Goal: Information Seeking & Learning: Learn about a topic

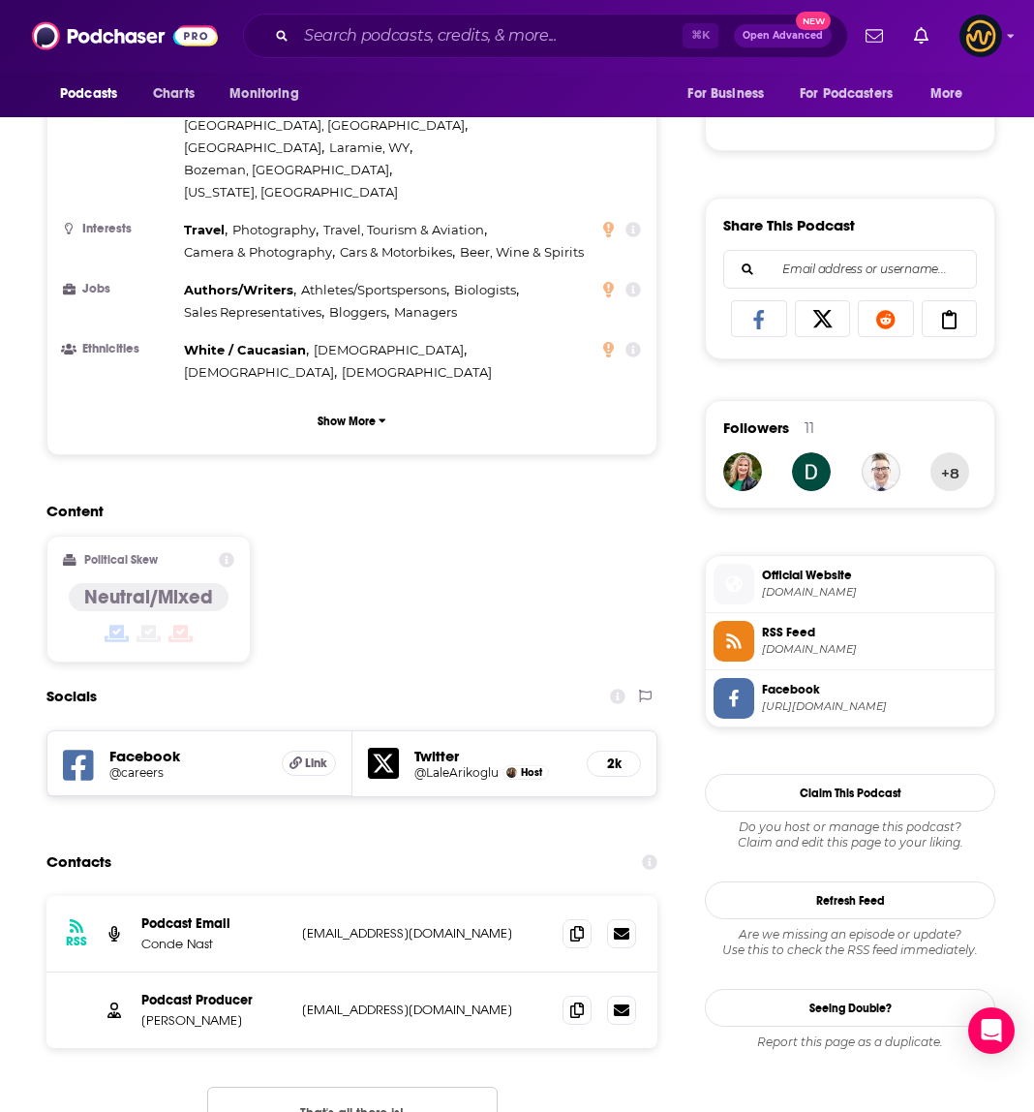
scroll to position [1440, 0]
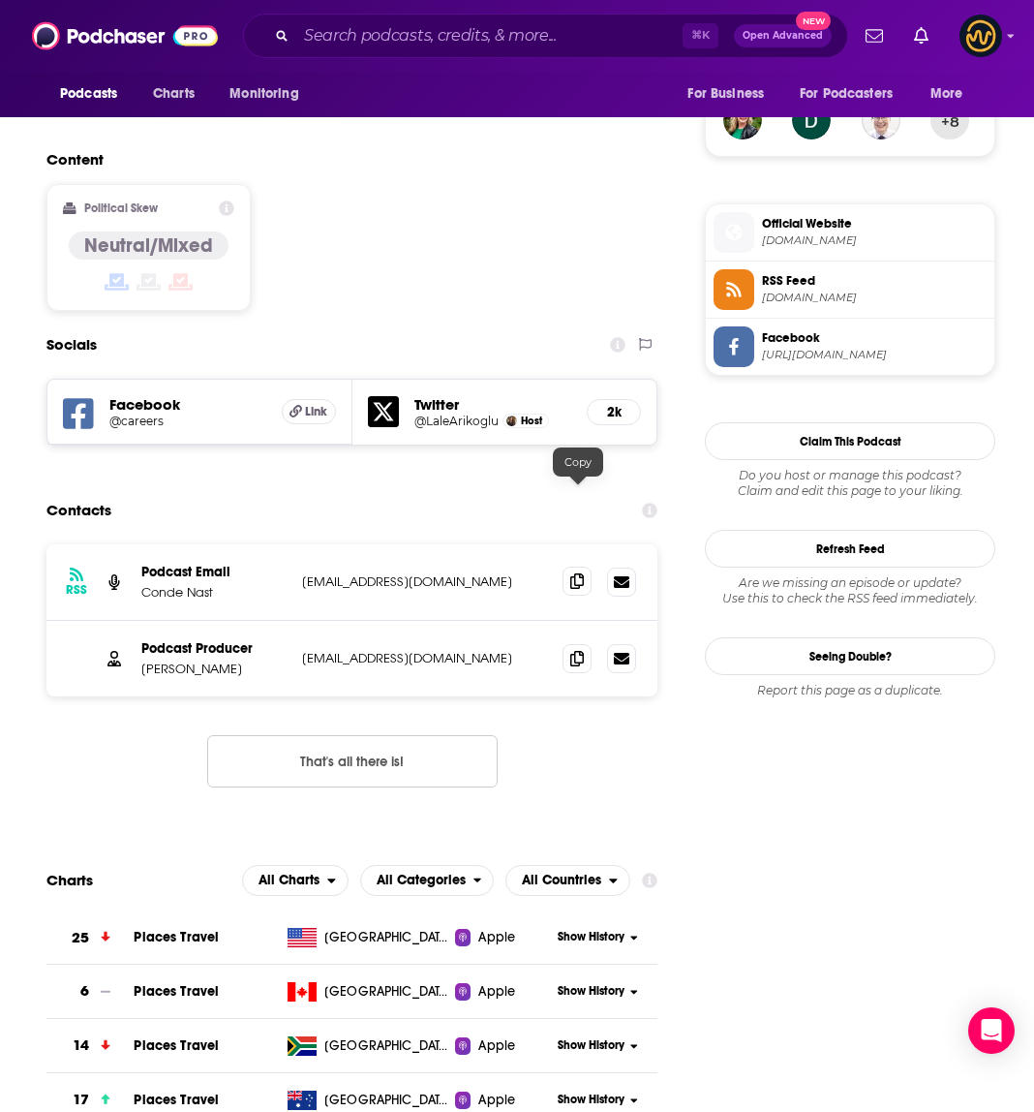
click at [583, 573] on icon at bounding box center [577, 580] width 14 height 15
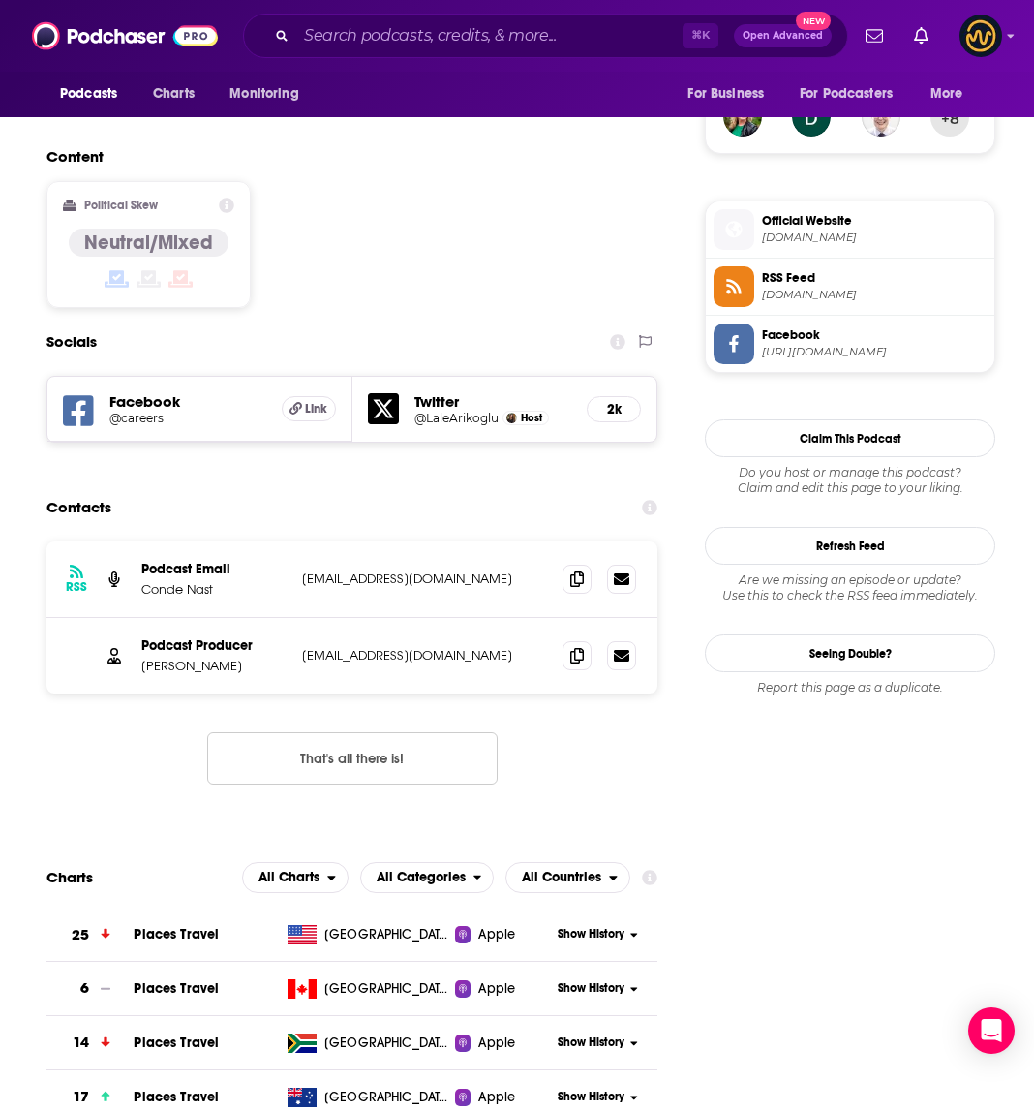
scroll to position [1444, 0]
click at [571, 646] on icon at bounding box center [577, 653] width 14 height 15
click at [476, 35] on input "Search podcasts, credits, & more..." at bounding box center [489, 35] width 386 height 31
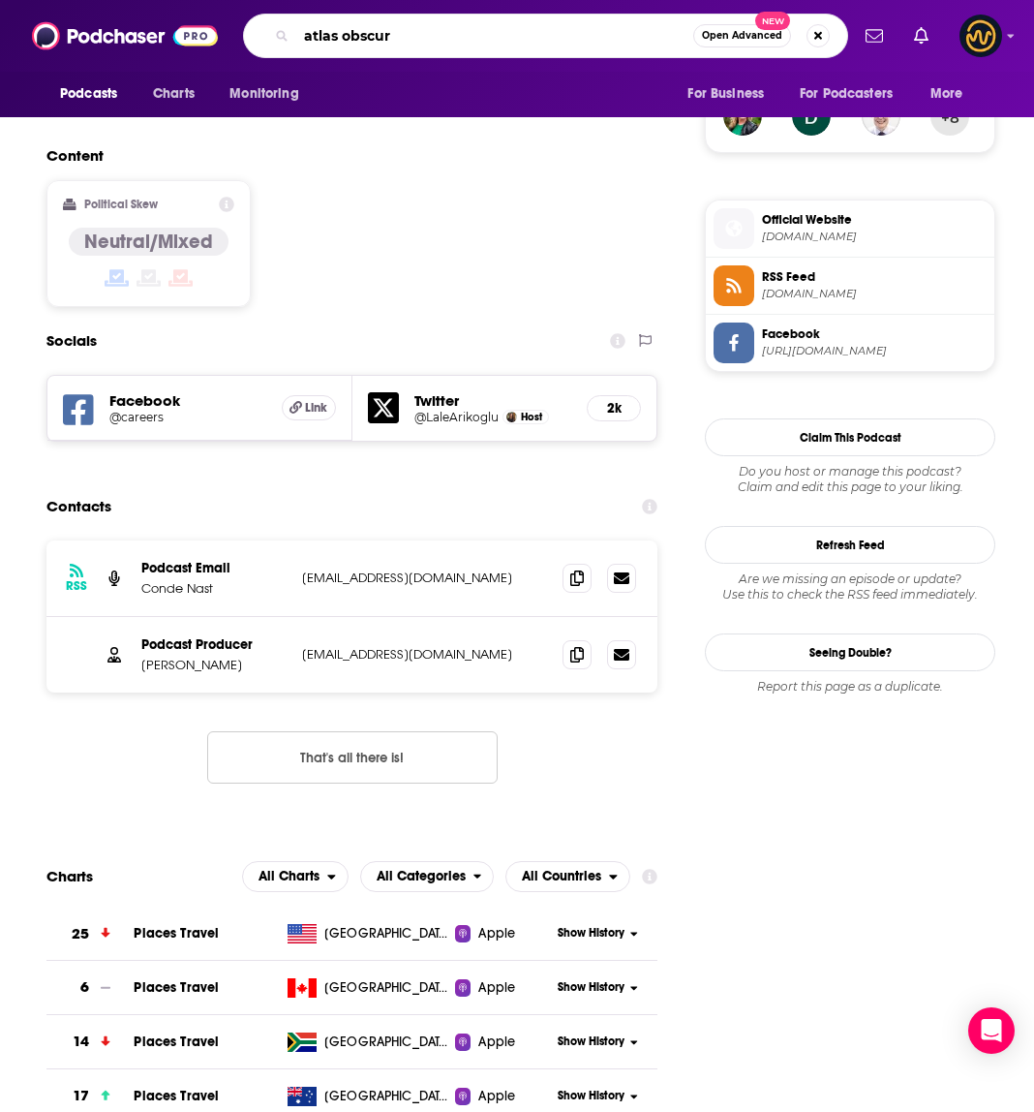
type input "atlas obscura"
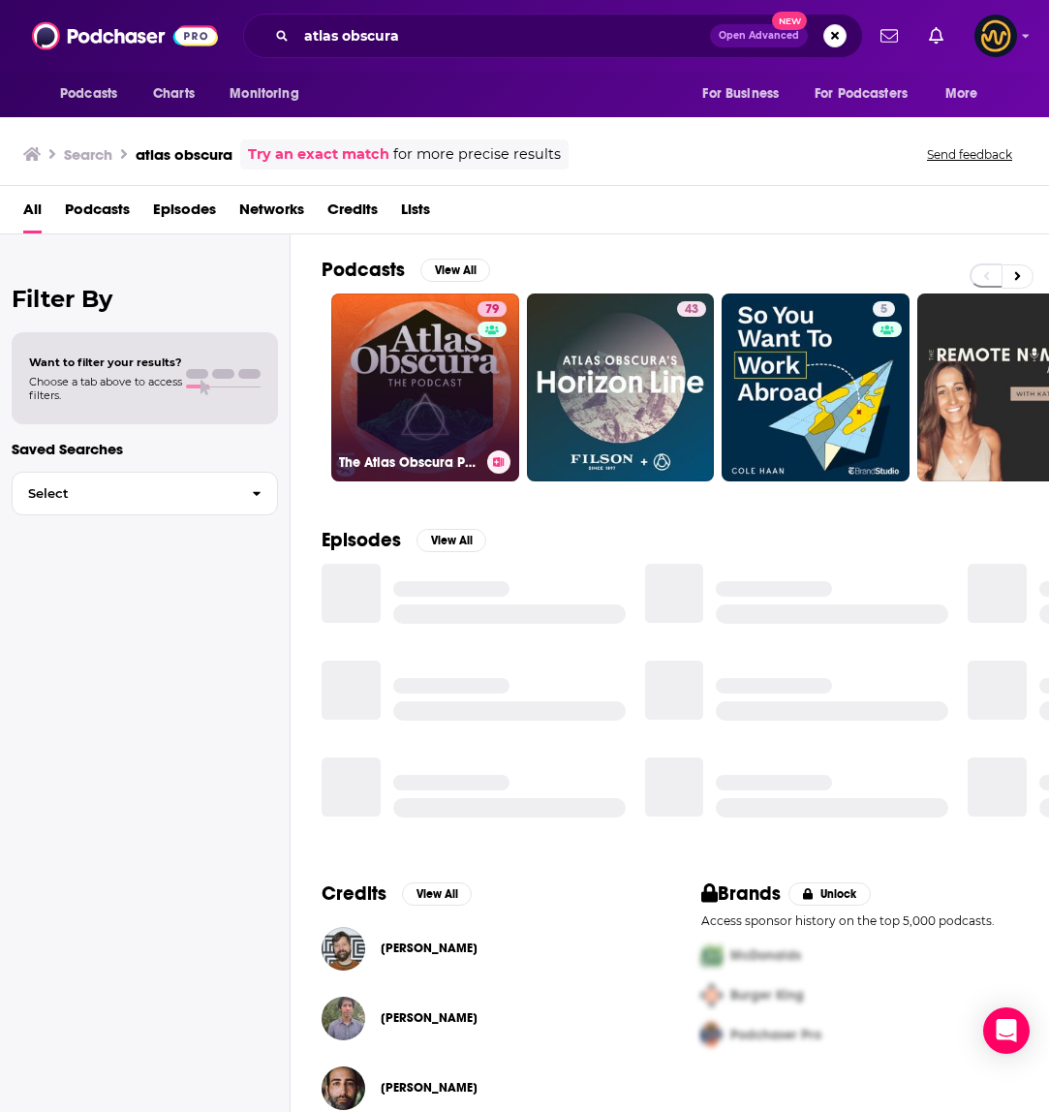
click at [407, 396] on link "79 The Atlas Obscura Podcast" at bounding box center [425, 387] width 188 height 188
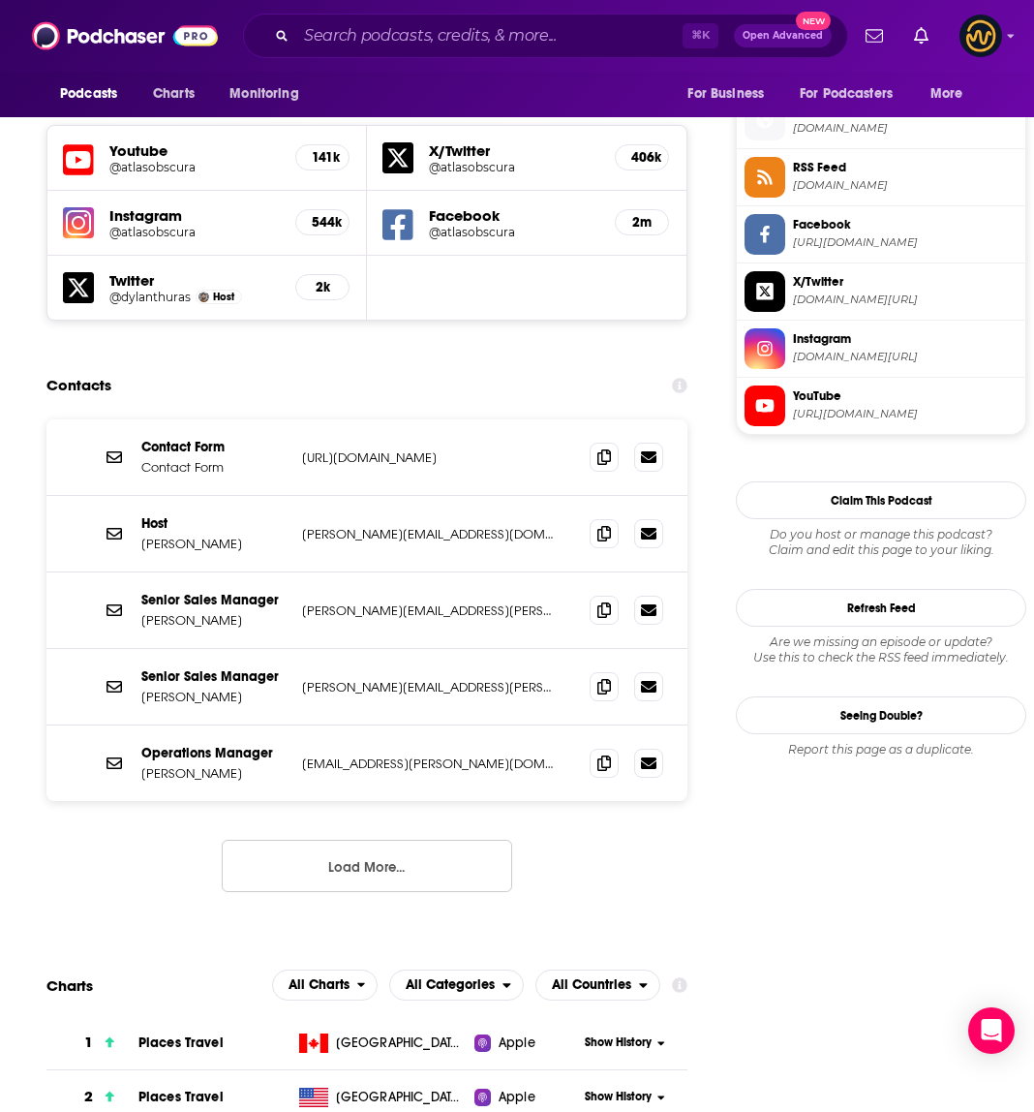
scroll to position [1737, 0]
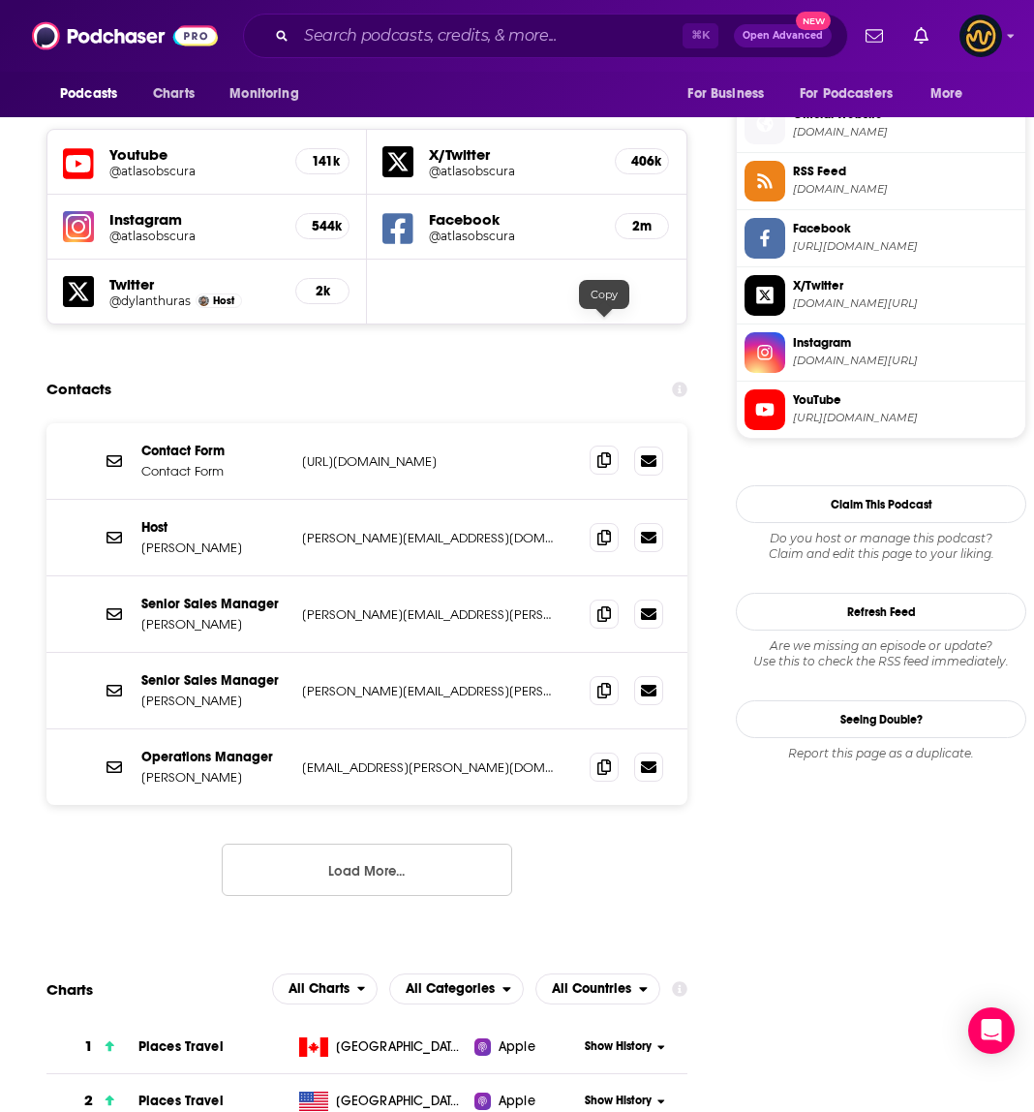
click at [597, 452] on icon at bounding box center [604, 459] width 14 height 15
click at [602, 605] on icon at bounding box center [604, 612] width 14 height 15
click at [613, 598] on span at bounding box center [604, 612] width 29 height 29
click at [602, 682] on icon at bounding box center [604, 689] width 14 height 15
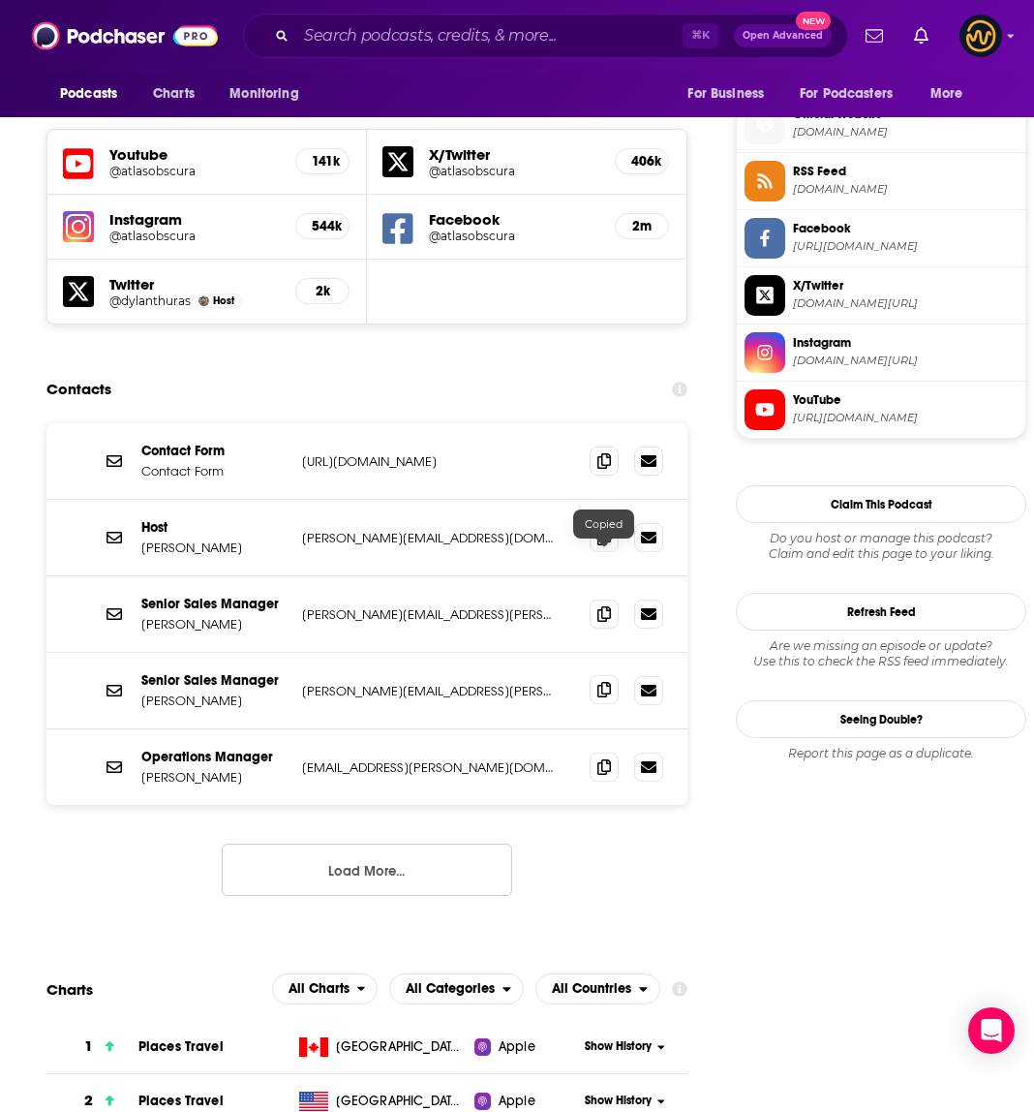
click at [602, 682] on icon at bounding box center [604, 689] width 14 height 15
click at [601, 758] on icon at bounding box center [604, 765] width 14 height 15
click at [378, 843] on button "Load More..." at bounding box center [367, 869] width 291 height 52
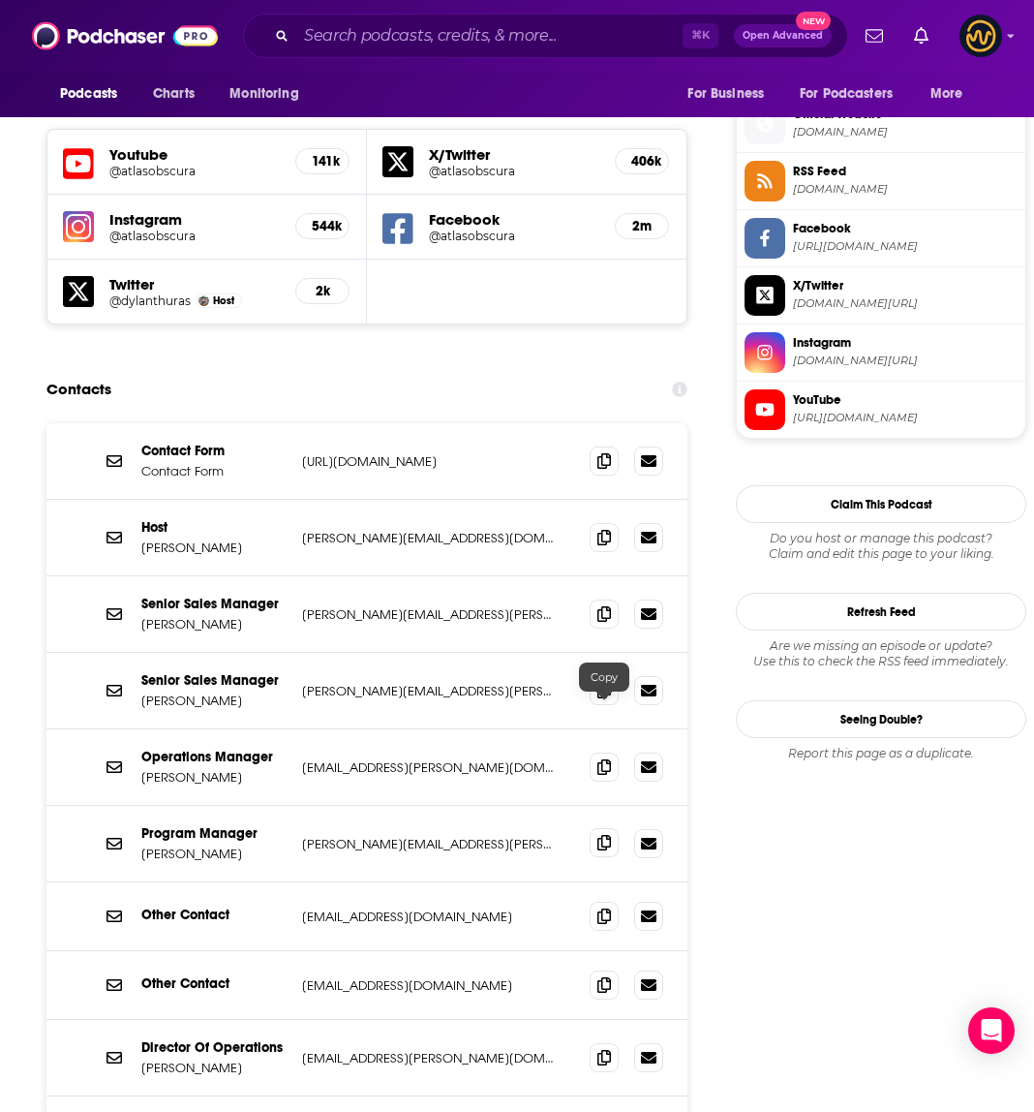
click at [603, 835] on icon at bounding box center [604, 842] width 14 height 15
click at [597, 907] on icon at bounding box center [604, 914] width 14 height 15
click at [601, 976] on icon at bounding box center [604, 983] width 14 height 15
click at [478, 40] on input "Search podcasts, credits, & more..." at bounding box center [489, 35] width 386 height 31
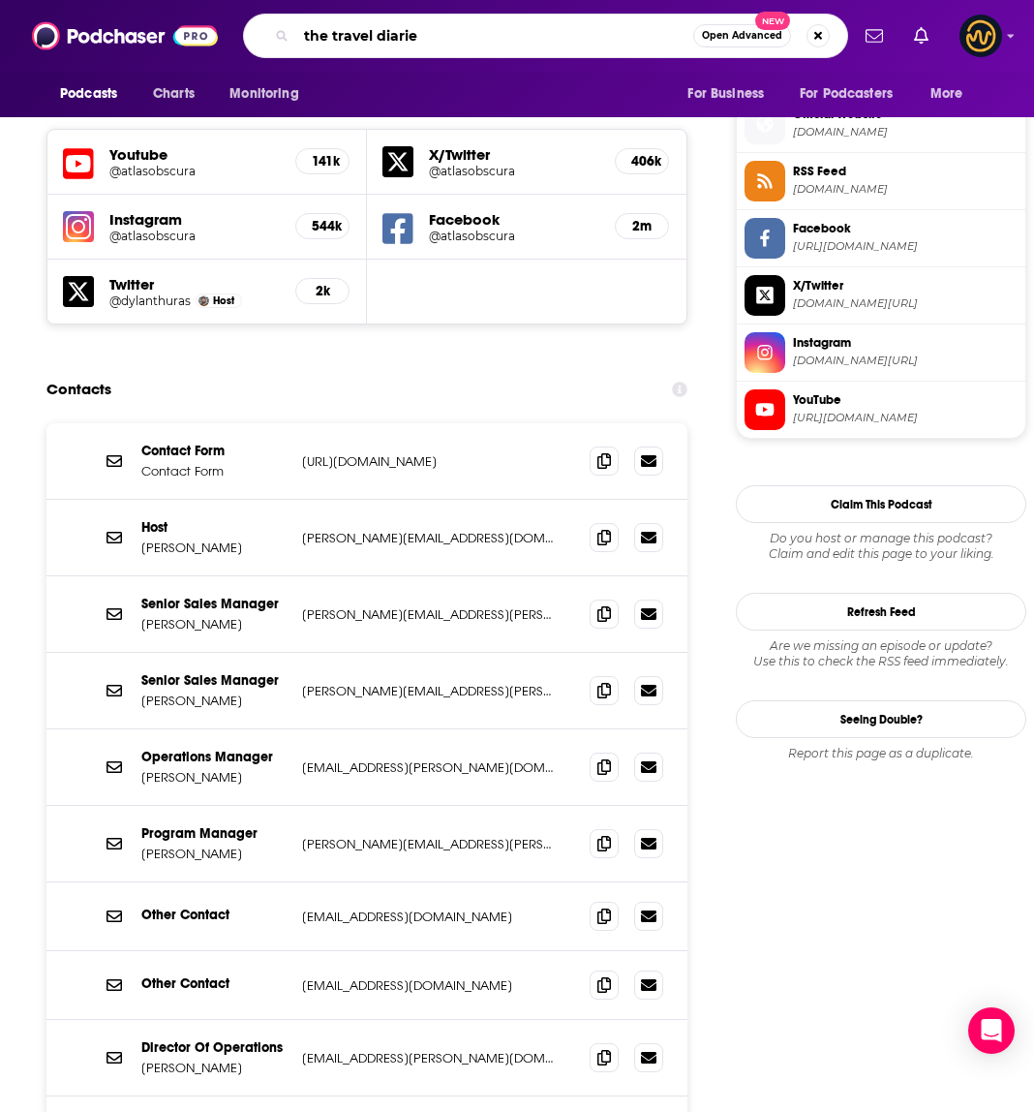
type input "the travel diaries"
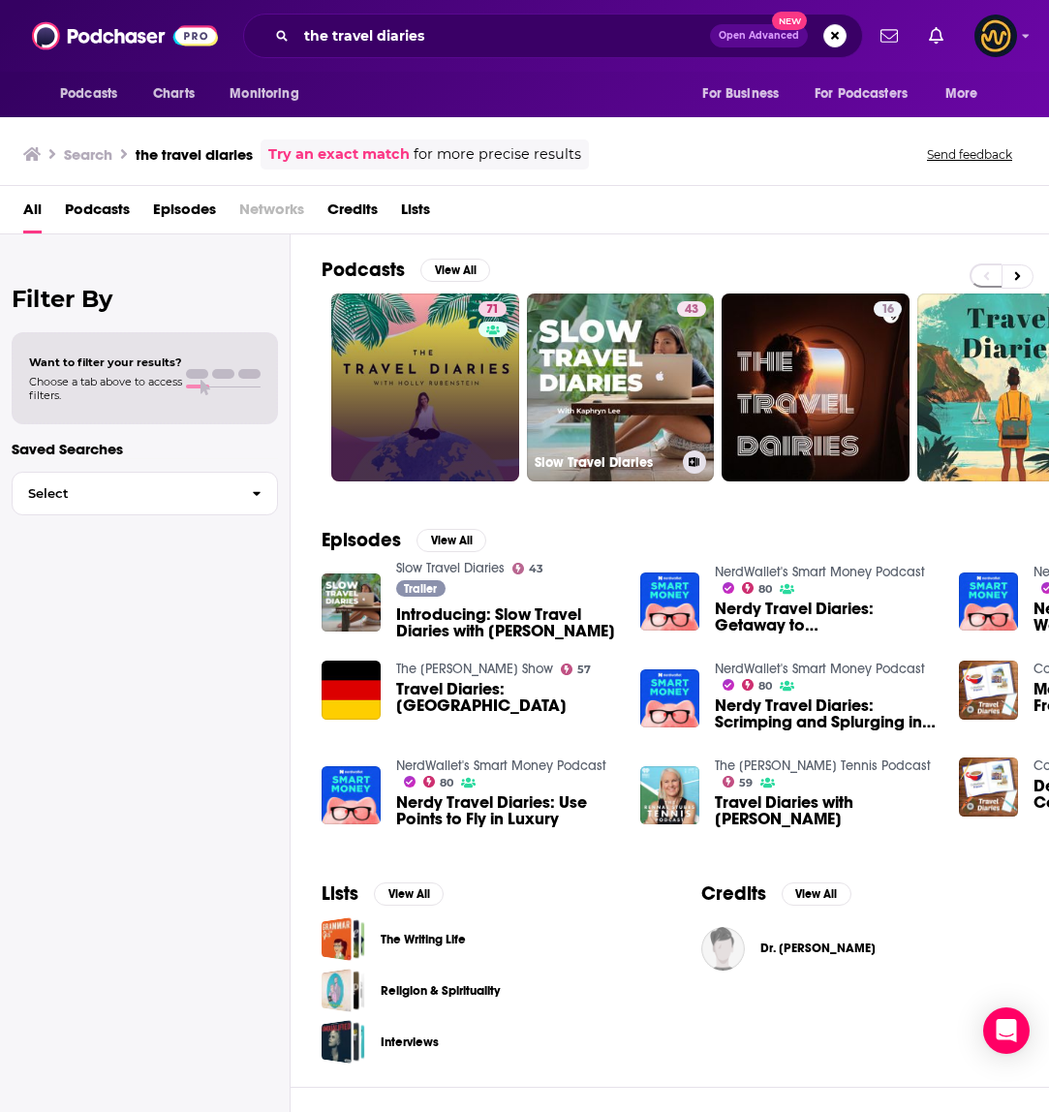
click at [445, 378] on link "71" at bounding box center [425, 387] width 188 height 188
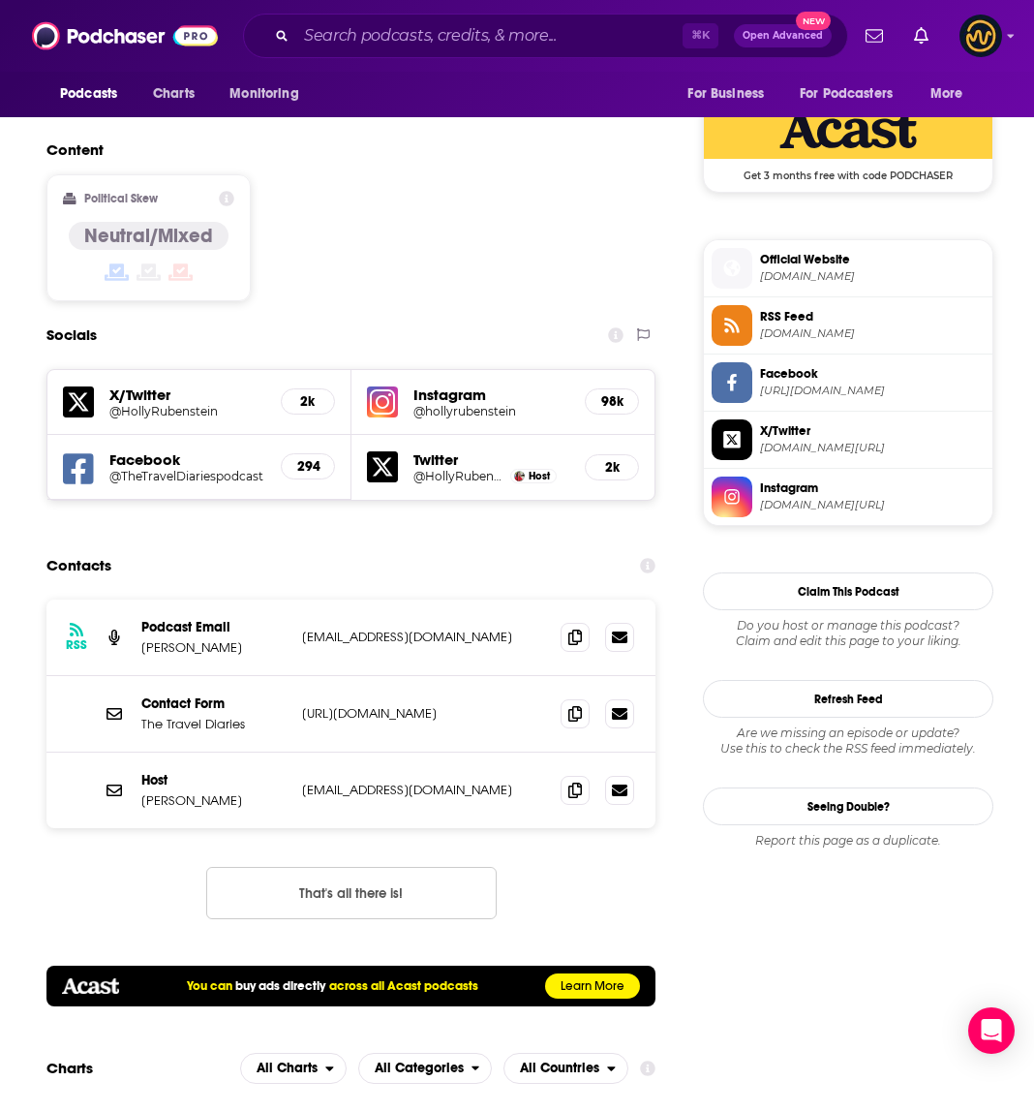
scroll to position [1650, 0]
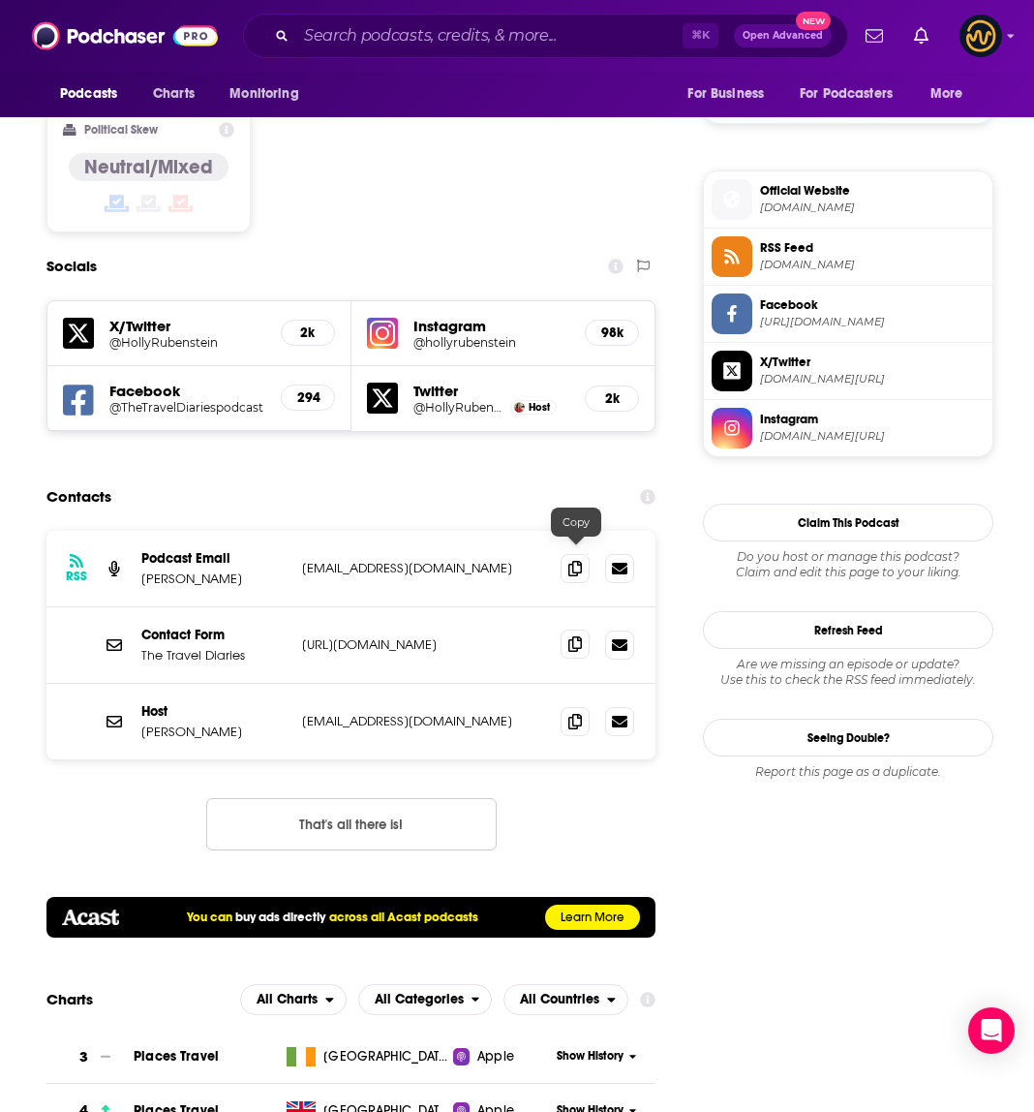
click at [579, 629] on span at bounding box center [575, 643] width 29 height 29
click at [573, 706] on span at bounding box center [575, 720] width 29 height 29
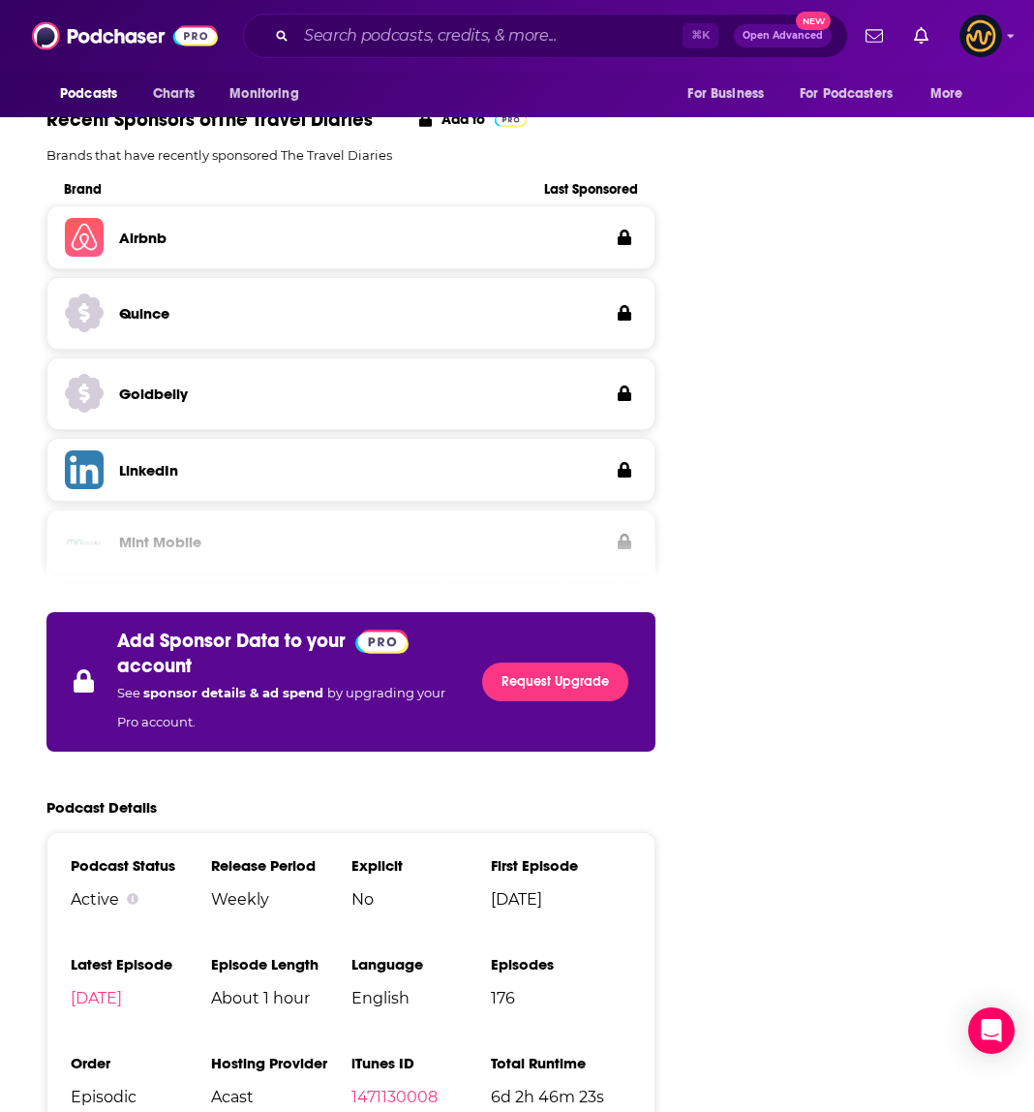
scroll to position [3746, 0]
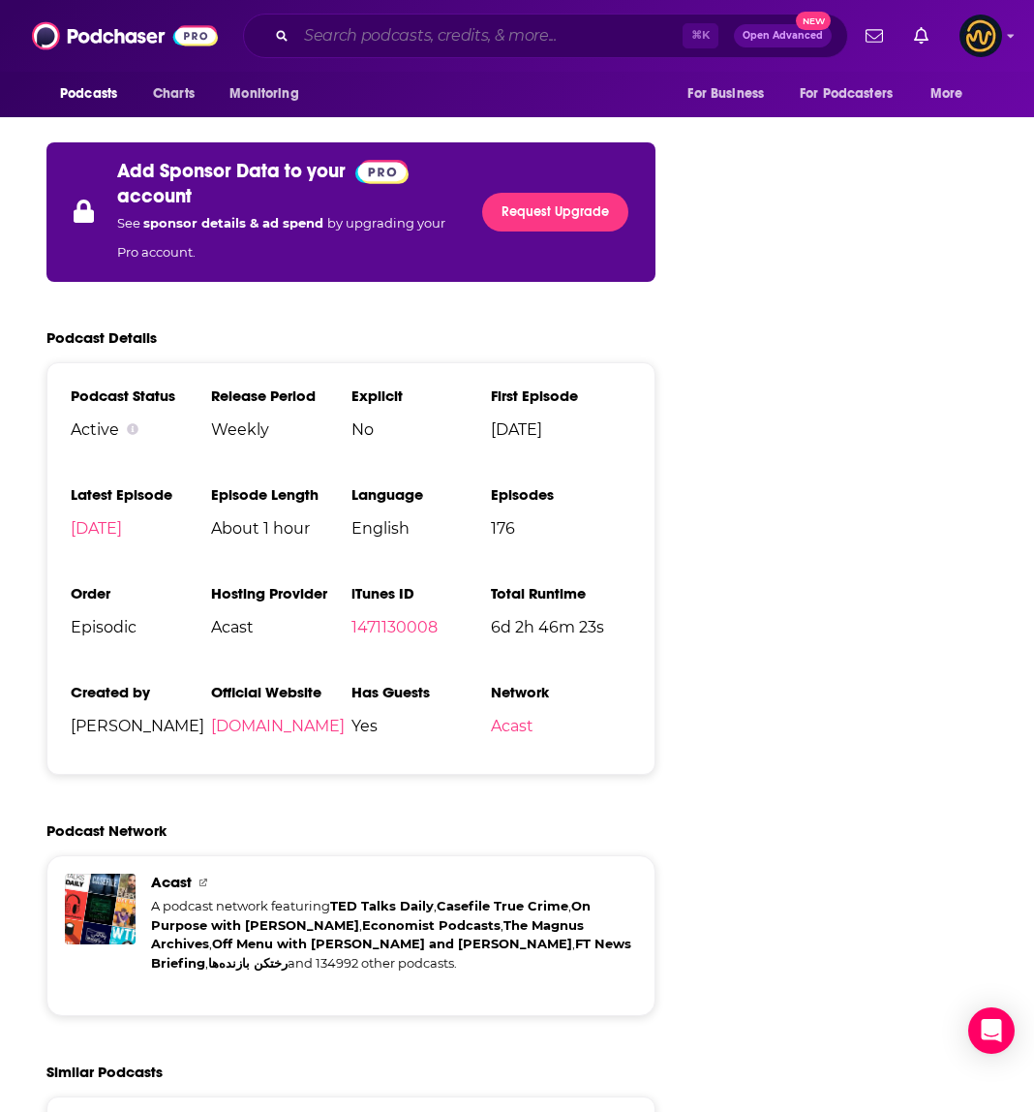
click at [408, 30] on input "Search podcasts, credits, & more..." at bounding box center [489, 35] width 386 height 31
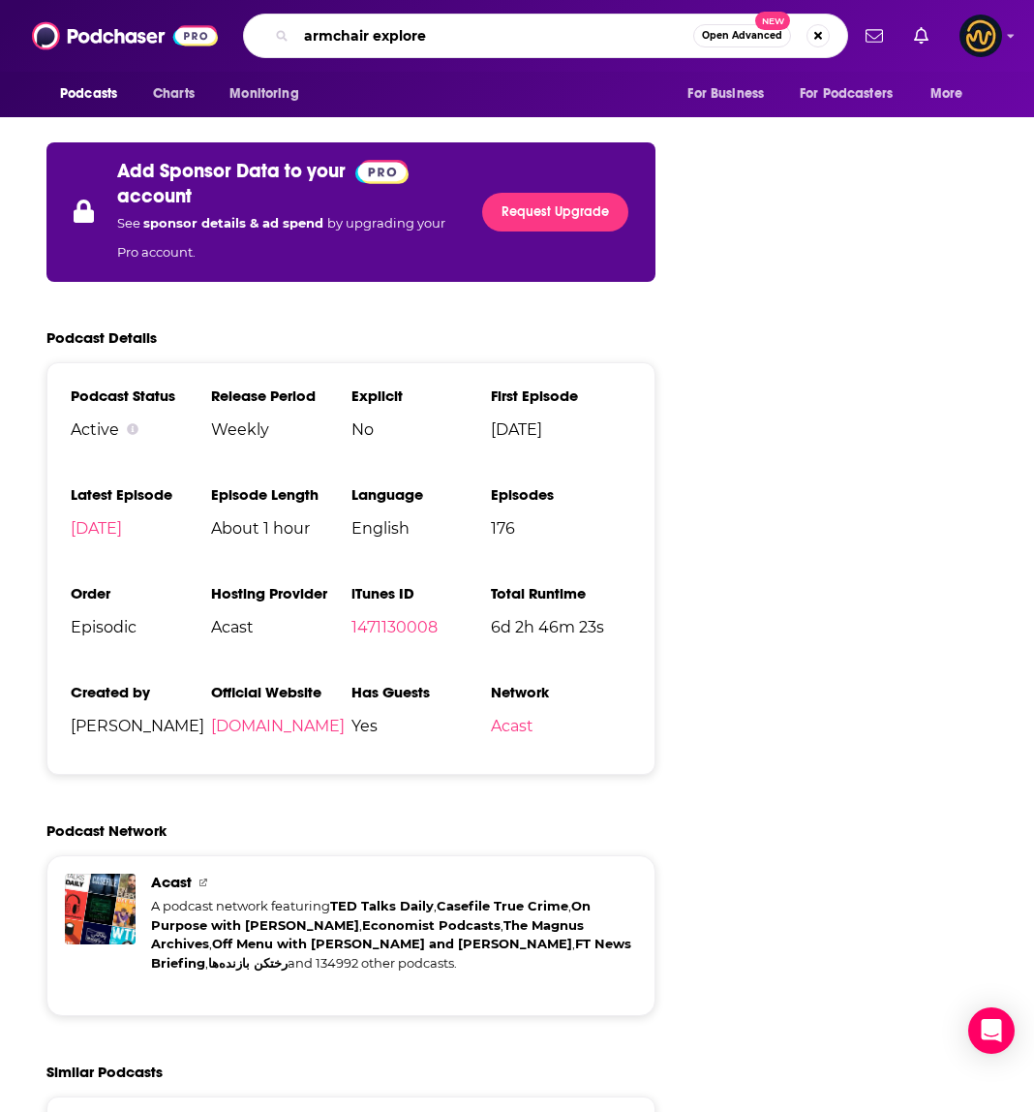
type input "armchair explorer"
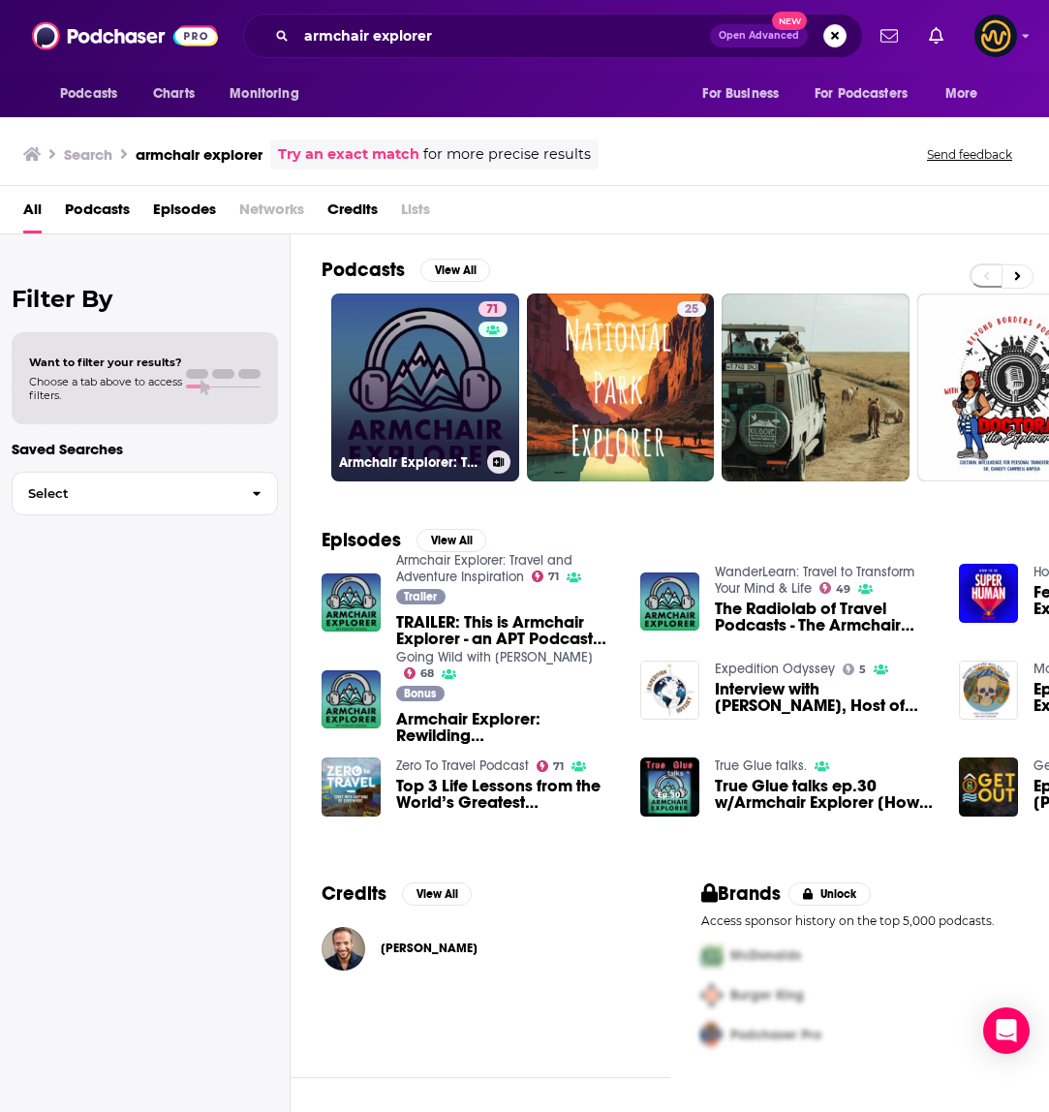
click at [413, 348] on link "71 Armchair Explorer: Travel and Adventure Inspiration" at bounding box center [425, 387] width 188 height 188
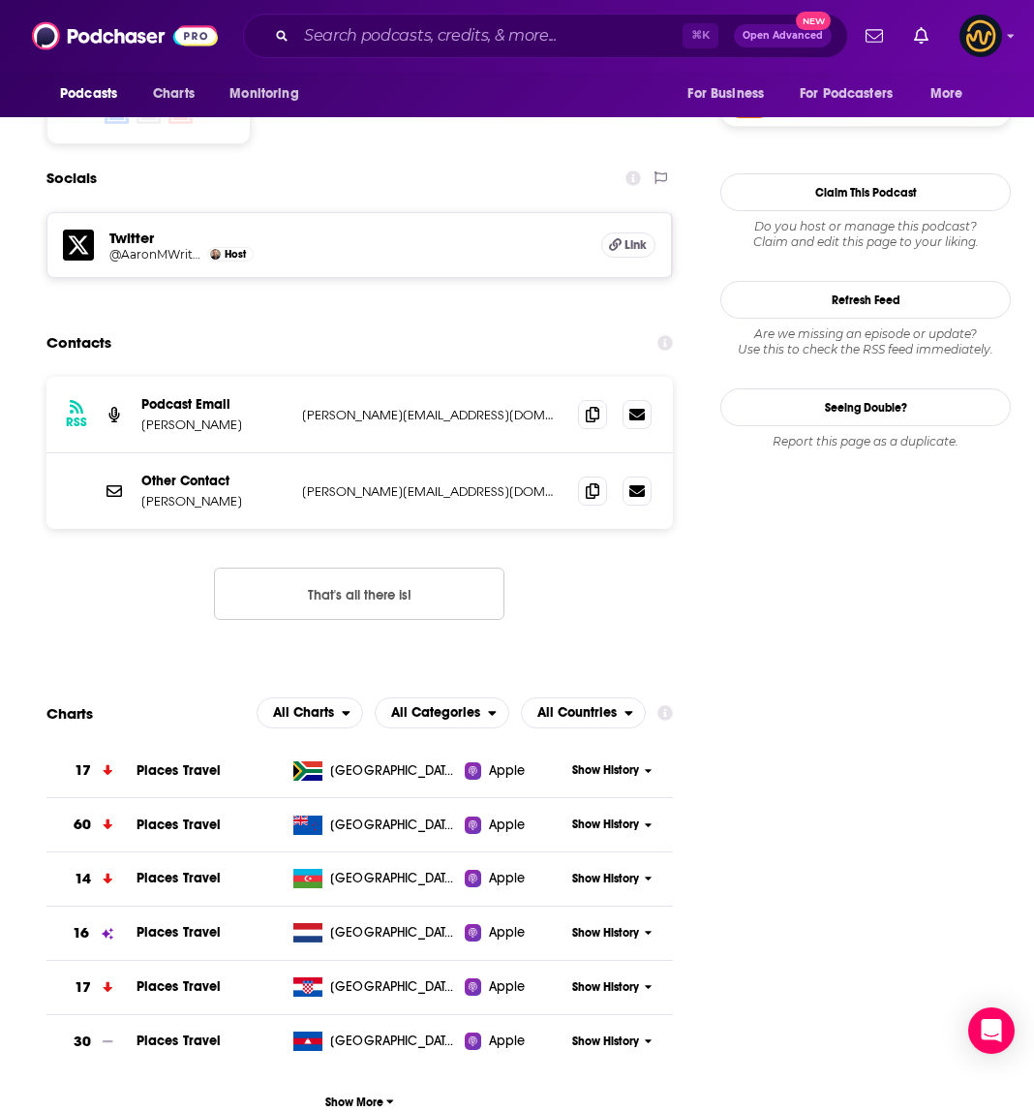
scroll to position [1630, 0]
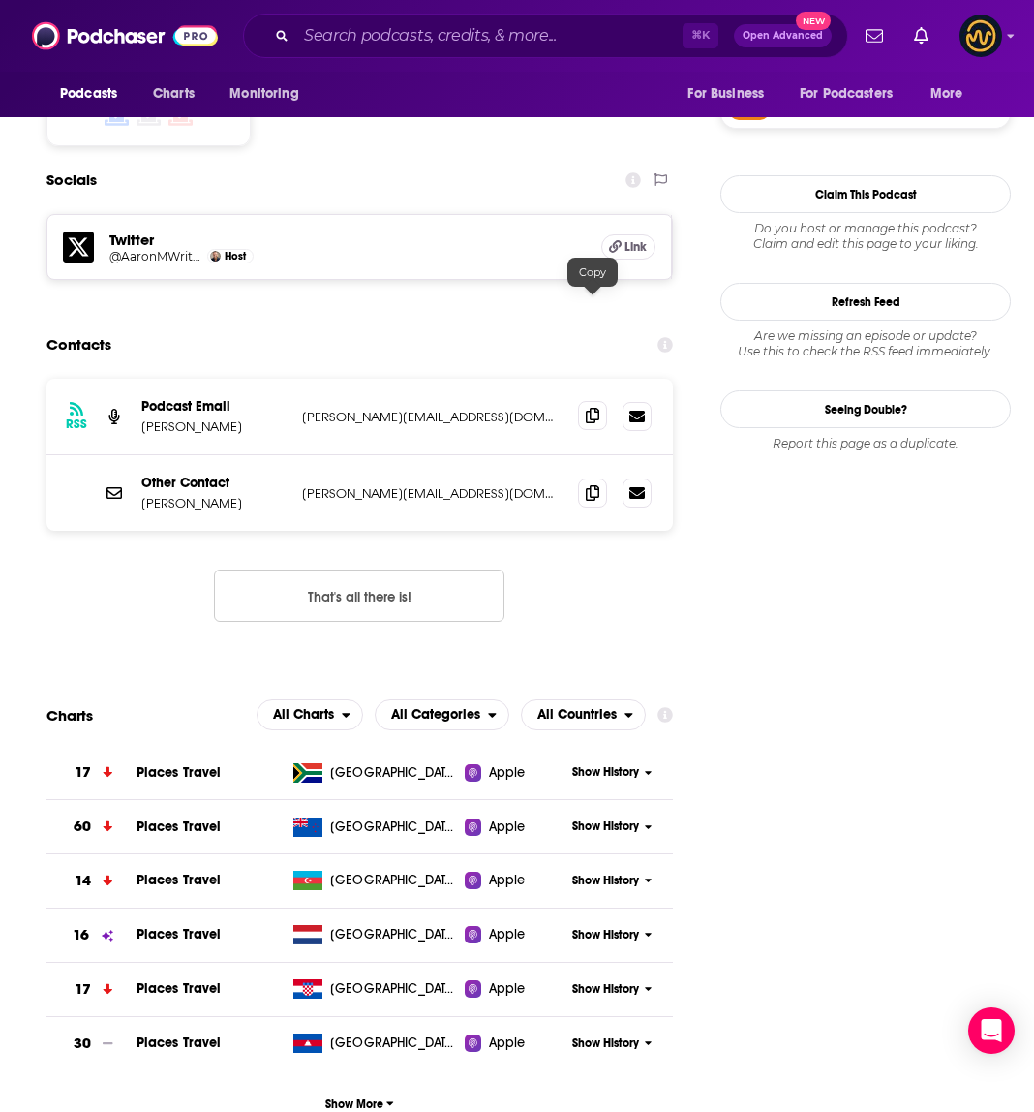
click at [599, 401] on span at bounding box center [592, 415] width 29 height 29
click at [591, 484] on icon at bounding box center [593, 491] width 14 height 15
click at [379, 38] on input "Search podcasts, credits, & more..." at bounding box center [489, 35] width 386 height 31
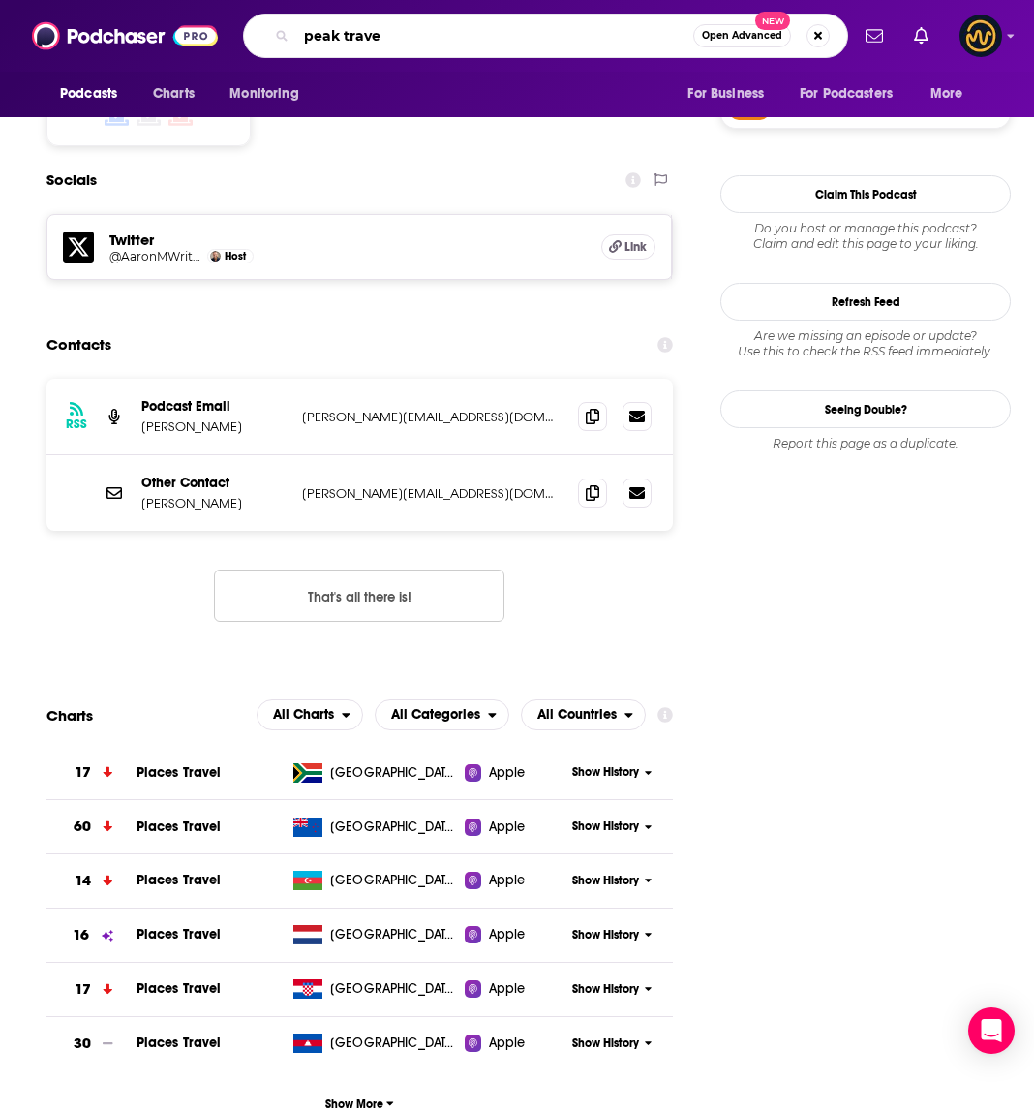
type input "peak travel"
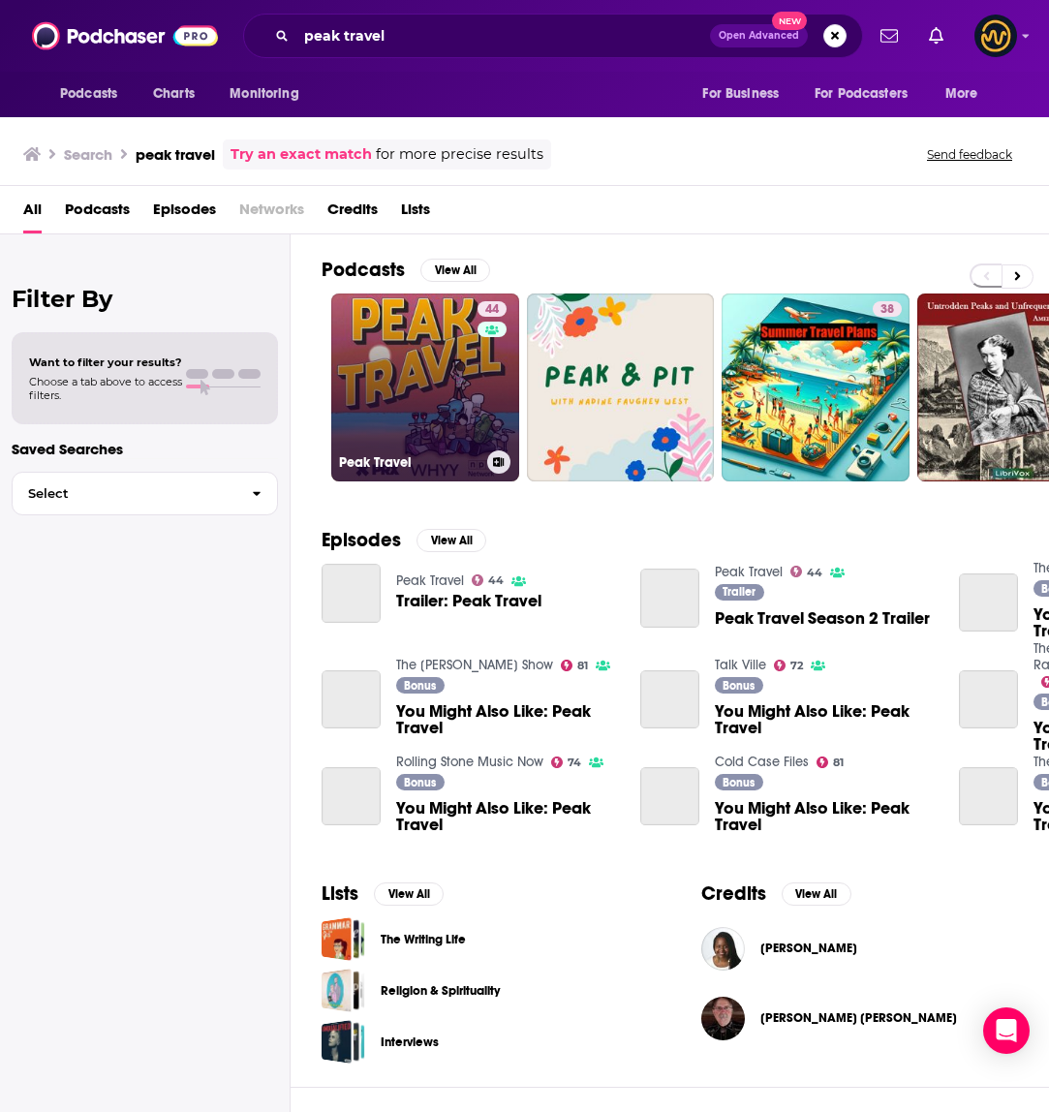
click at [405, 369] on link "44 Peak Travel" at bounding box center [425, 387] width 188 height 188
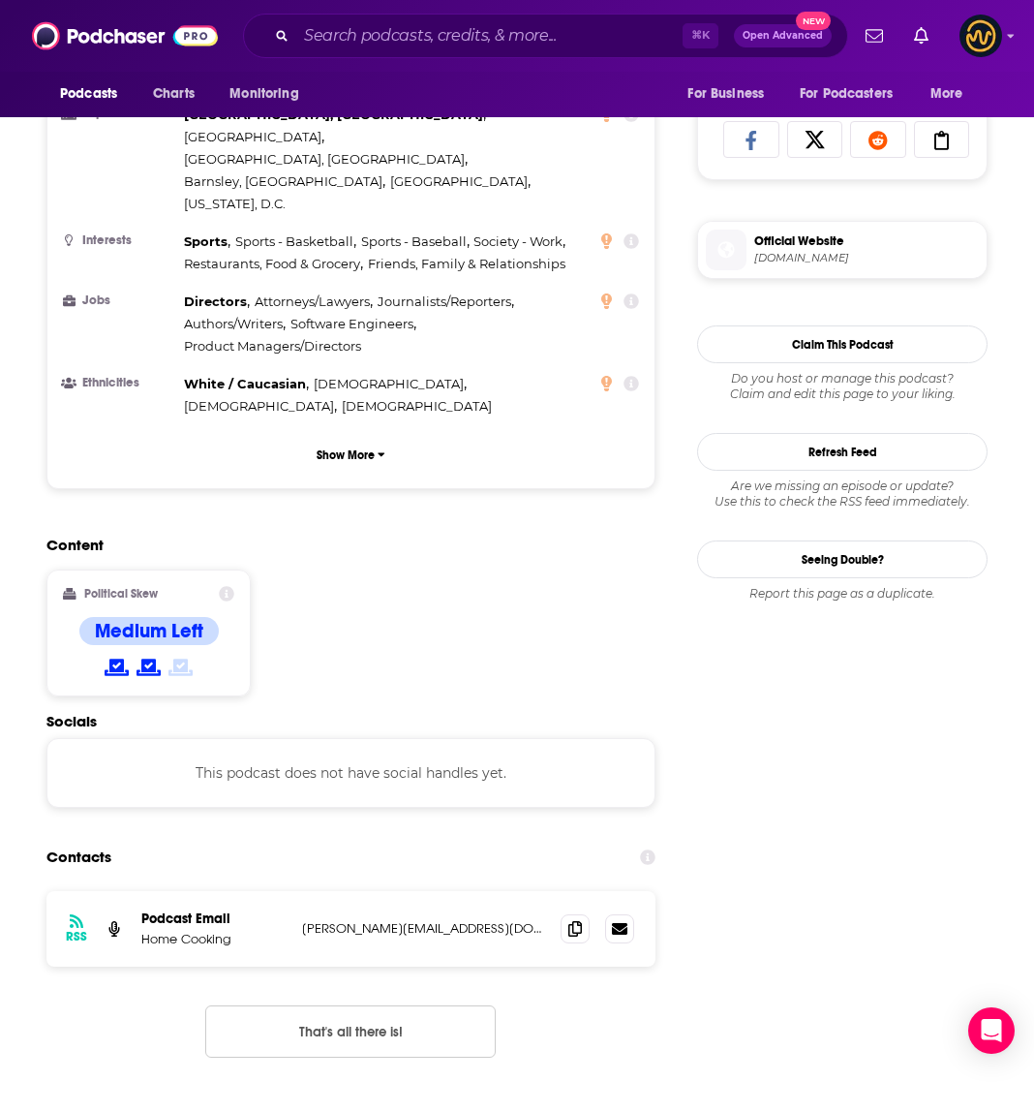
scroll to position [1323, 0]
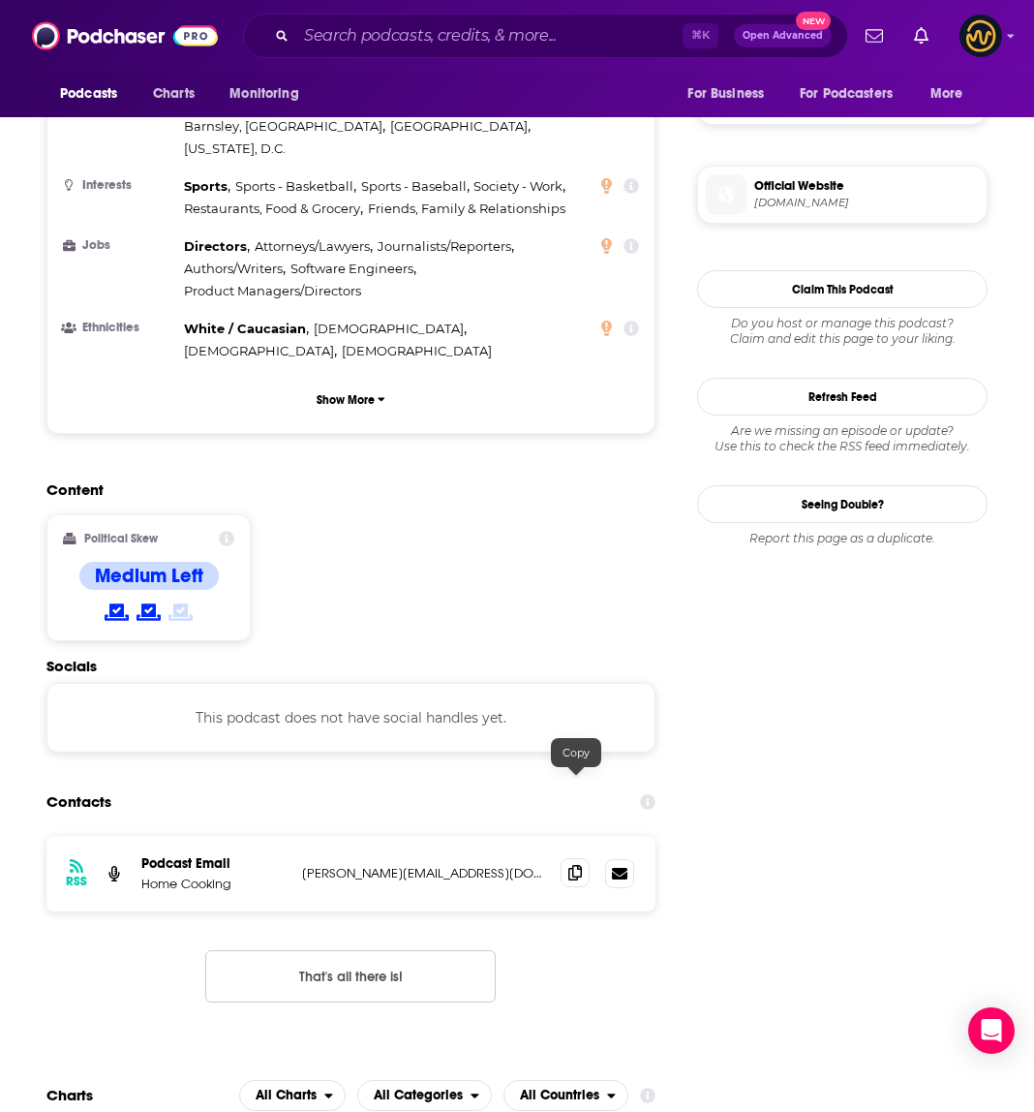
click at [570, 865] on icon at bounding box center [575, 872] width 14 height 15
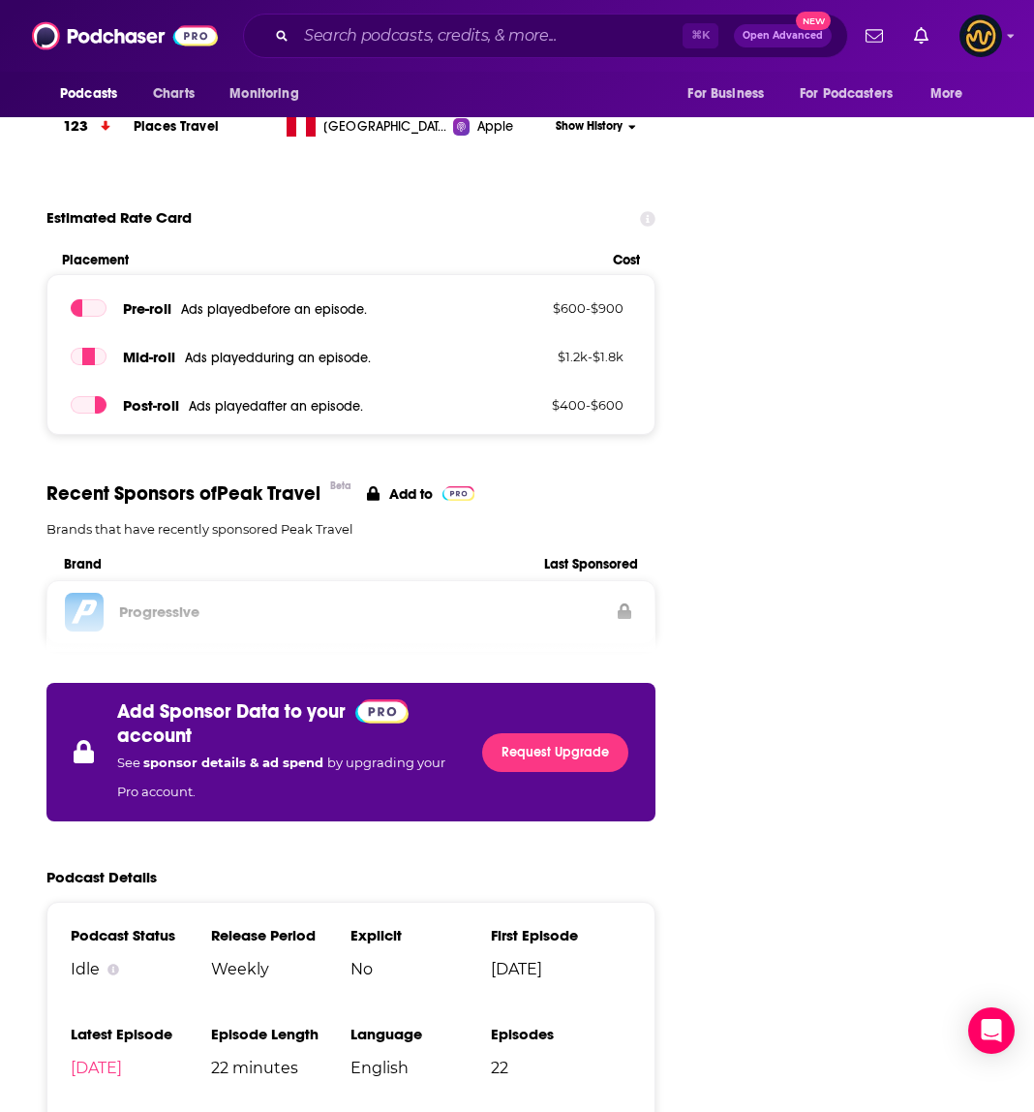
scroll to position [2775, 0]
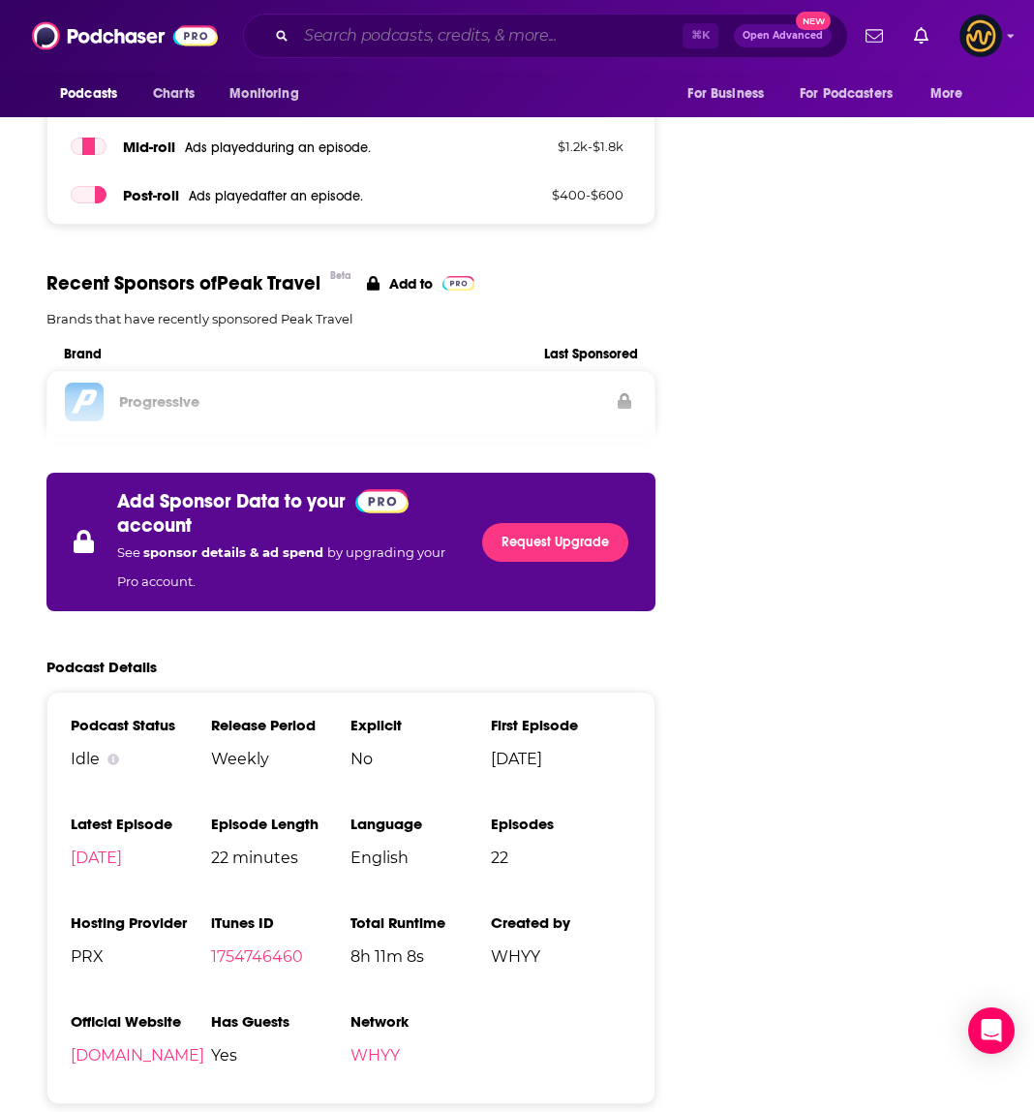
click at [426, 34] on input "Search podcasts, credits, & more..." at bounding box center [489, 35] width 386 height 31
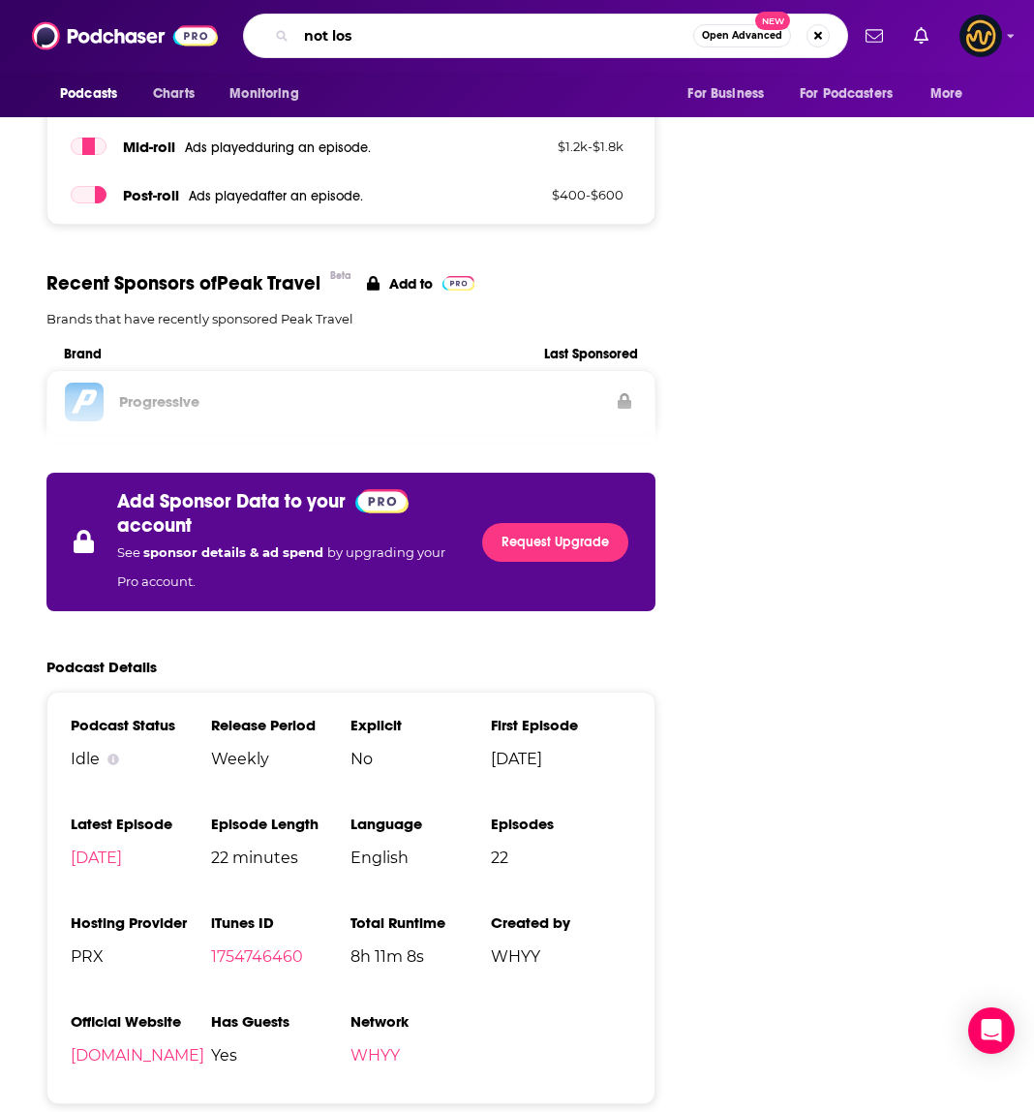
type input "not lost"
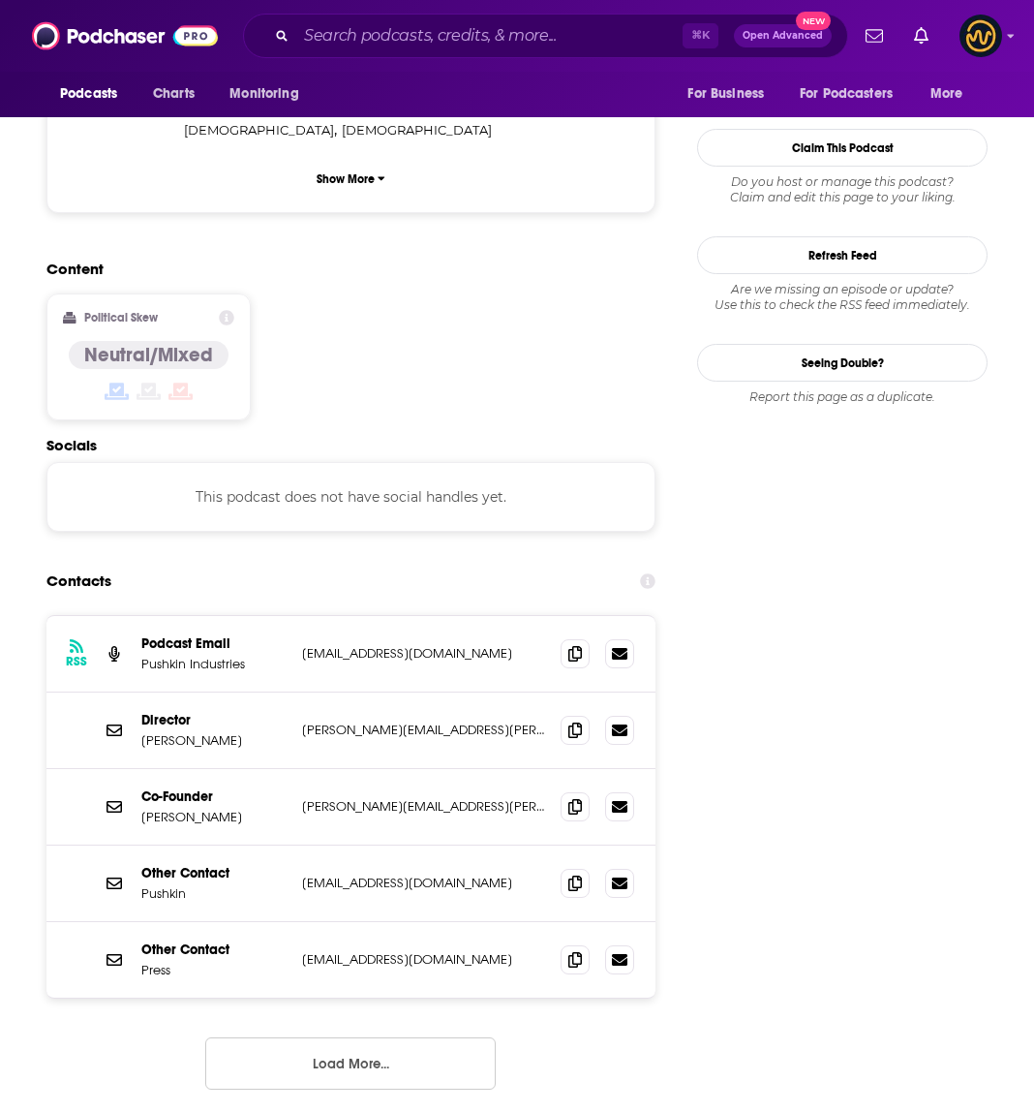
scroll to position [1633, 0]
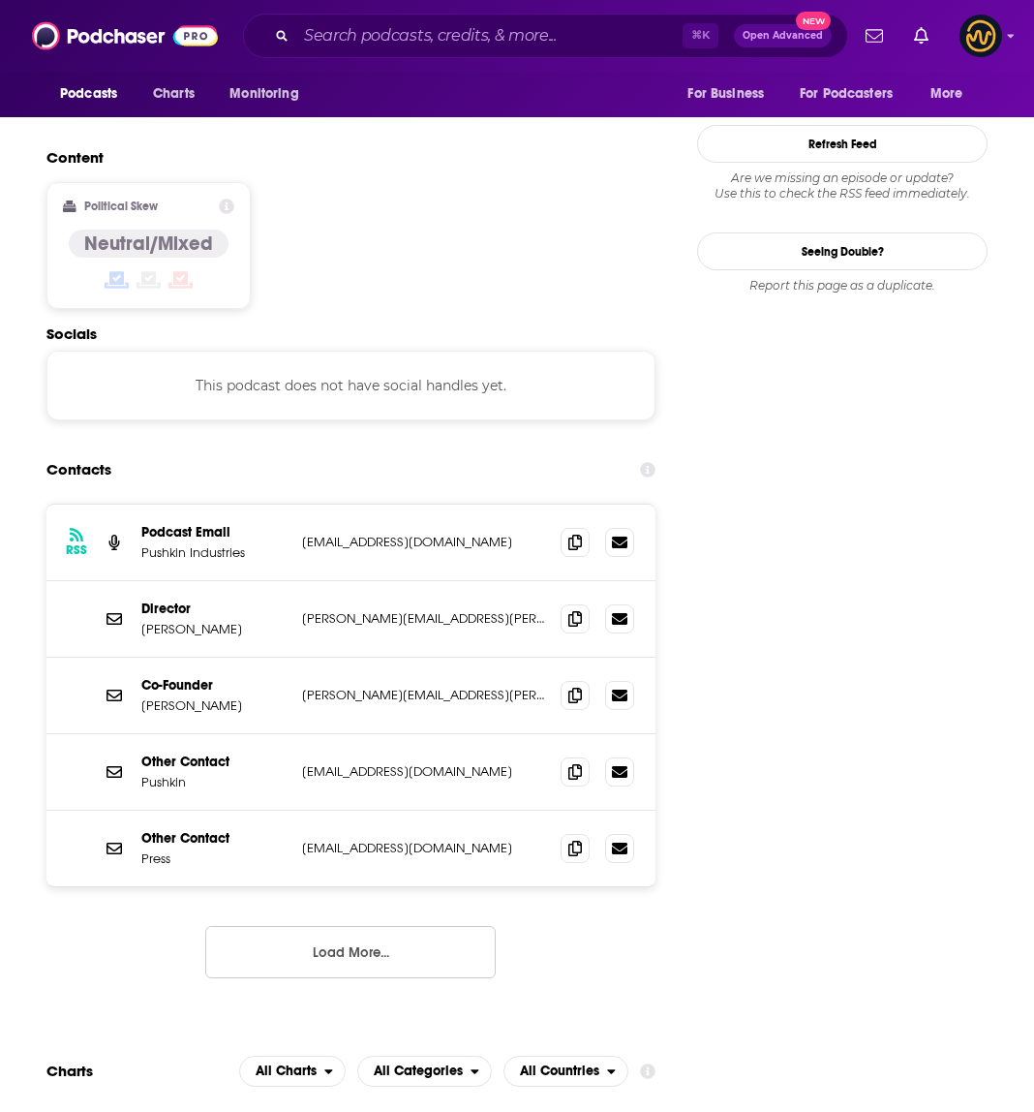
click at [396, 926] on button "Load More..." at bounding box center [350, 952] width 291 height 52
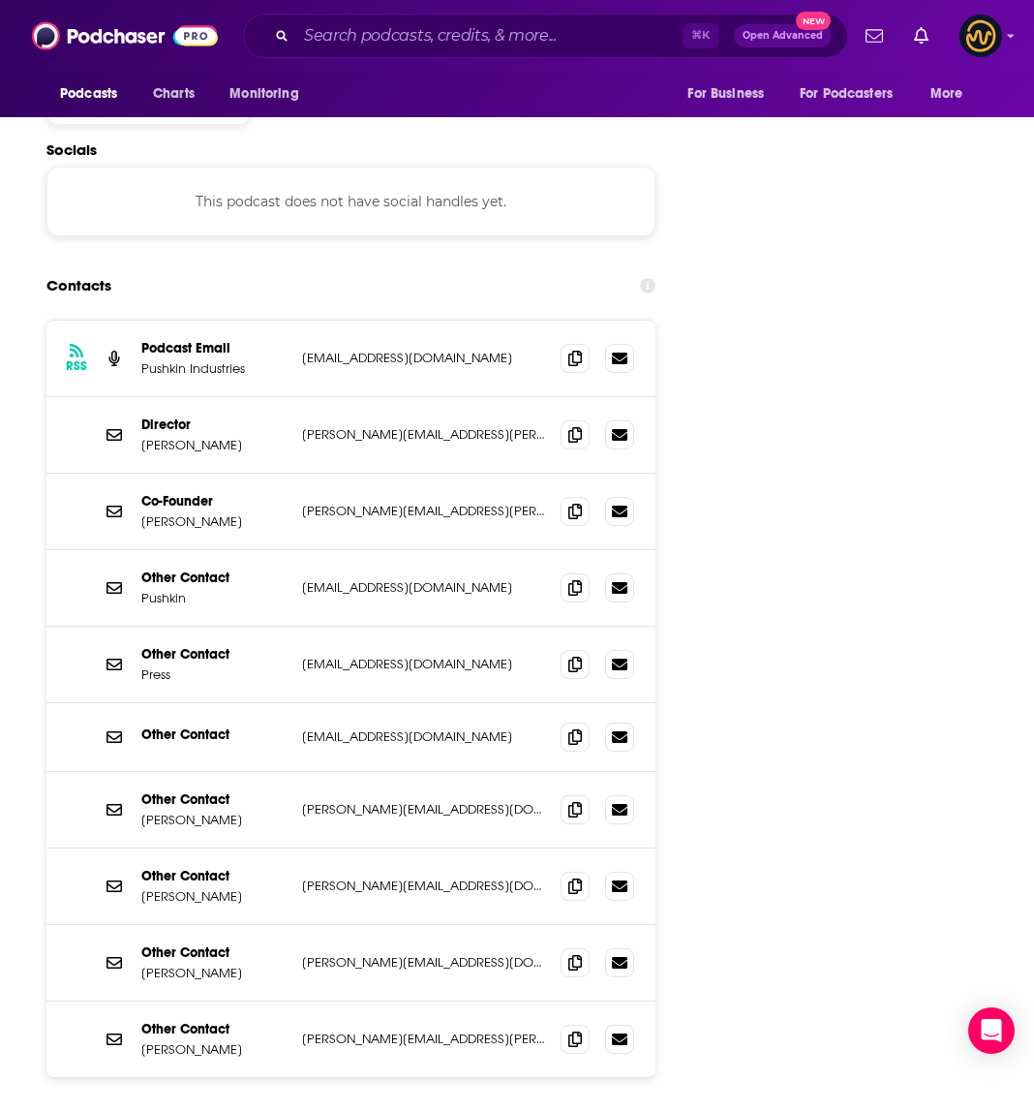
scroll to position [1816, 0]
click at [572, 344] on span at bounding box center [575, 358] width 29 height 29
click at [570, 427] on icon at bounding box center [575, 434] width 14 height 15
click at [579, 504] on icon at bounding box center [575, 511] width 14 height 15
click at [572, 580] on icon at bounding box center [575, 587] width 14 height 15
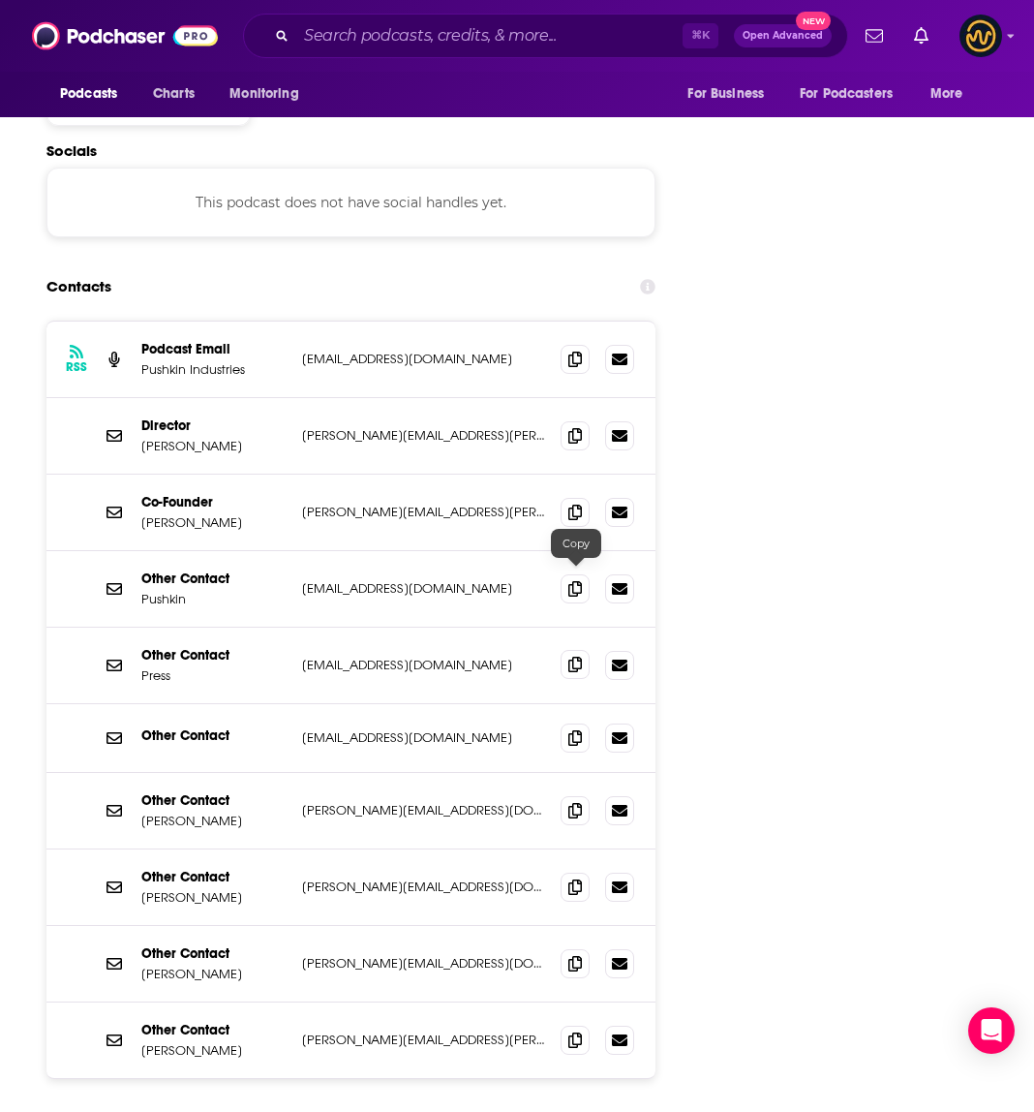
click at [573, 657] on icon at bounding box center [575, 664] width 14 height 15
click at [576, 729] on icon at bounding box center [575, 736] width 14 height 15
click at [580, 795] on span at bounding box center [575, 809] width 29 height 29
click at [581, 878] on icon at bounding box center [575, 885] width 14 height 15
click at [576, 955] on icon at bounding box center [575, 962] width 14 height 15
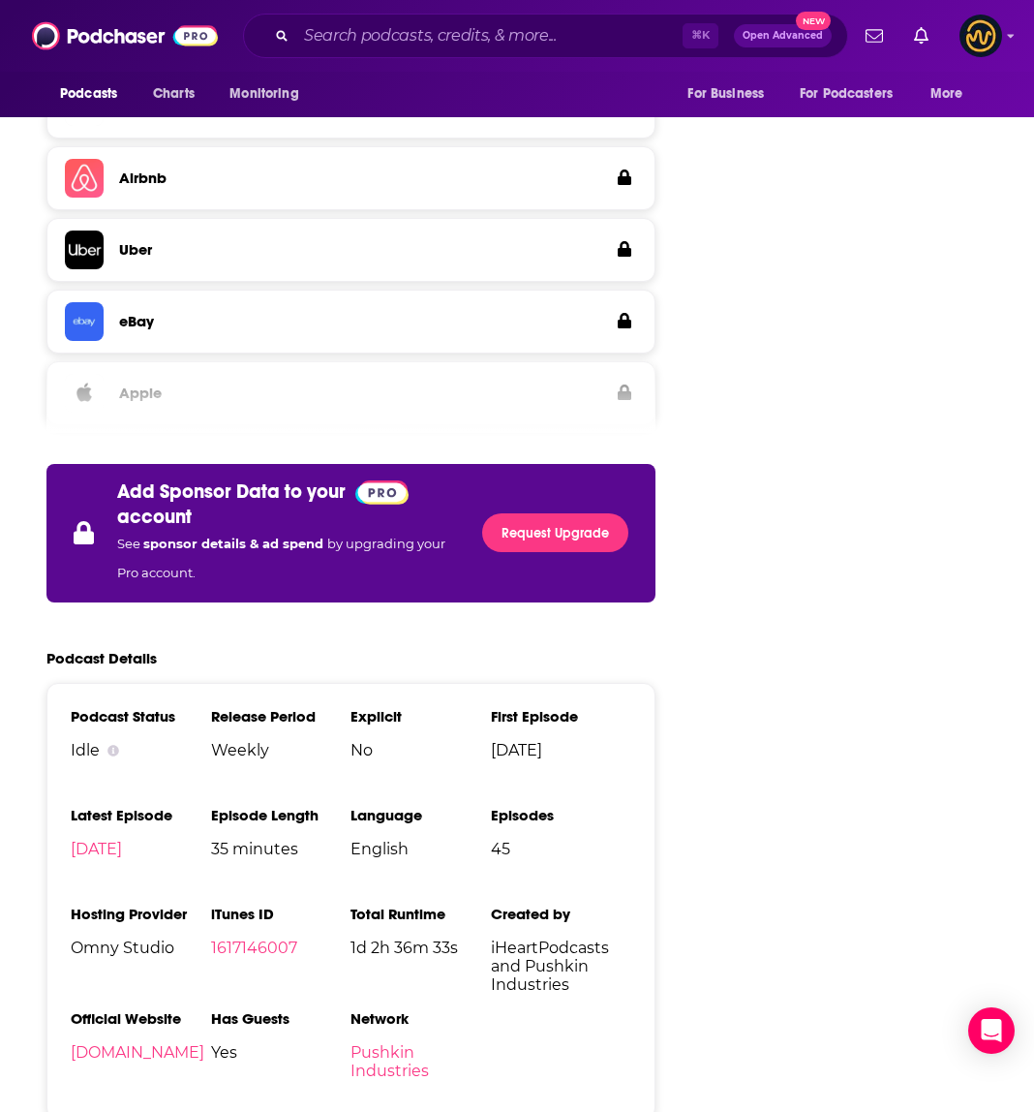
scroll to position [3976, 0]
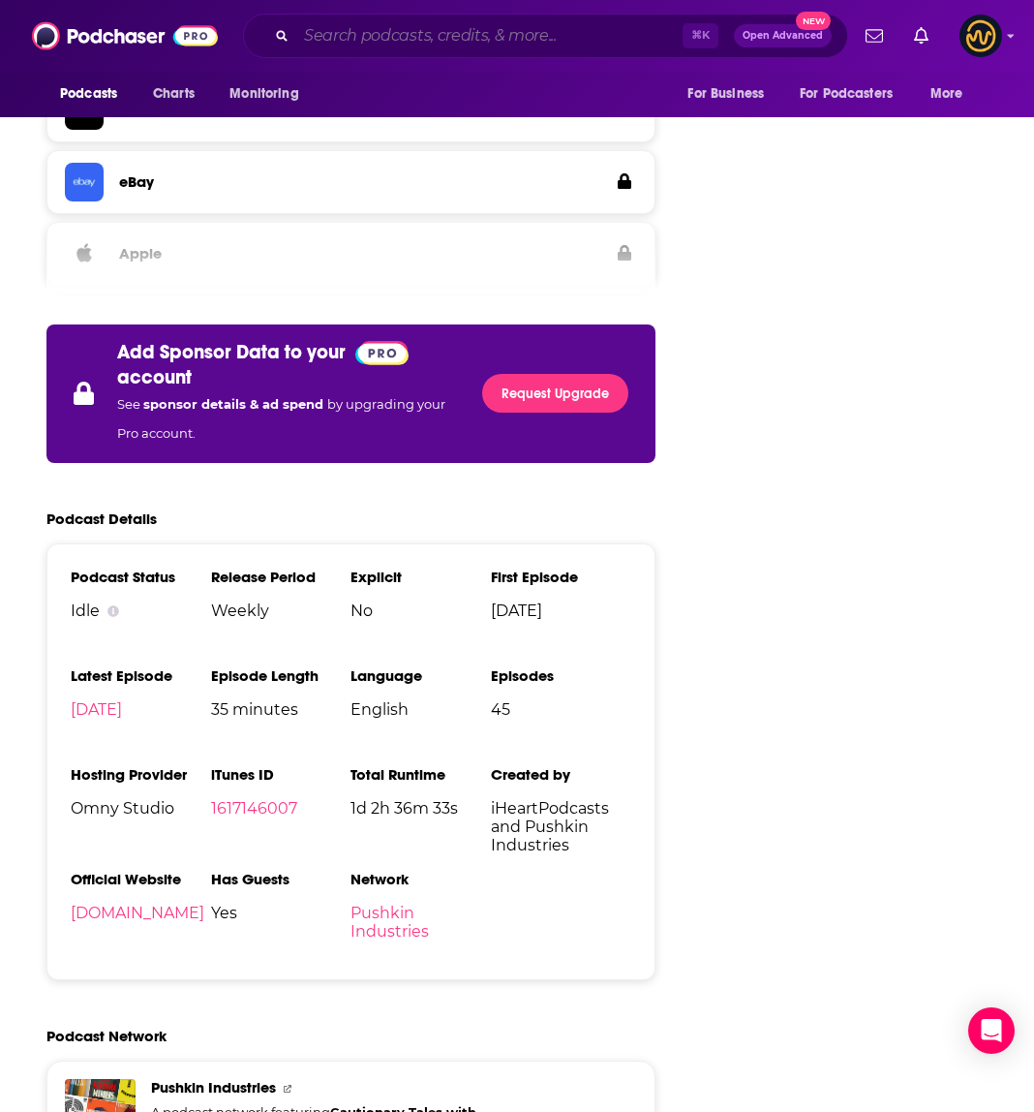
click at [365, 40] on input "Search podcasts, credits, & more..." at bounding box center [489, 35] width 386 height 31
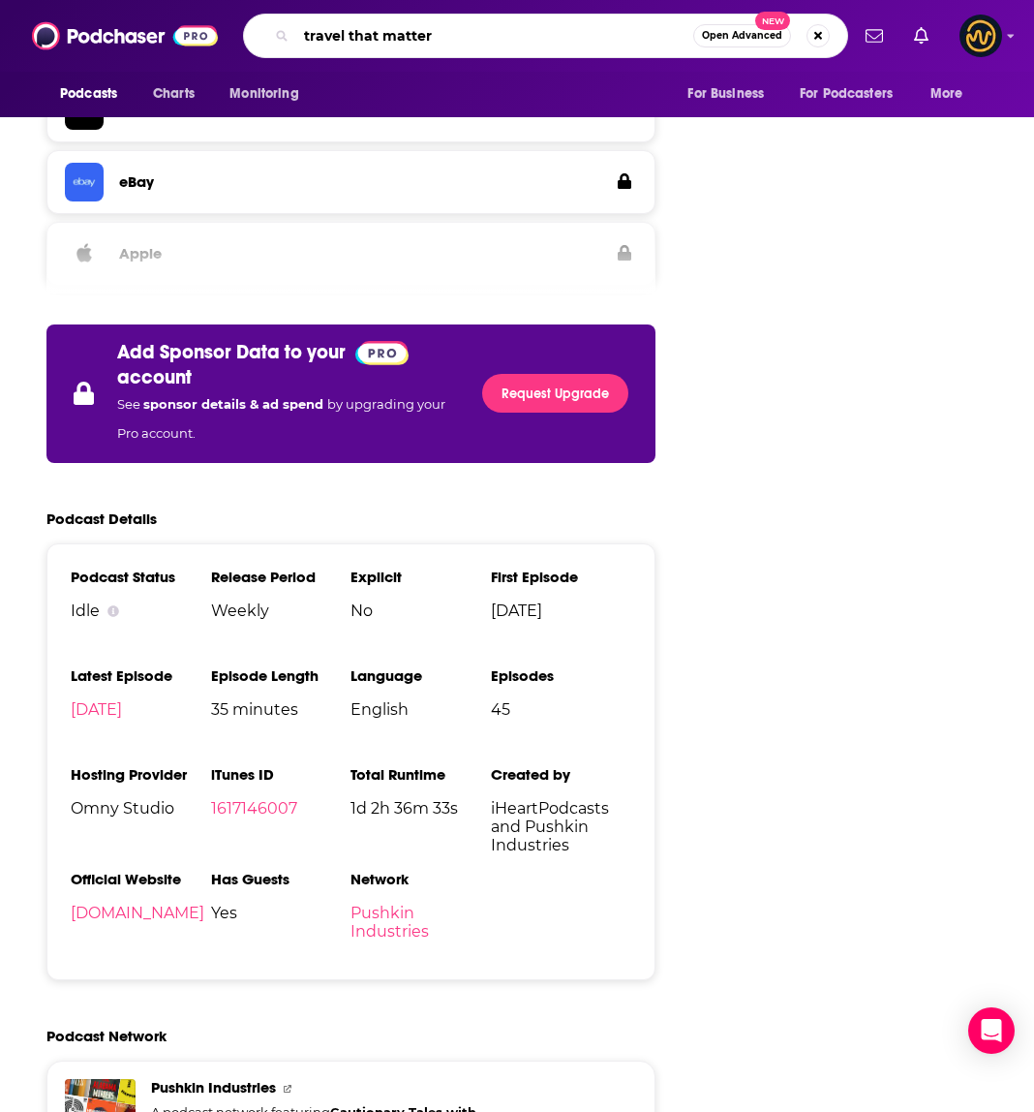
type input "travel that matters"
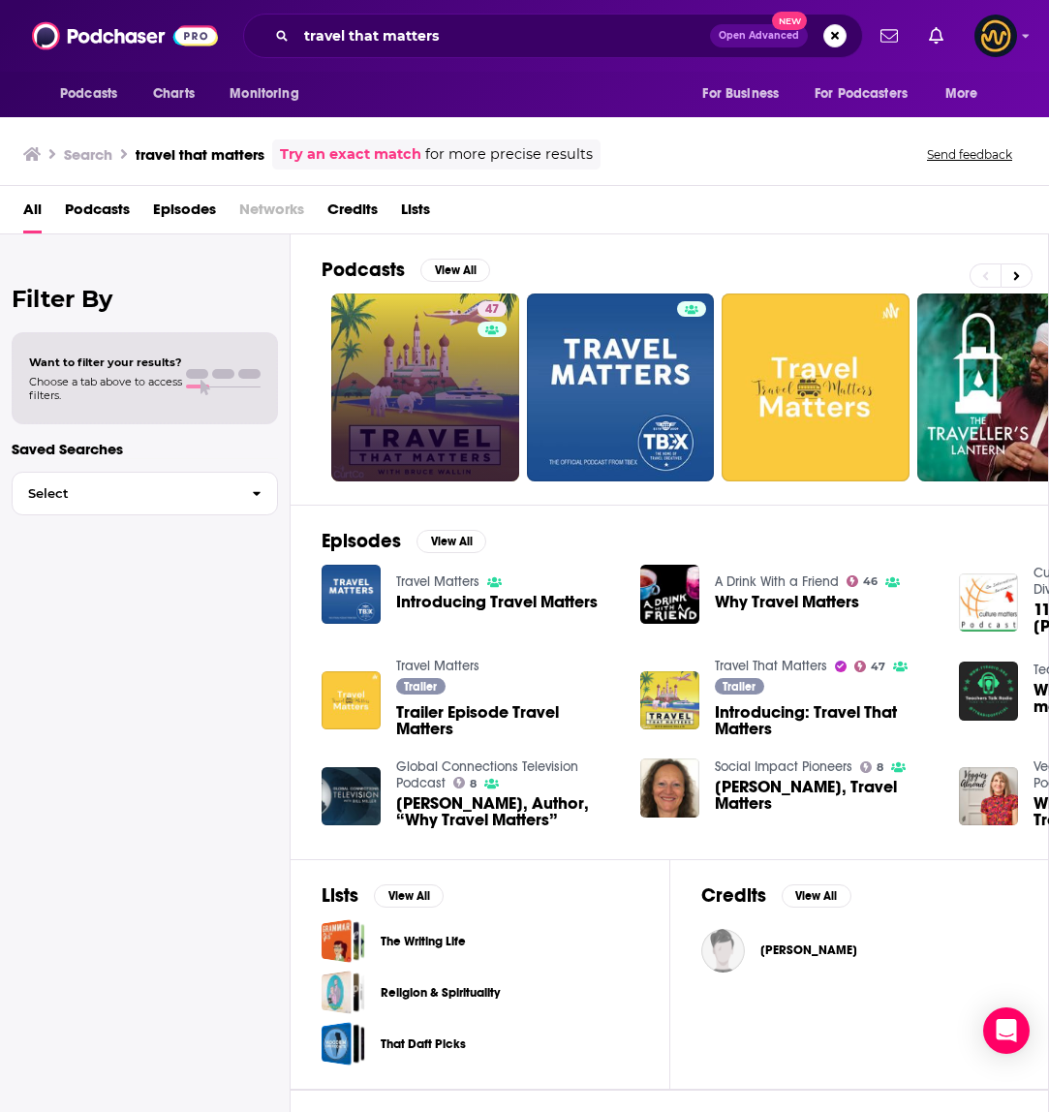
click at [389, 341] on link "47" at bounding box center [425, 387] width 188 height 188
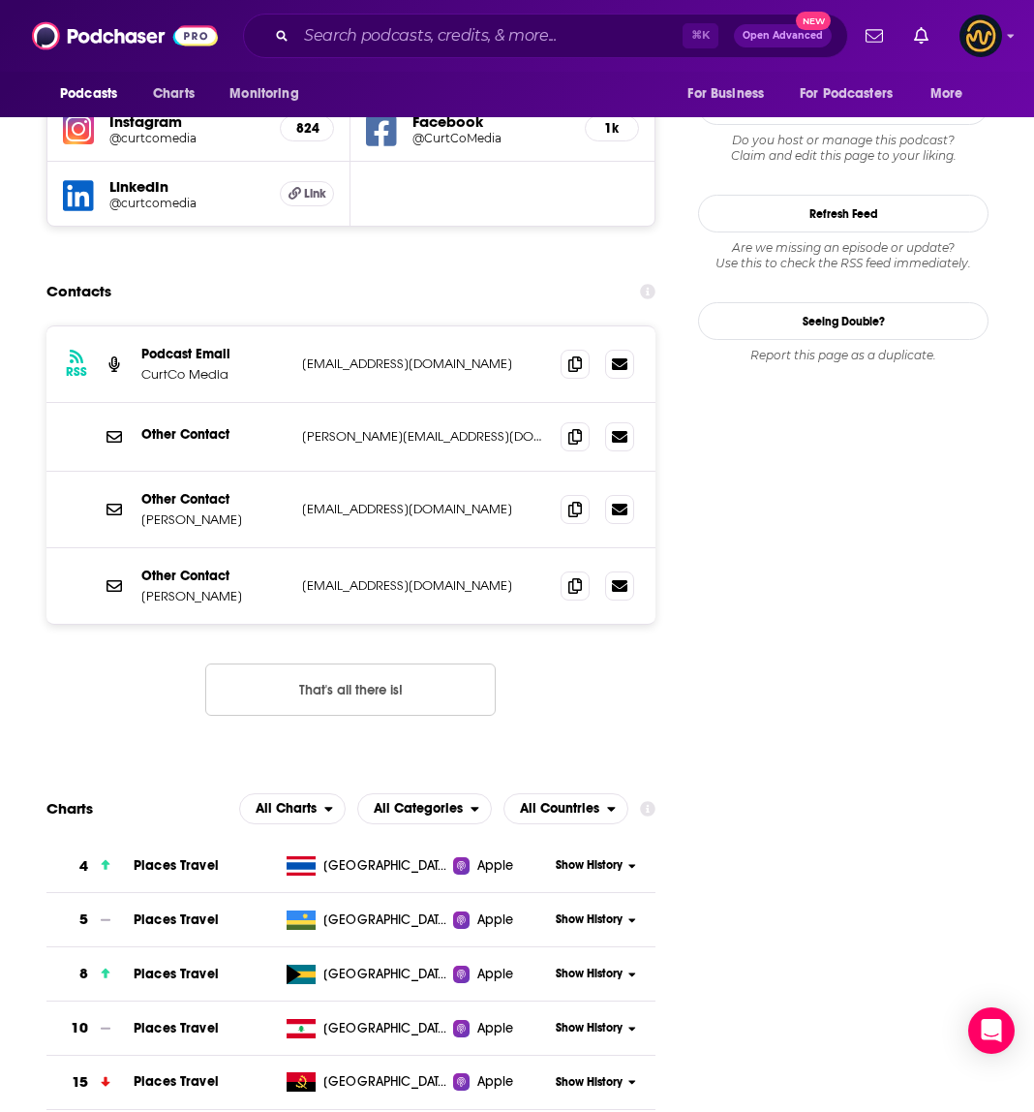
scroll to position [1923, 0]
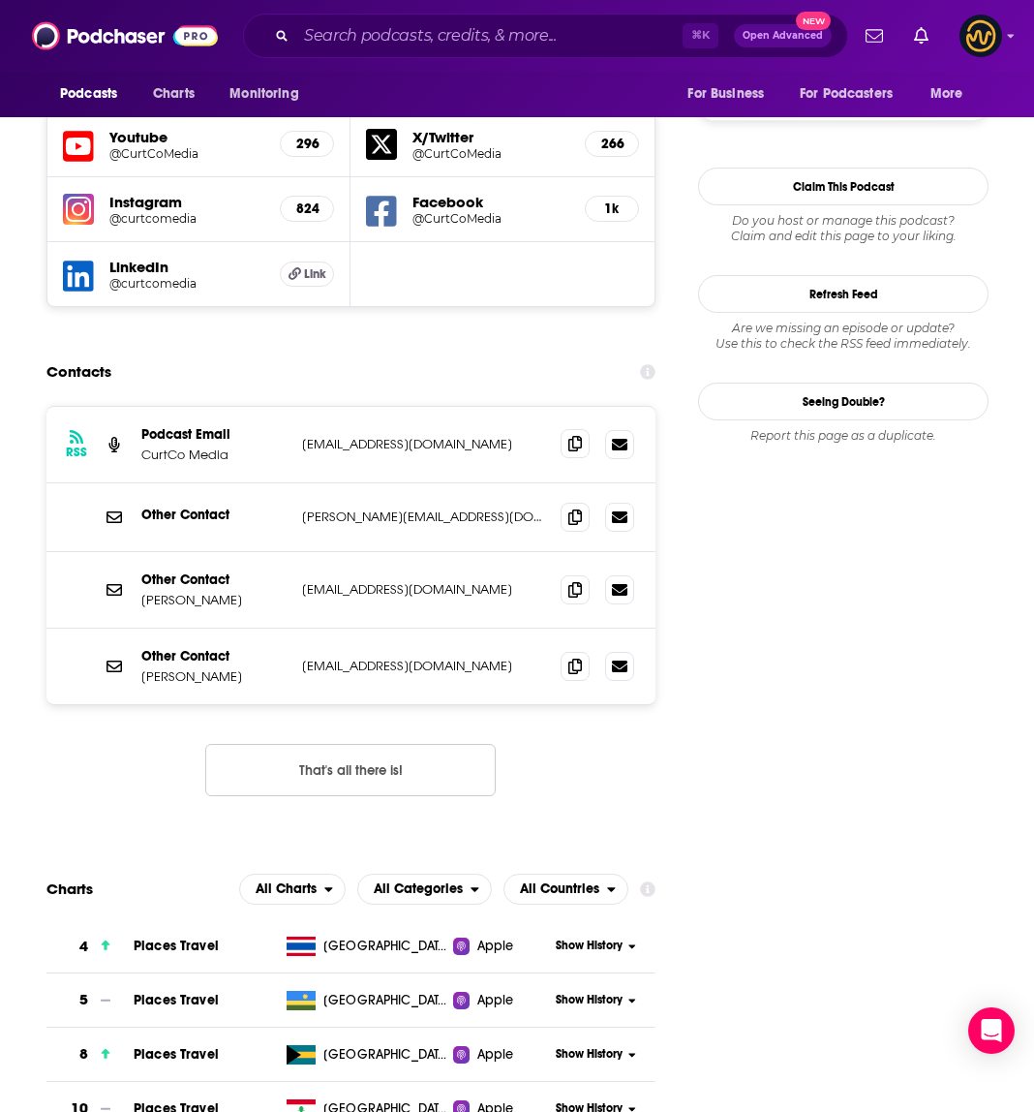
click at [568, 429] on span at bounding box center [575, 443] width 29 height 29
click at [576, 508] on icon at bounding box center [575, 515] width 14 height 15
click at [581, 581] on icon at bounding box center [575, 588] width 14 height 15
click at [574, 658] on icon at bounding box center [575, 665] width 14 height 15
click at [400, 46] on input "Search podcasts, credits, & more..." at bounding box center [489, 35] width 386 height 31
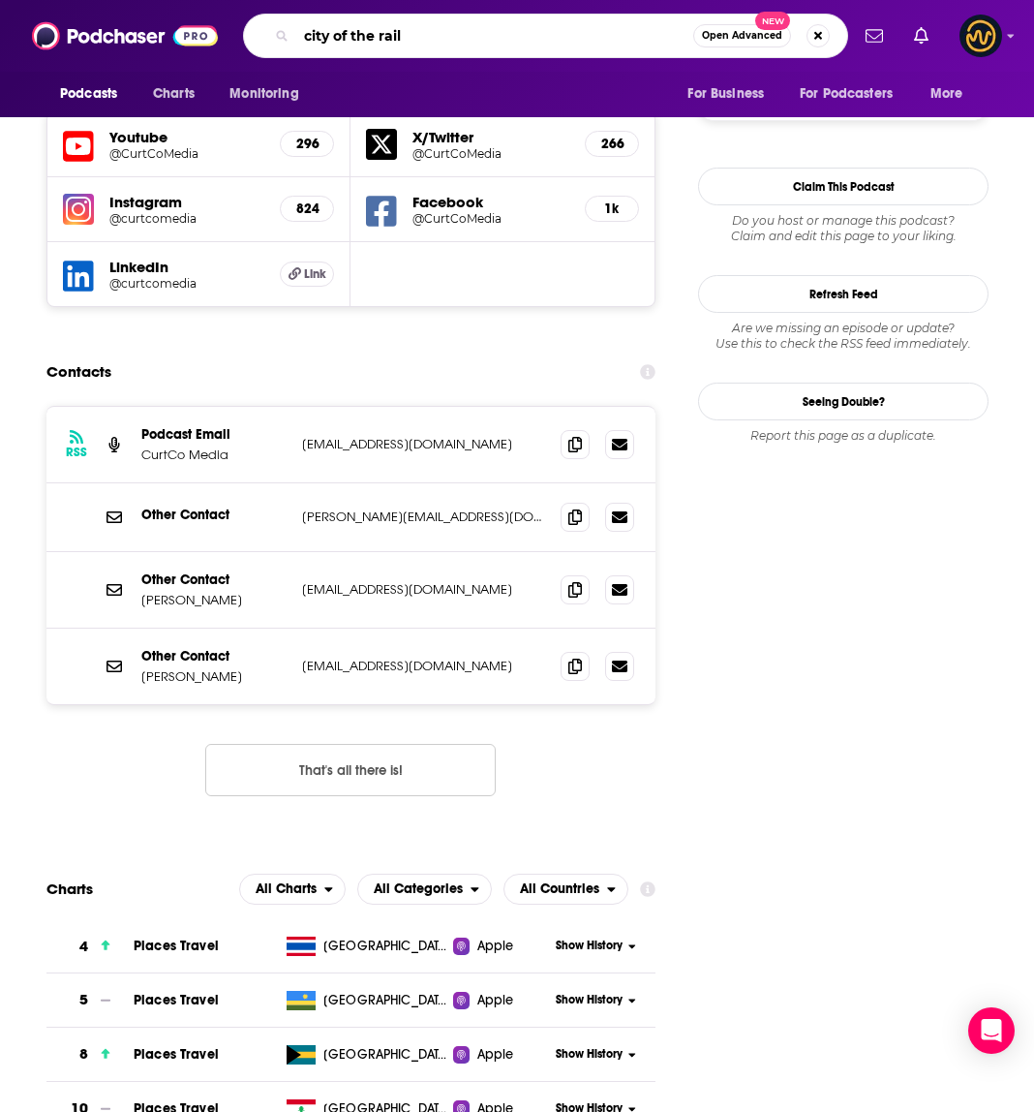
type input "city of the rails"
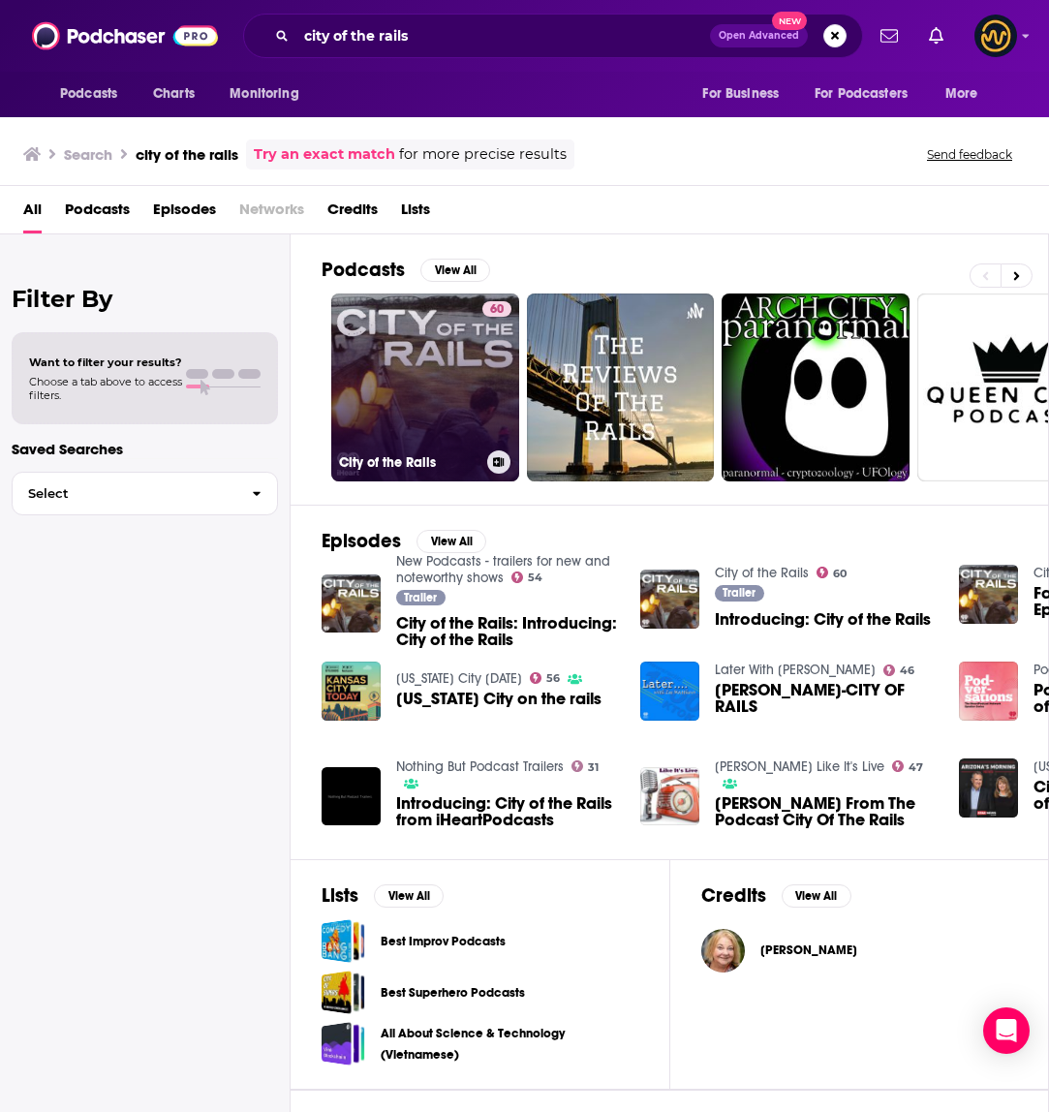
click at [438, 373] on link "60 City of the Rails" at bounding box center [425, 387] width 188 height 188
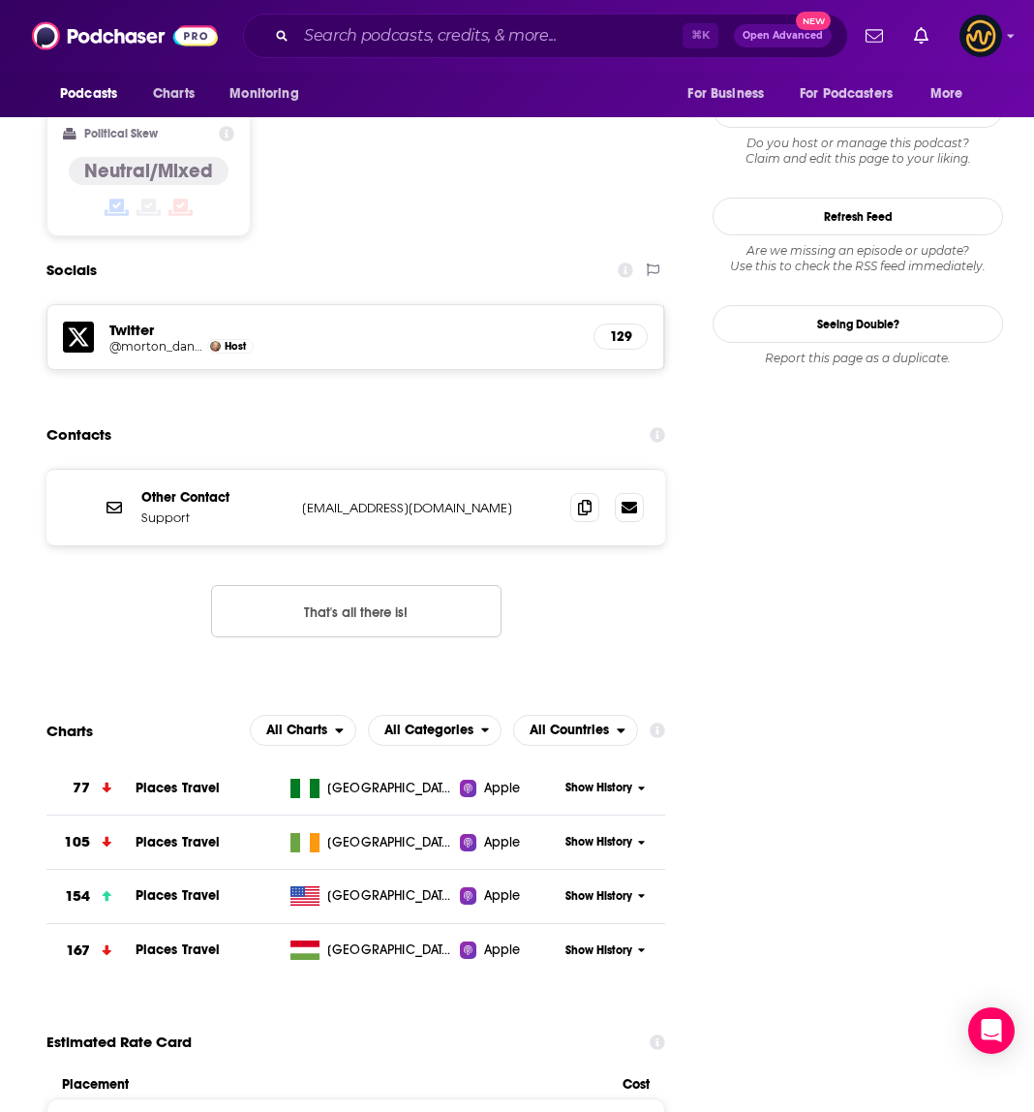
scroll to position [1717, 0]
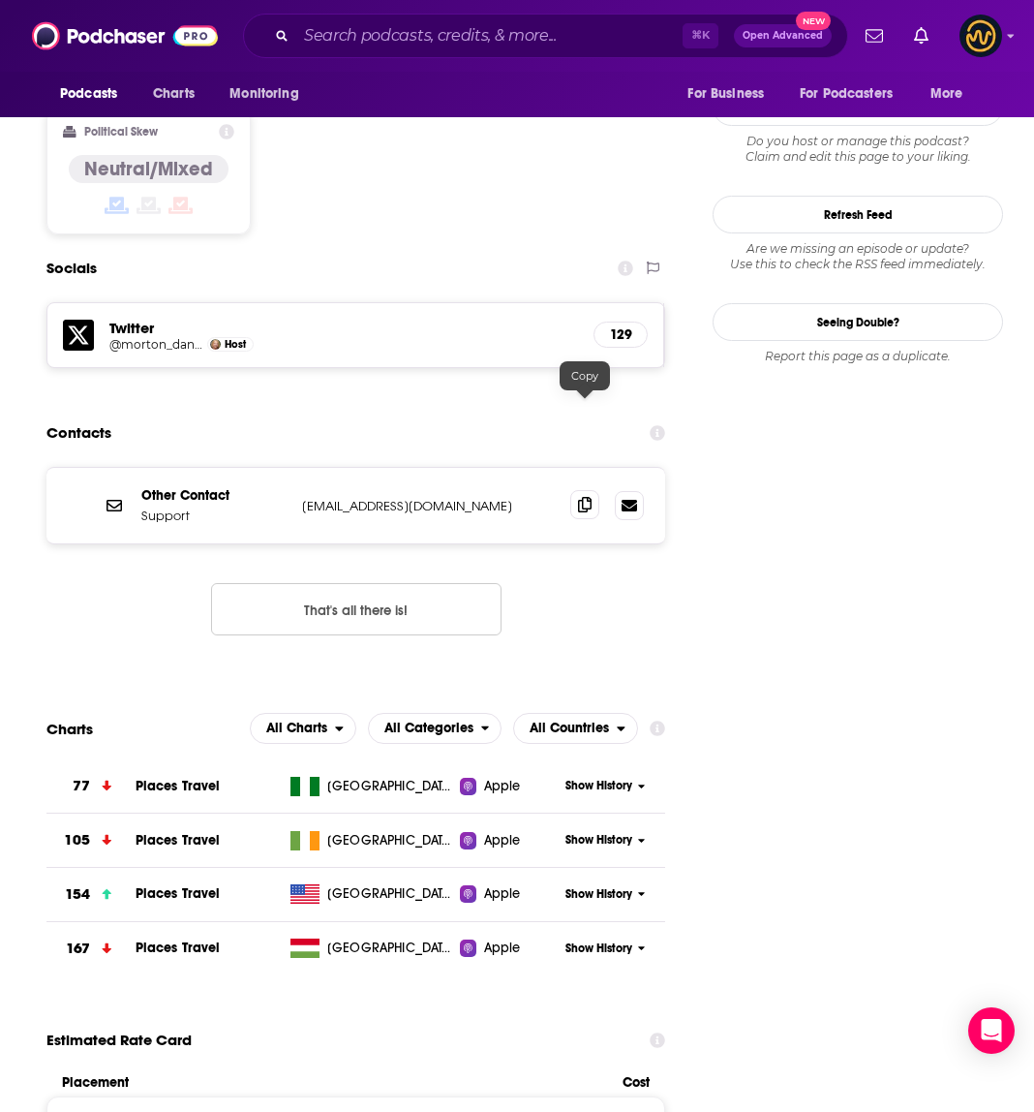
click at [582, 497] on icon at bounding box center [585, 504] width 14 height 15
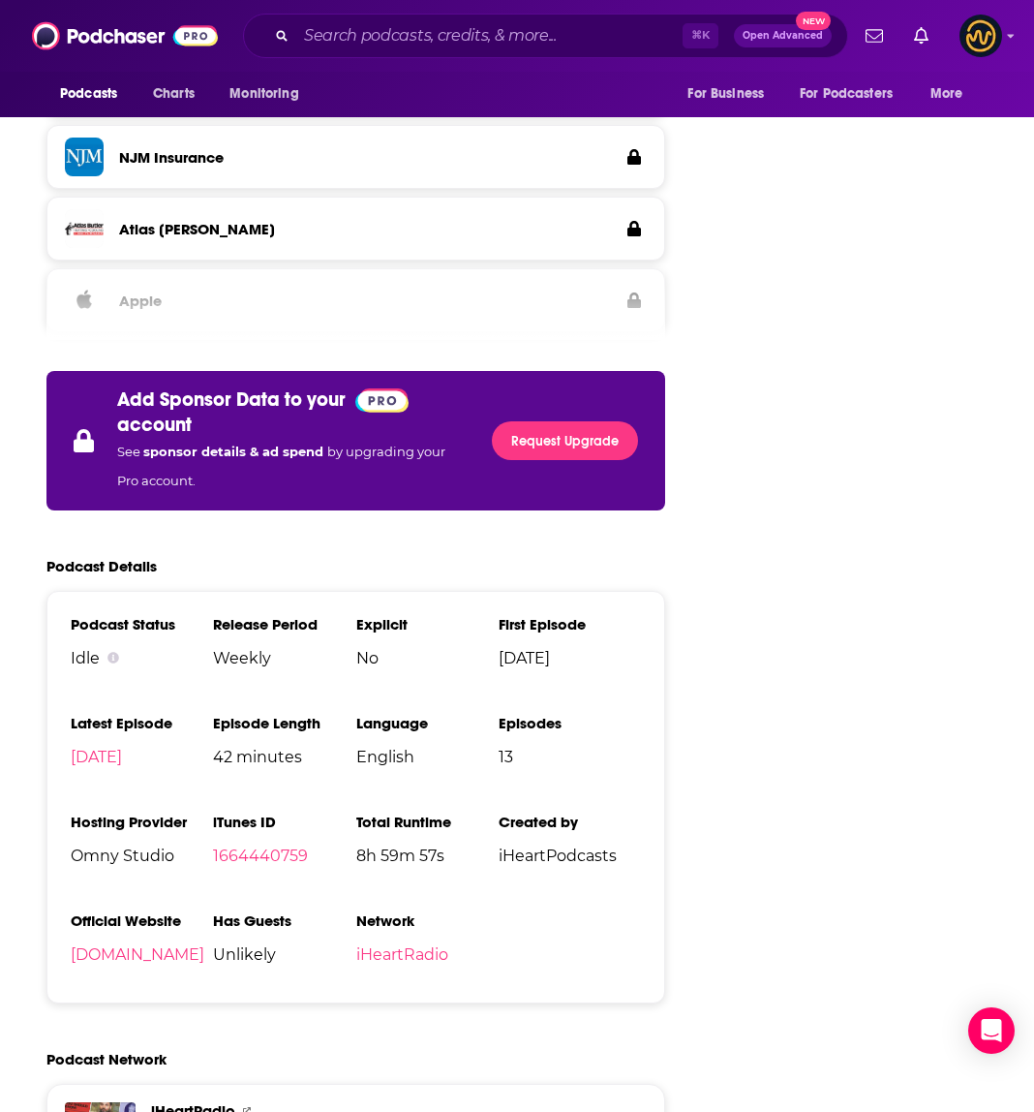
scroll to position [3132, 0]
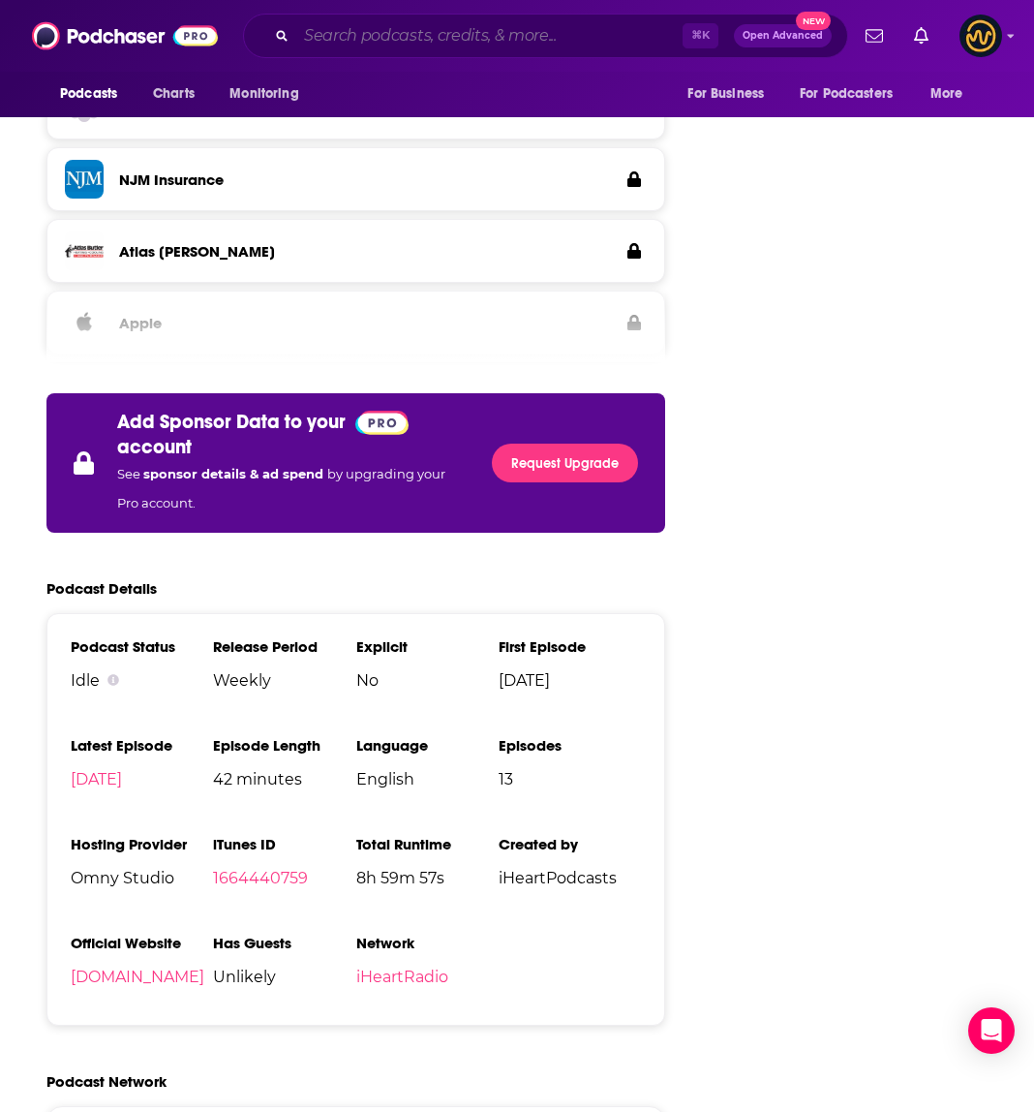
click at [458, 34] on input "Search podcasts, credits, & more..." at bounding box center [489, 35] width 386 height 31
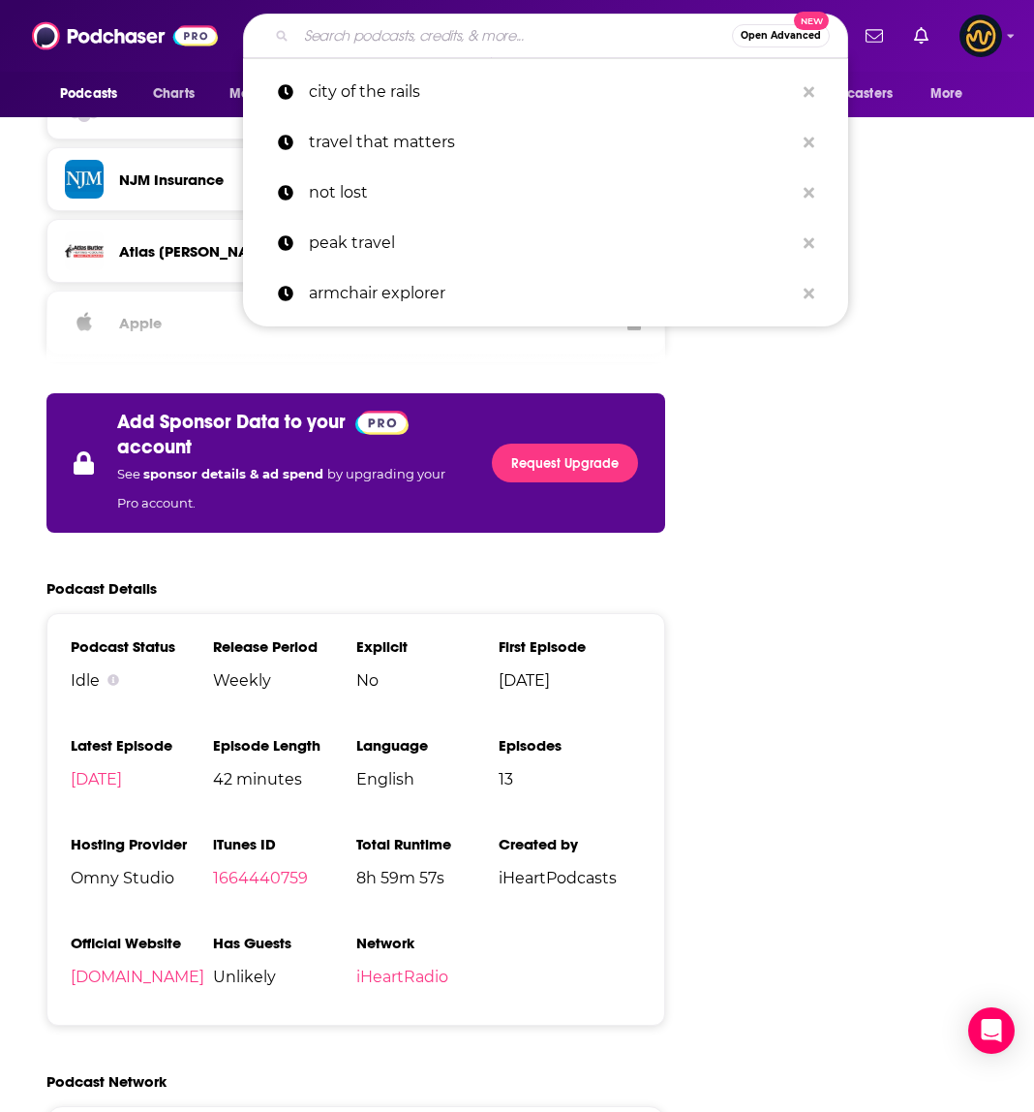
type input "s"
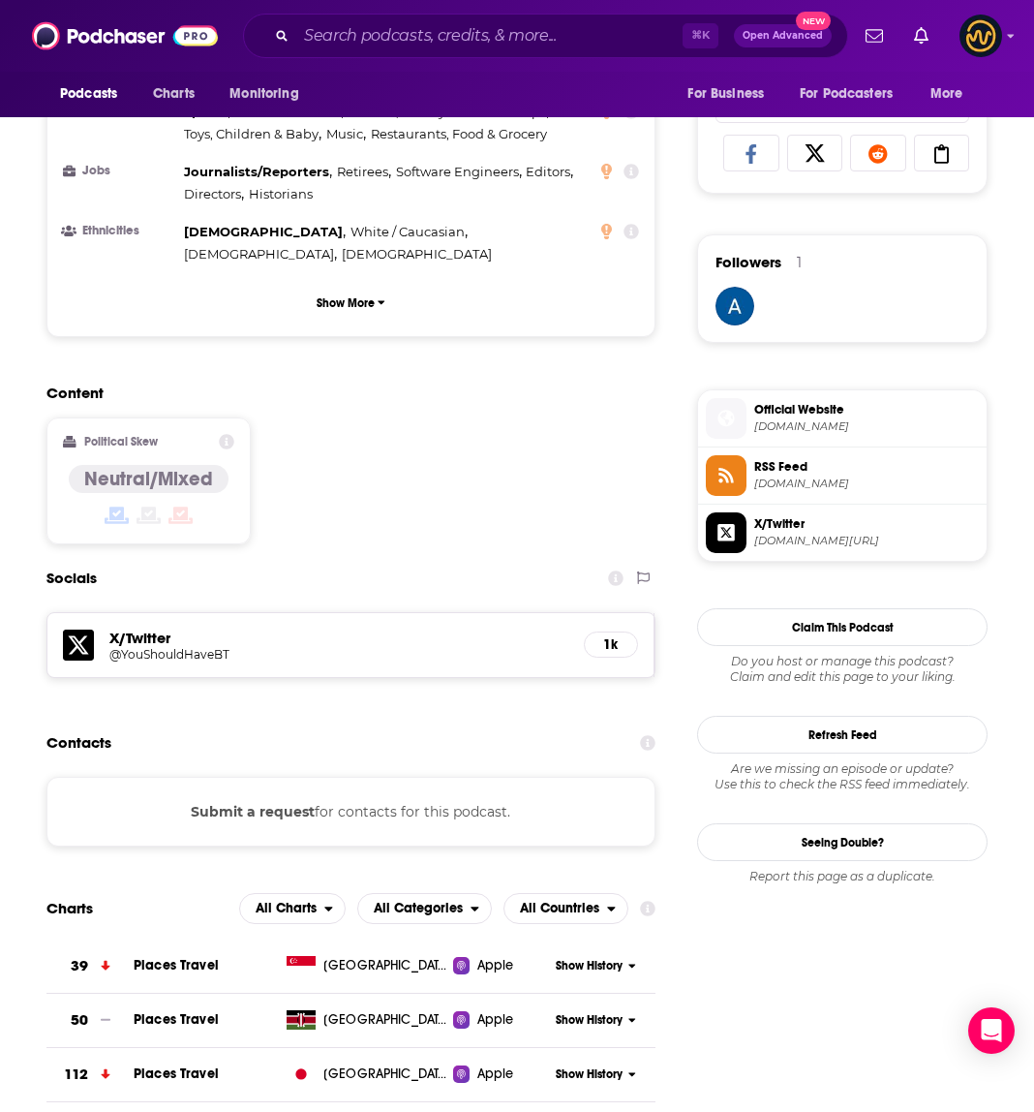
scroll to position [1247, 0]
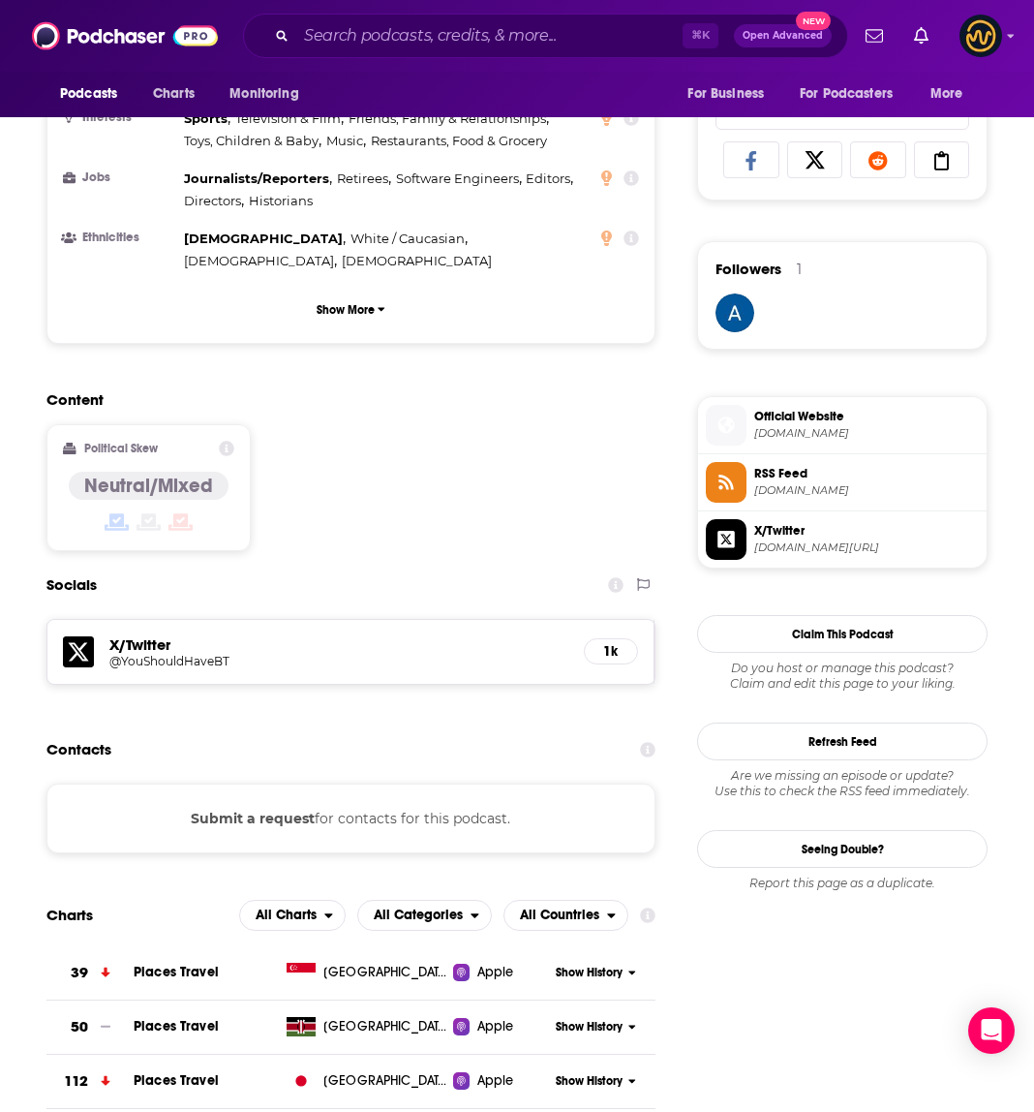
click at [418, 52] on div "⌘ K Open Advanced New" at bounding box center [545, 36] width 605 height 45
click at [425, 44] on input "Search podcasts, credits, & more..." at bounding box center [489, 35] width 386 height 31
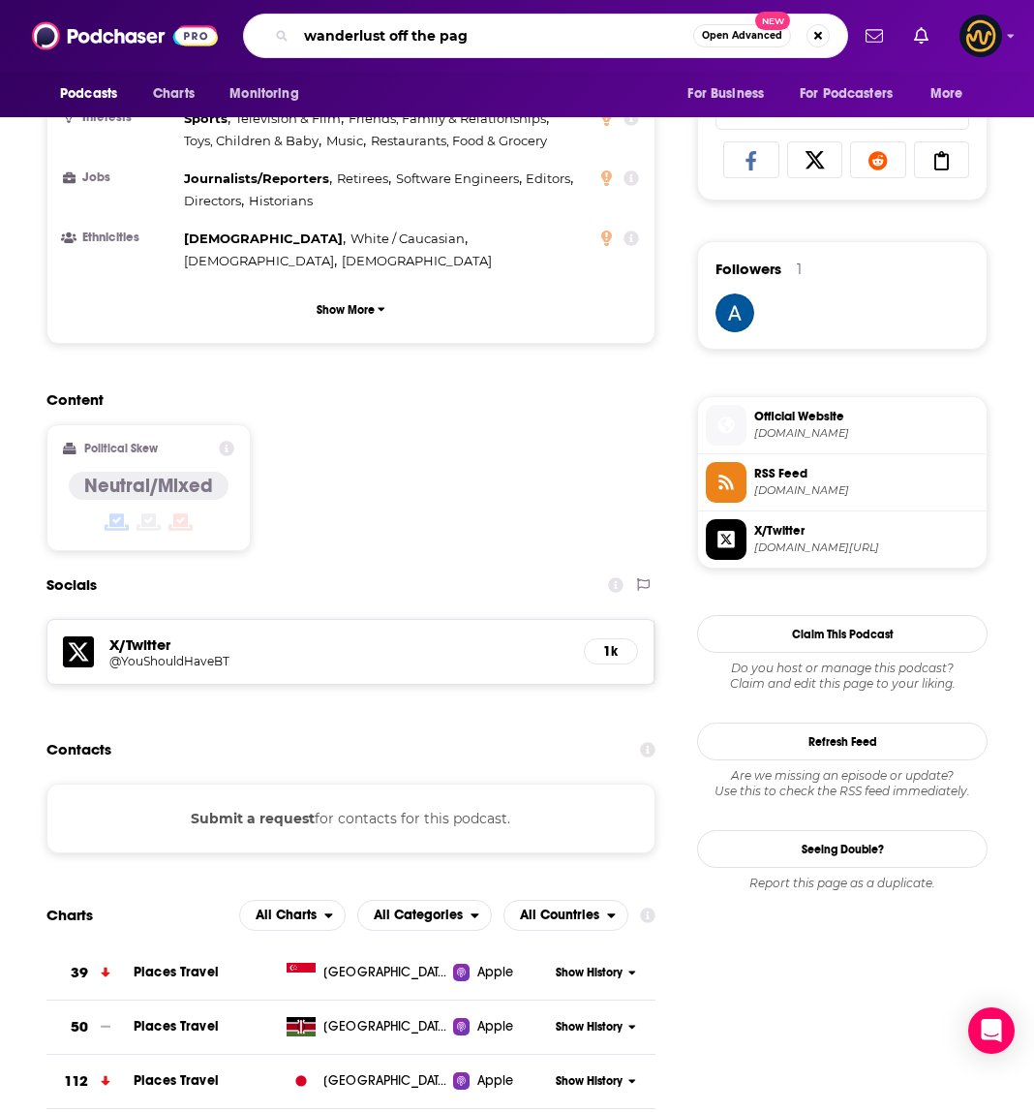
type input "wanderlust off the page"
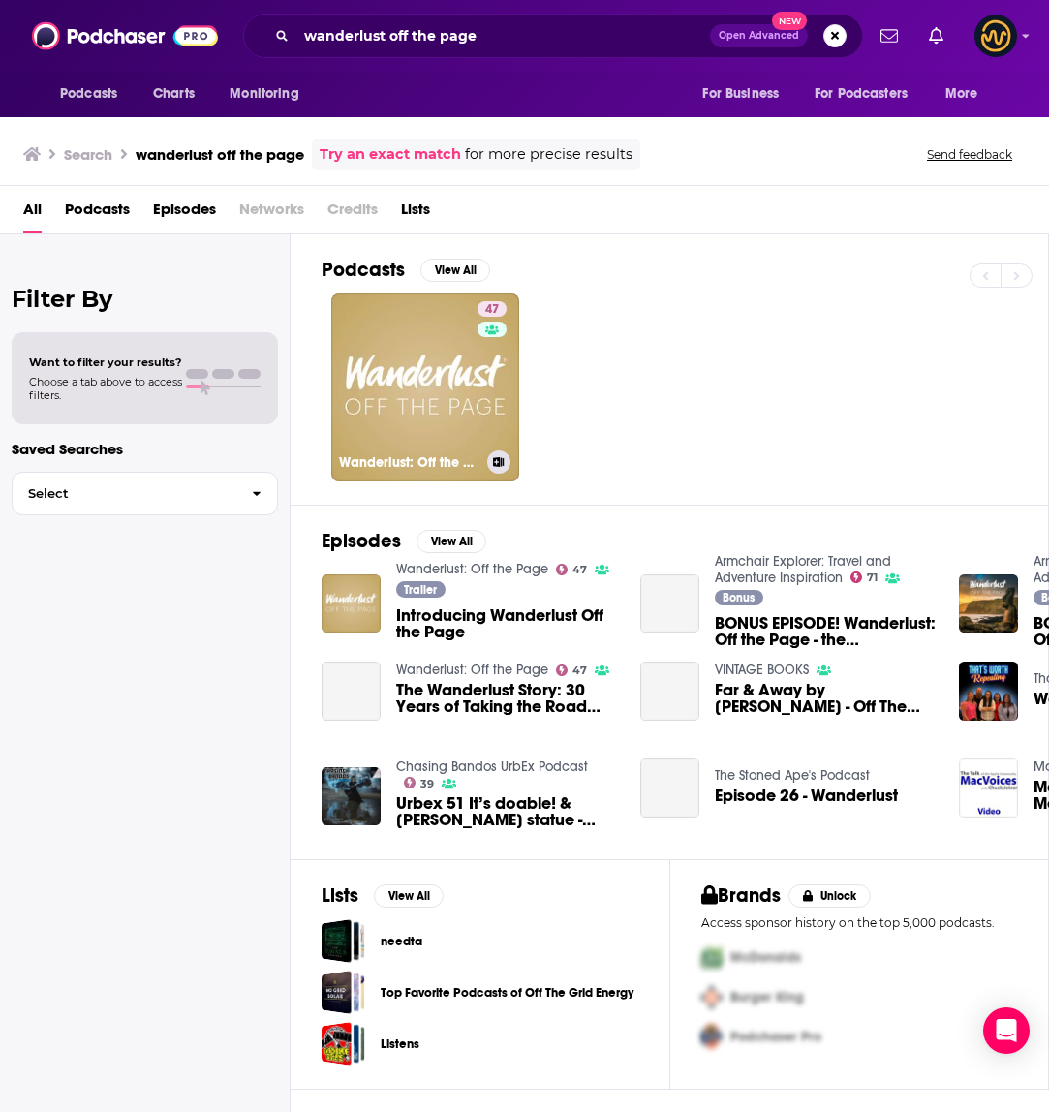
click at [379, 366] on link "47 Wanderlust: Off the Page" at bounding box center [425, 387] width 188 height 188
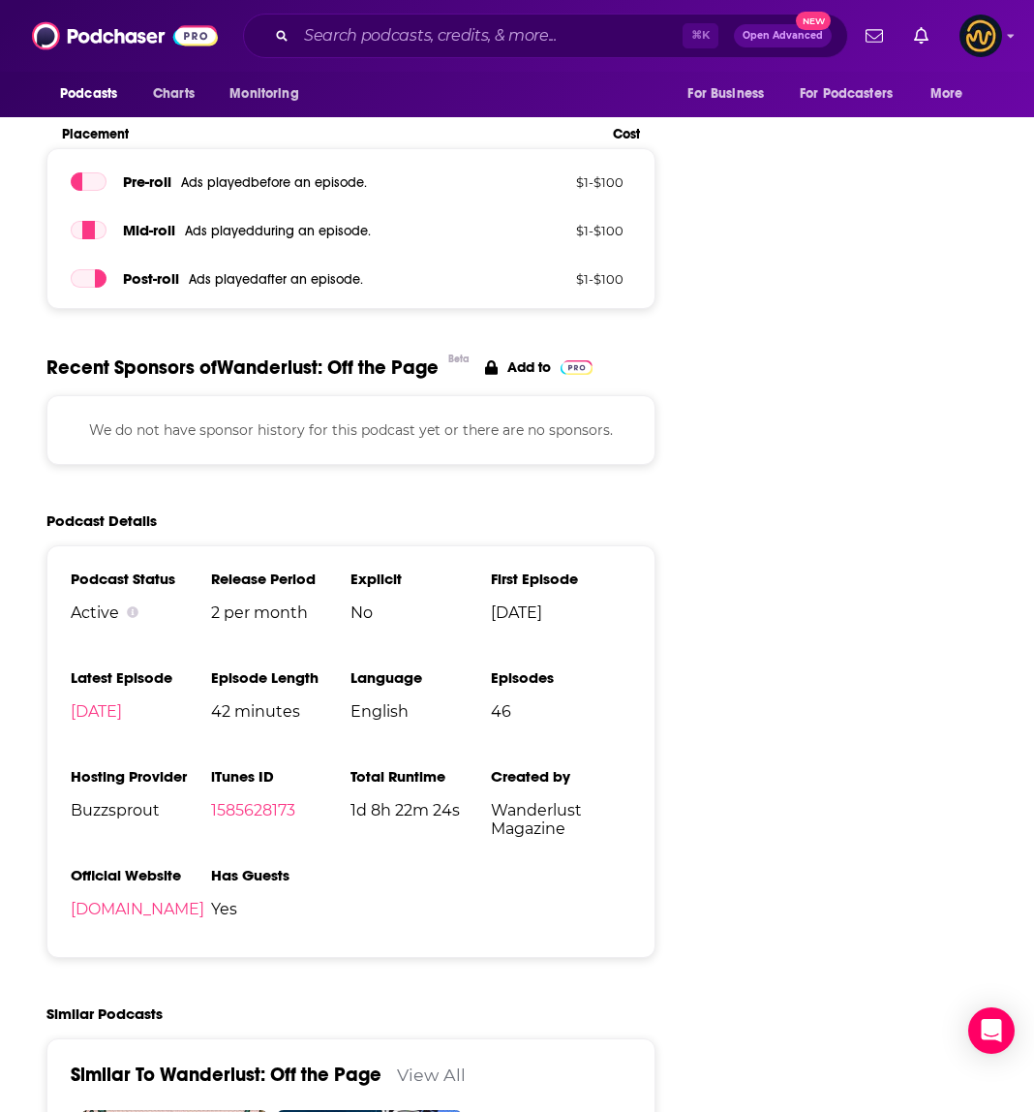
scroll to position [2362, 0]
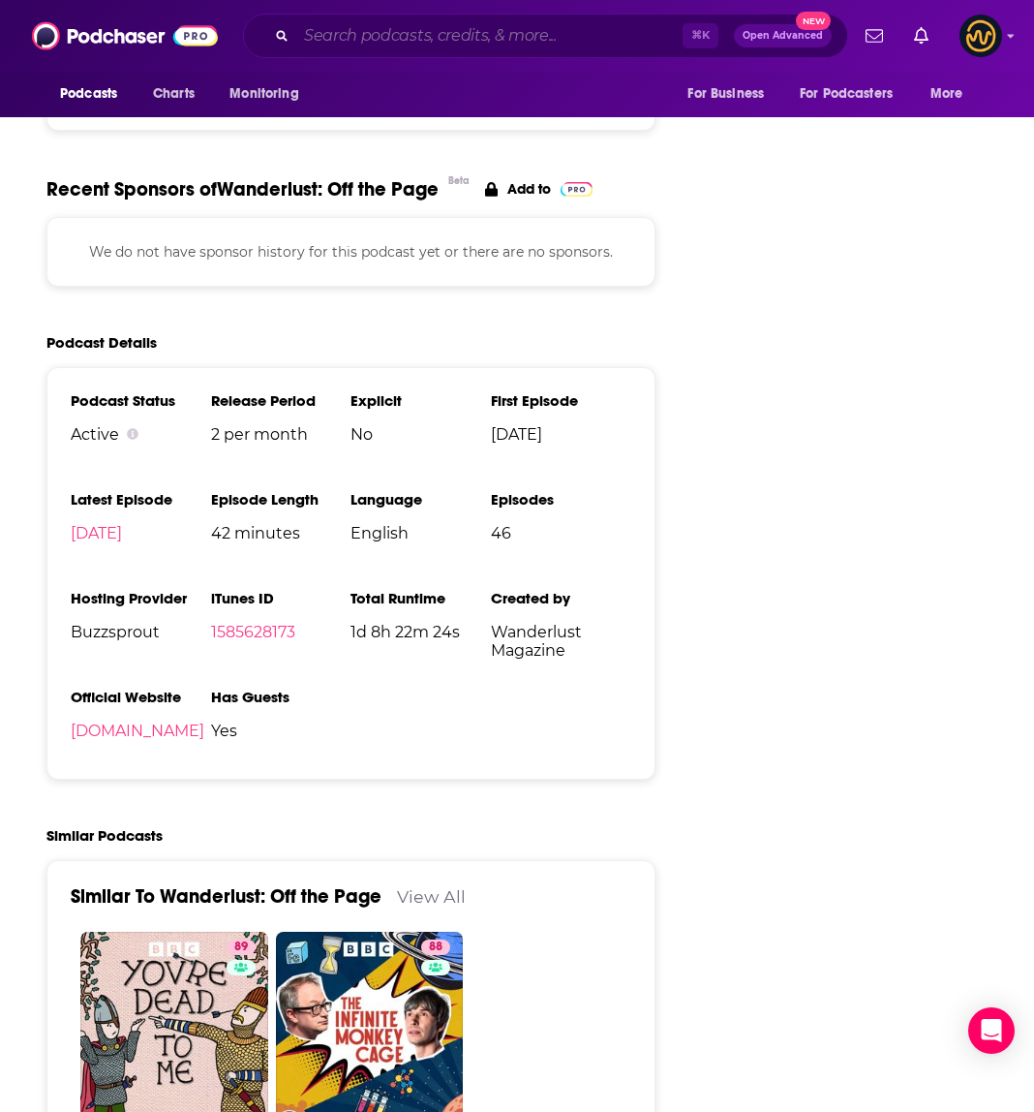
click at [446, 28] on input "Search podcasts, credits, & more..." at bounding box center [489, 35] width 386 height 31
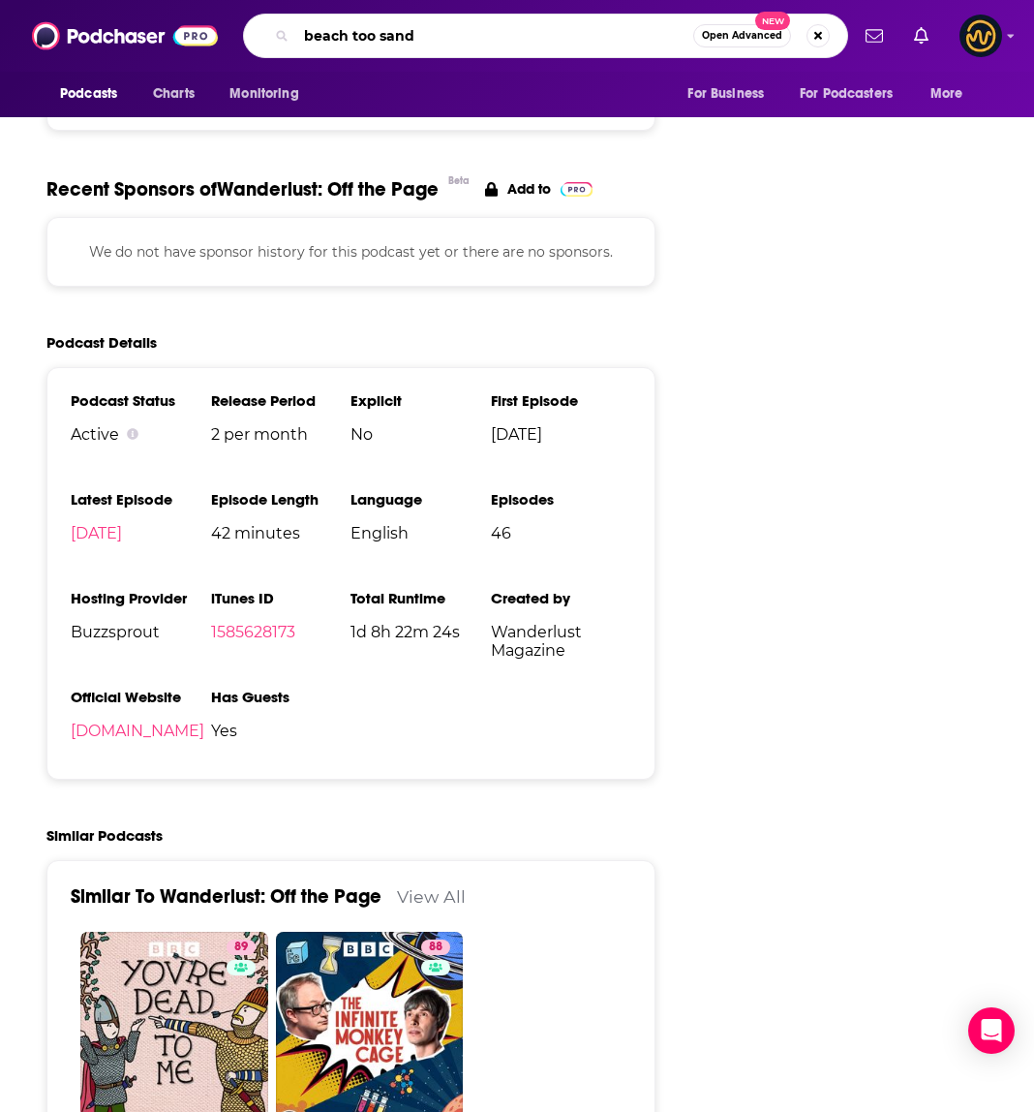
type input "beach too sandy"
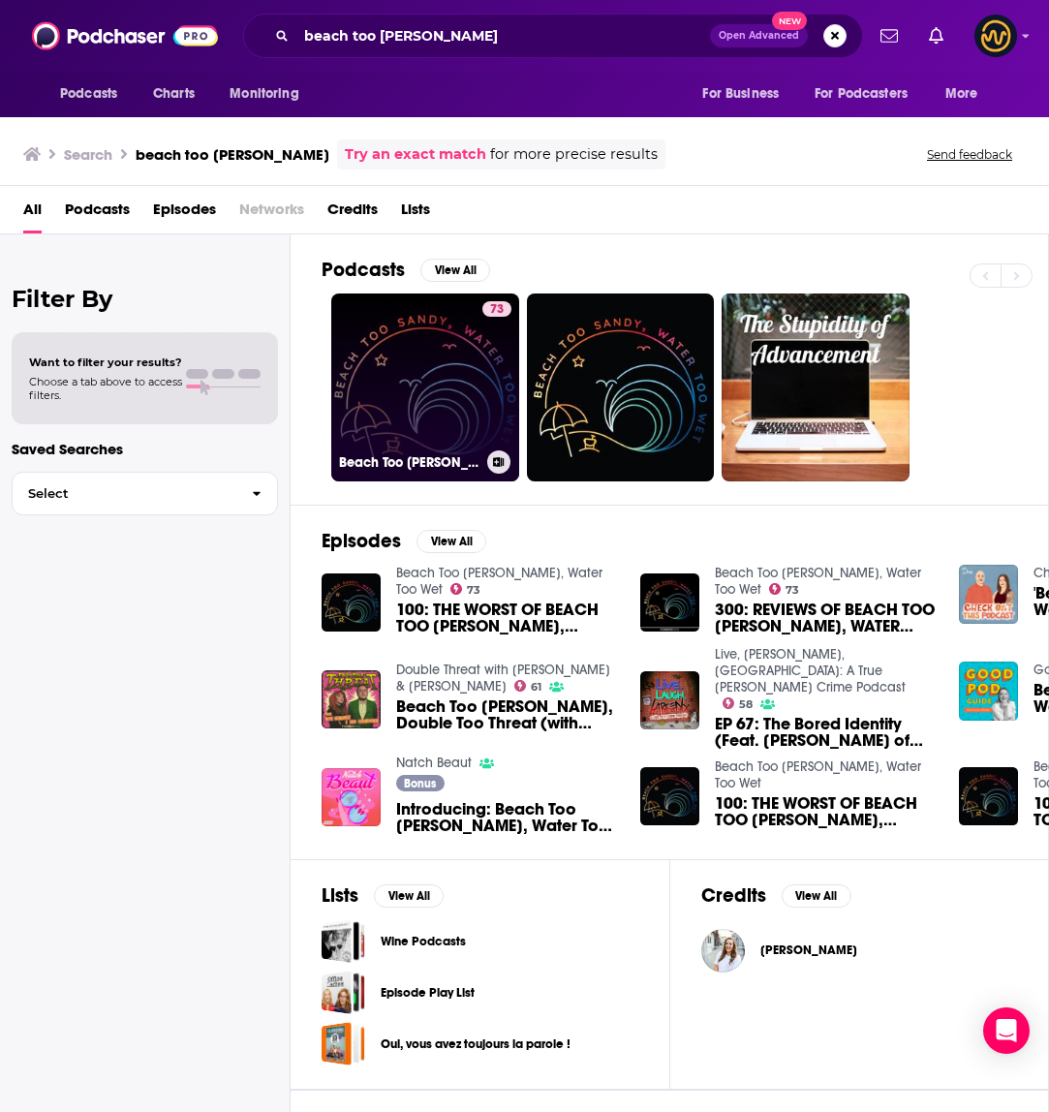
click at [433, 351] on link "73 Beach Too Sandy, Water Too Wet" at bounding box center [425, 387] width 188 height 188
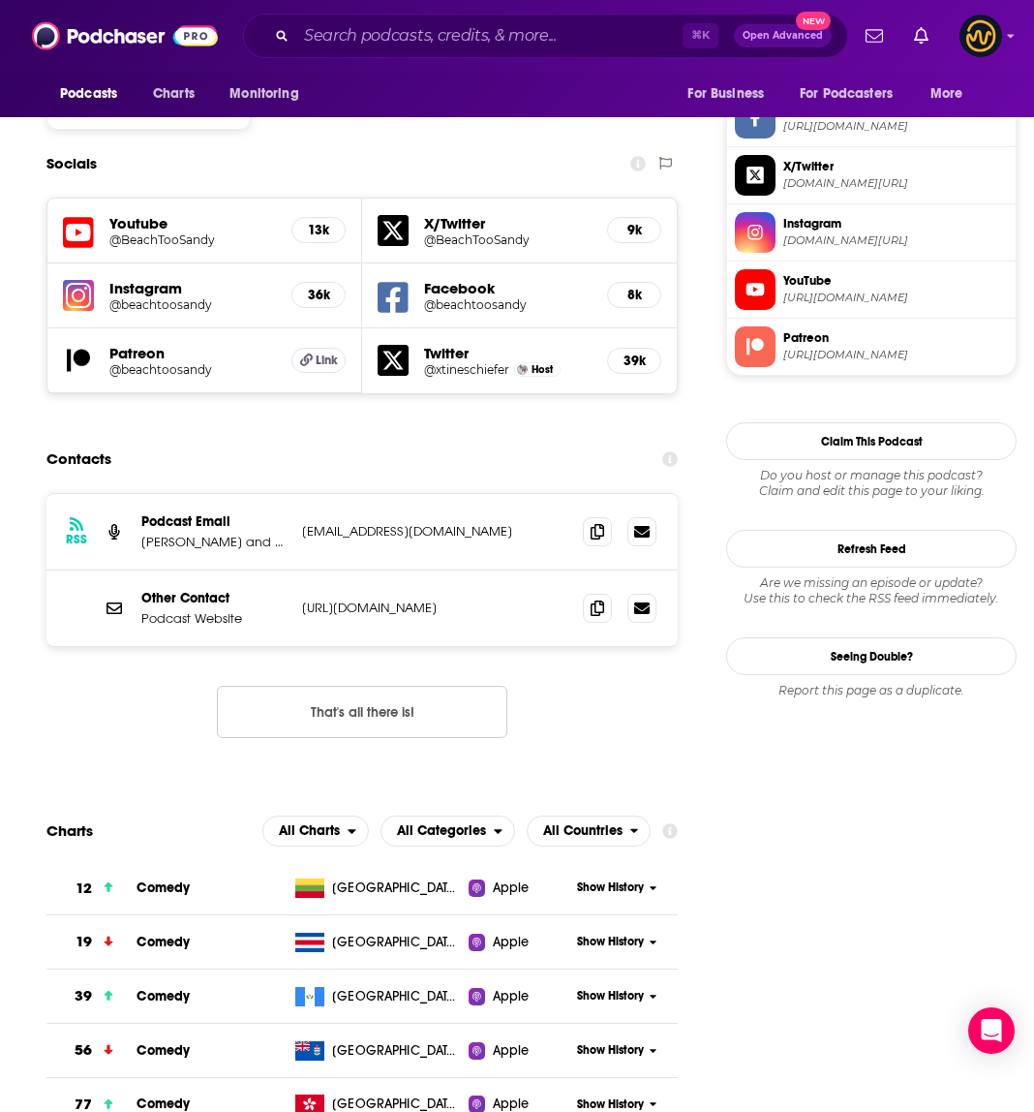
scroll to position [1665, 0]
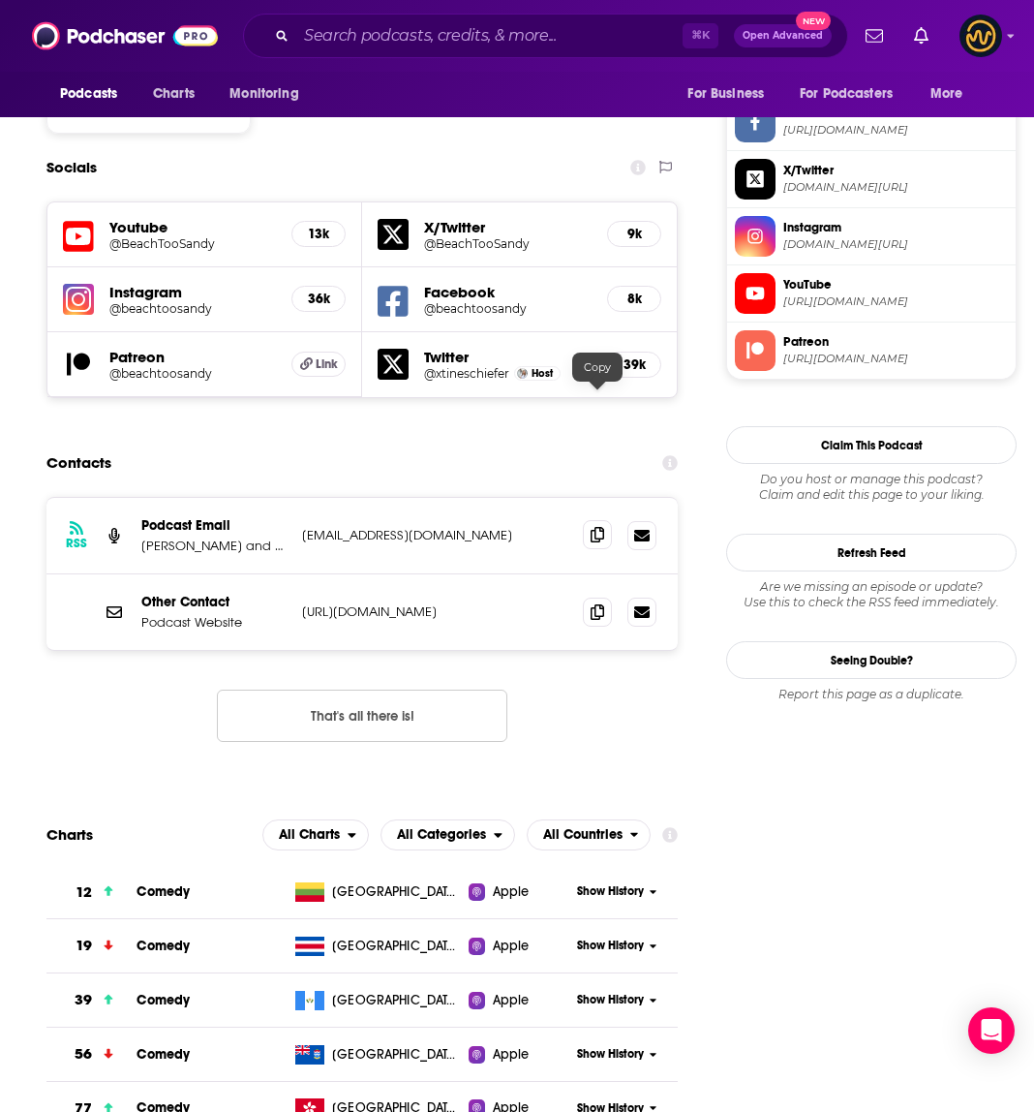
click at [601, 527] on icon at bounding box center [598, 534] width 14 height 15
click at [600, 603] on icon at bounding box center [598, 610] width 14 height 15
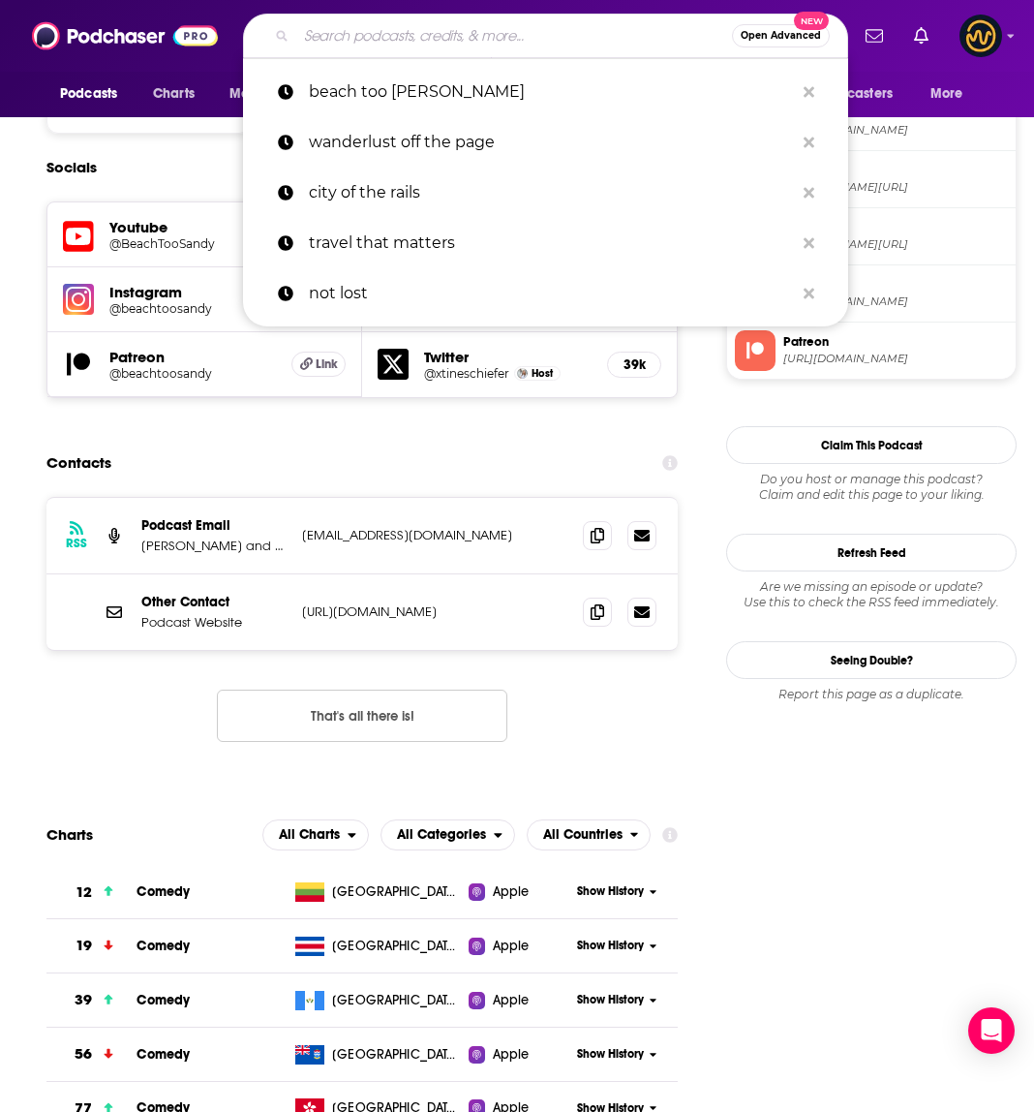
click at [424, 35] on input "Search podcasts, credits, & more..." at bounding box center [514, 35] width 436 height 31
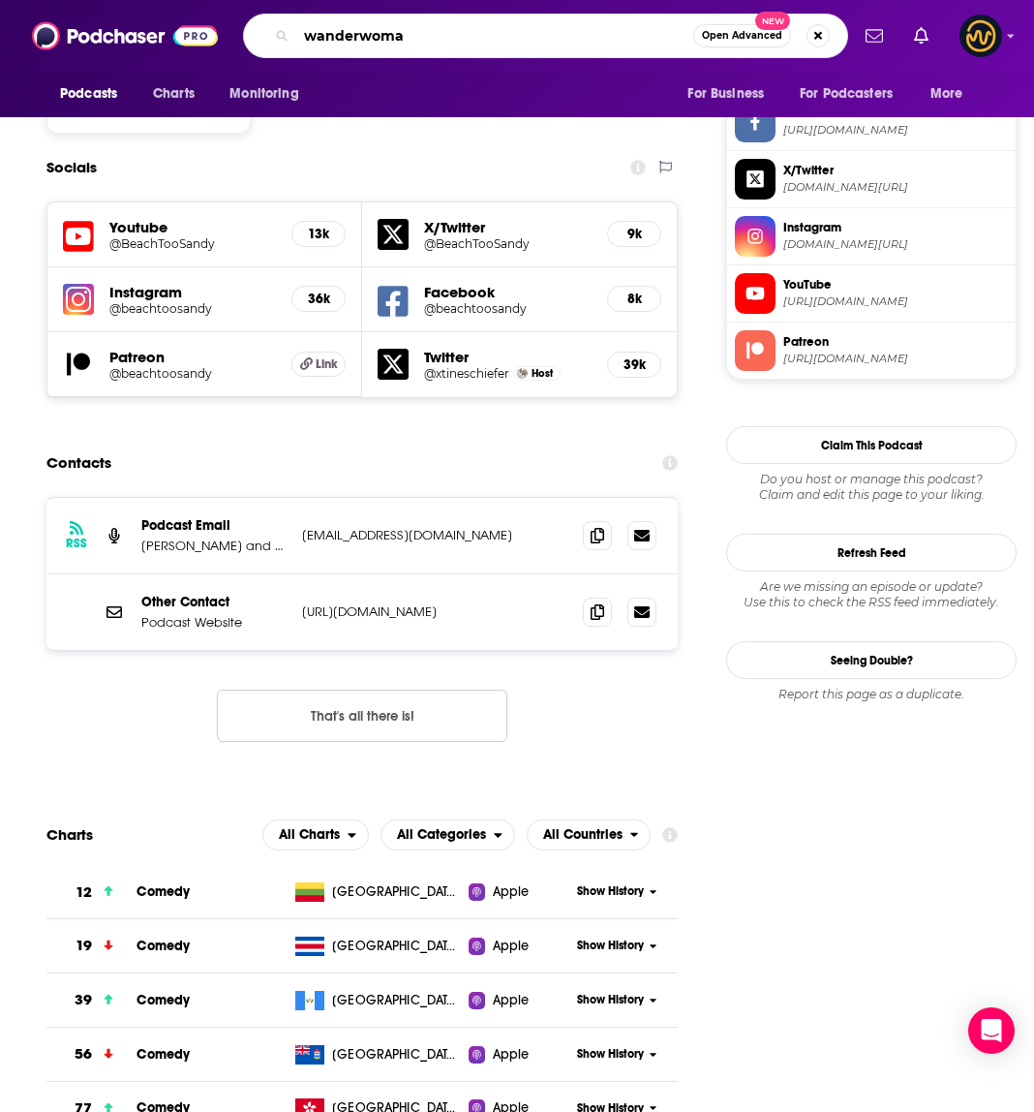
type input "wanderwoman"
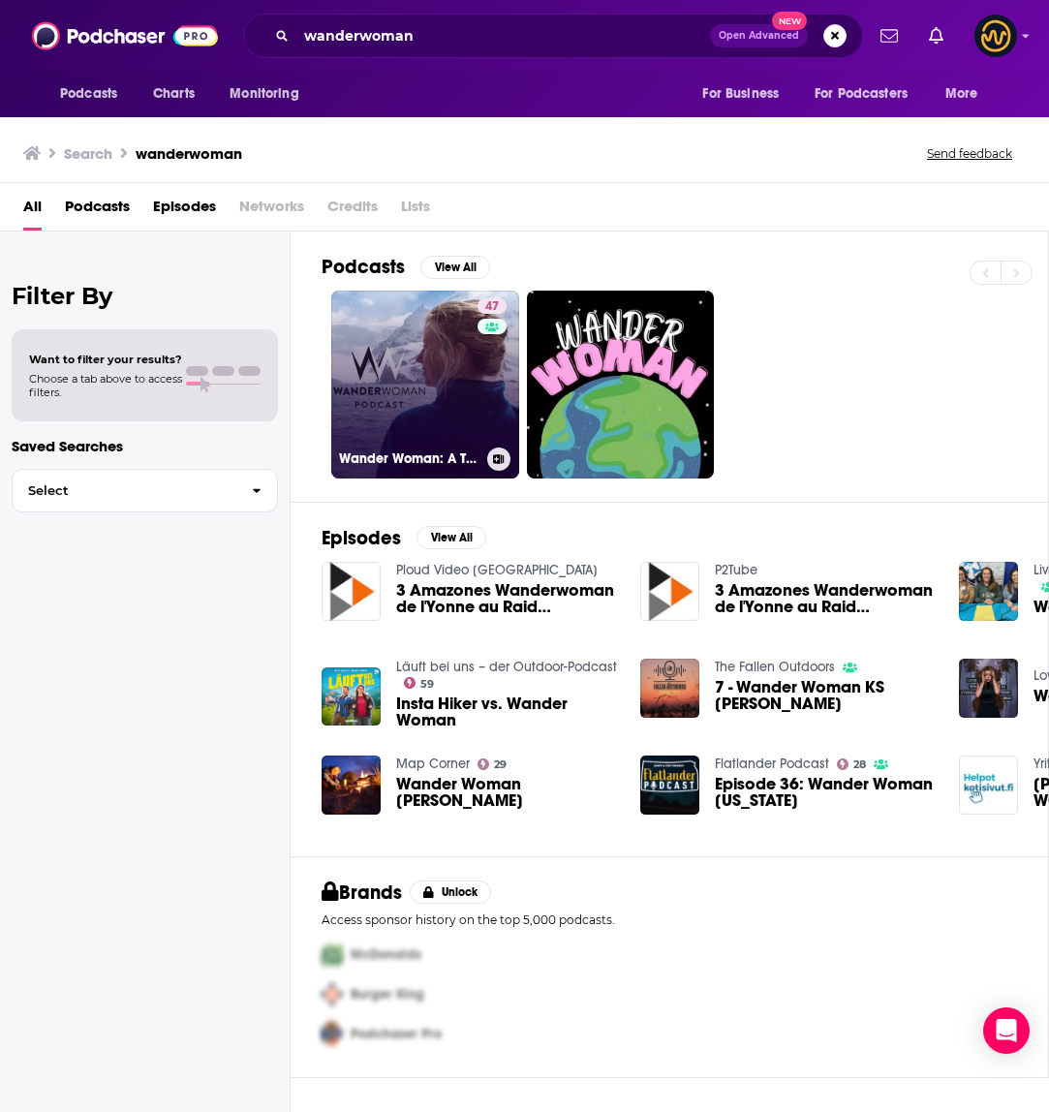
click at [413, 352] on link "47 Wander Woman: A Travel Podcast" at bounding box center [425, 385] width 188 height 188
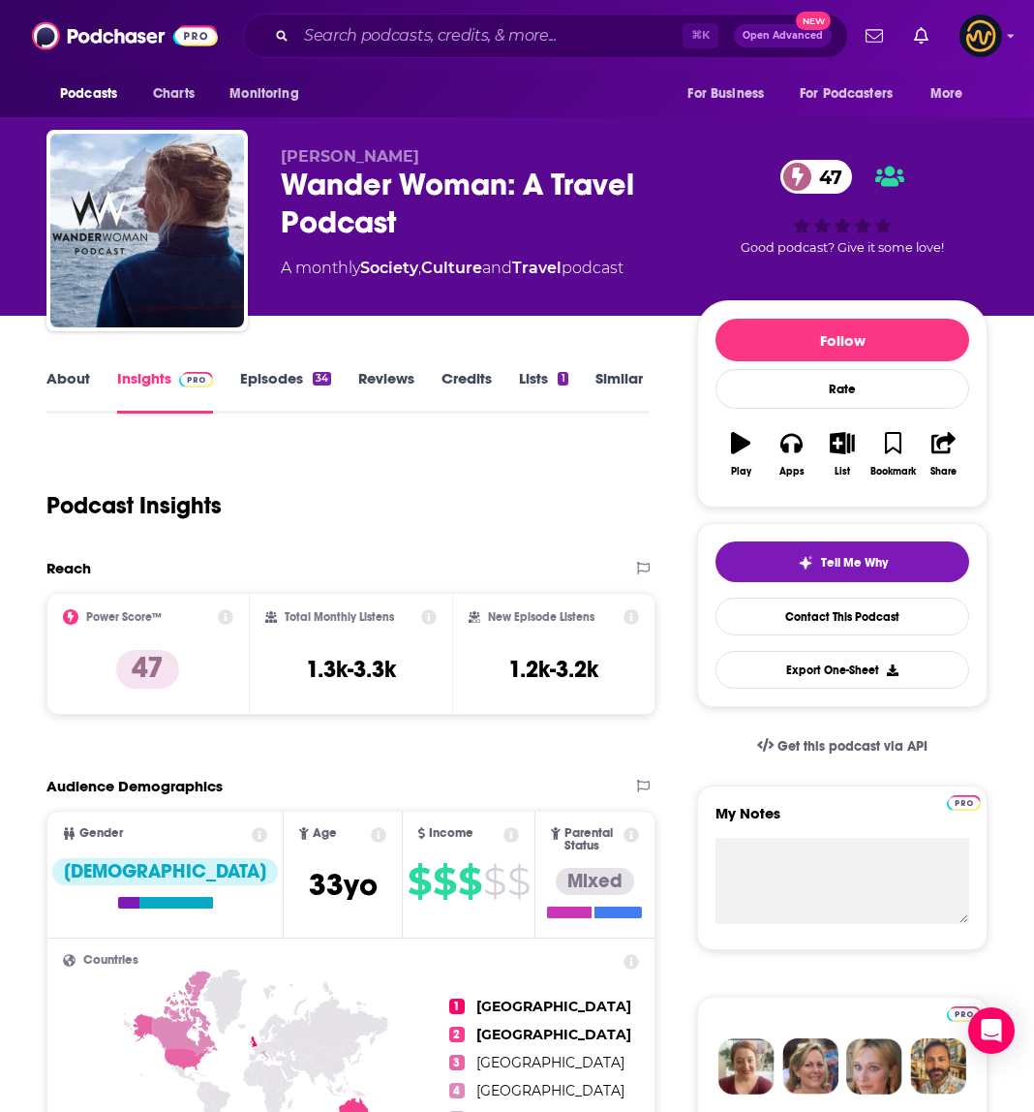
click at [274, 375] on link "Episodes 34" at bounding box center [285, 391] width 91 height 45
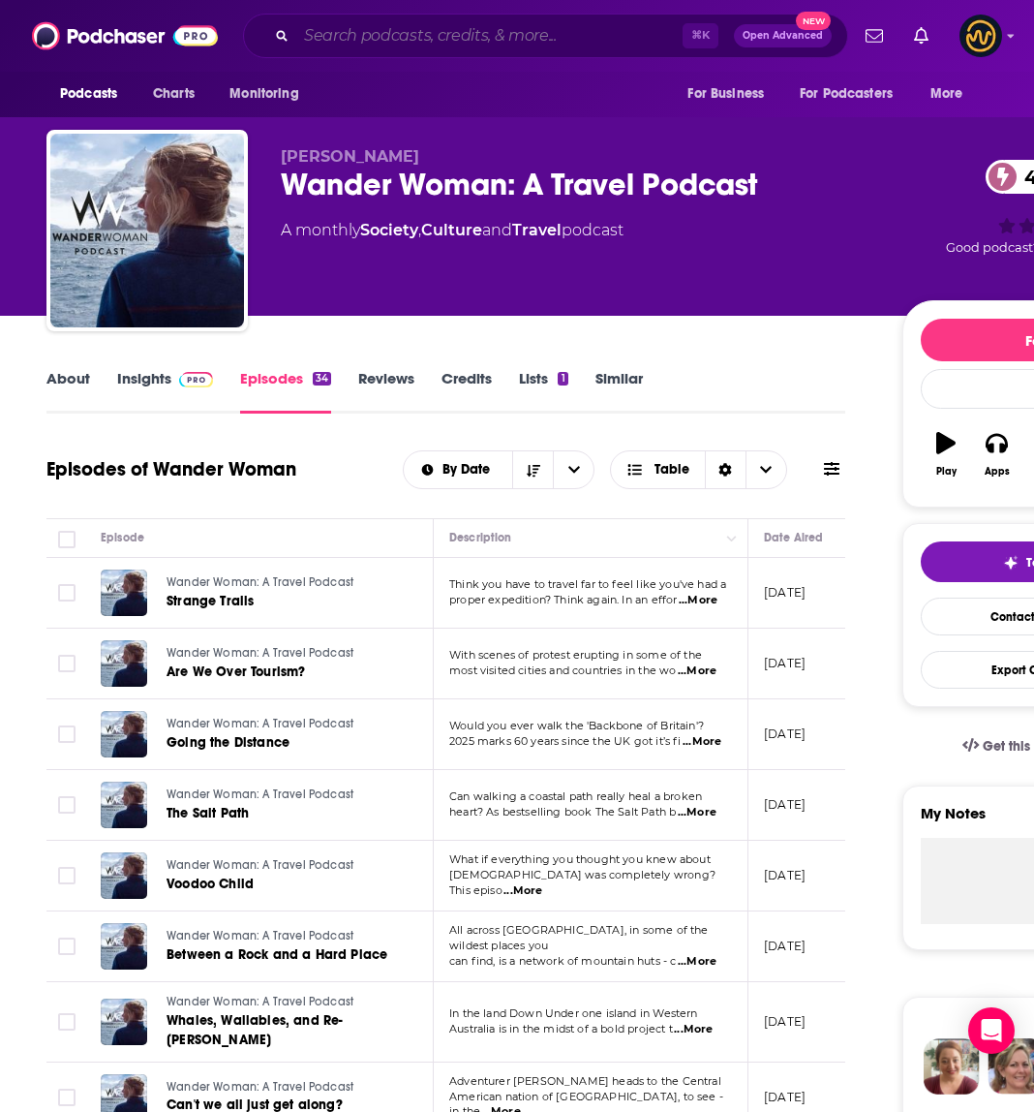
click at [429, 29] on input "Search podcasts, credits, & more..." at bounding box center [489, 35] width 386 height 31
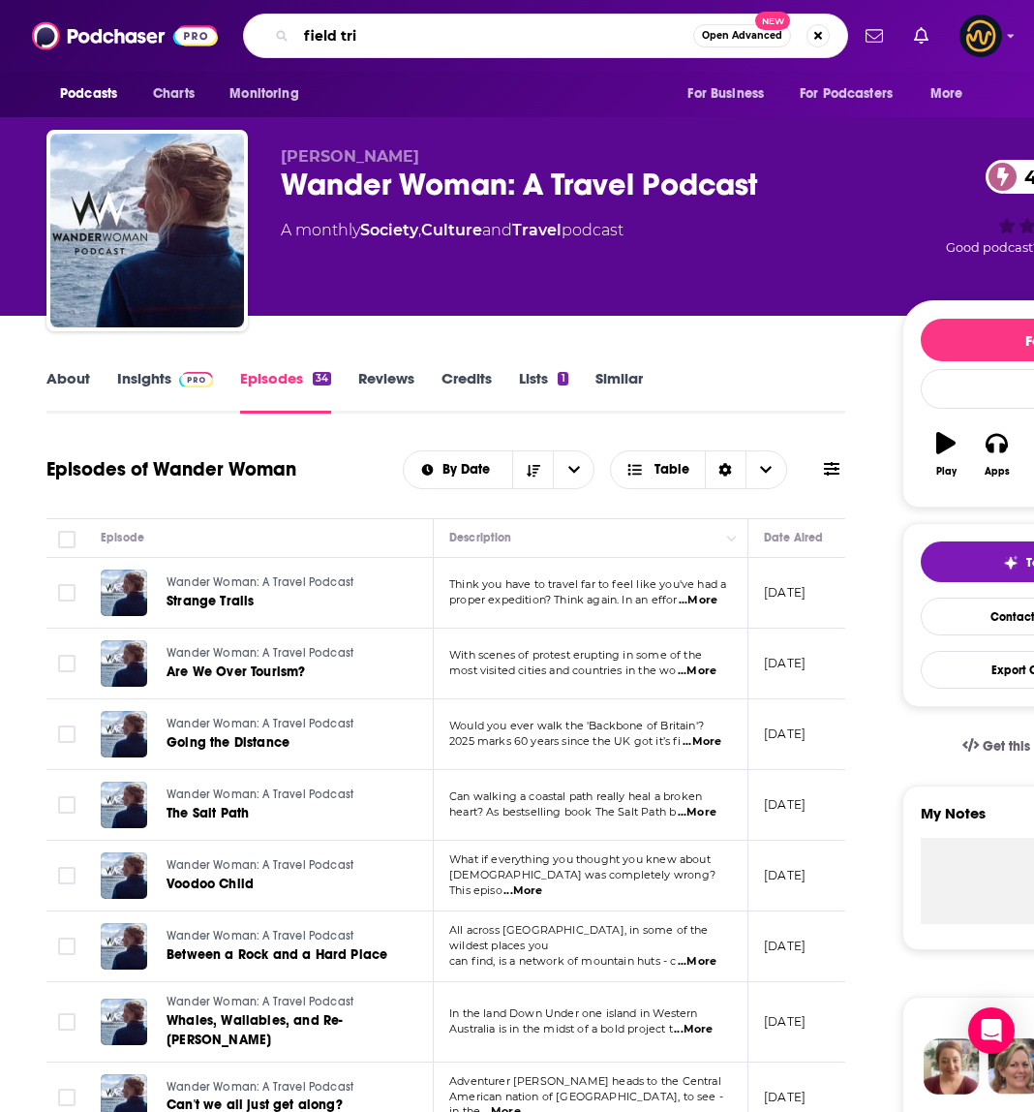
type input "field trip"
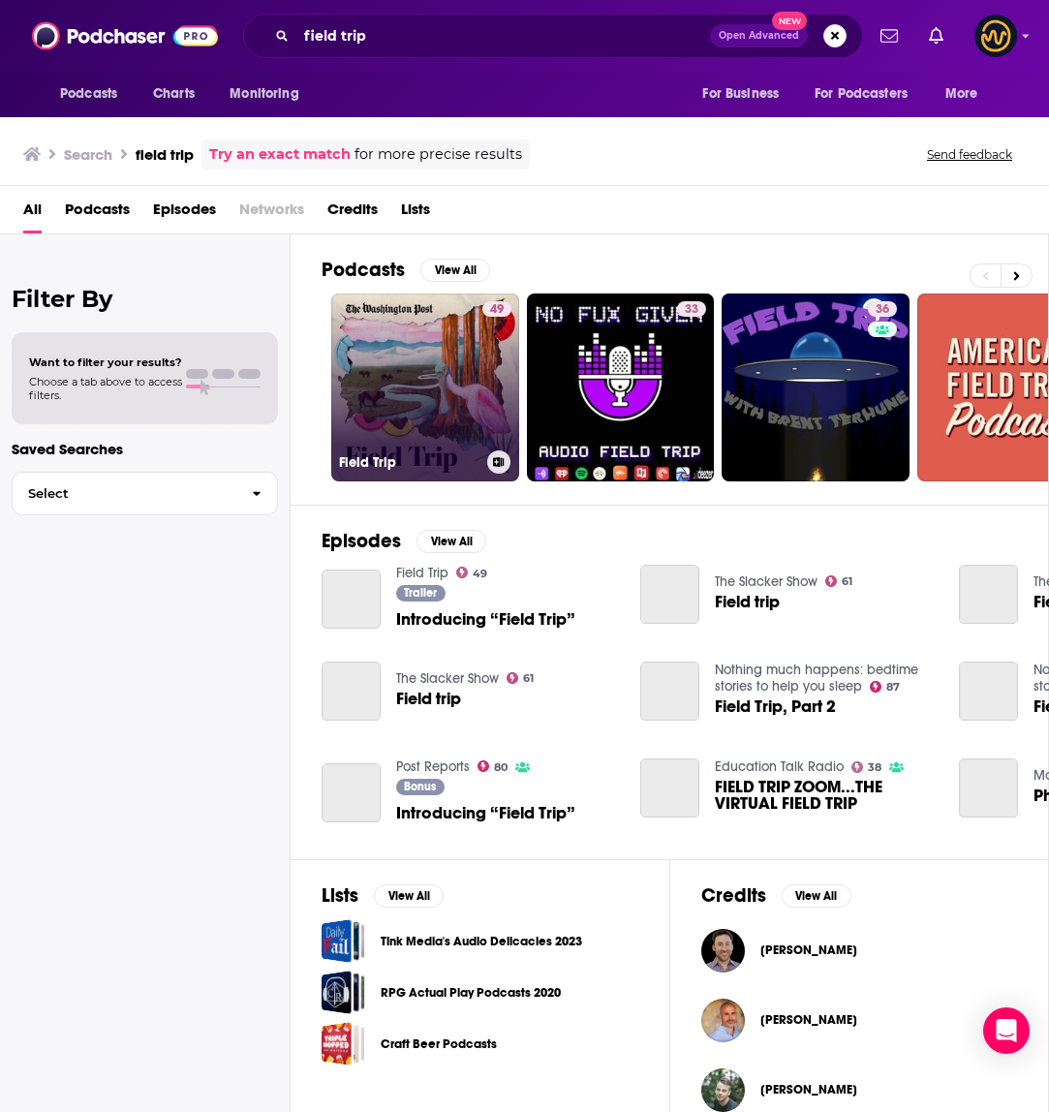
click at [384, 362] on link "49 Field Trip" at bounding box center [425, 387] width 188 height 188
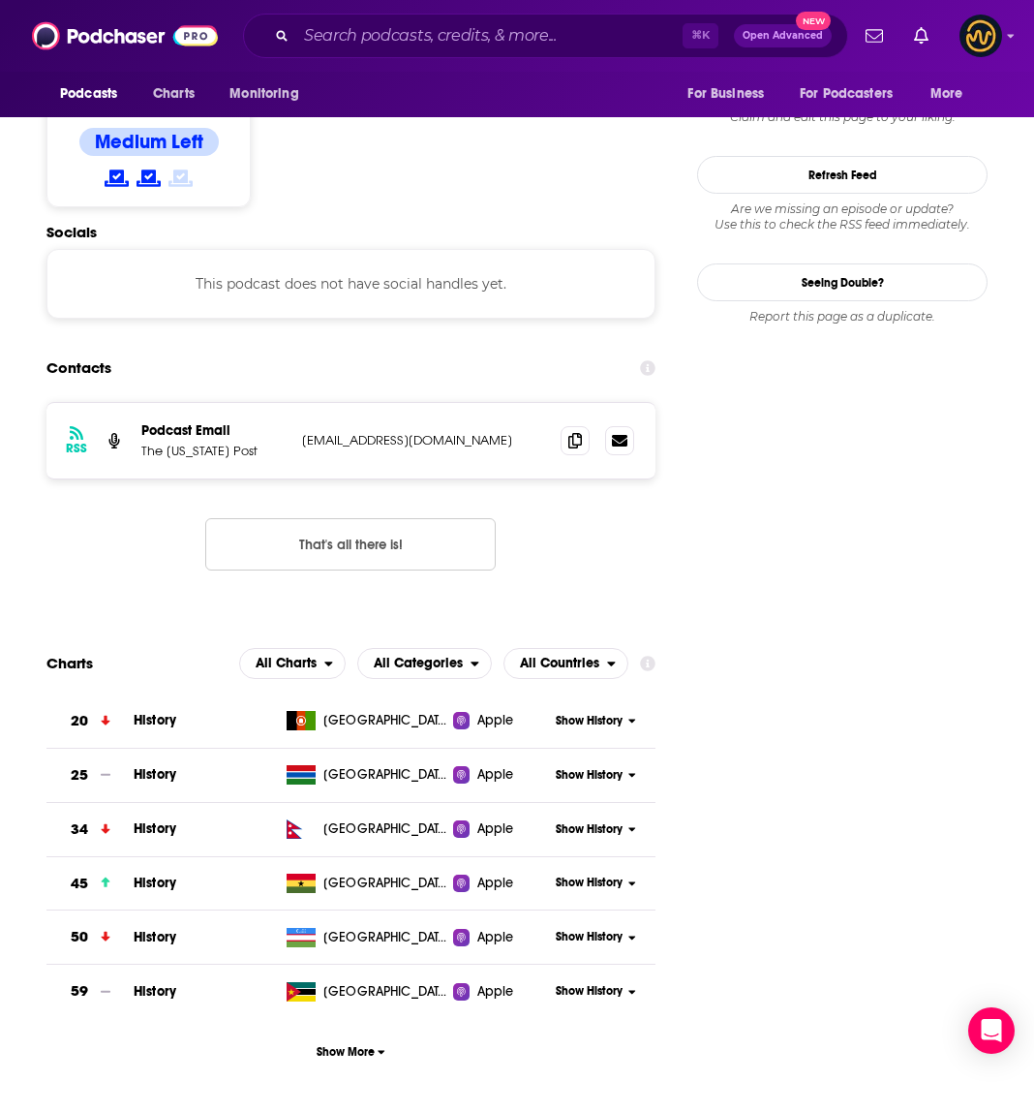
scroll to position [1699, 0]
click at [573, 433] on icon at bounding box center [575, 440] width 14 height 15
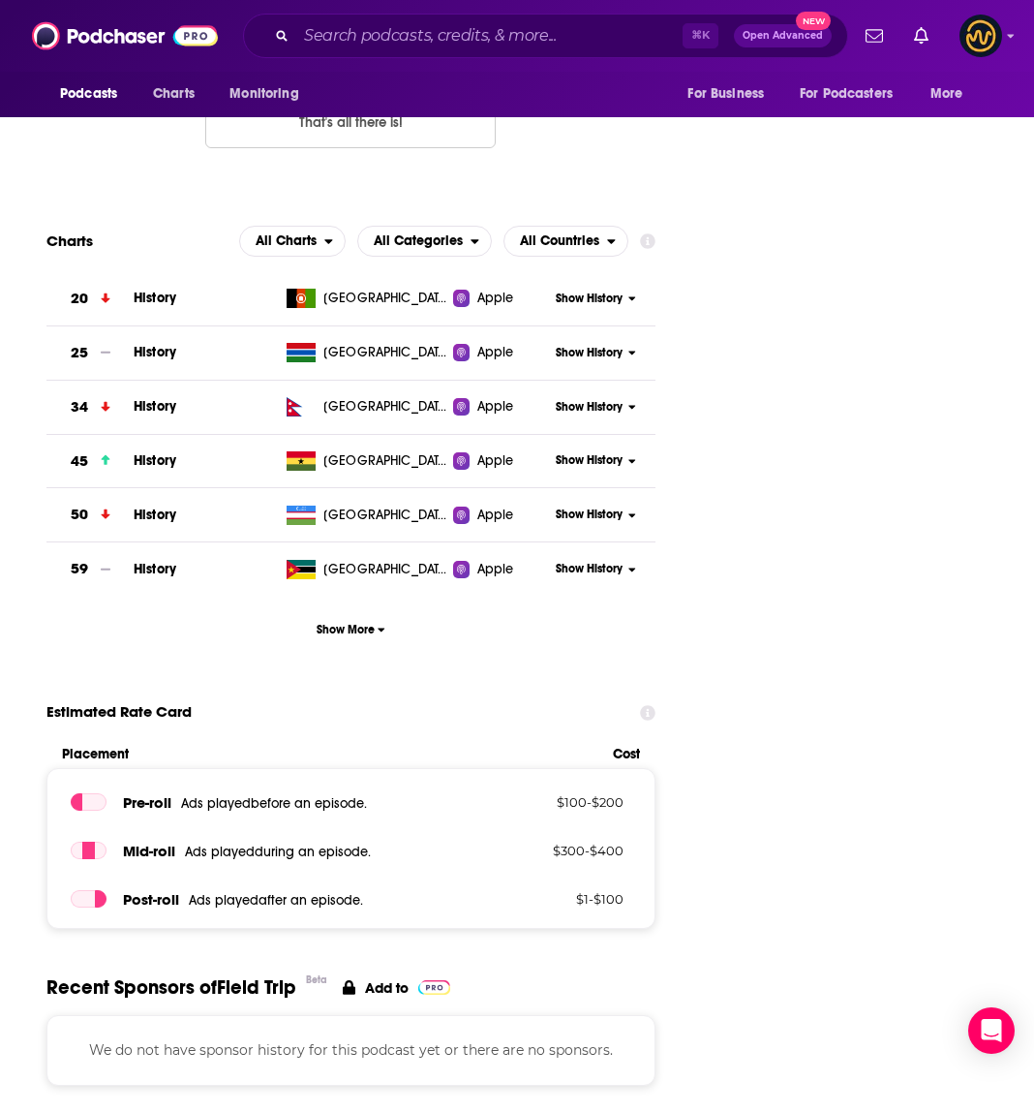
scroll to position [2764, 0]
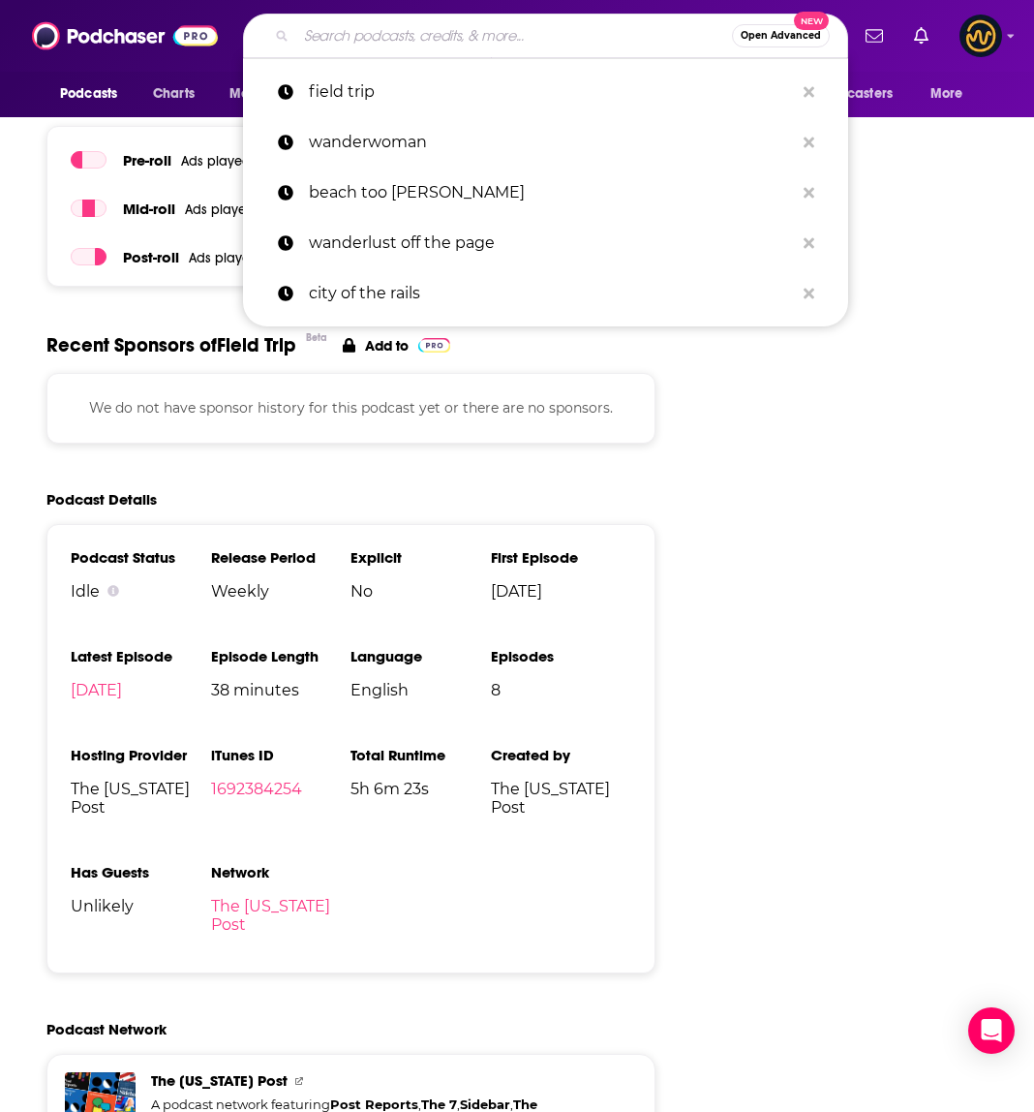
click at [476, 35] on input "Search podcasts, credits, & more..." at bounding box center [514, 35] width 436 height 31
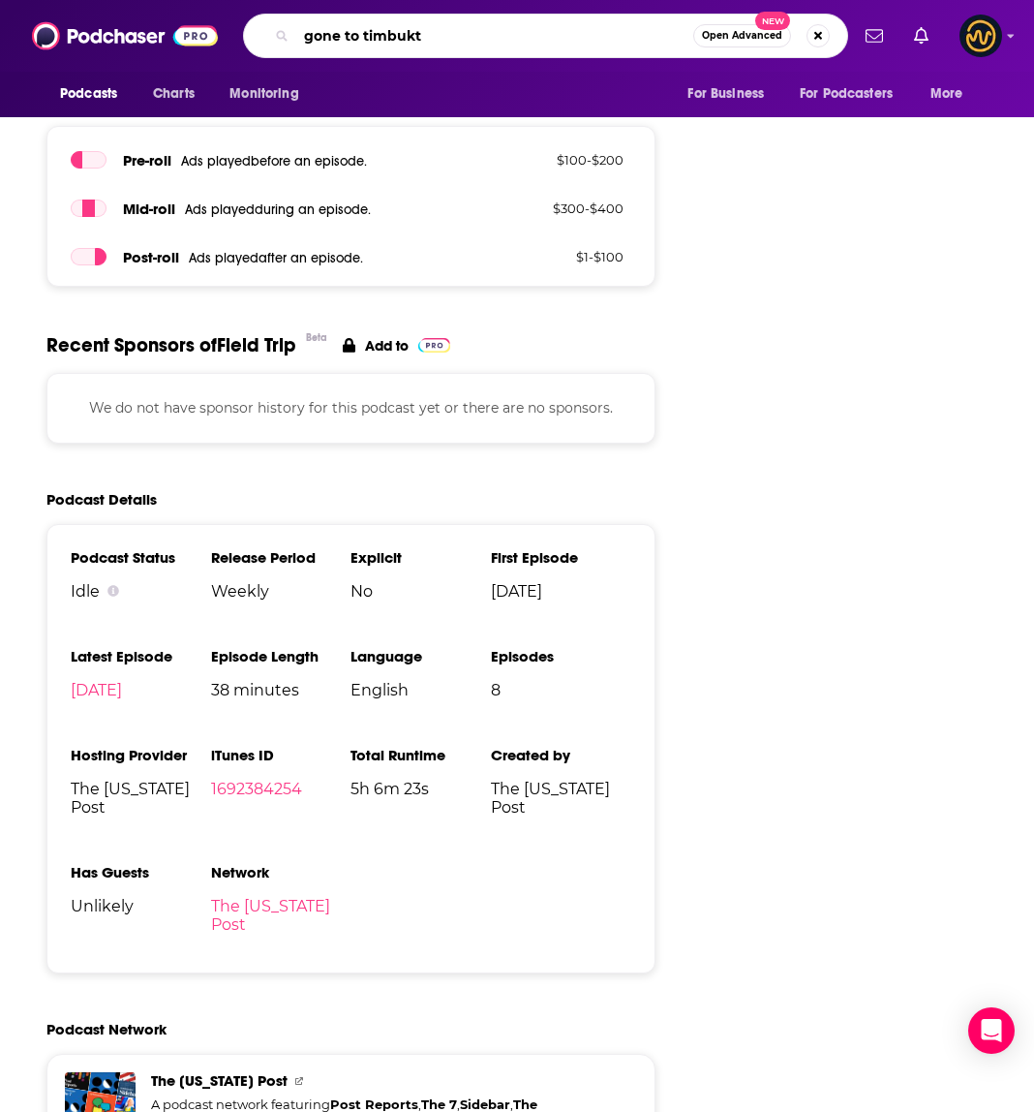
type input "gone to timbuktu"
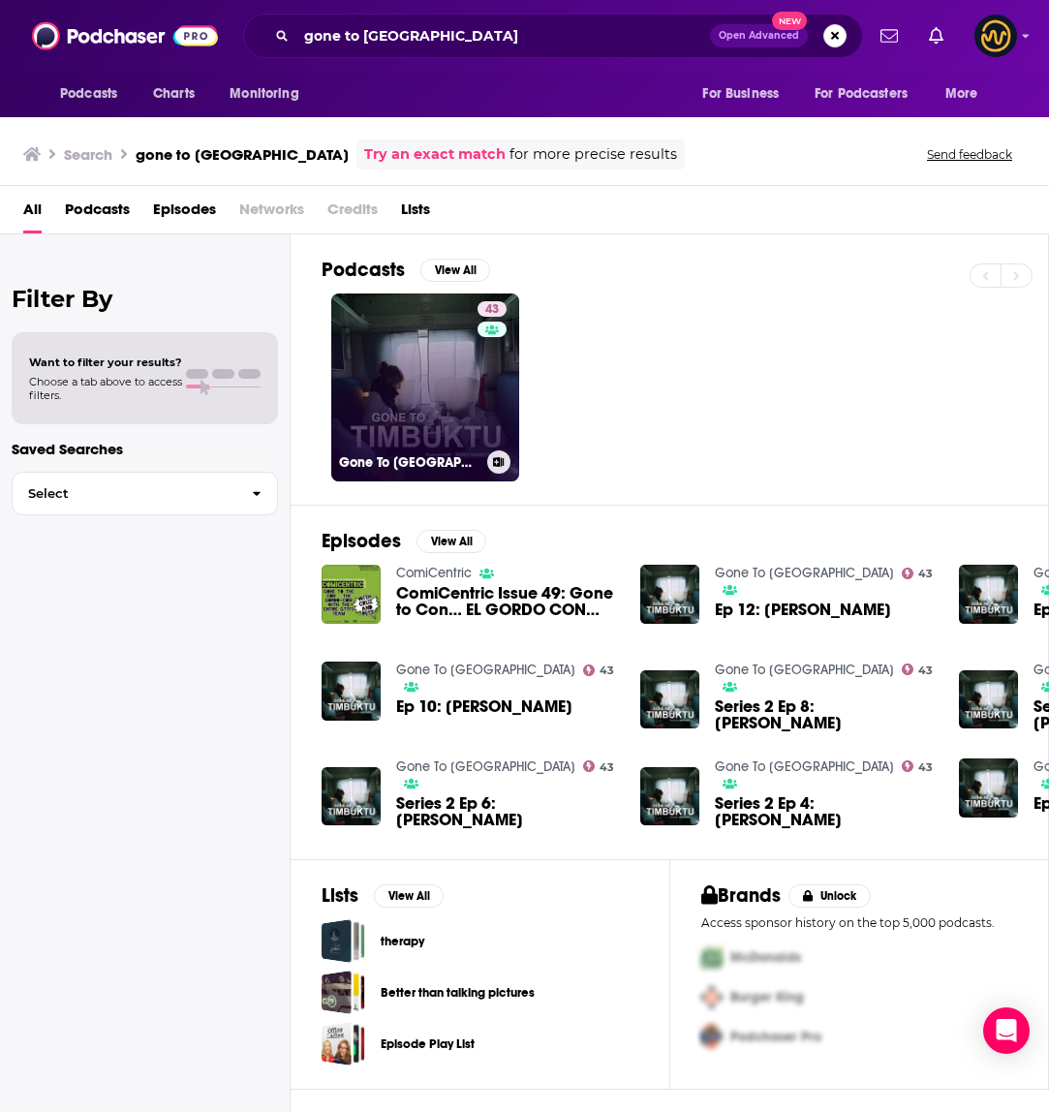
click at [398, 391] on link "43 Gone To Timbuktu" at bounding box center [425, 387] width 188 height 188
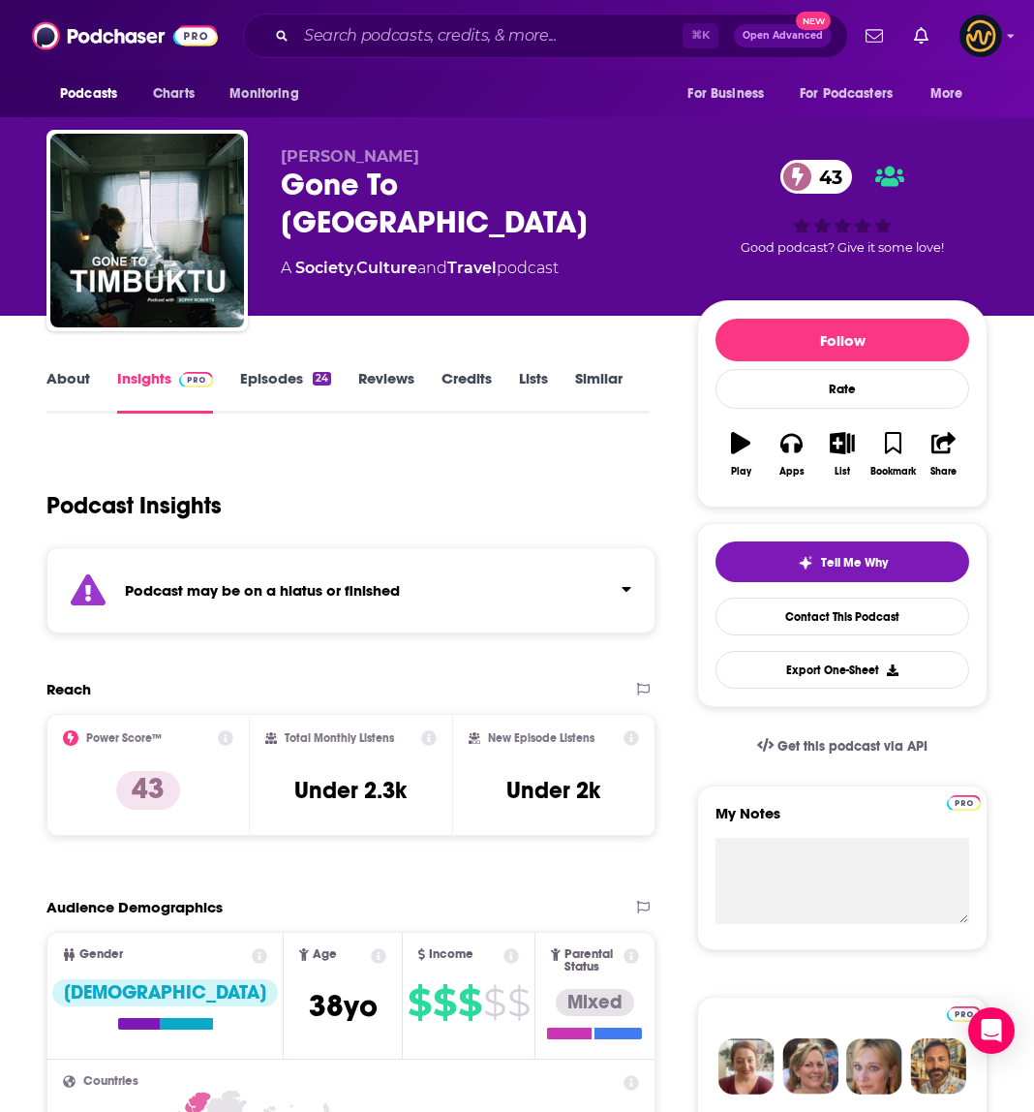
click at [325, 610] on div "Podcast may be on a hiatus or finished" at bounding box center [350, 590] width 609 height 86
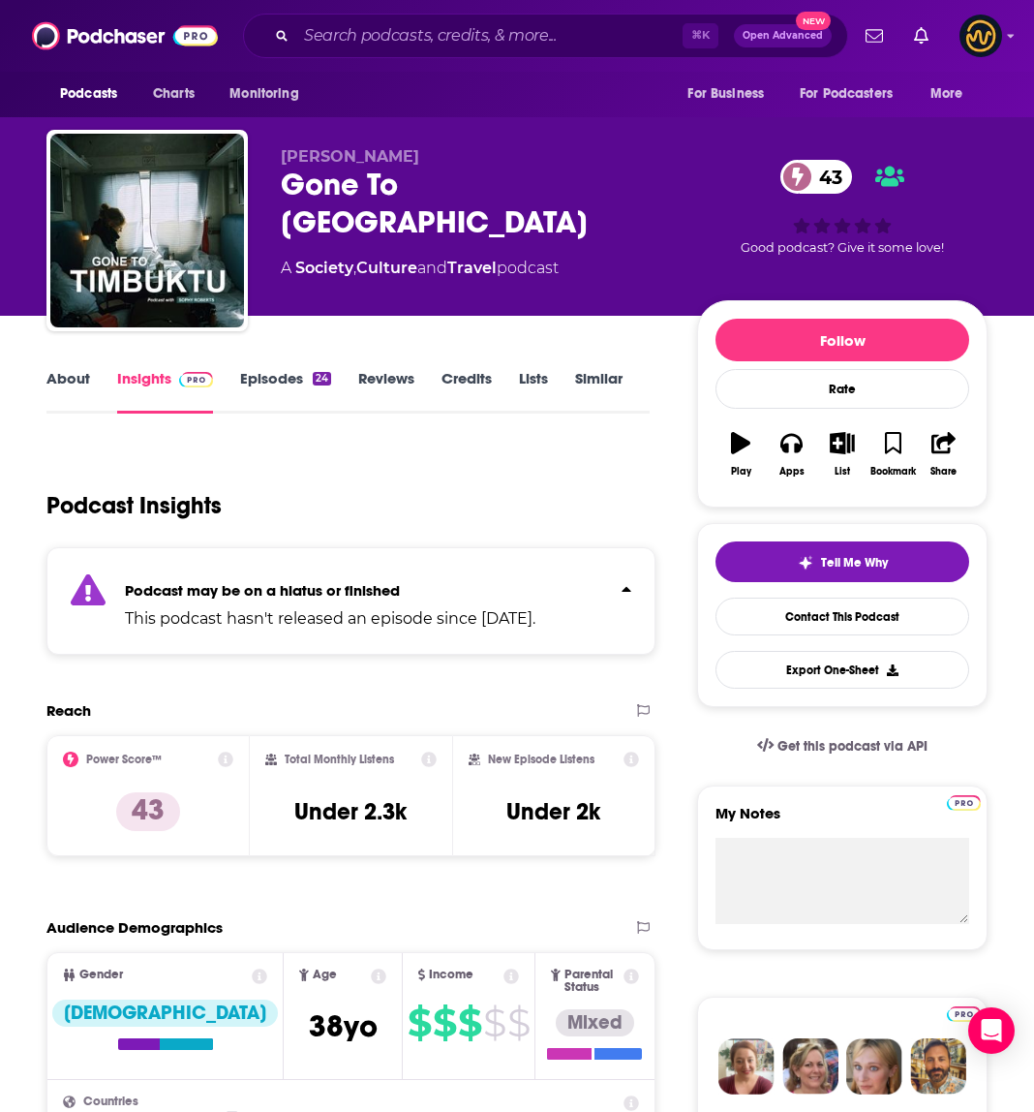
click at [345, 585] on strong "Podcast may be on a hiatus or finished" at bounding box center [262, 590] width 275 height 18
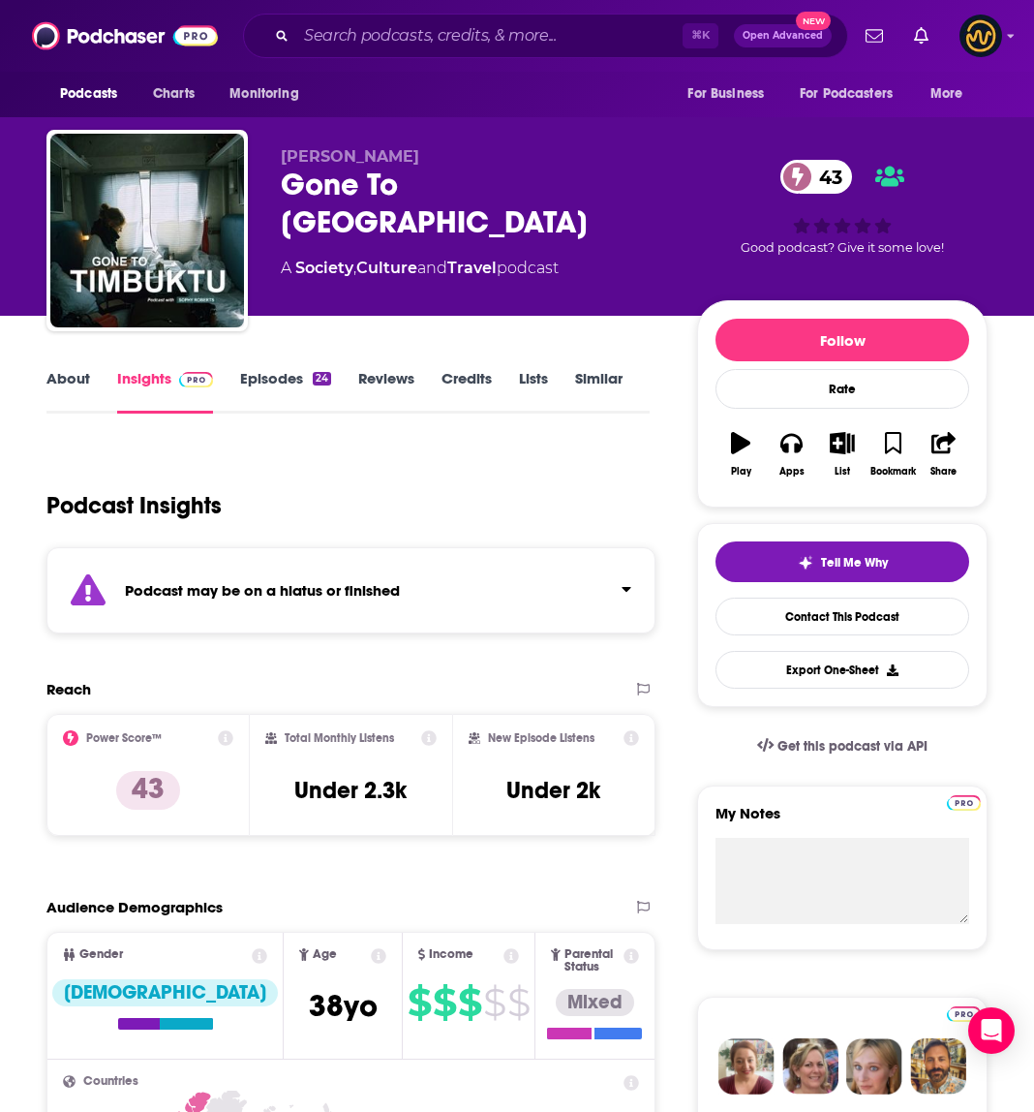
click at [264, 368] on div "About Insights Episodes 24 Reviews Credits Lists Similar" at bounding box center [347, 389] width 603 height 47
click at [64, 380] on link "About" at bounding box center [68, 391] width 44 height 45
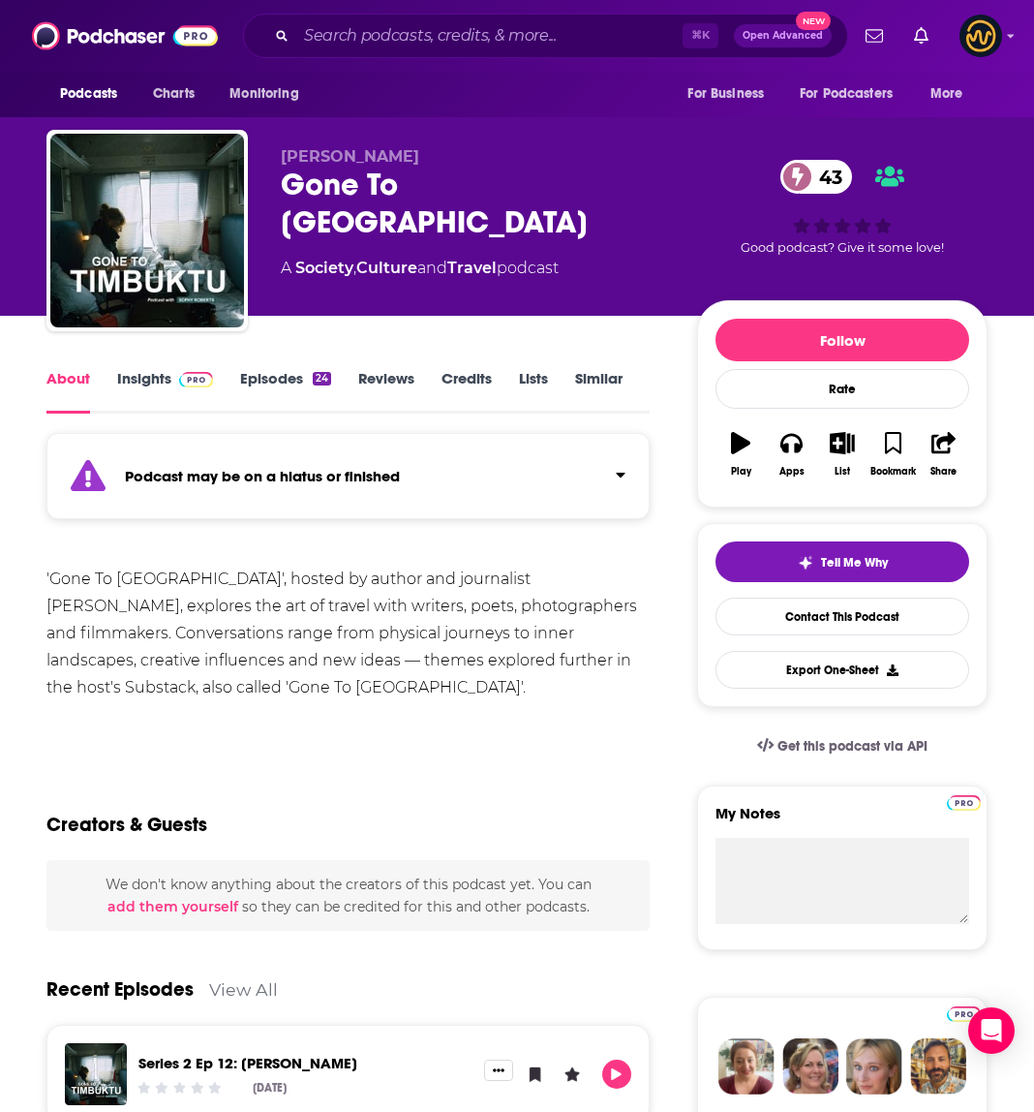
click at [151, 379] on link "Insights" at bounding box center [165, 391] width 96 height 45
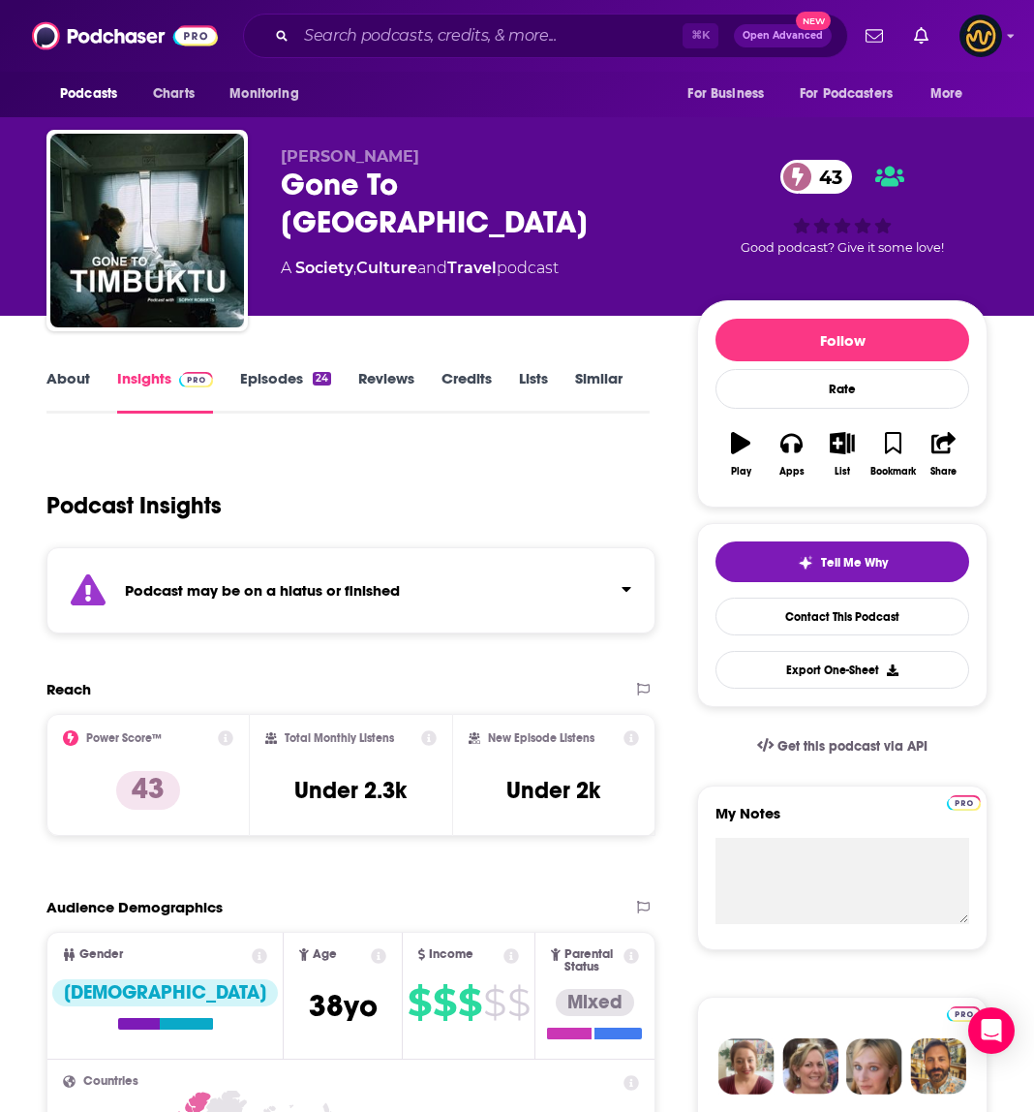
click at [595, 603] on div "Podcast may be on a hiatus or finished" at bounding box center [350, 590] width 609 height 86
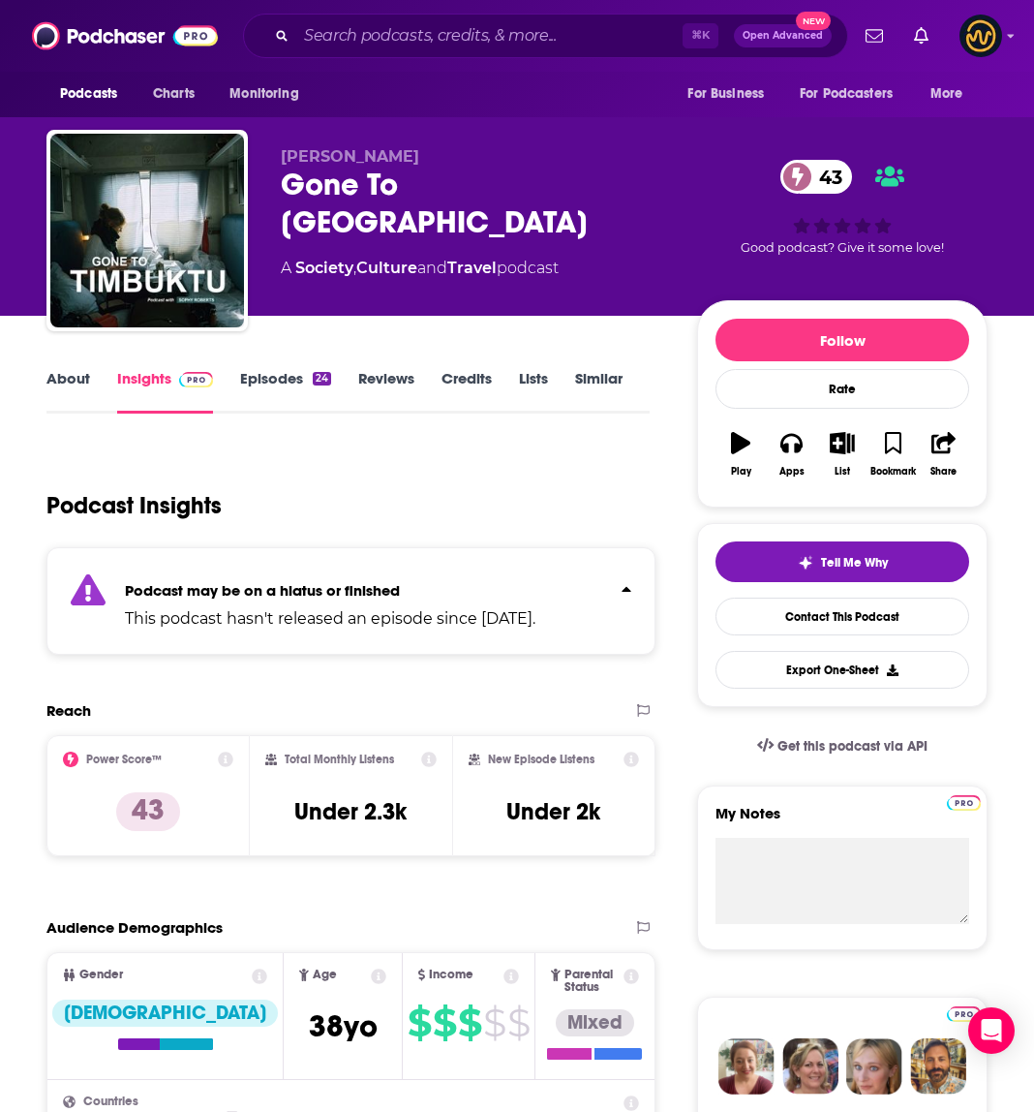
click at [536, 603] on div "Podcast may be on a hiatus or finished This podcast hasn't released an episode …" at bounding box center [330, 600] width 411 height 59
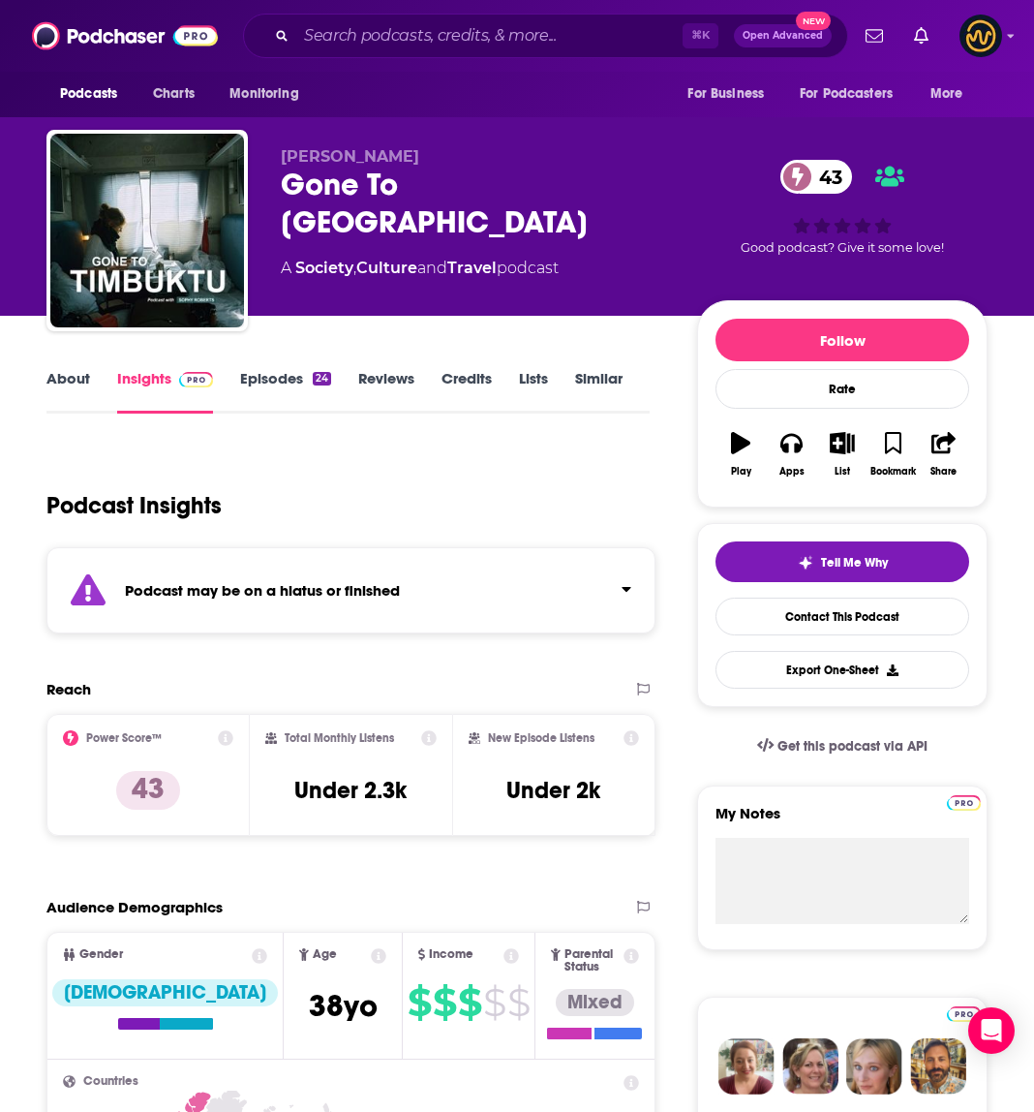
click at [291, 387] on link "Episodes 24" at bounding box center [285, 391] width 91 height 45
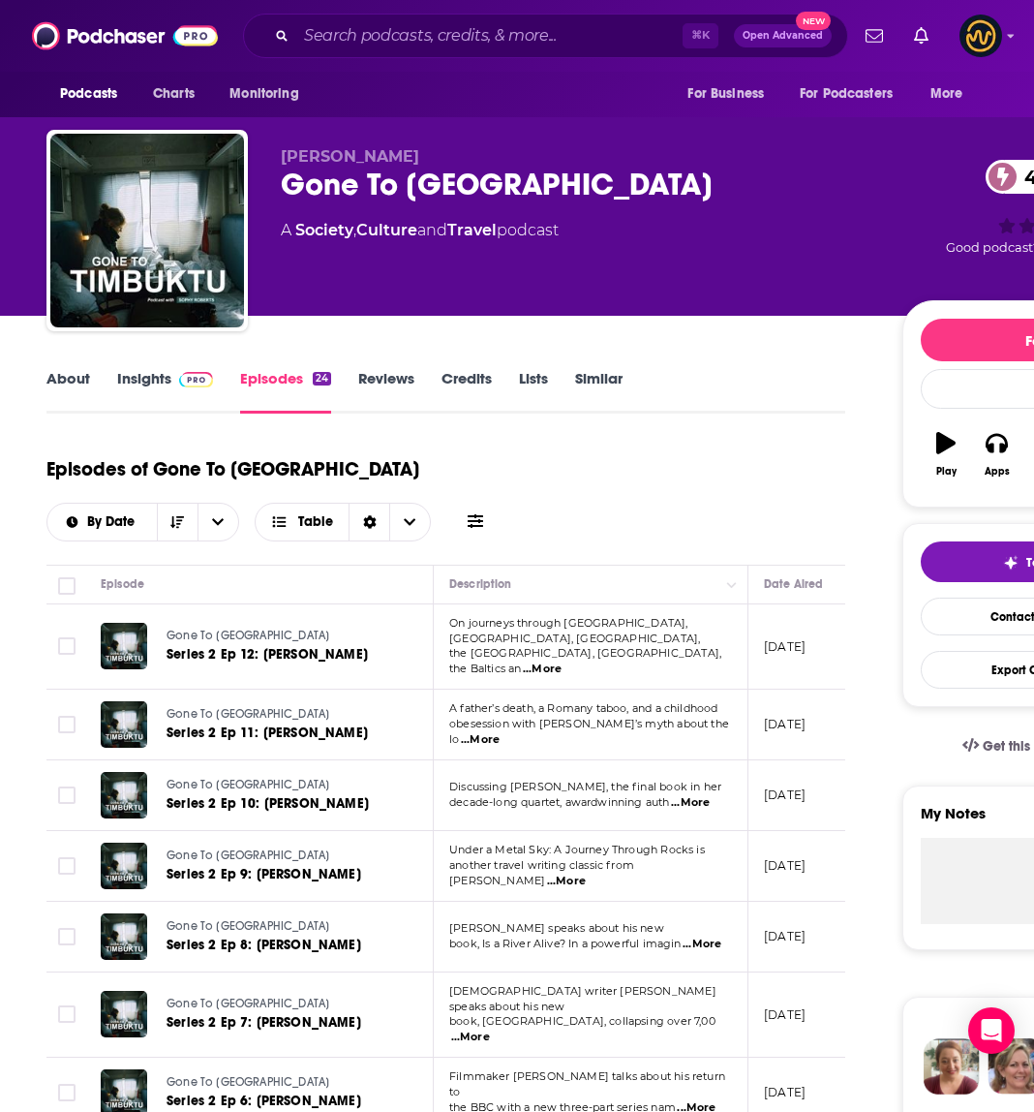
click at [184, 377] on img at bounding box center [196, 379] width 34 height 15
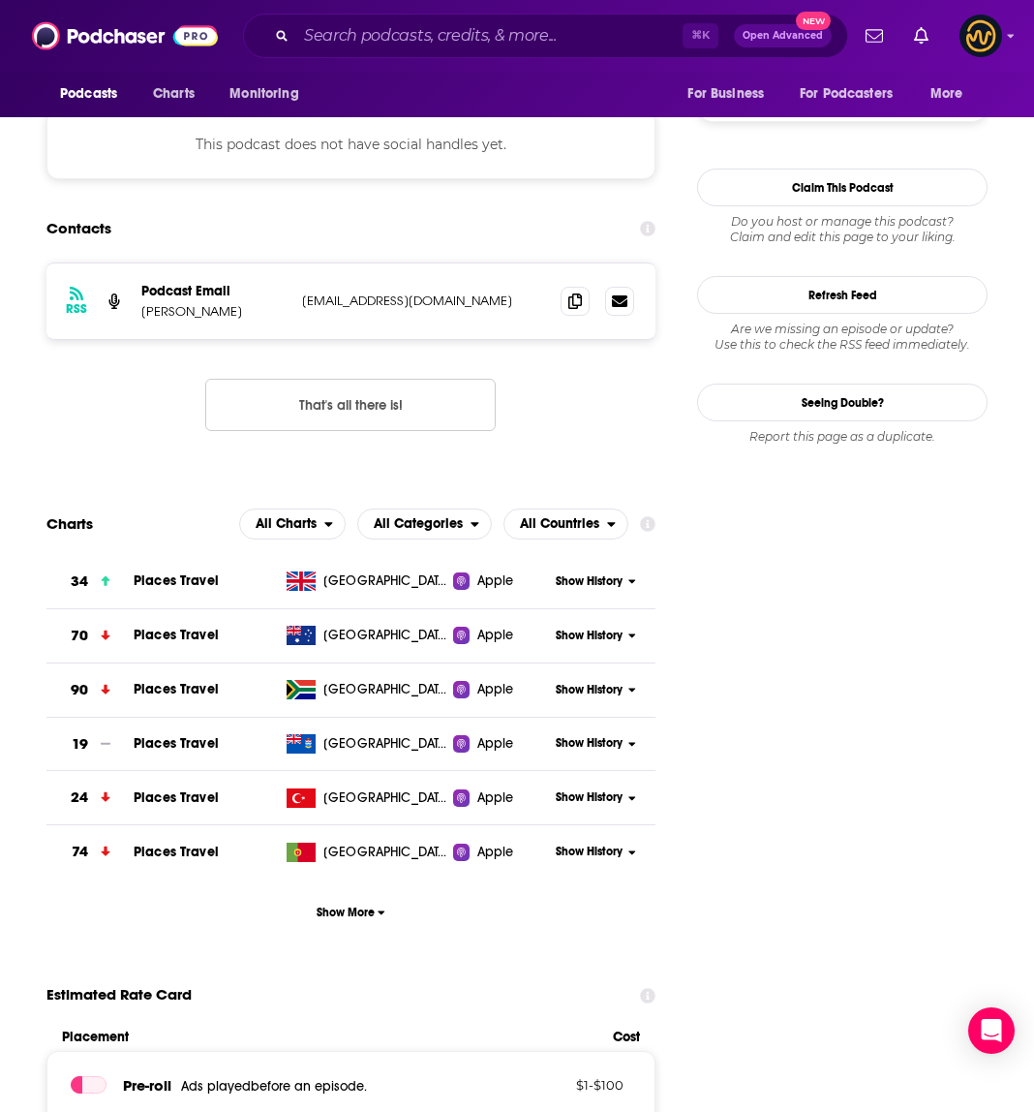
scroll to position [1569, 0]
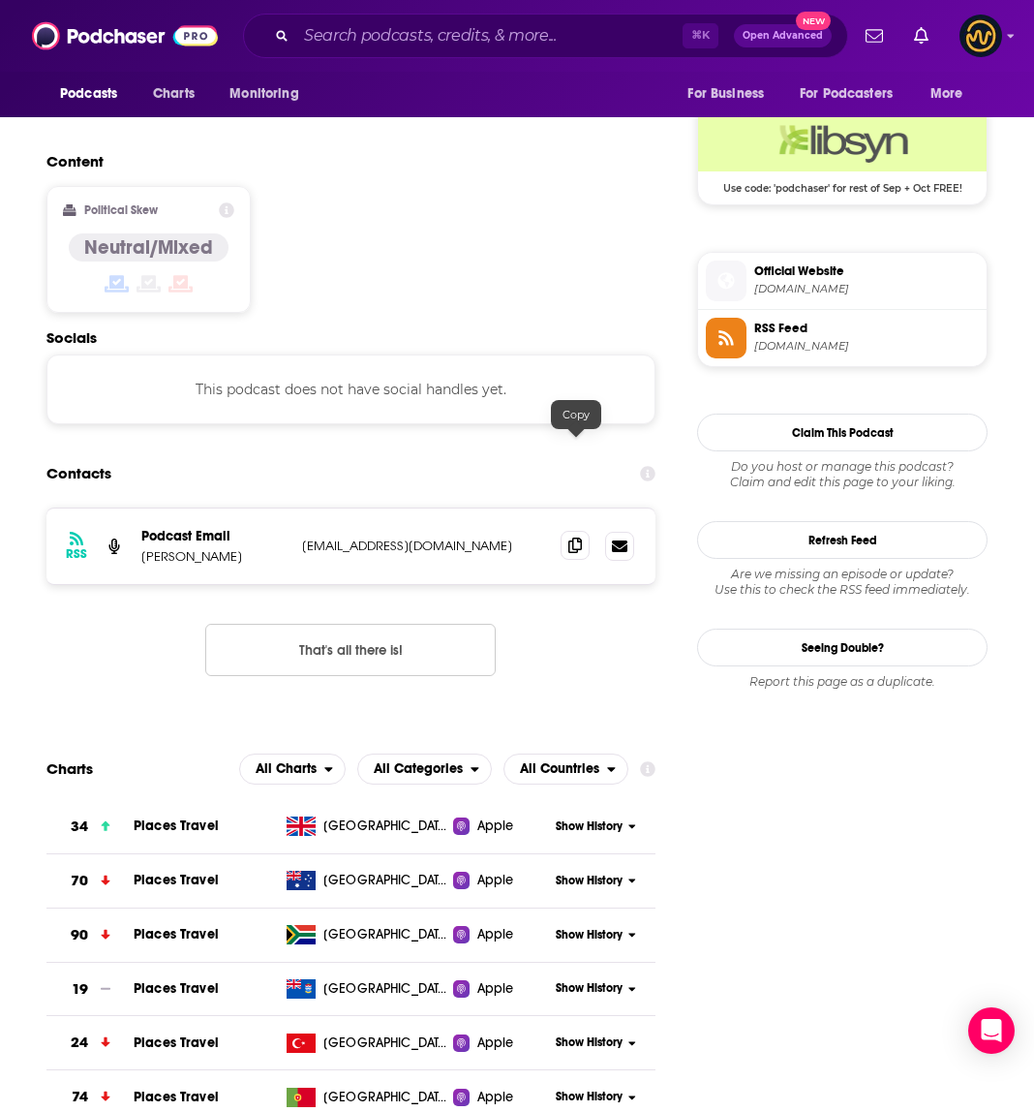
click at [572, 537] on icon at bounding box center [575, 544] width 14 height 15
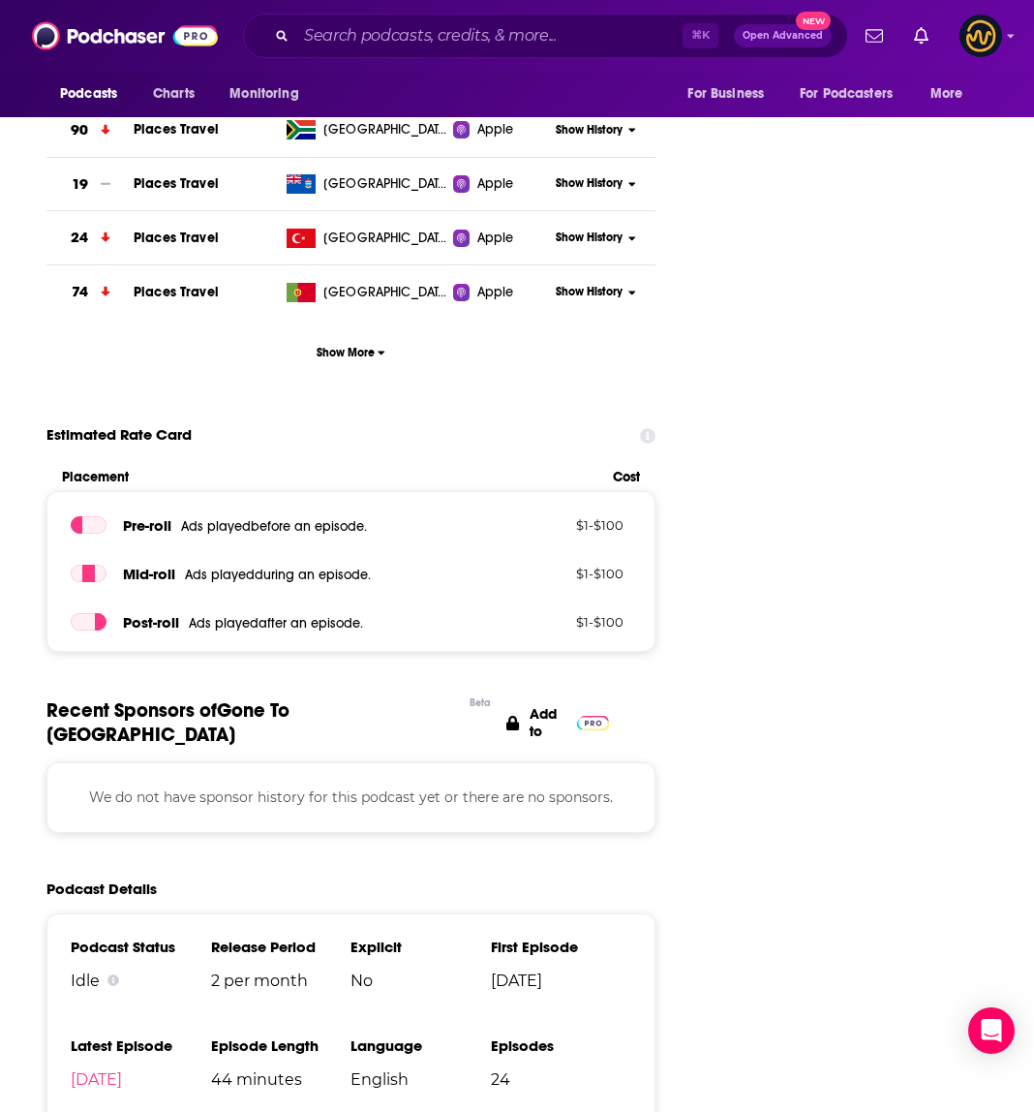
scroll to position [2554, 0]
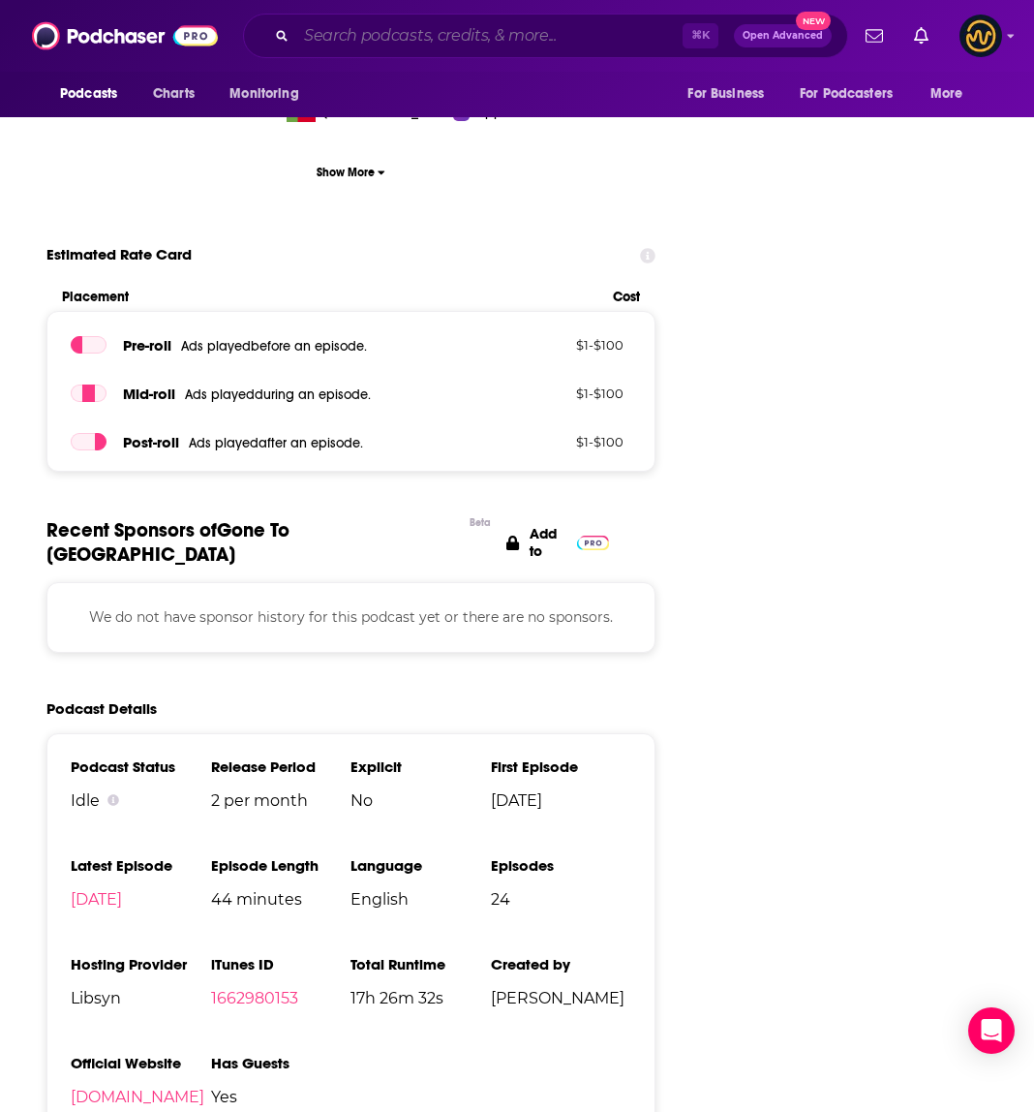
click at [397, 49] on input "Search podcasts, credits, & more..." at bounding box center [489, 35] width 386 height 31
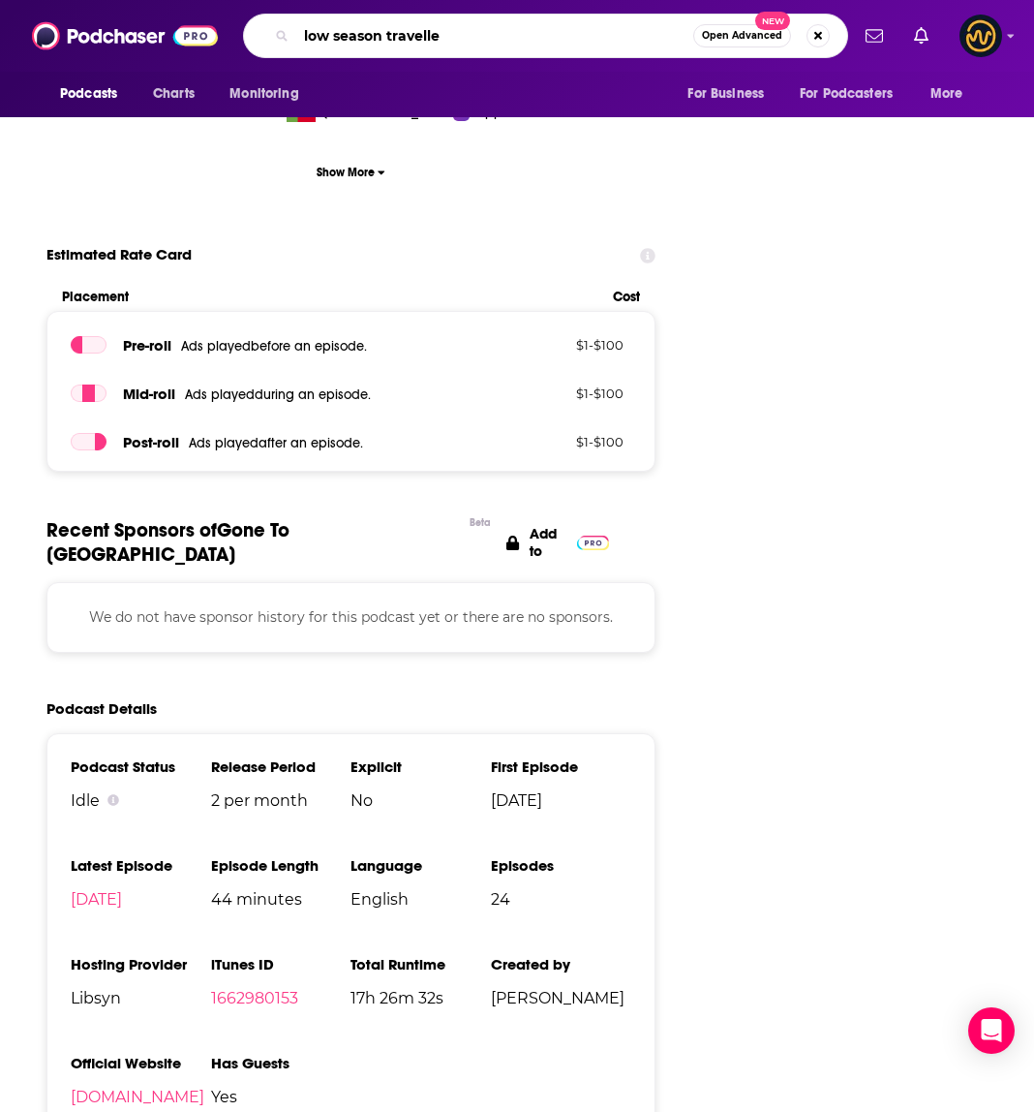
type input "low season traveller"
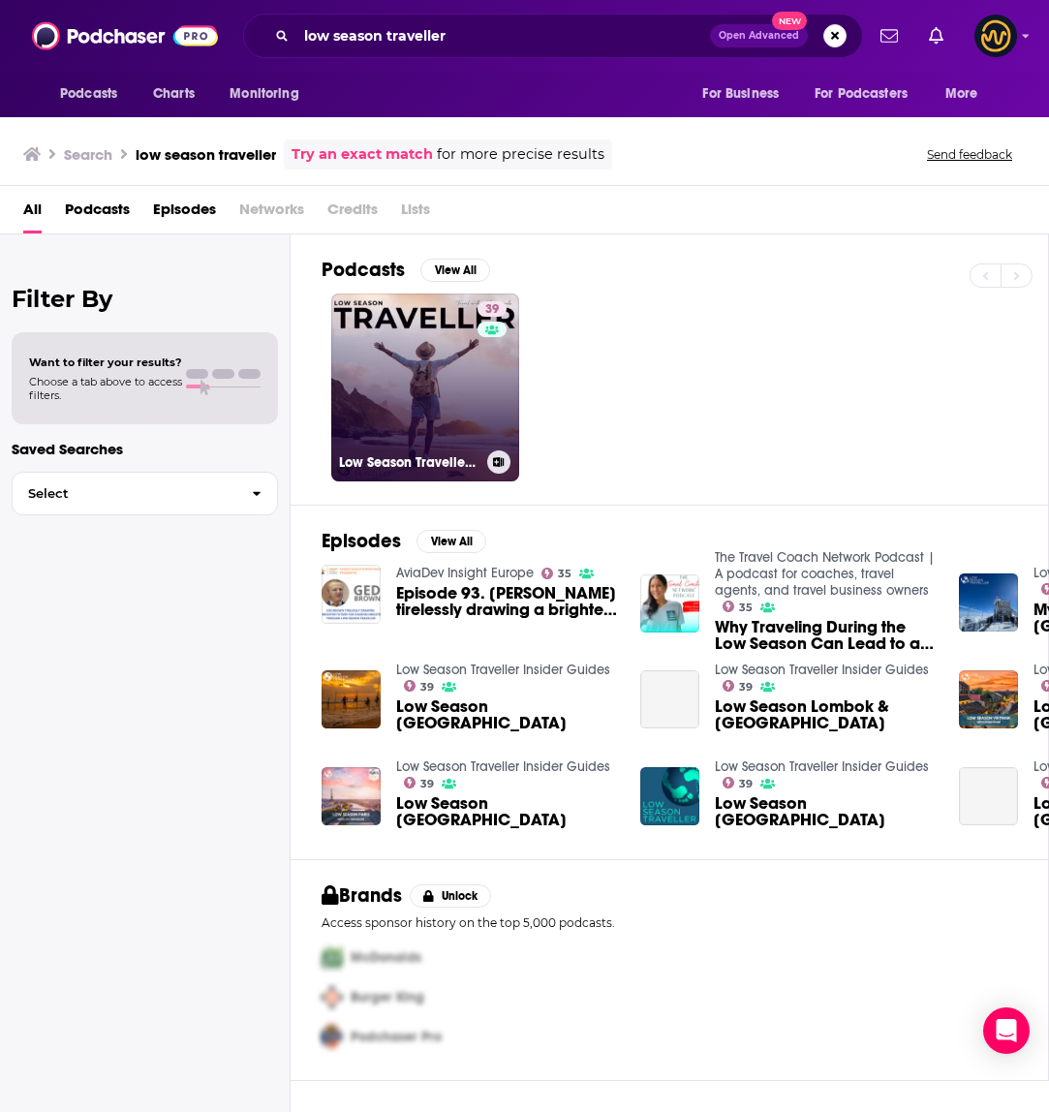
click at [398, 382] on link "39 Low Season Traveller Insider Guides" at bounding box center [425, 387] width 188 height 188
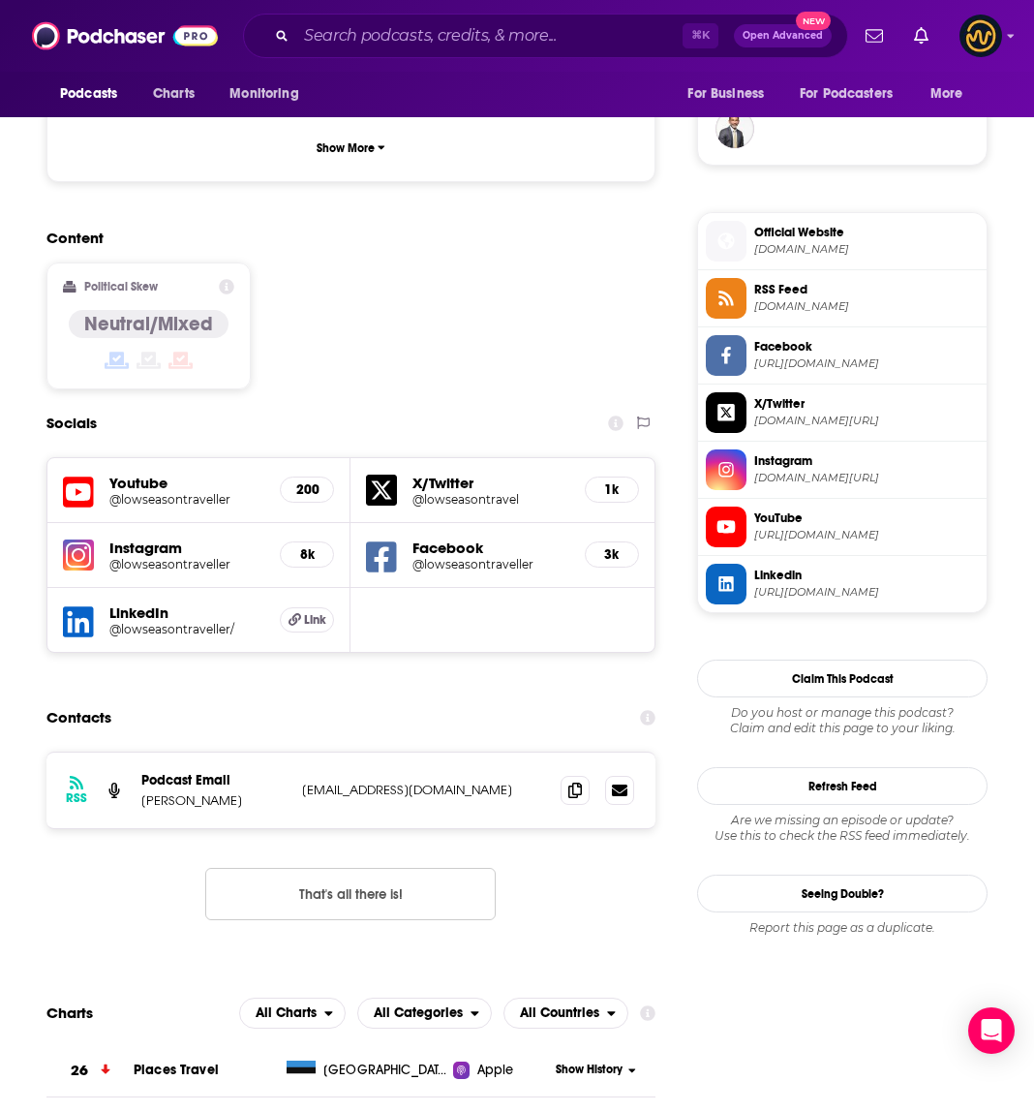
scroll to position [1522, 0]
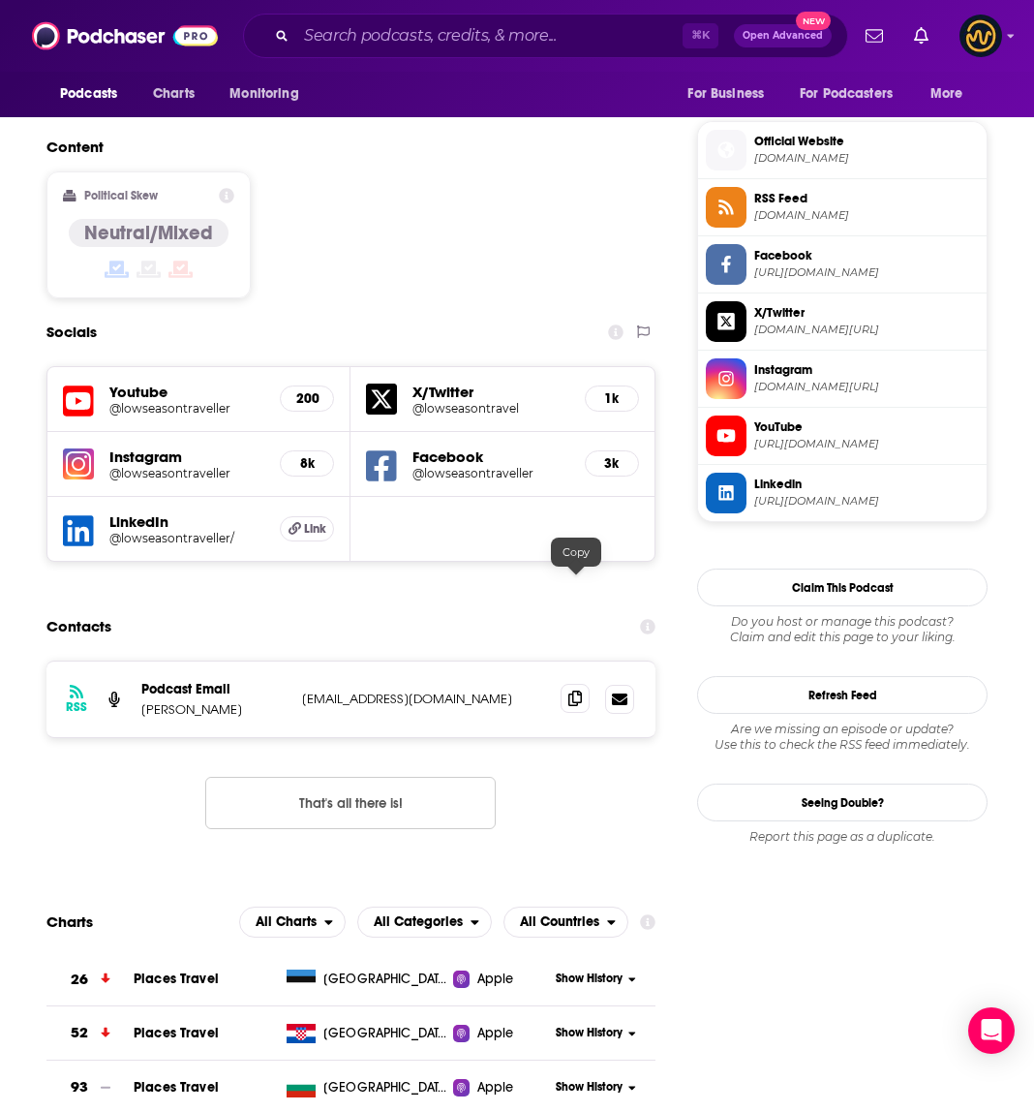
click at [577, 690] on icon at bounding box center [575, 697] width 14 height 15
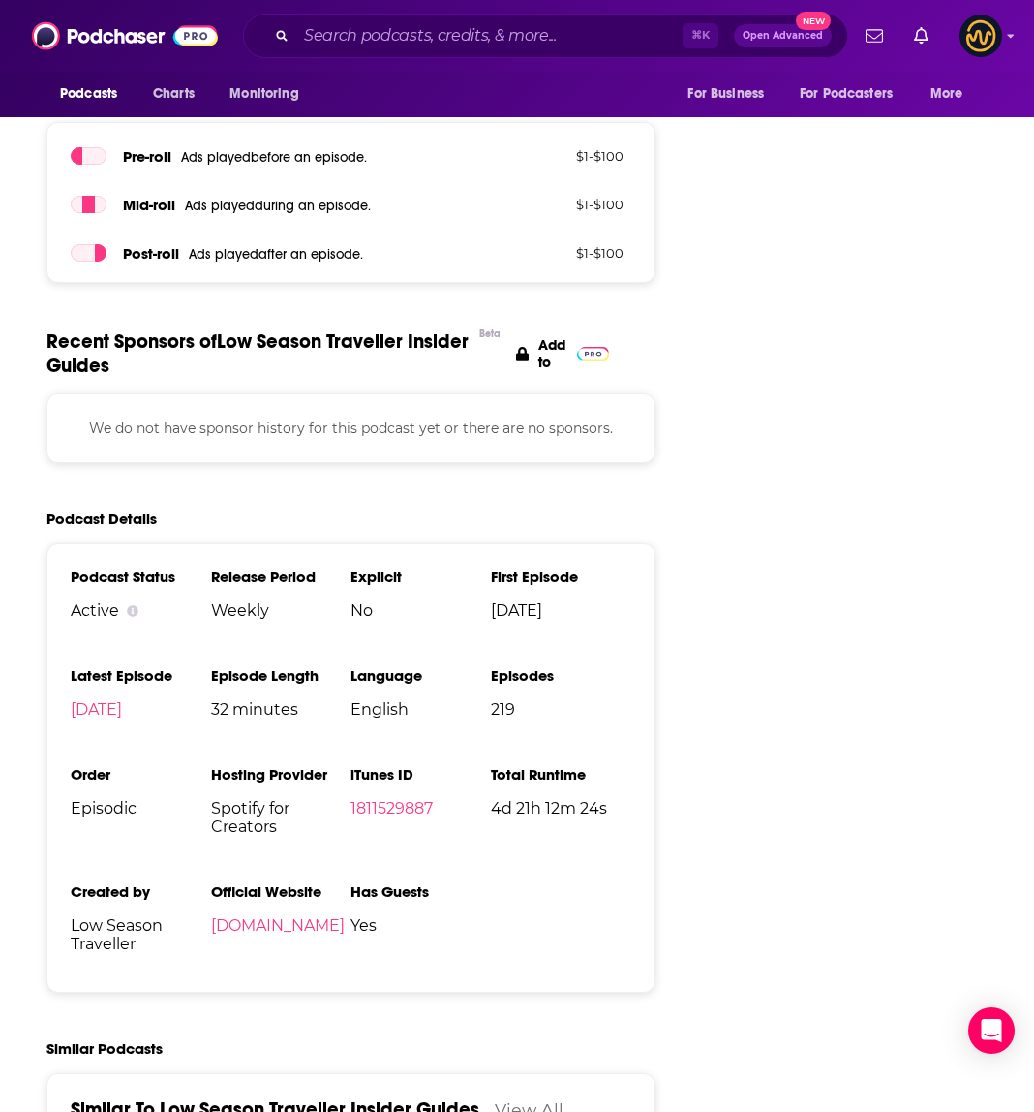
scroll to position [2759, 0]
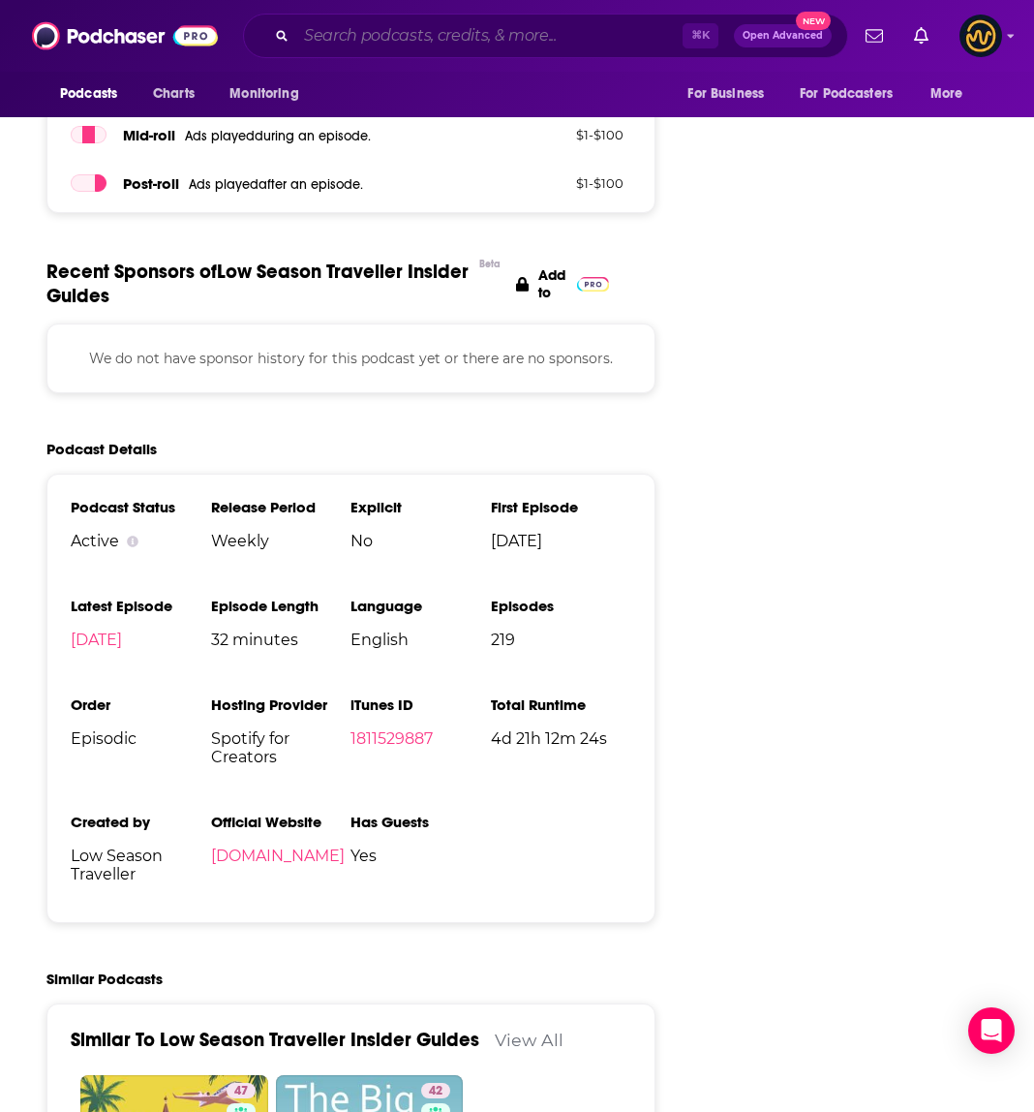
click at [395, 39] on input "Search podcasts, credits, & more..." at bounding box center [489, 35] width 386 height 31
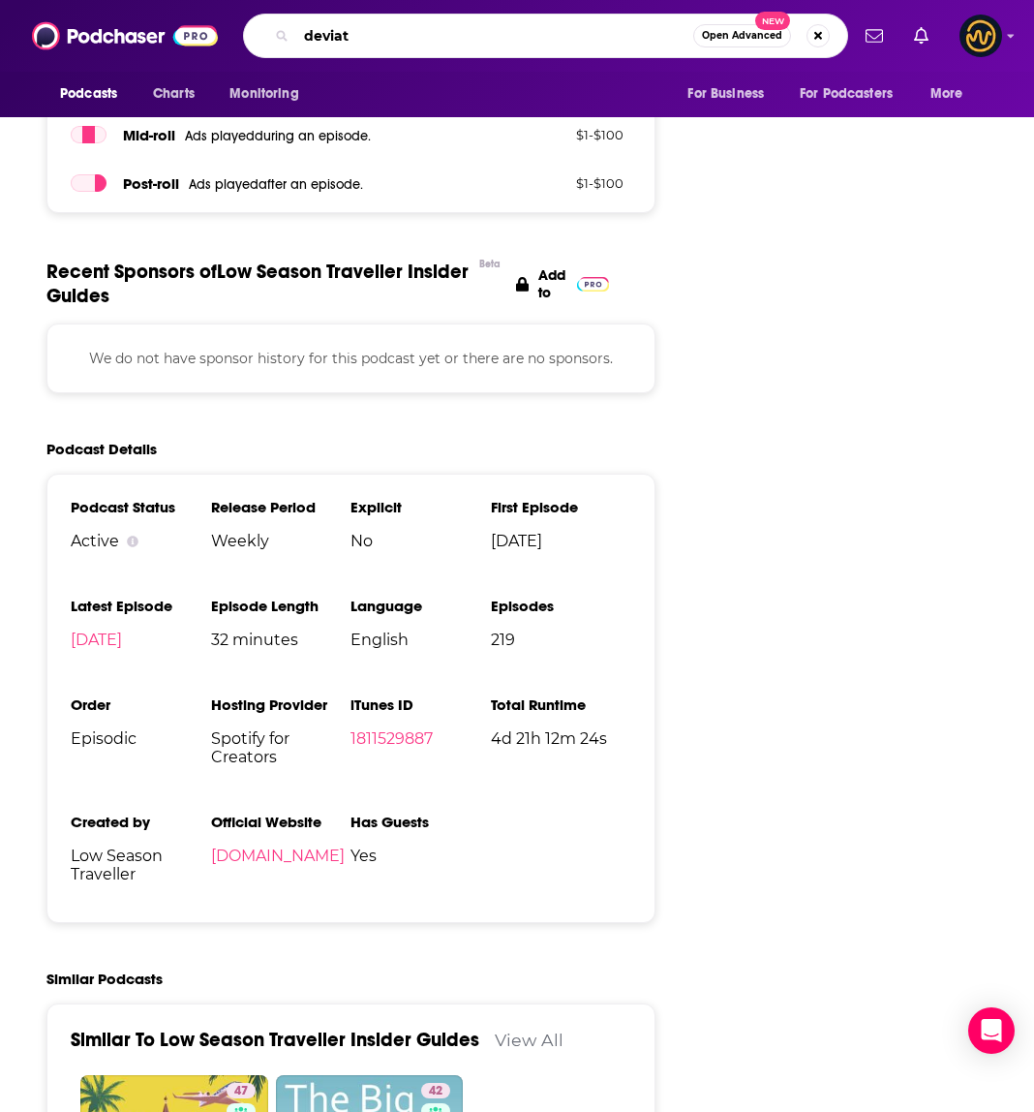
type input "deviate"
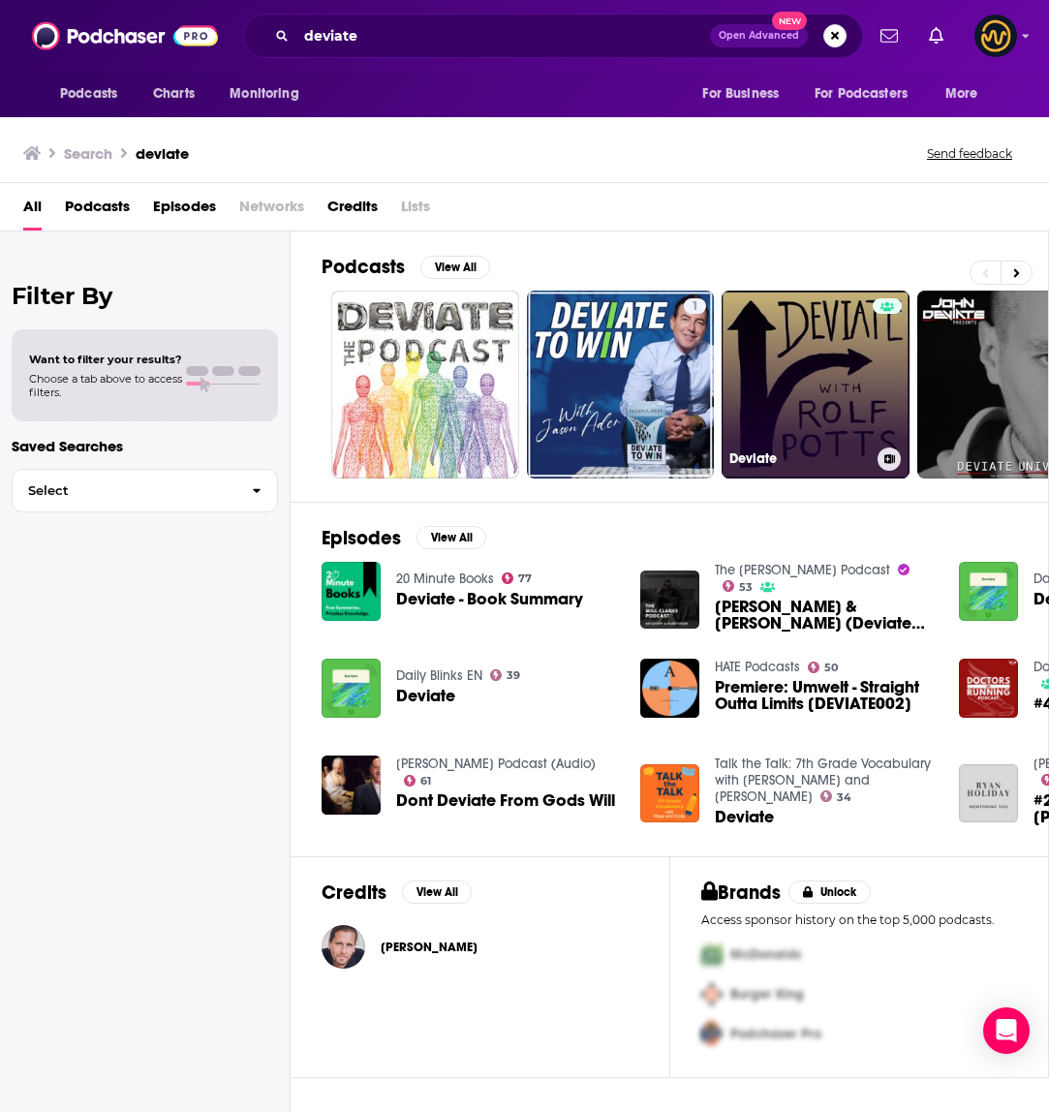
click at [826, 356] on link "Deviate" at bounding box center [815, 385] width 188 height 188
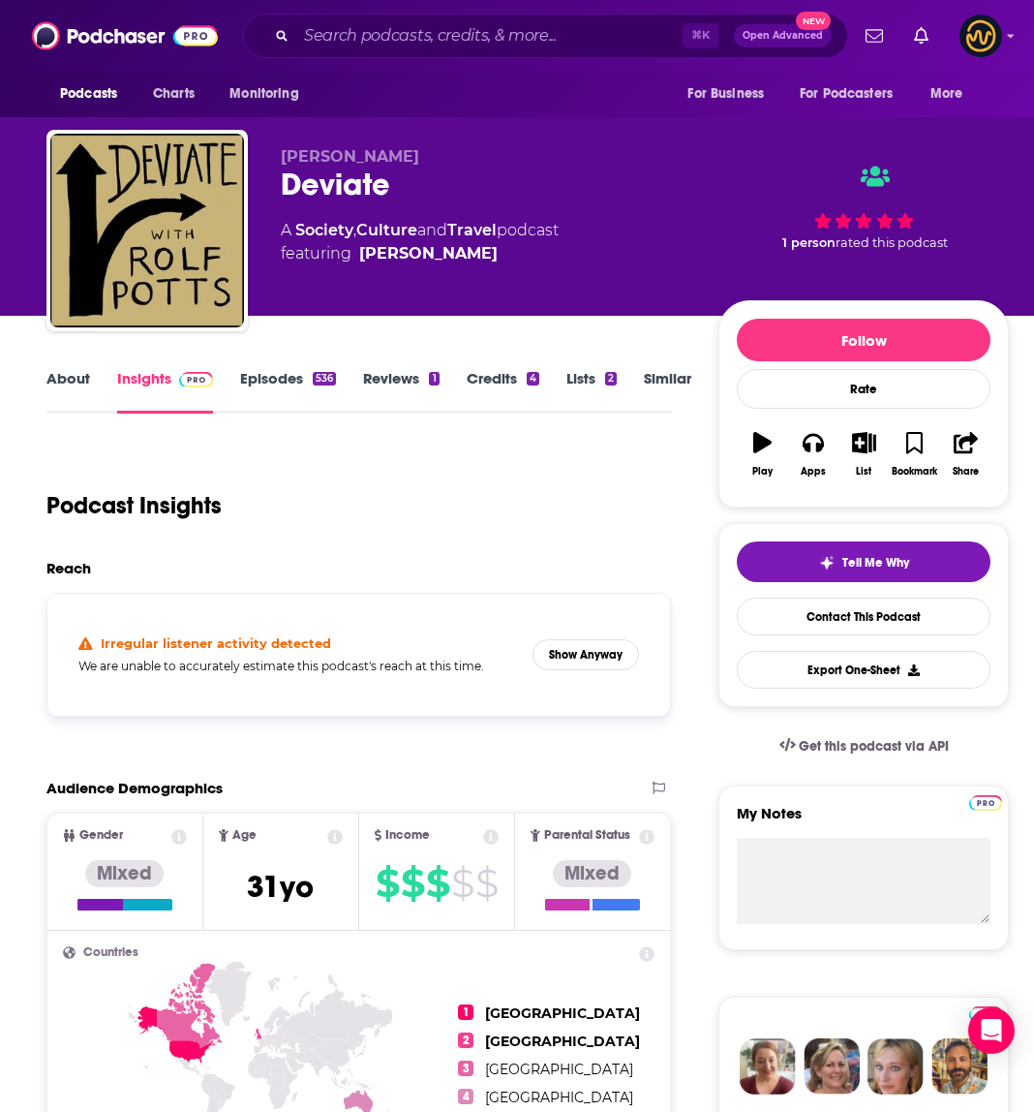
click at [286, 383] on link "Episodes 536" at bounding box center [288, 391] width 96 height 45
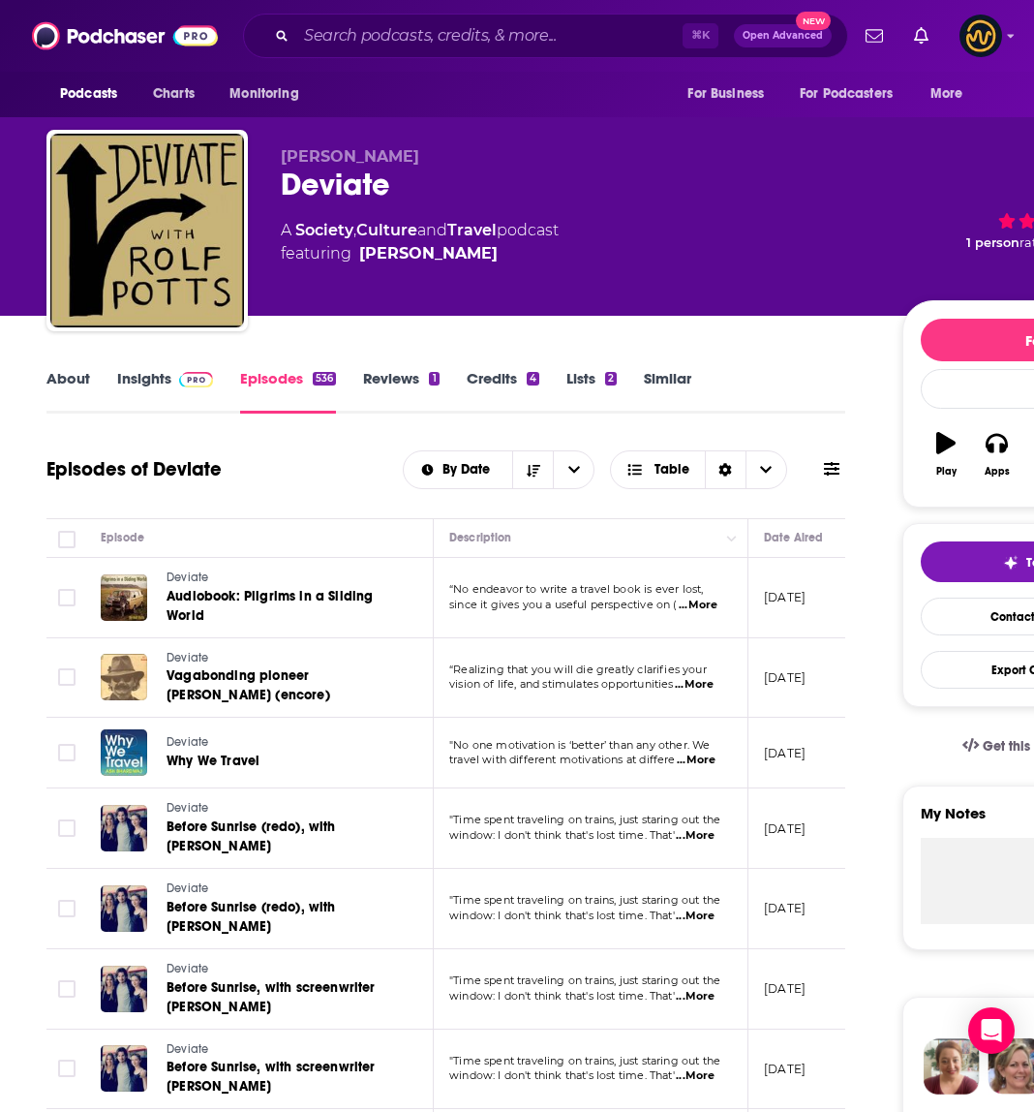
click at [138, 383] on link "Insights" at bounding box center [165, 391] width 96 height 45
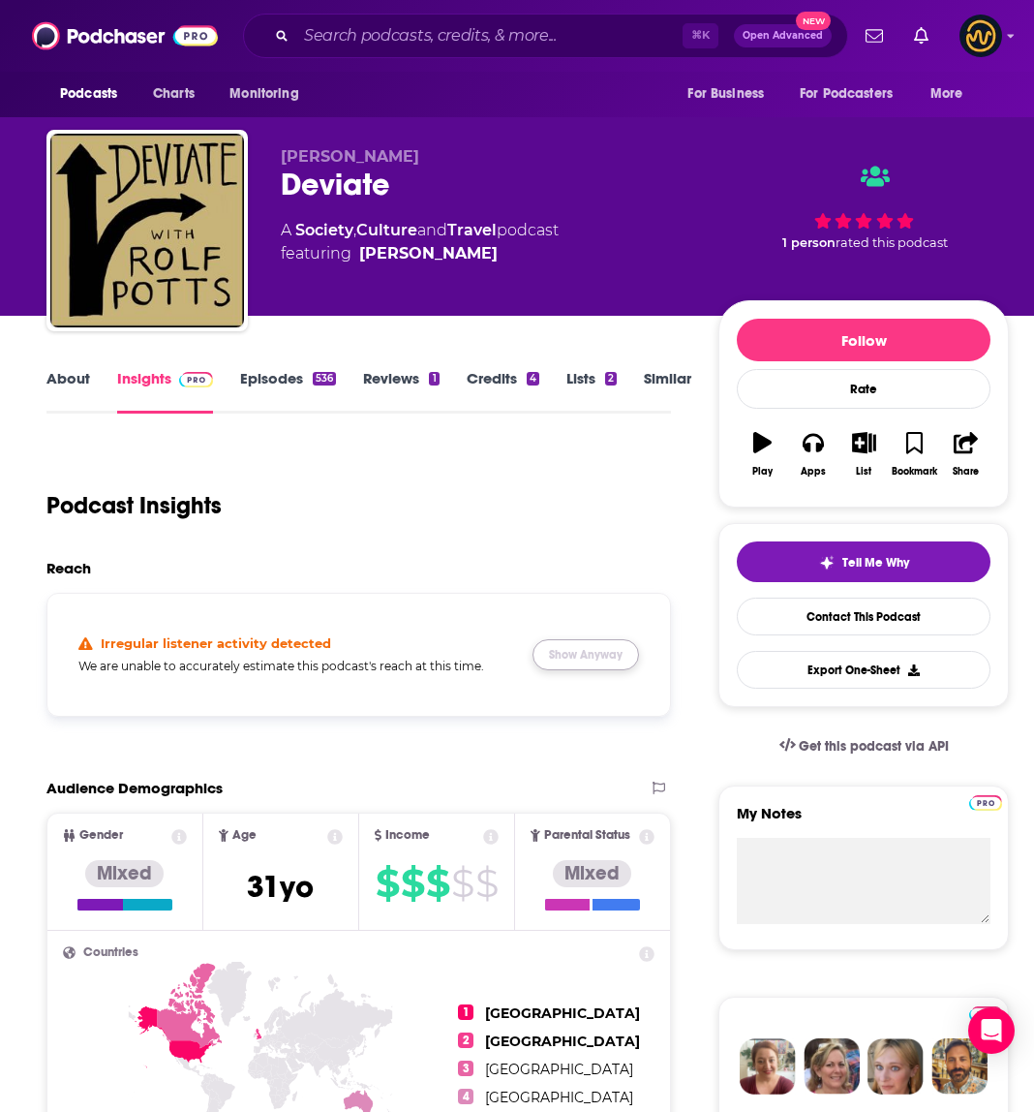
click at [568, 648] on button "Show Anyway" at bounding box center [586, 654] width 107 height 31
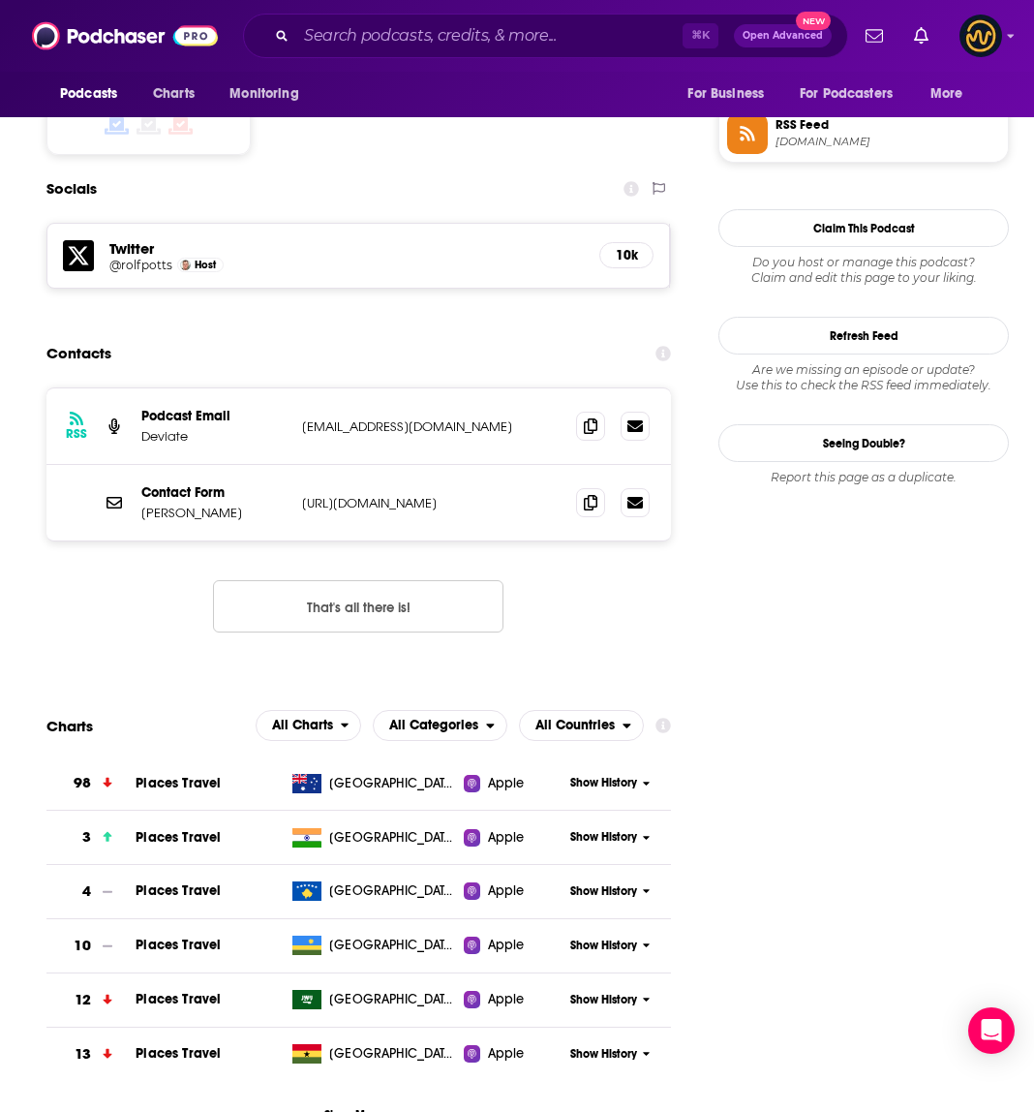
scroll to position [1439, 0]
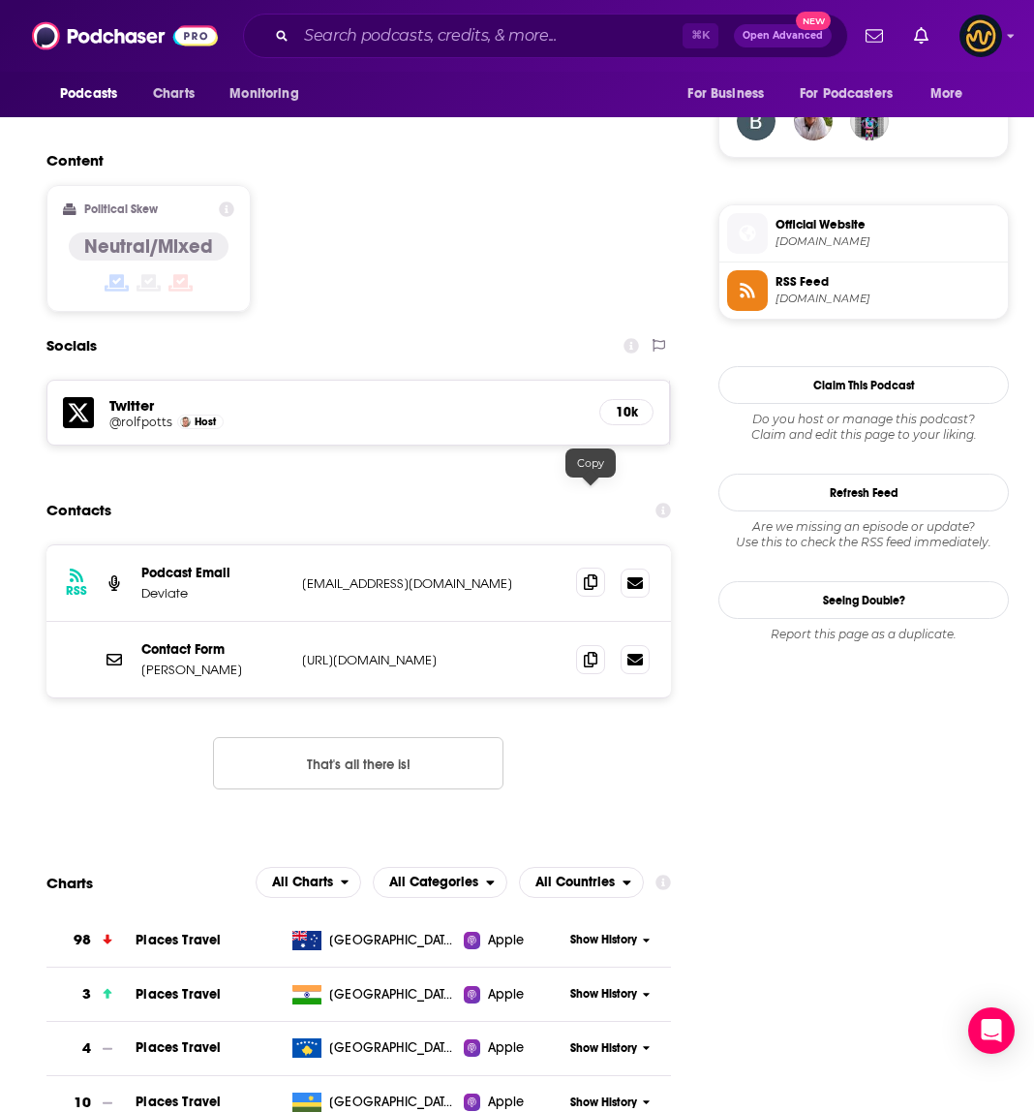
click at [598, 567] on span at bounding box center [590, 581] width 29 height 29
click at [594, 651] on icon at bounding box center [591, 658] width 14 height 15
click at [595, 567] on span at bounding box center [590, 581] width 29 height 29
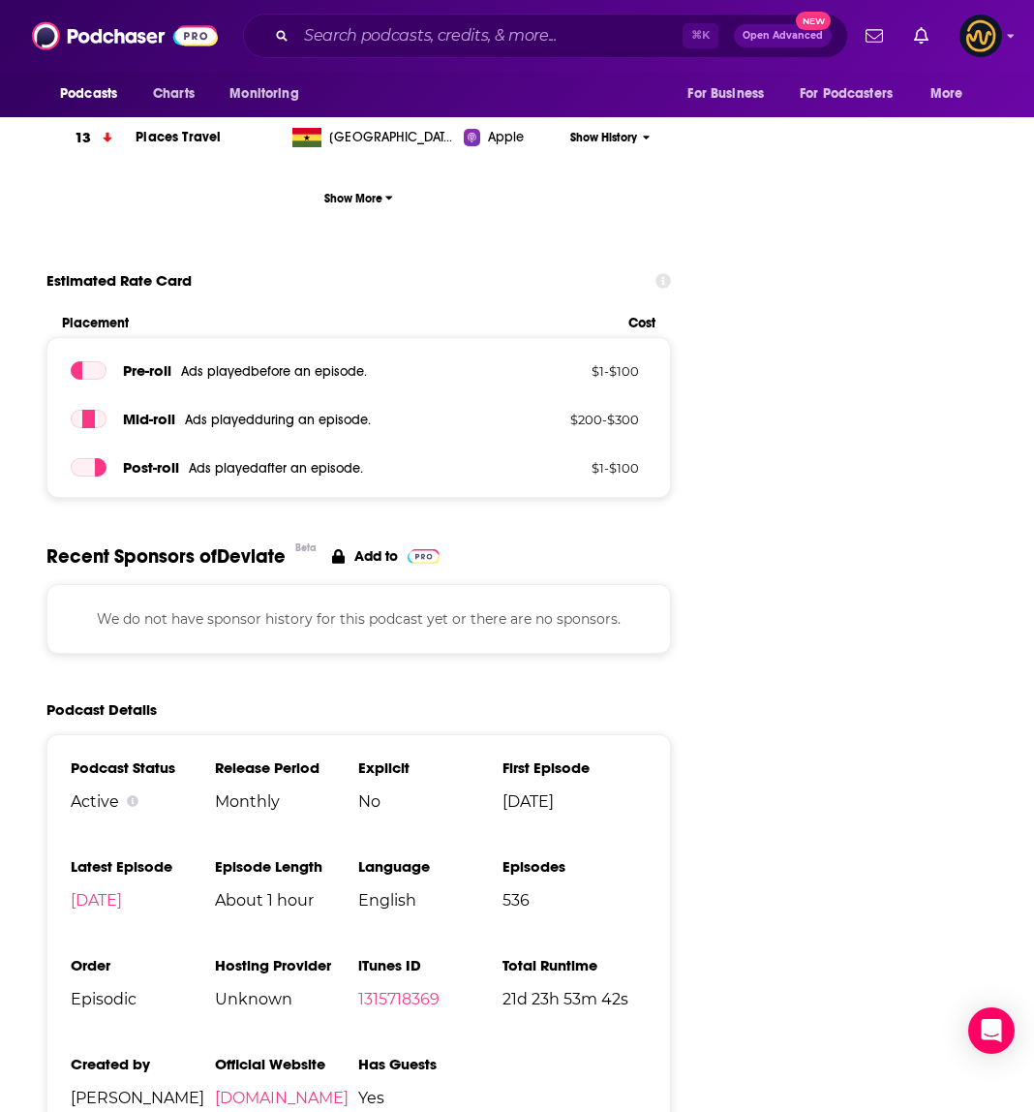
scroll to position [2544, 0]
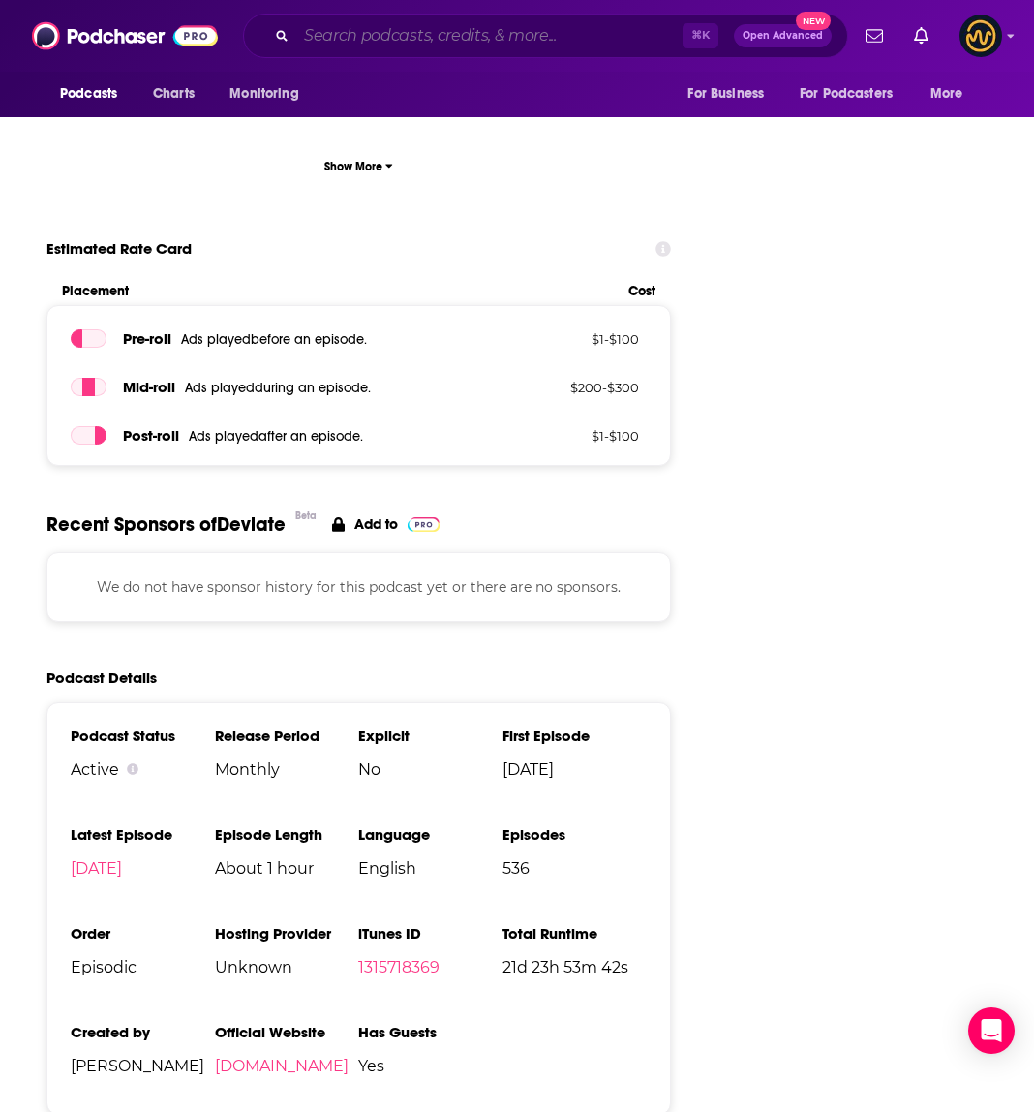
click at [419, 39] on input "Search podcasts, credits, & more..." at bounding box center [489, 35] width 386 height 31
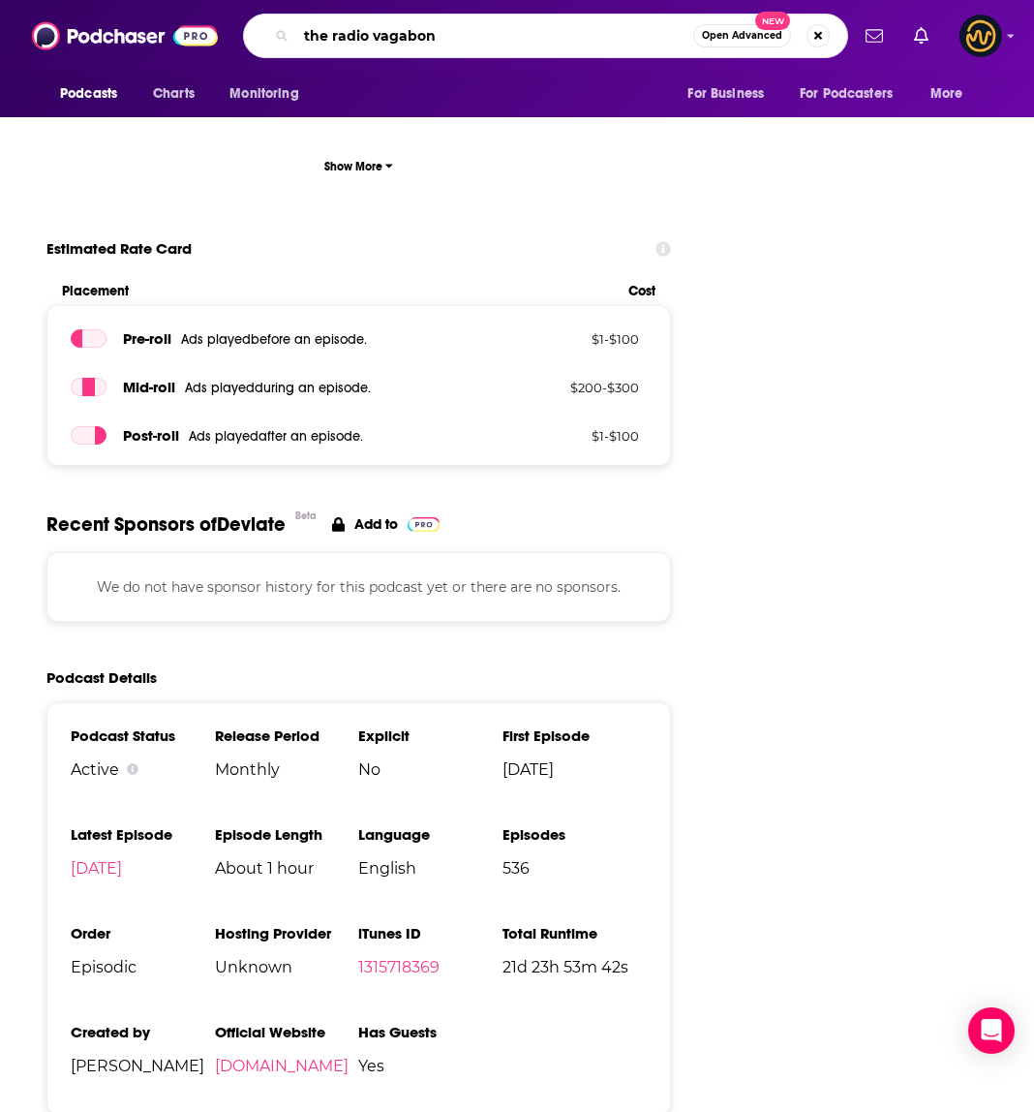
type input "the radio vagabond"
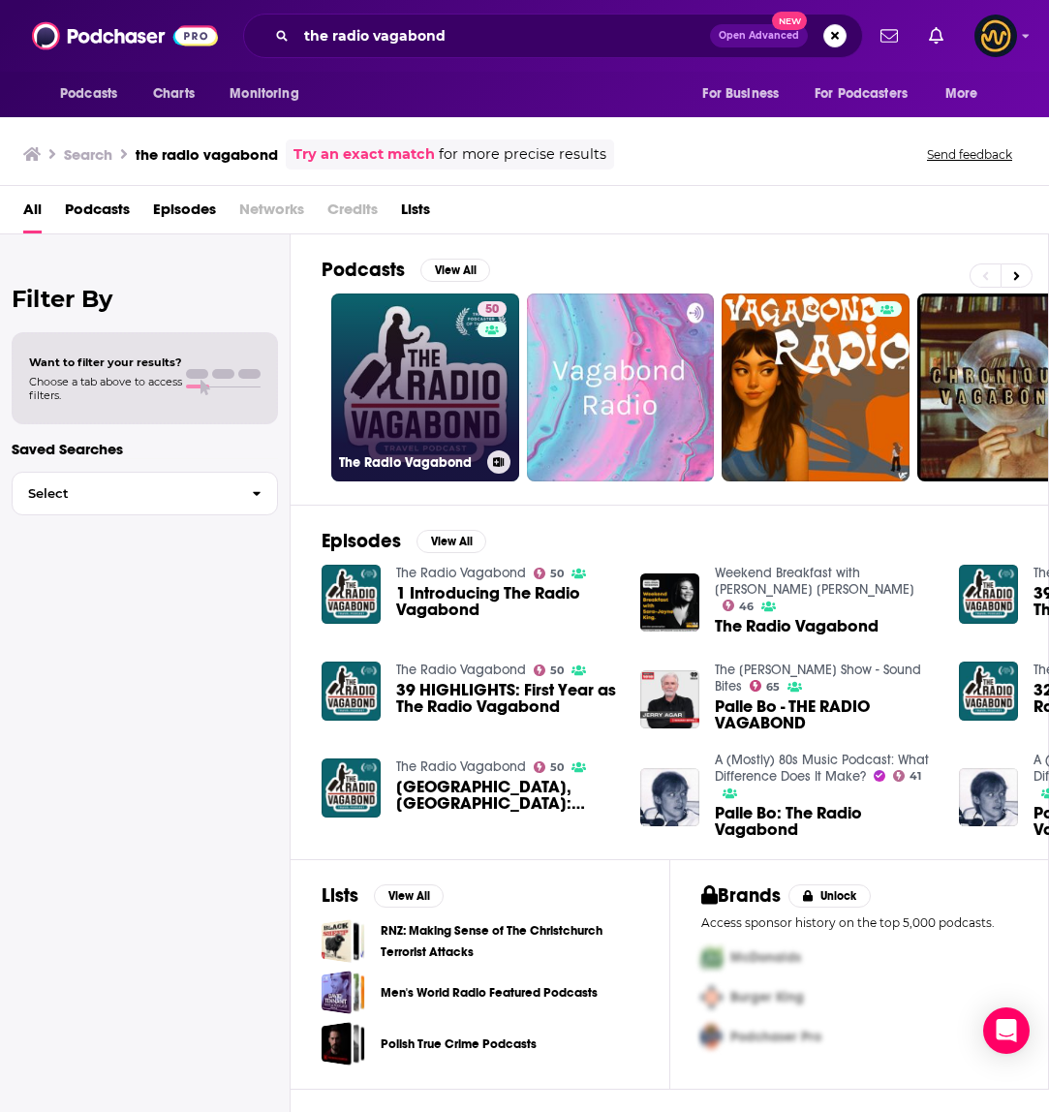
click at [352, 345] on link "50 The Radio Vagabond" at bounding box center [425, 387] width 188 height 188
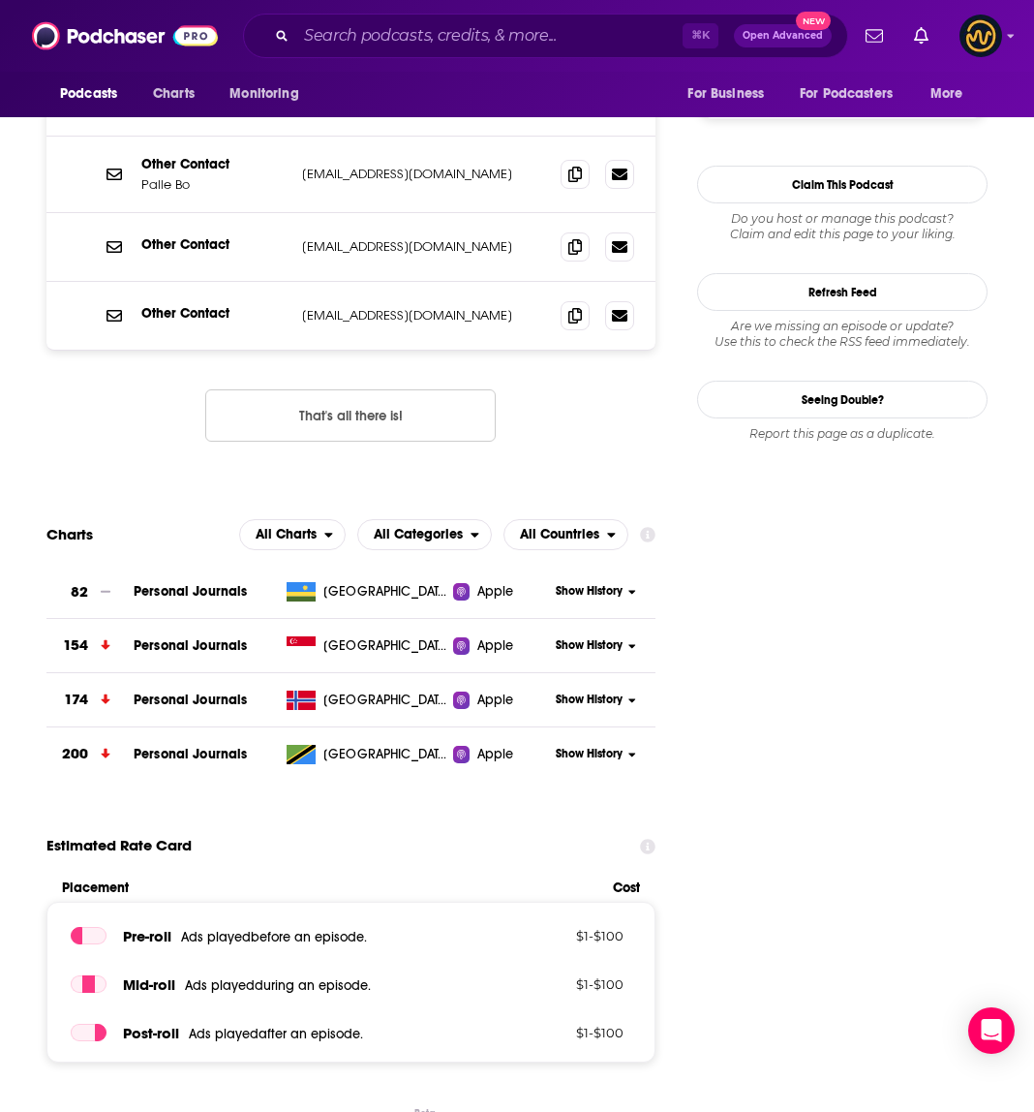
scroll to position [1806, 0]
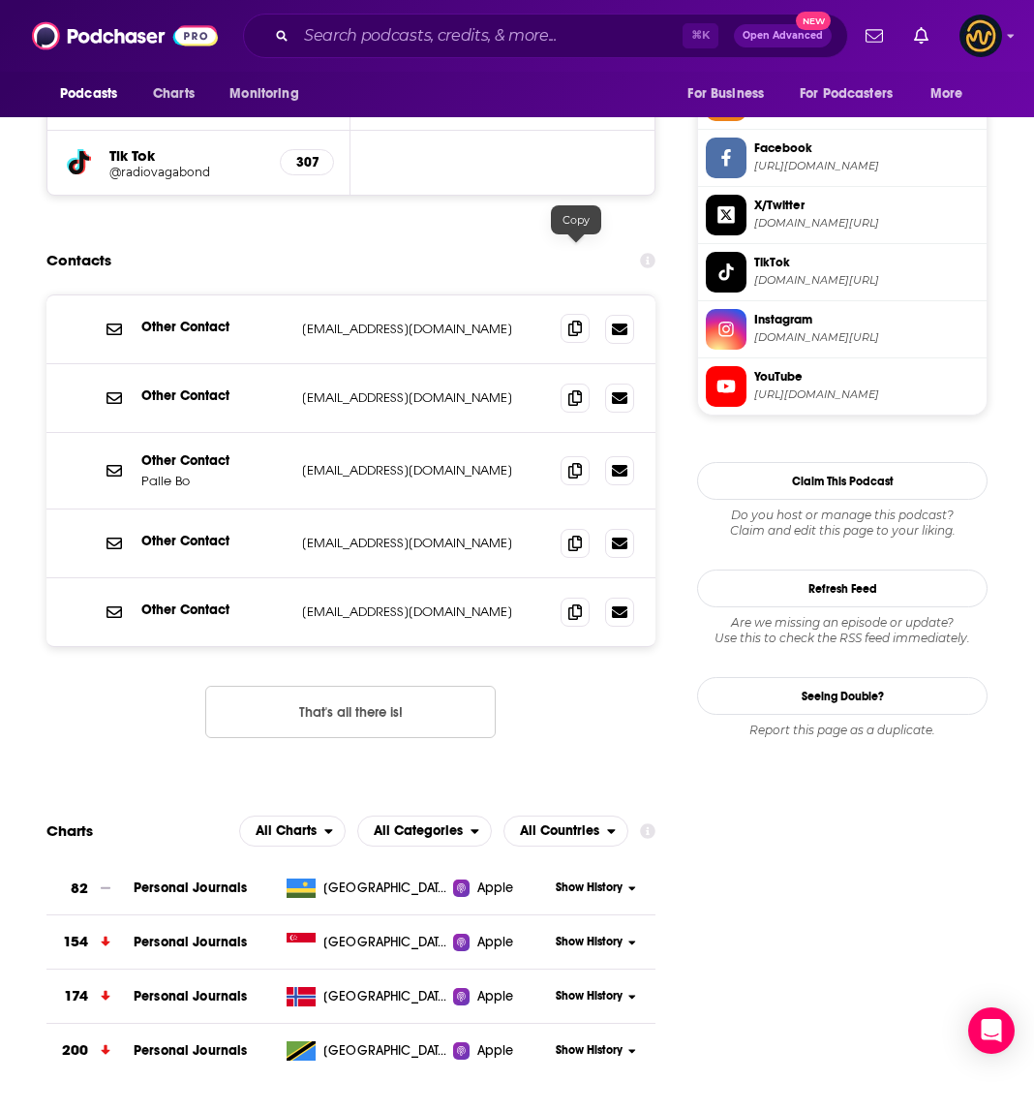
click at [575, 321] on icon at bounding box center [575, 328] width 14 height 15
click at [584, 383] on span at bounding box center [575, 397] width 29 height 29
click at [579, 462] on icon at bounding box center [575, 469] width 14 height 15
click at [568, 535] on icon at bounding box center [575, 542] width 14 height 15
click at [573, 603] on icon at bounding box center [575, 610] width 14 height 15
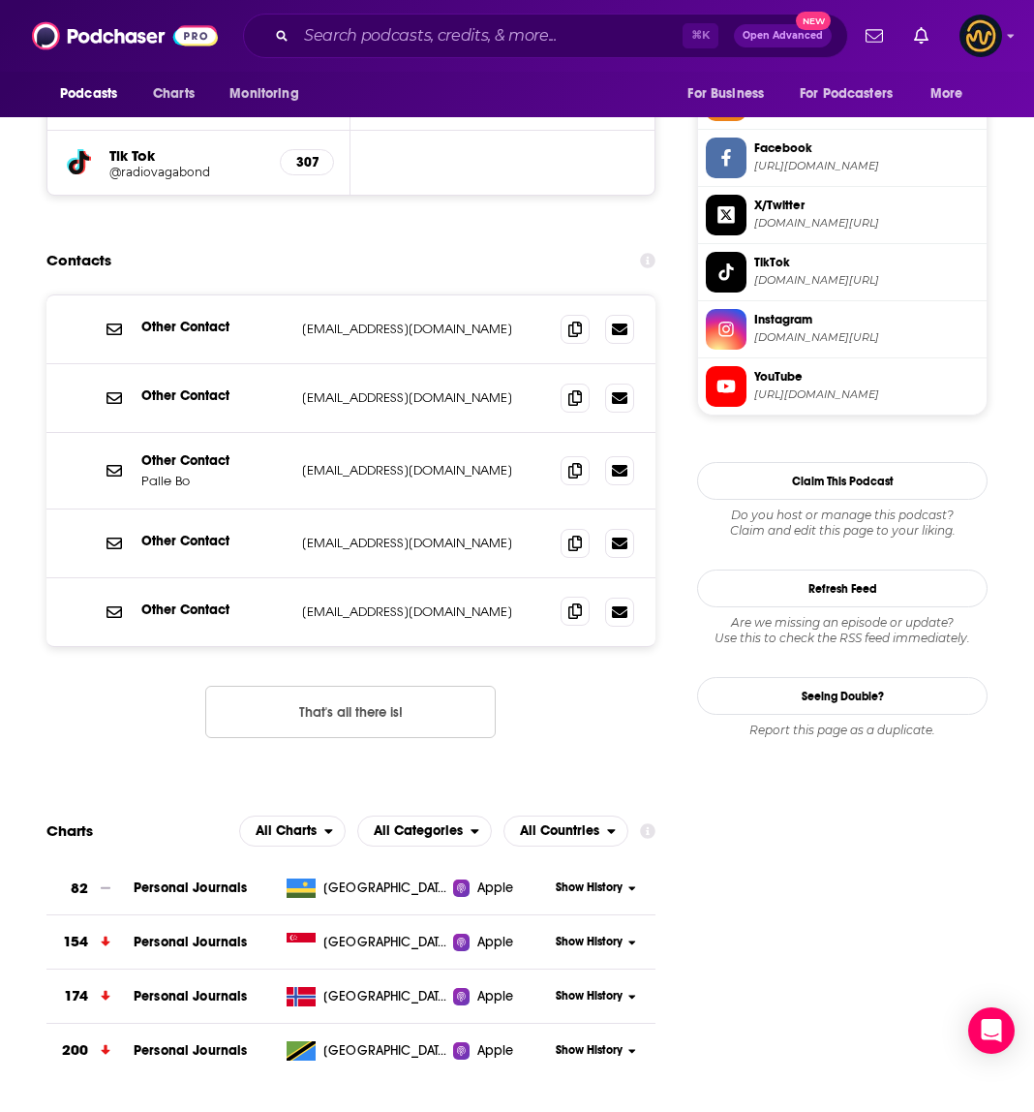
click at [573, 603] on icon at bounding box center [575, 610] width 14 height 15
click at [373, 37] on input "Search podcasts, credits, & more..." at bounding box center [489, 35] width 386 height 31
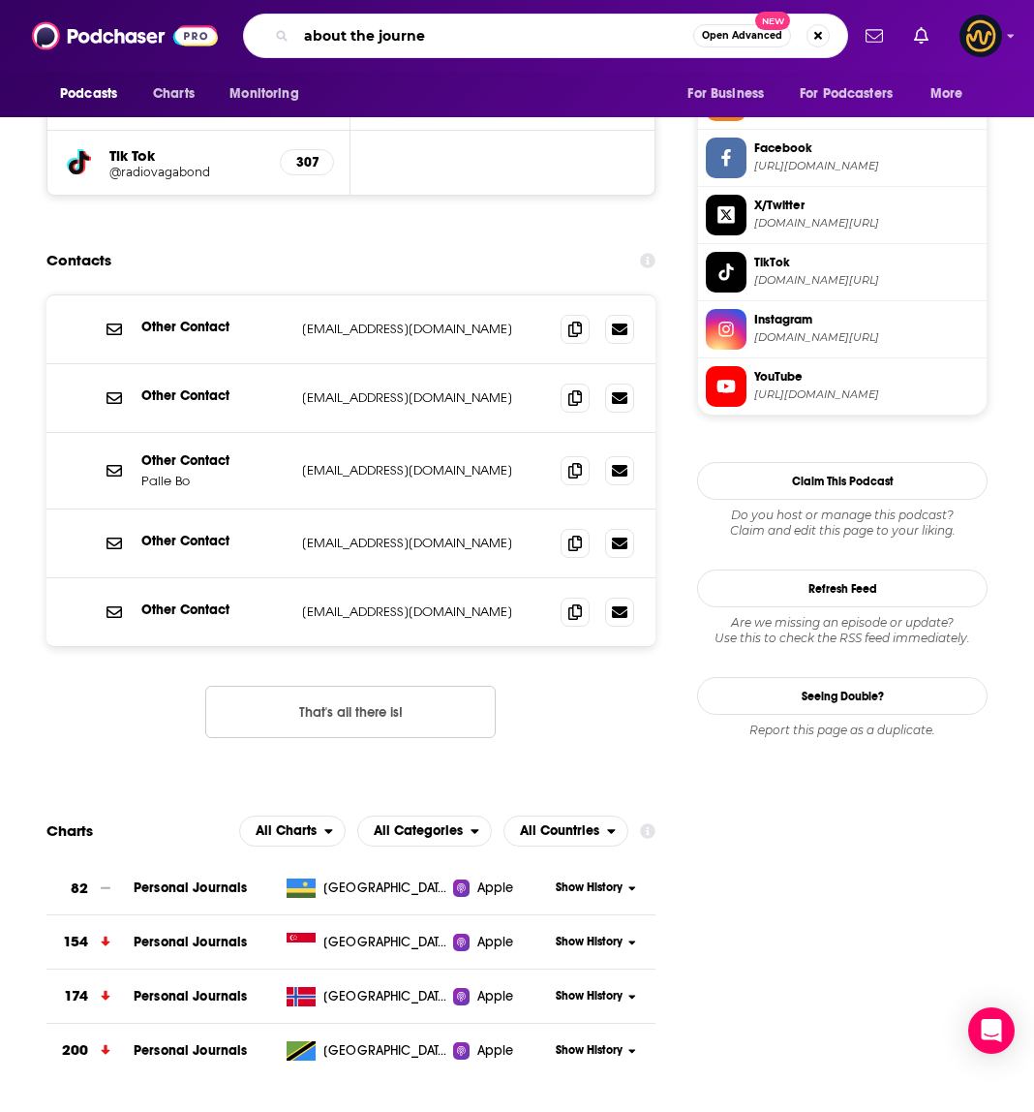
type input "about the journey"
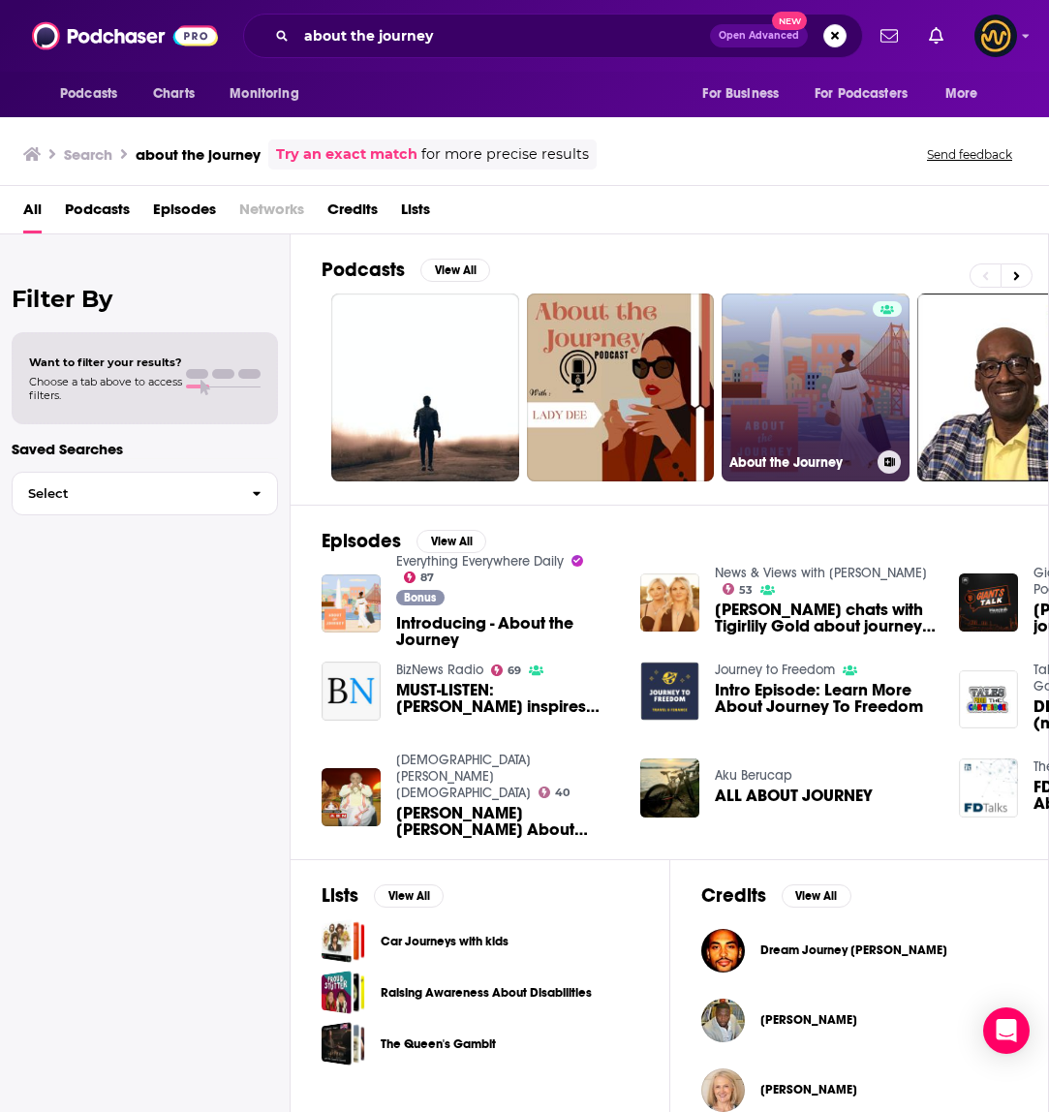
click at [812, 394] on link "About the Journey" at bounding box center [815, 387] width 188 height 188
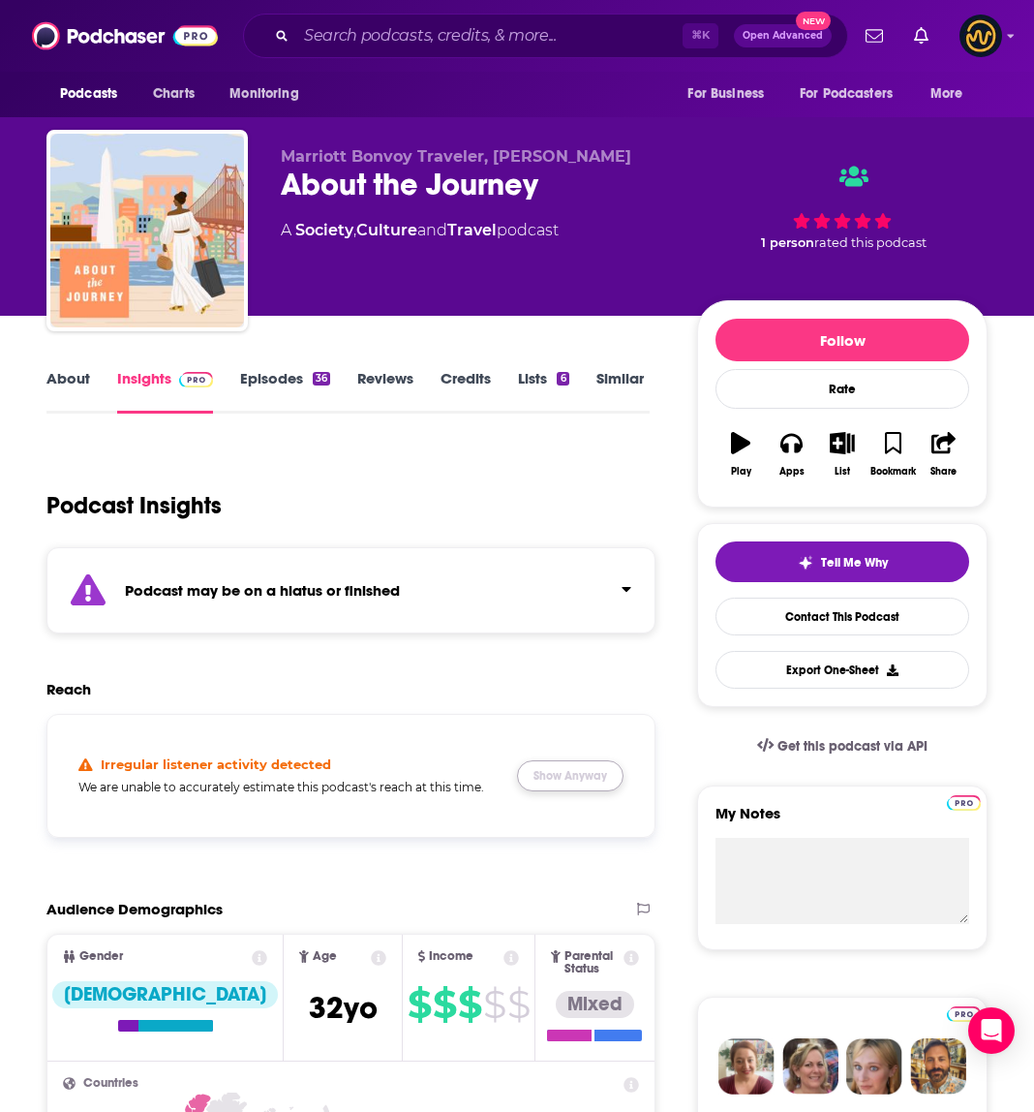
click at [577, 771] on button "Show Anyway" at bounding box center [570, 775] width 107 height 31
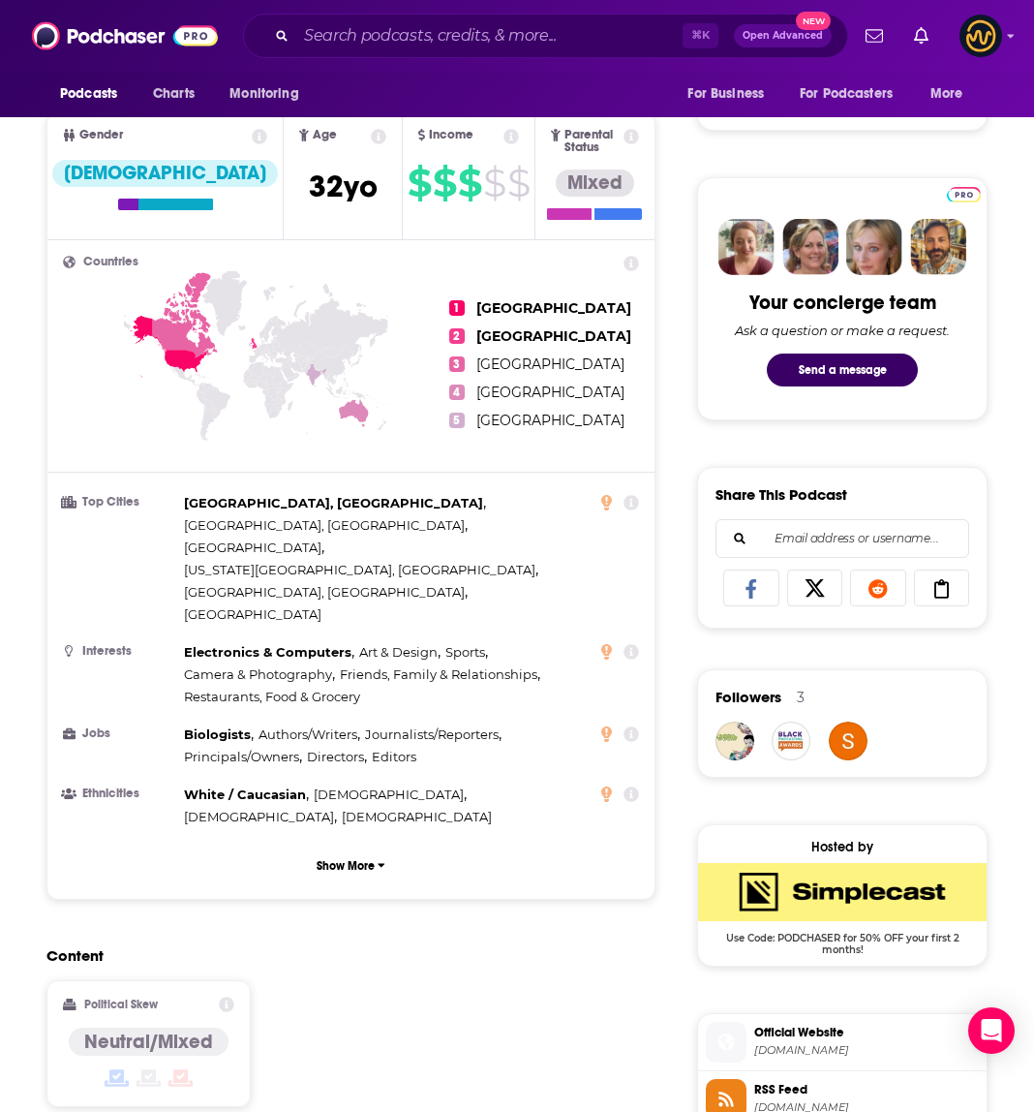
scroll to position [1254, 0]
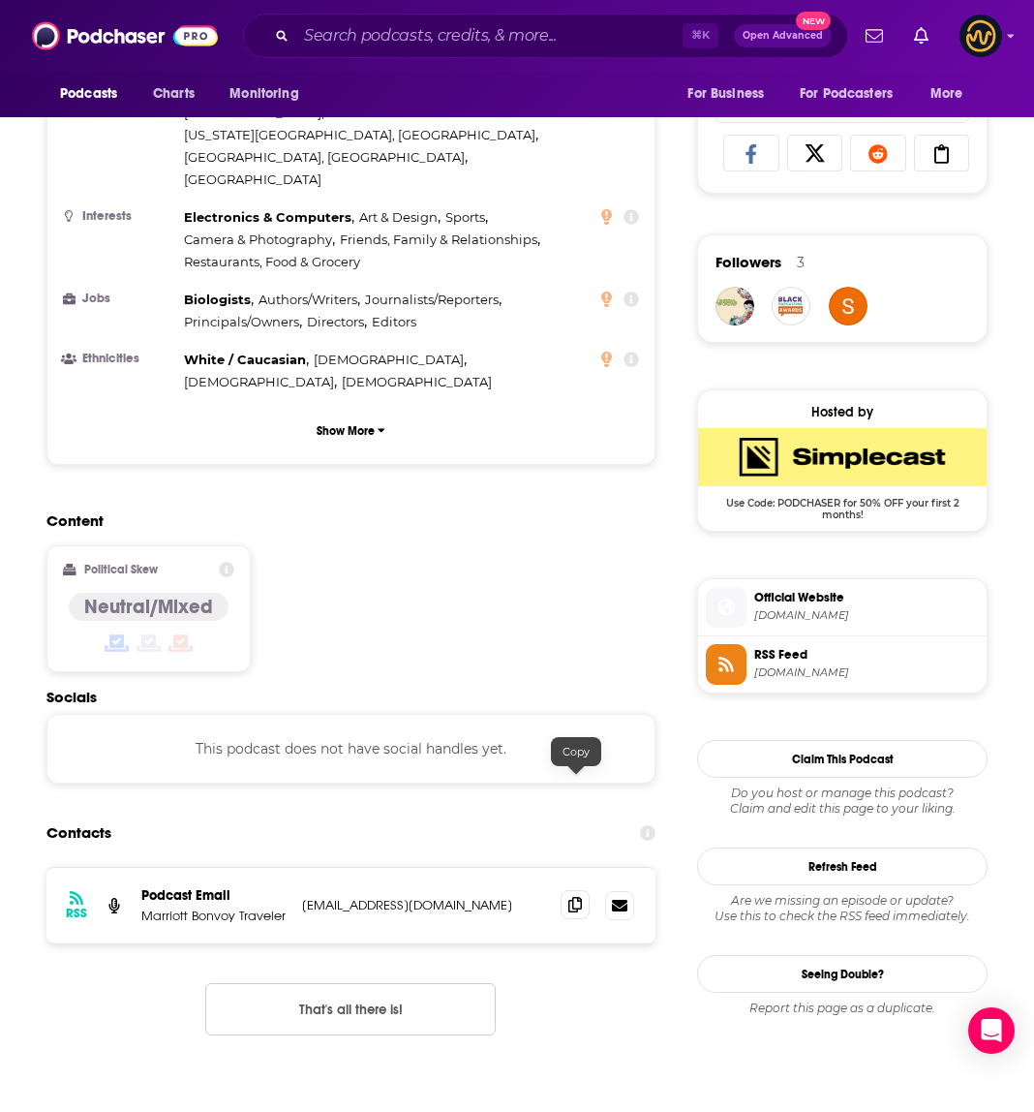
click at [576, 897] on icon at bounding box center [575, 904] width 14 height 15
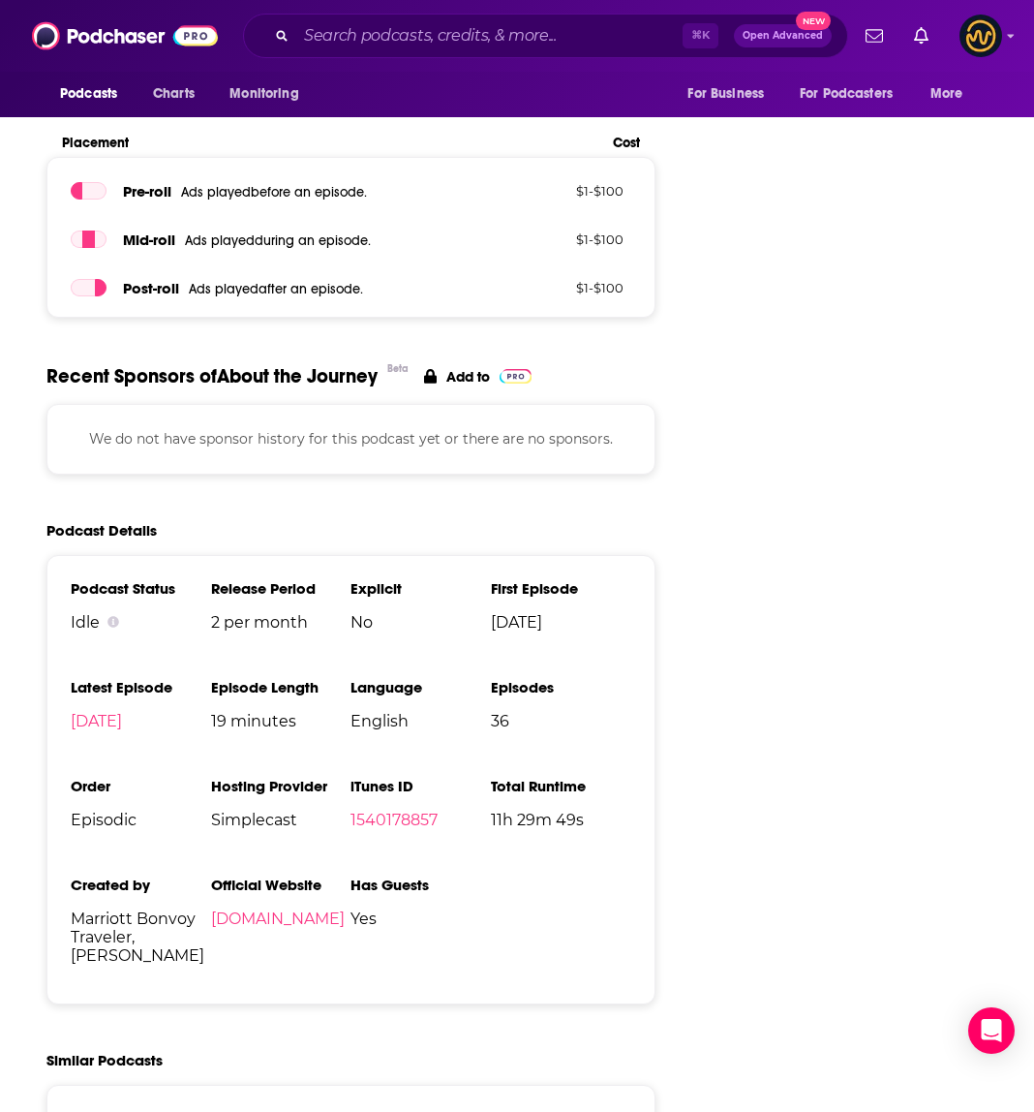
scroll to position [2752, 0]
click at [405, 43] on input "Search podcasts, credits, & more..." at bounding box center [489, 35] width 386 height 31
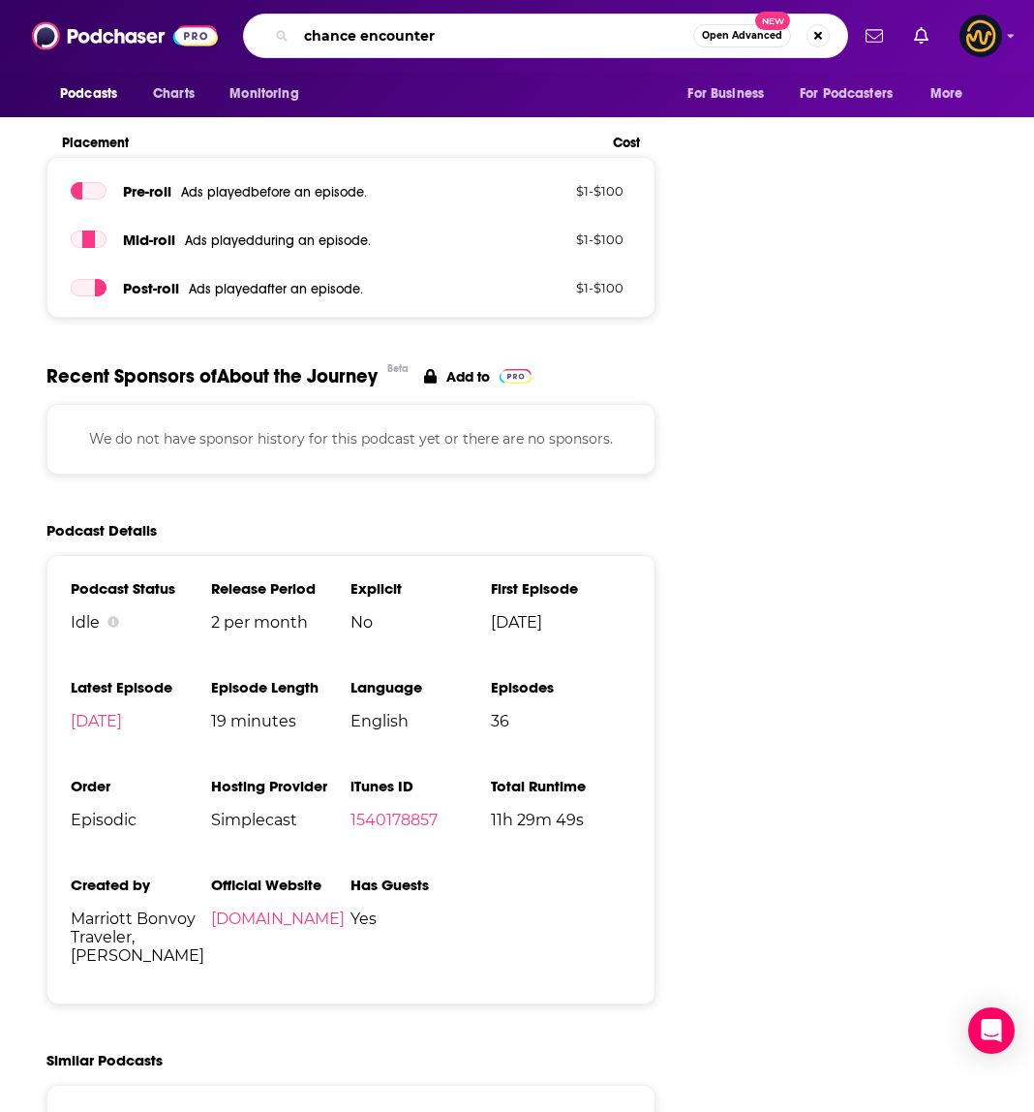
type input "chance encounters"
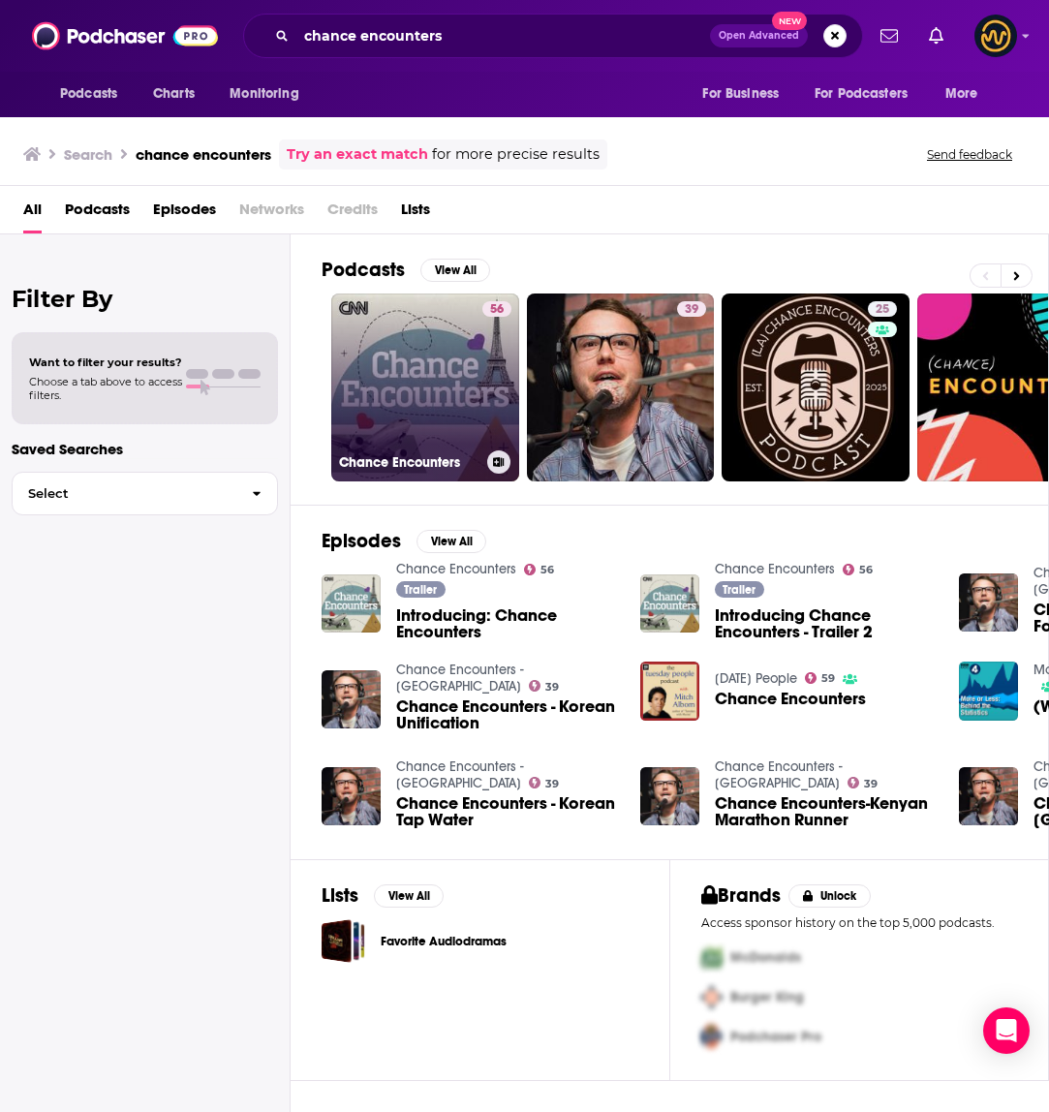
click at [387, 366] on link "56 Chance Encounters" at bounding box center [425, 387] width 188 height 188
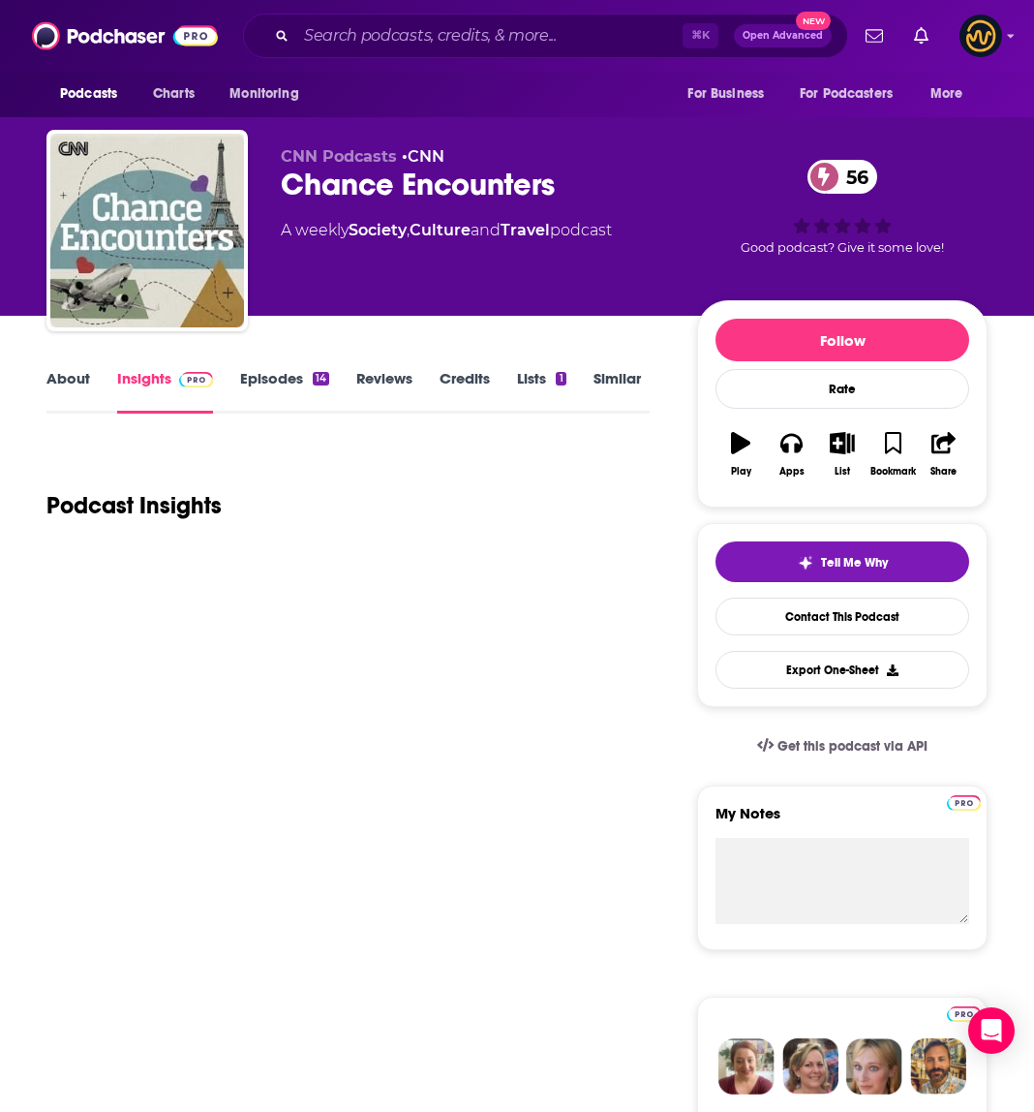
click at [273, 375] on link "Episodes 14" at bounding box center [284, 391] width 89 height 45
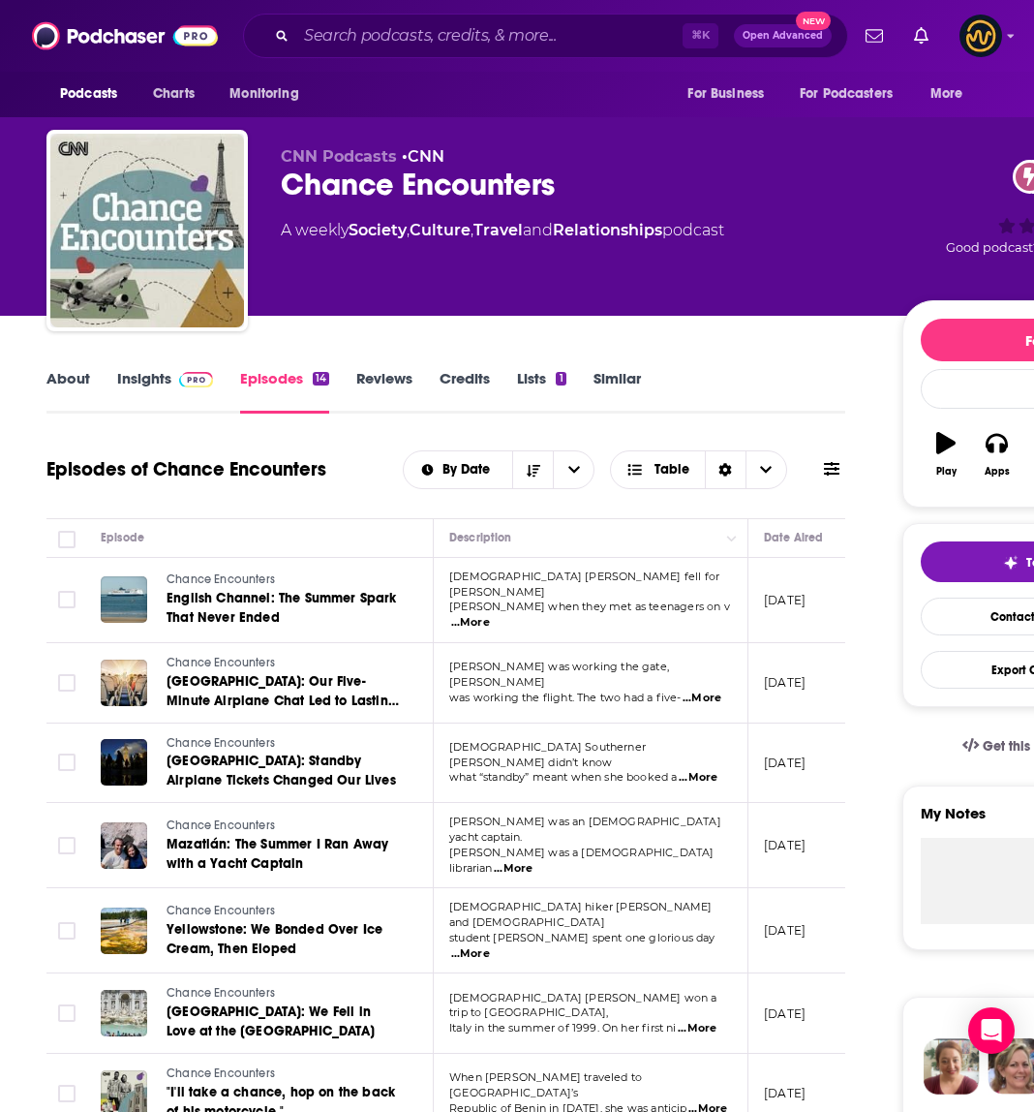
click at [155, 377] on link "Insights" at bounding box center [165, 391] width 96 height 45
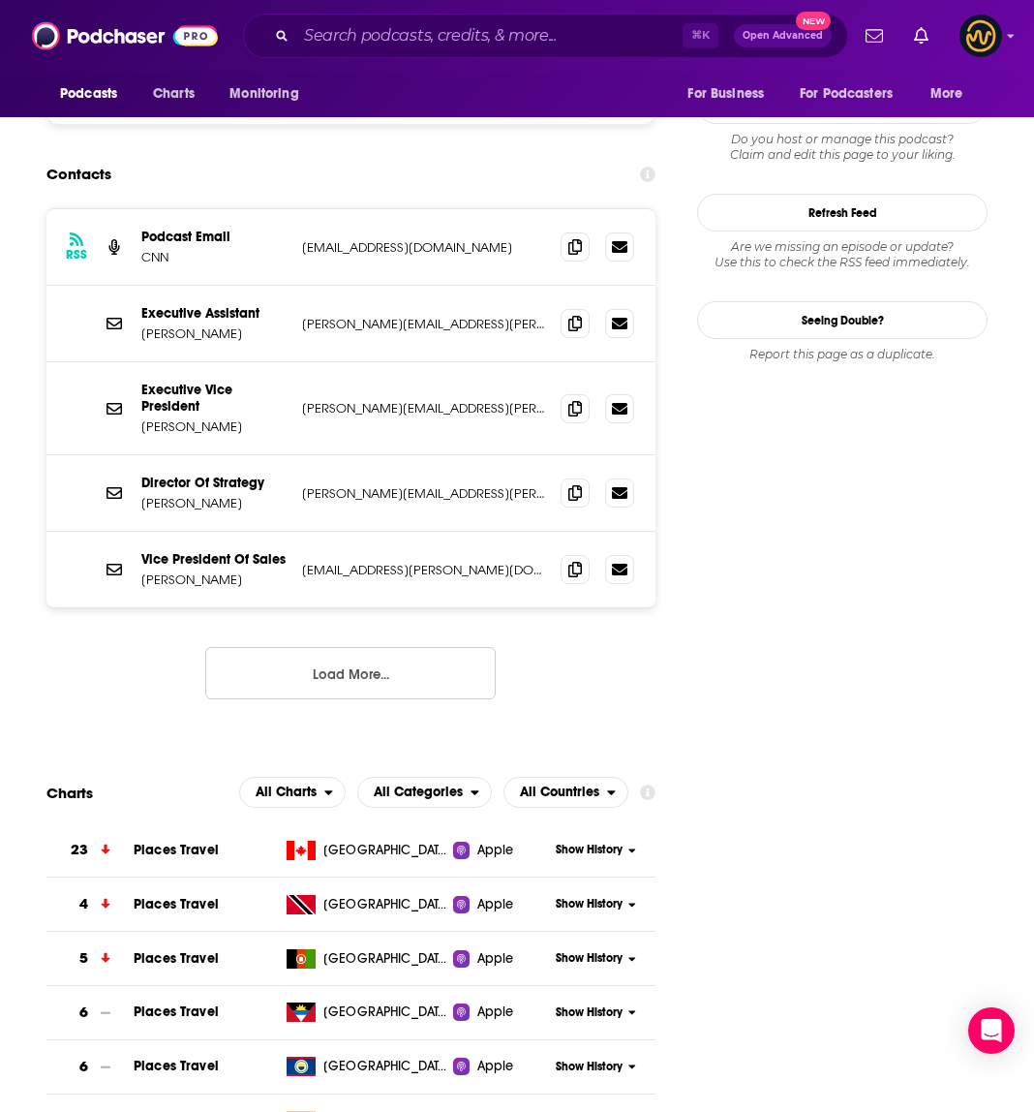
scroll to position [1564, 0]
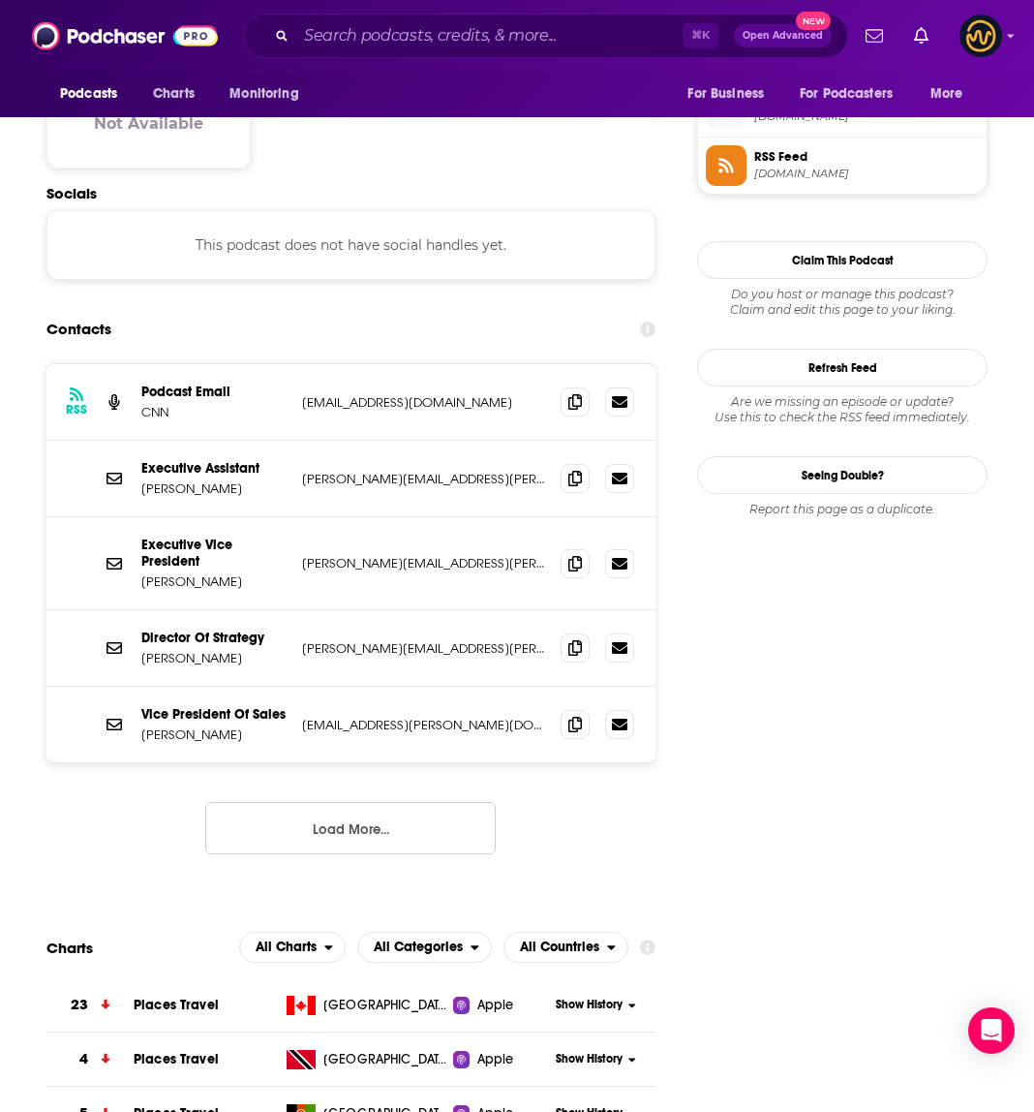
click at [558, 364] on div "RSS Podcast Email CNN podcasts@cnn.com podcasts@cnn.com" at bounding box center [350, 402] width 609 height 77
click at [580, 393] on icon at bounding box center [575, 400] width 14 height 15
click at [578, 470] on icon at bounding box center [575, 477] width 14 height 15
click at [400, 802] on button "Load More..." at bounding box center [350, 828] width 291 height 52
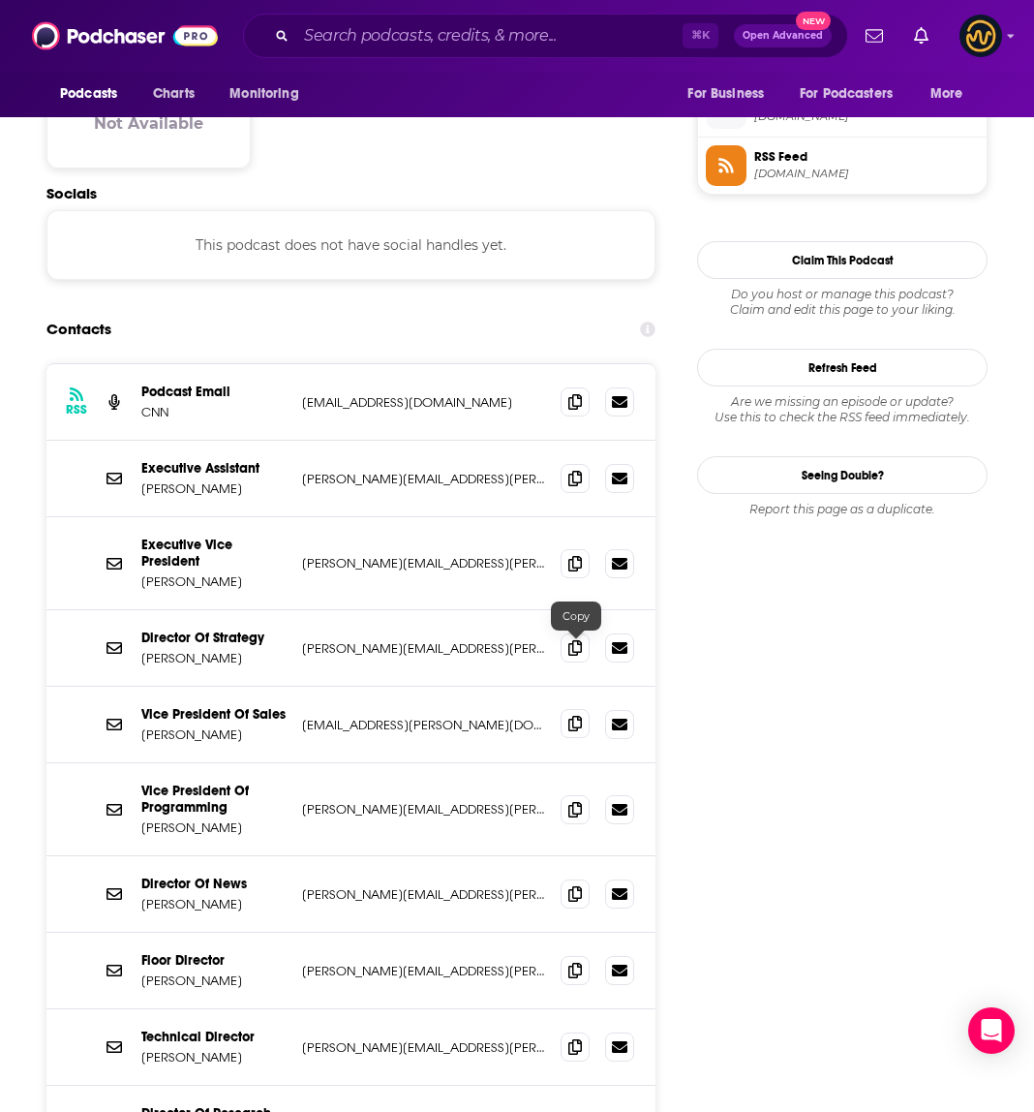
click at [571, 716] on icon at bounding box center [575, 723] width 14 height 15
click at [576, 639] on icon at bounding box center [575, 646] width 14 height 15
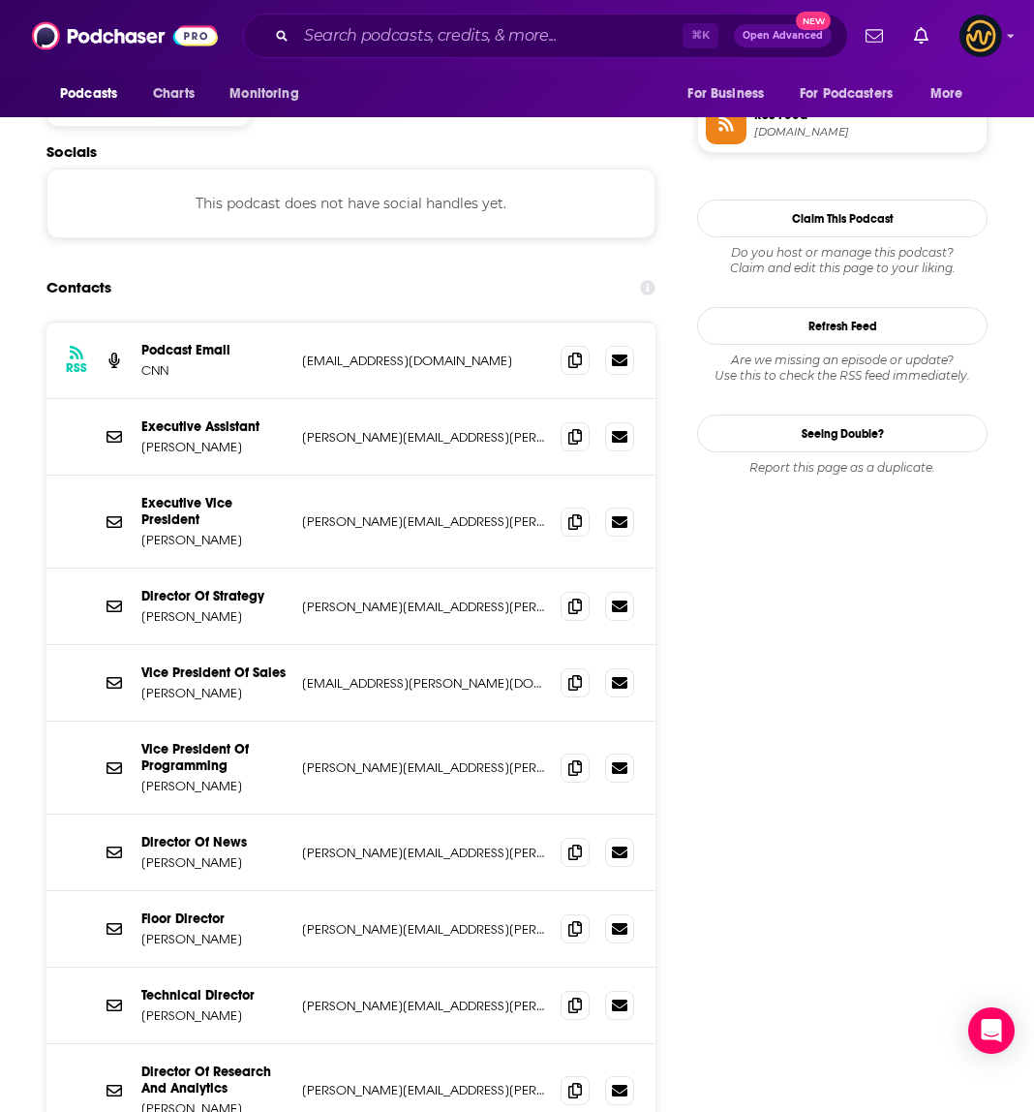
scroll to position [1711, 0]
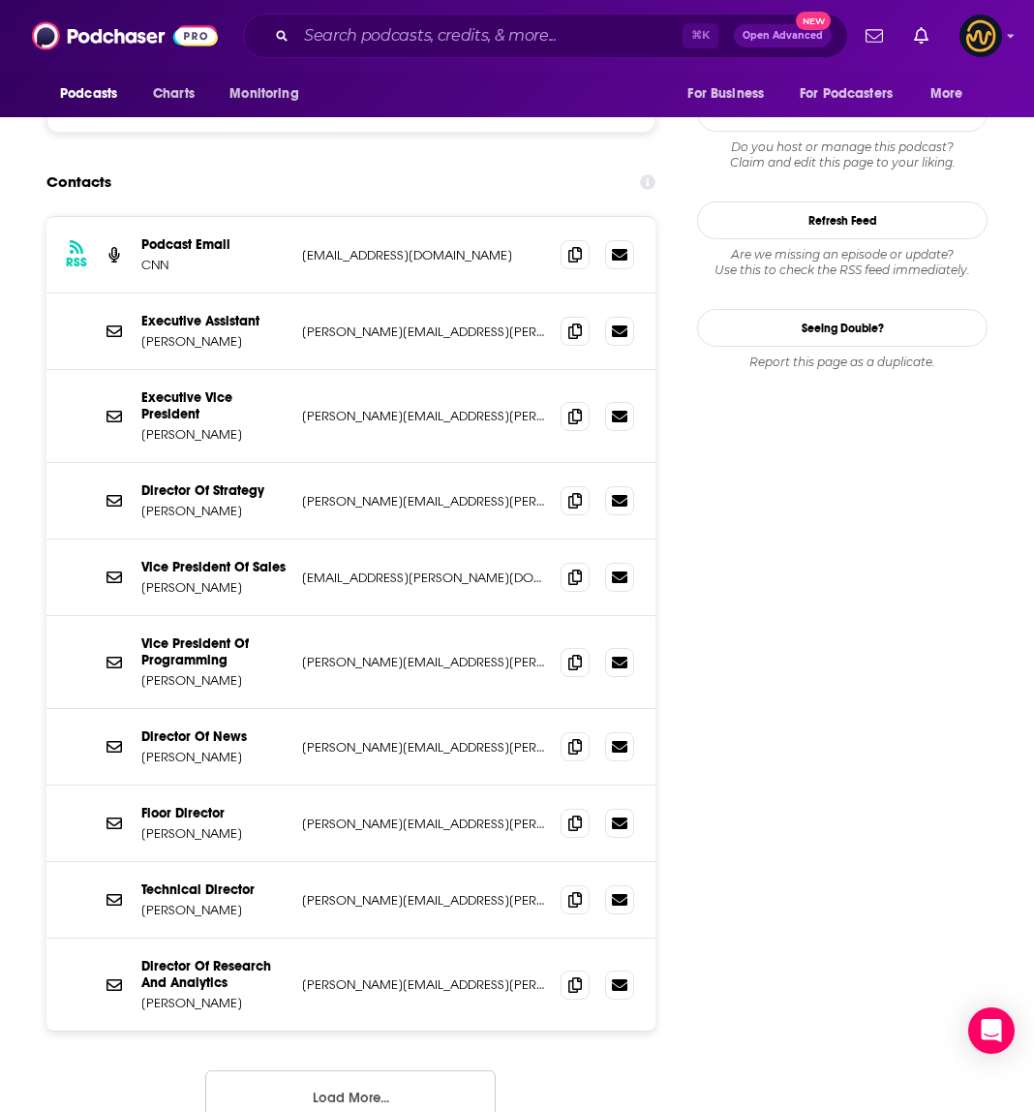
click at [364, 1070] on button "Load More..." at bounding box center [350, 1096] width 291 height 52
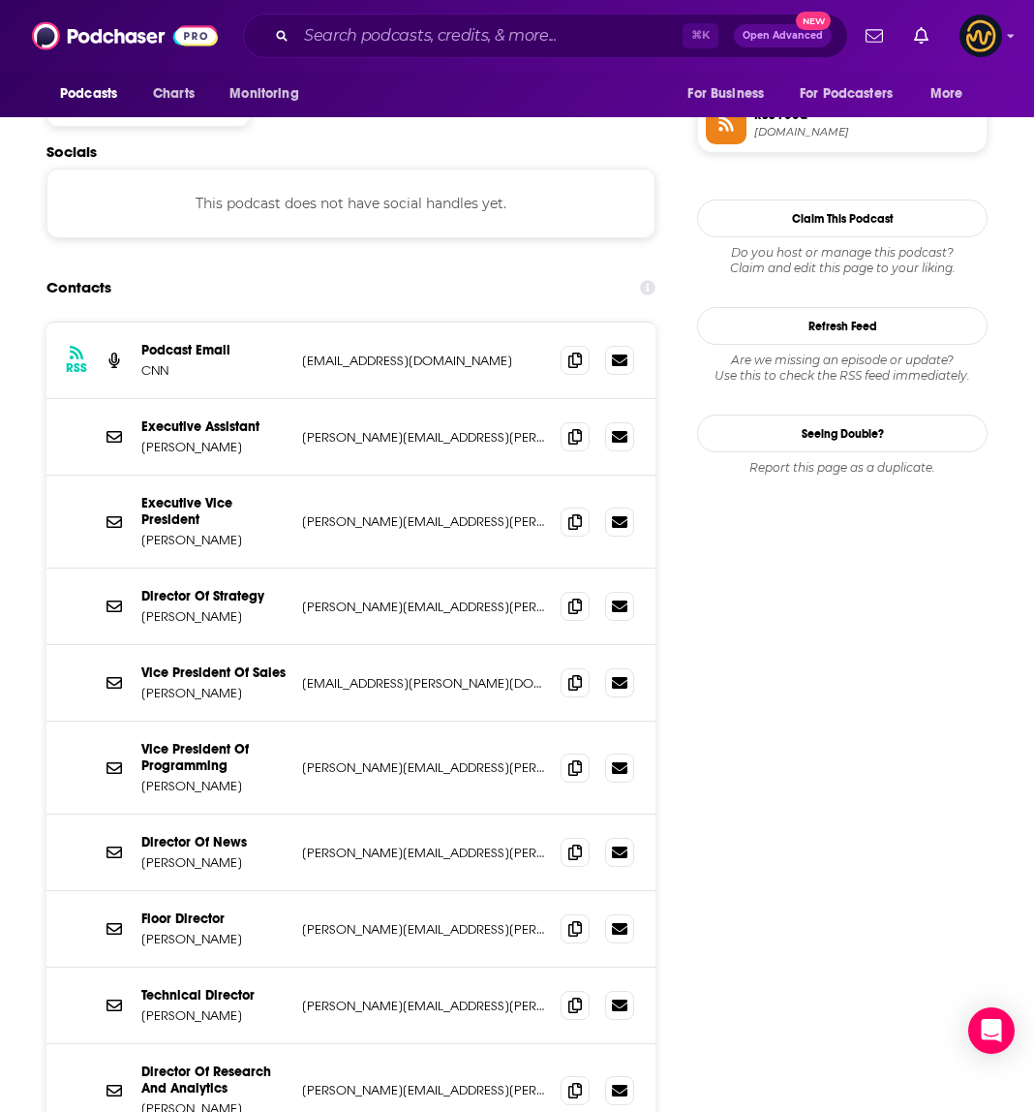
scroll to position [1602, 0]
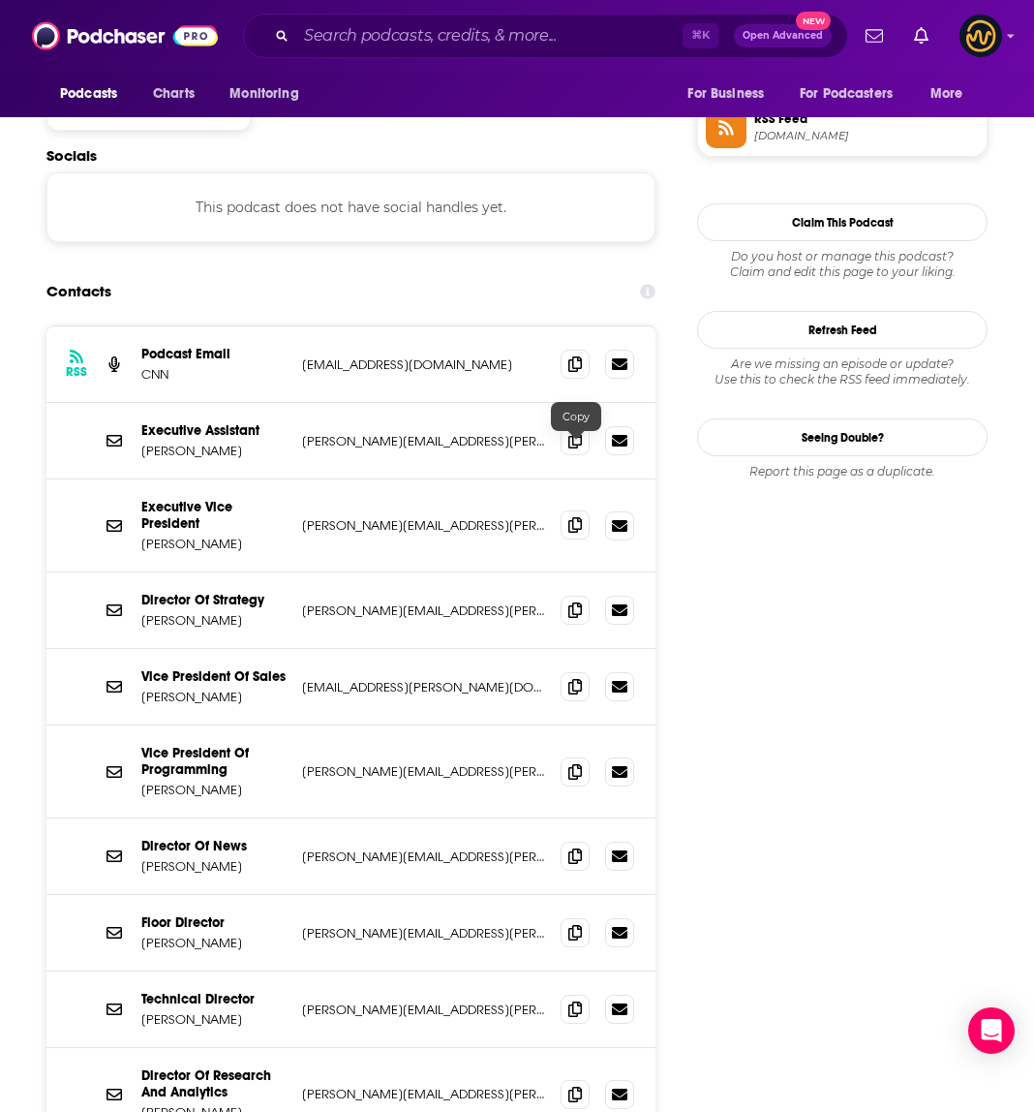
click at [567, 510] on span at bounding box center [575, 524] width 29 height 29
click at [585, 756] on span at bounding box center [575, 770] width 29 height 29
click at [391, 45] on input "Search podcasts, credits, & more..." at bounding box center [489, 35] width 386 height 31
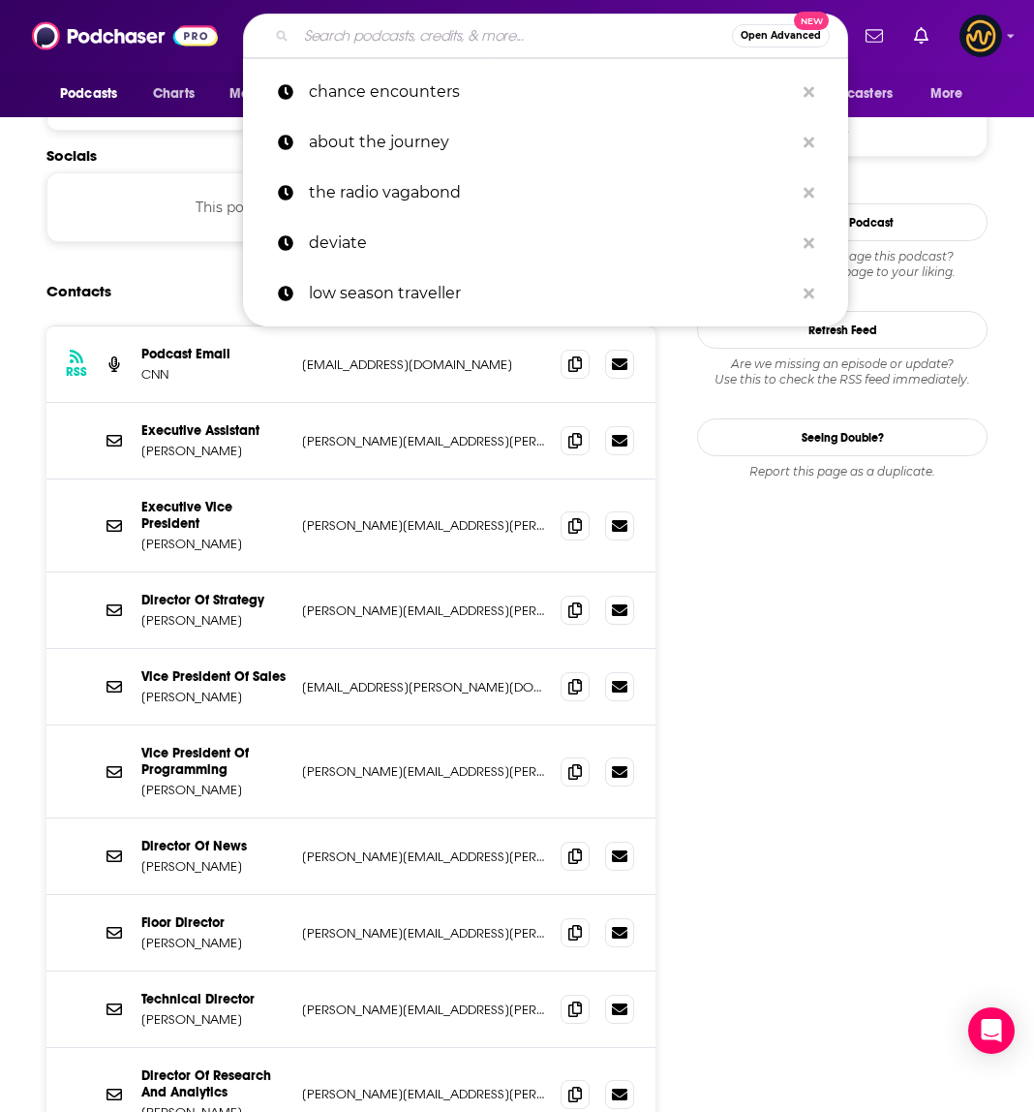
click at [395, 38] on input "Search podcasts, credits, & more..." at bounding box center [514, 35] width 436 height 31
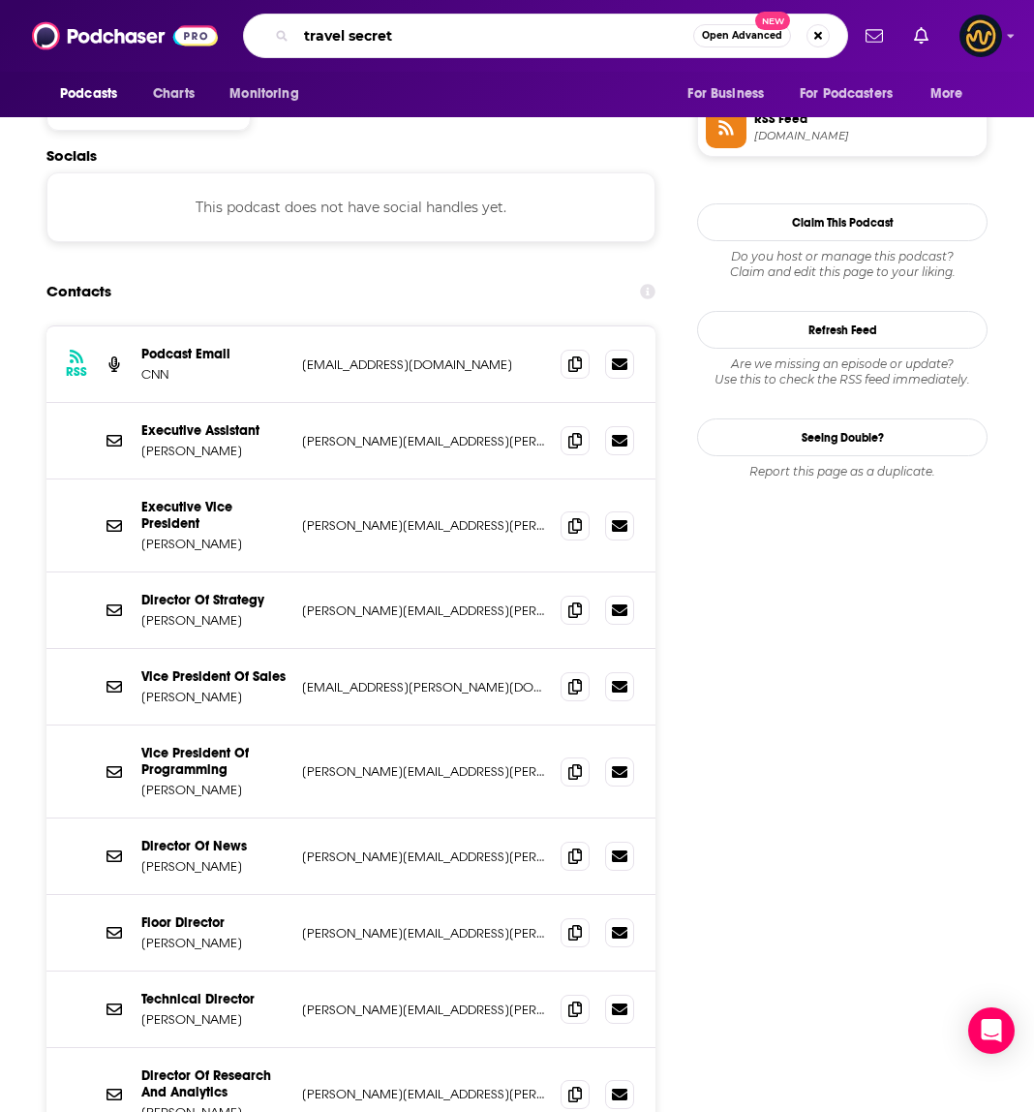
type input "travel secrets"
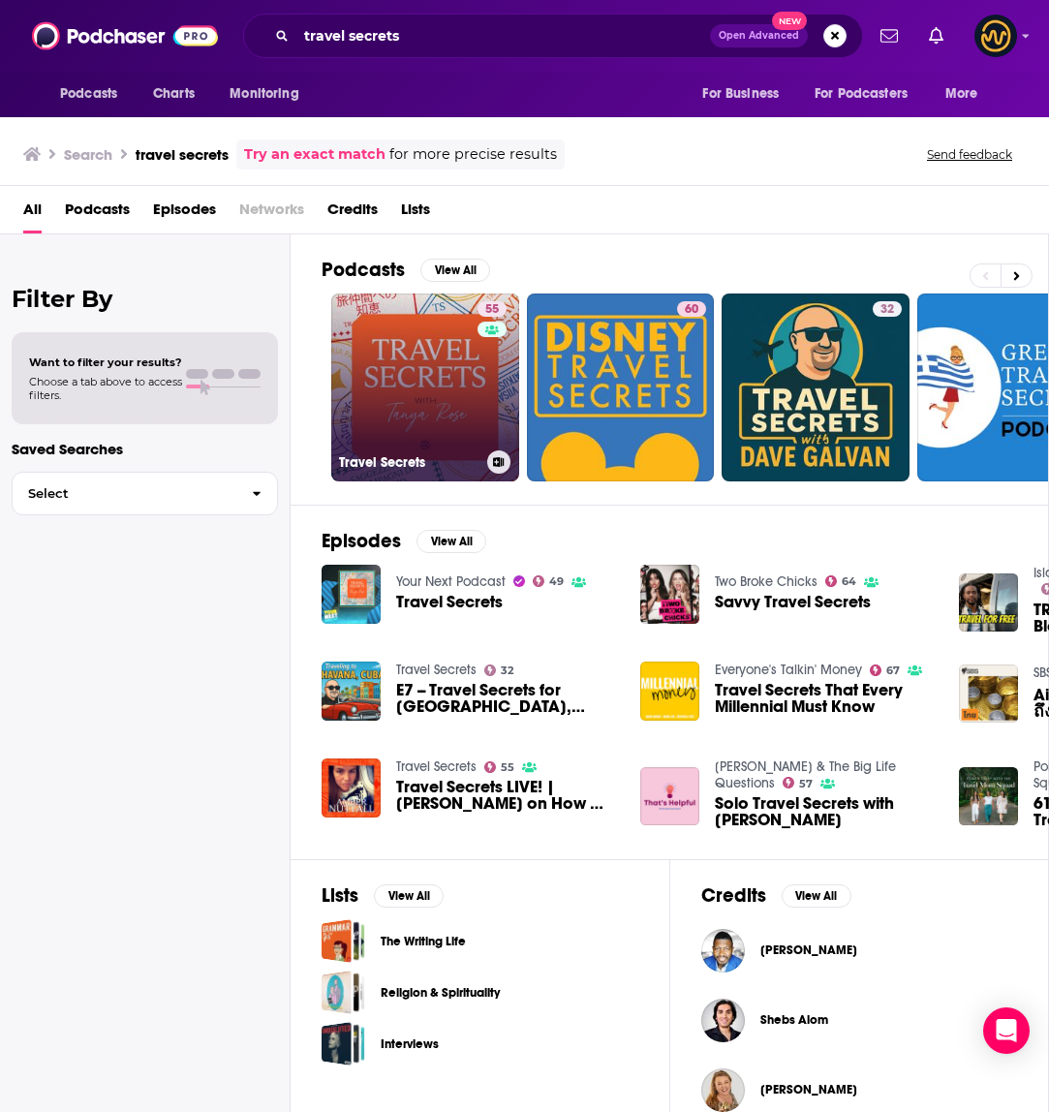
click at [426, 418] on link "55 Travel Secrets" at bounding box center [425, 387] width 188 height 188
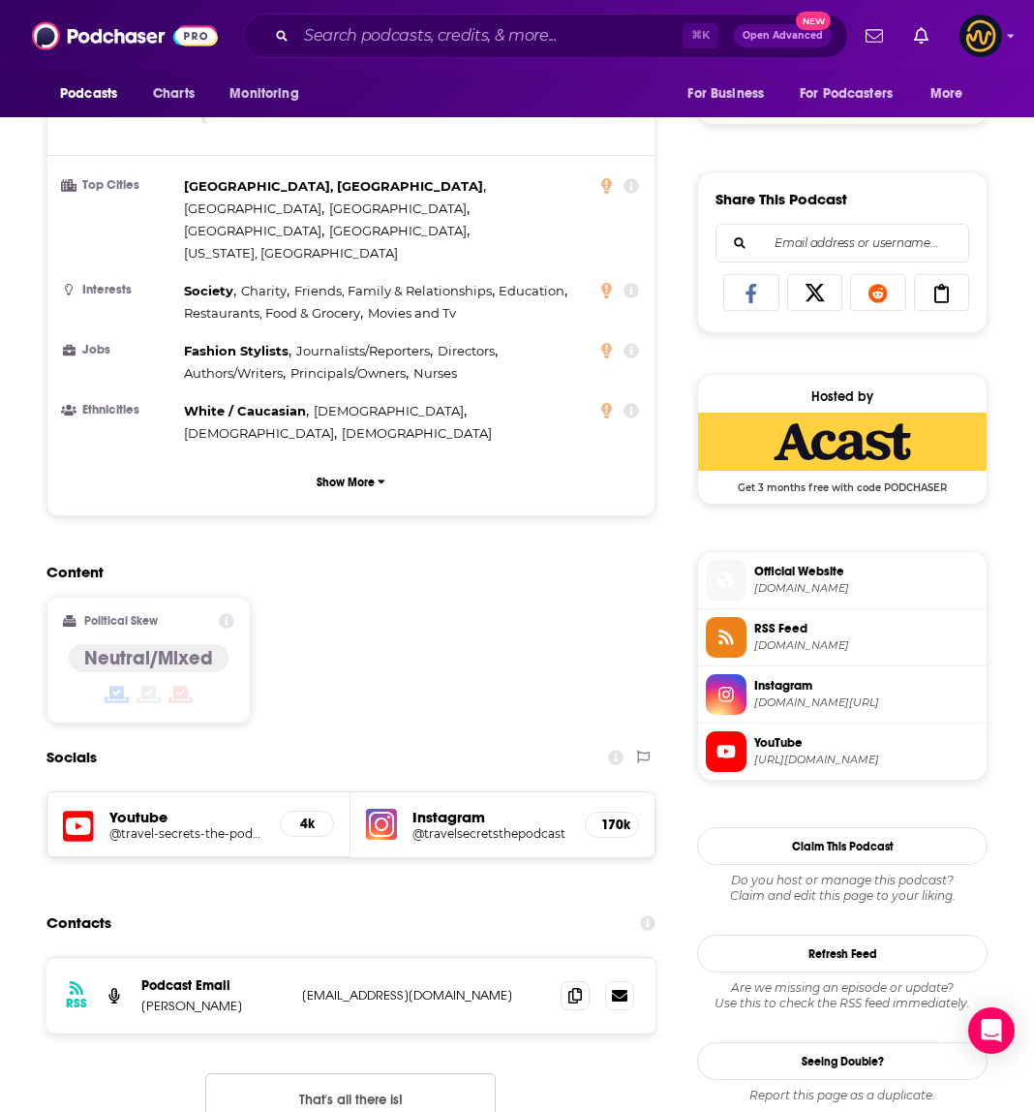
scroll to position [1538, 0]
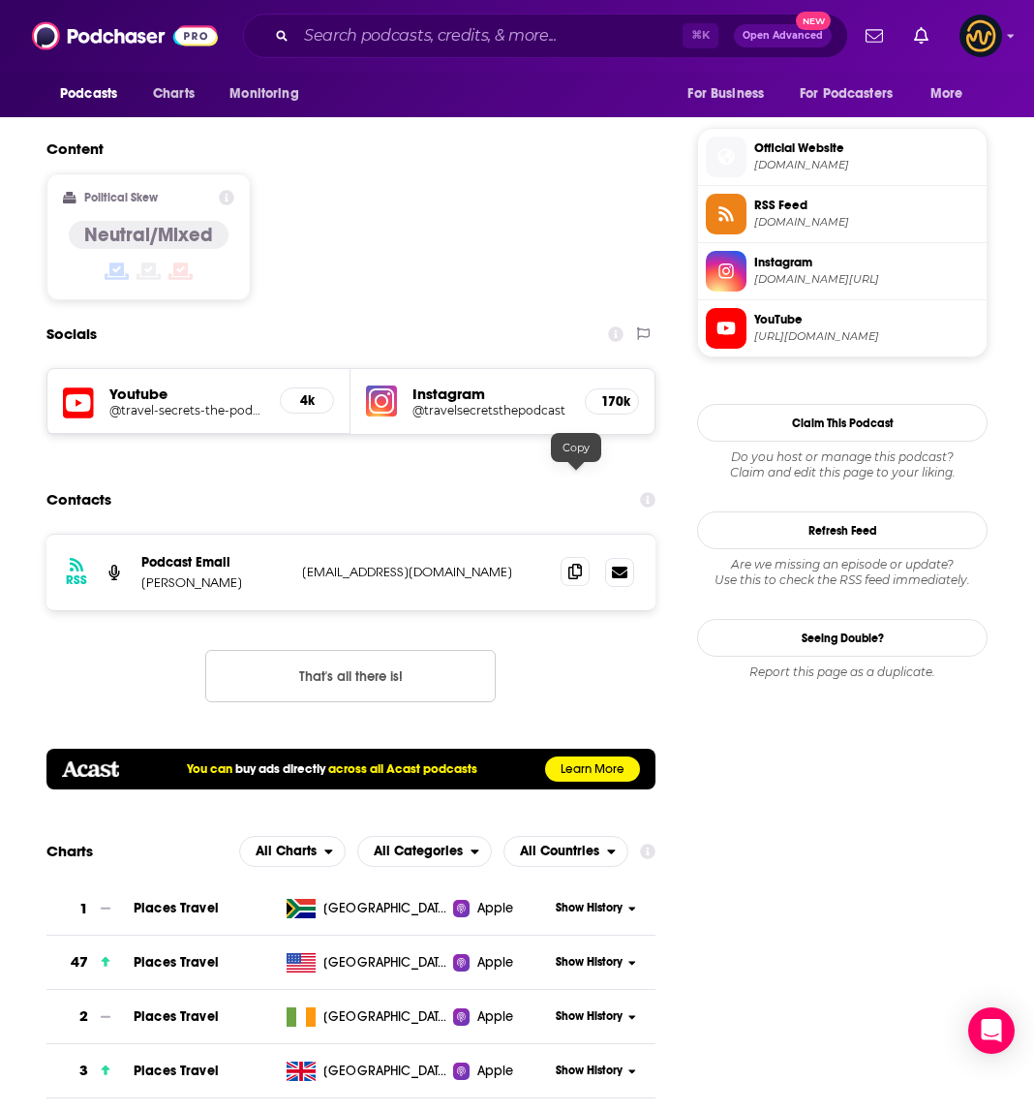
click at [578, 564] on icon at bounding box center [575, 571] width 14 height 15
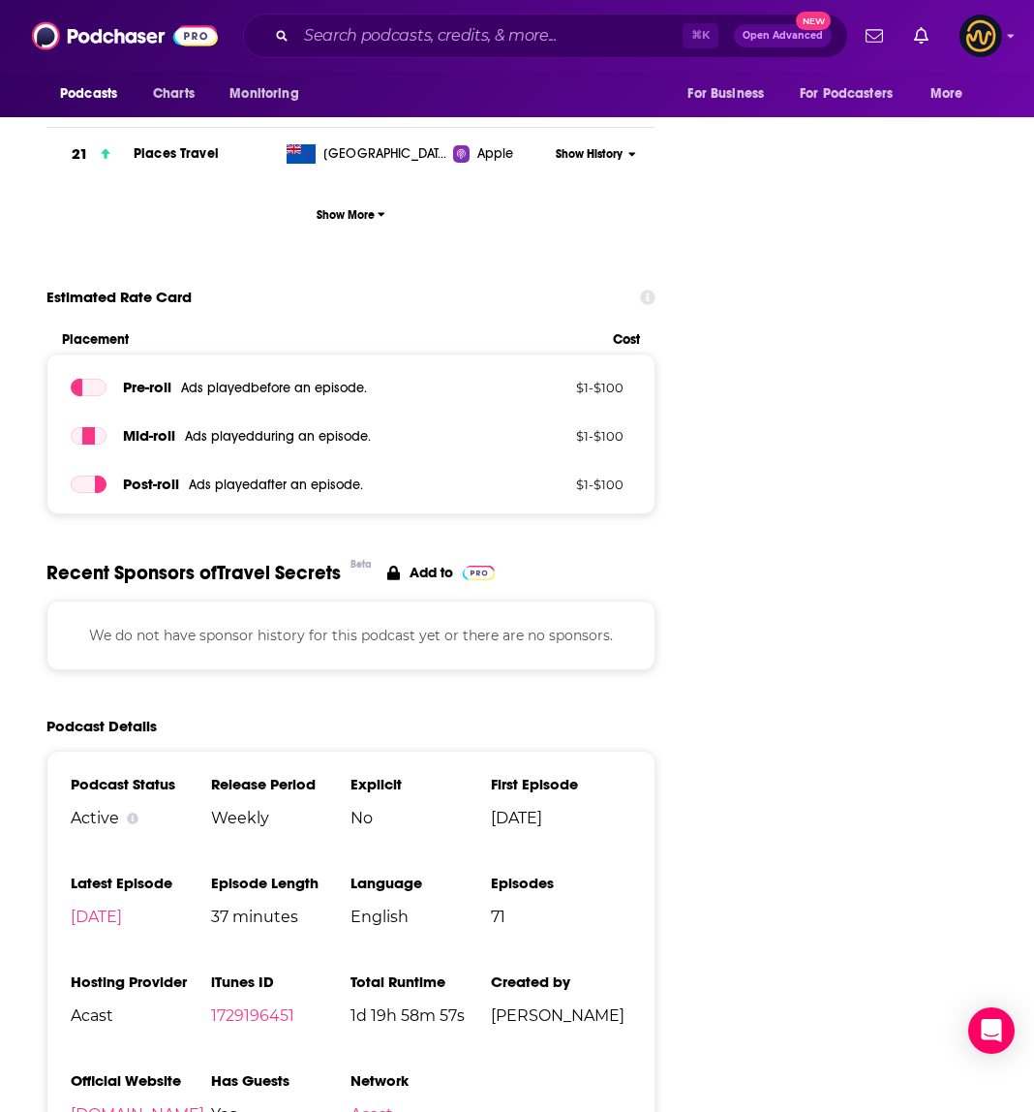
scroll to position [2779, 0]
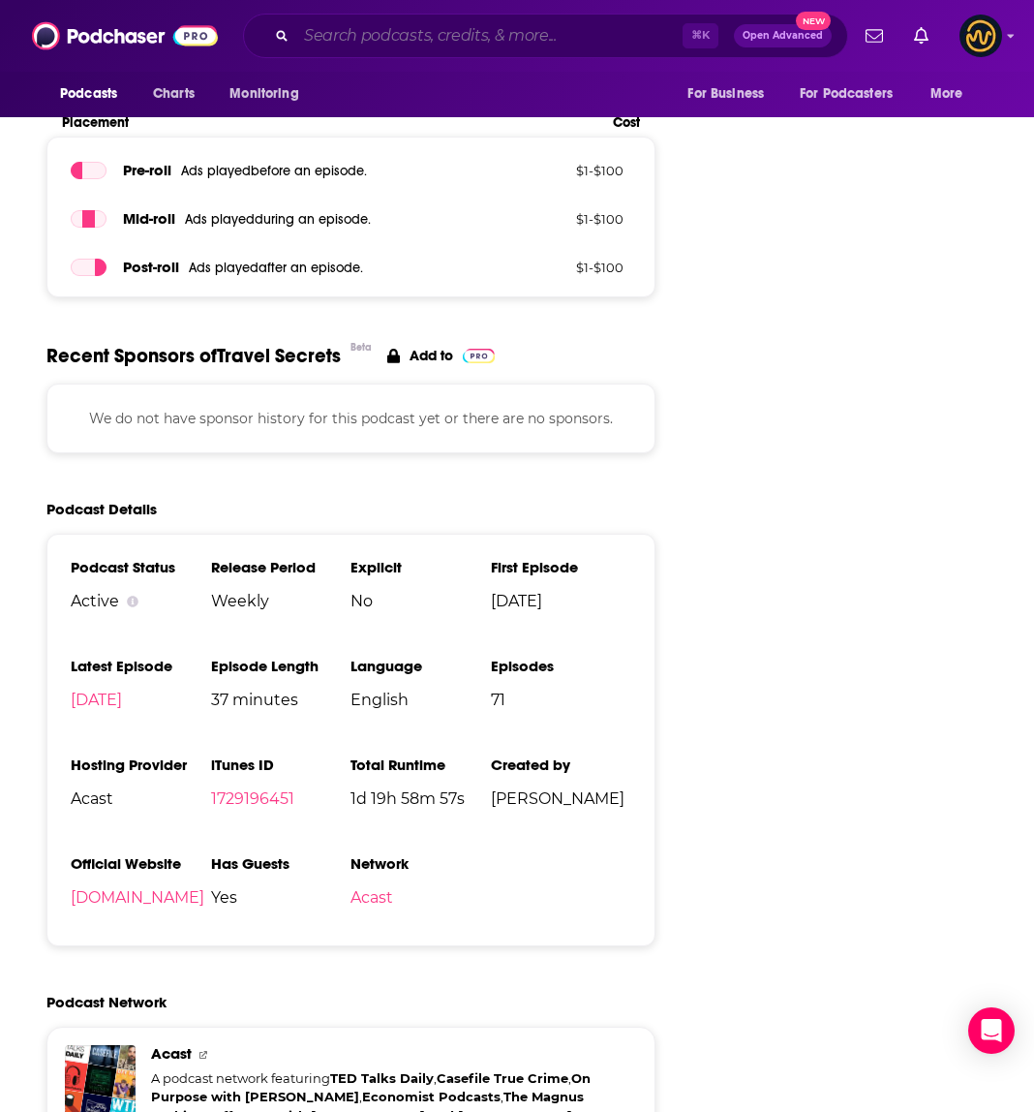
click at [438, 42] on input "Search podcasts, credits, & more..." at bounding box center [489, 35] width 386 height 31
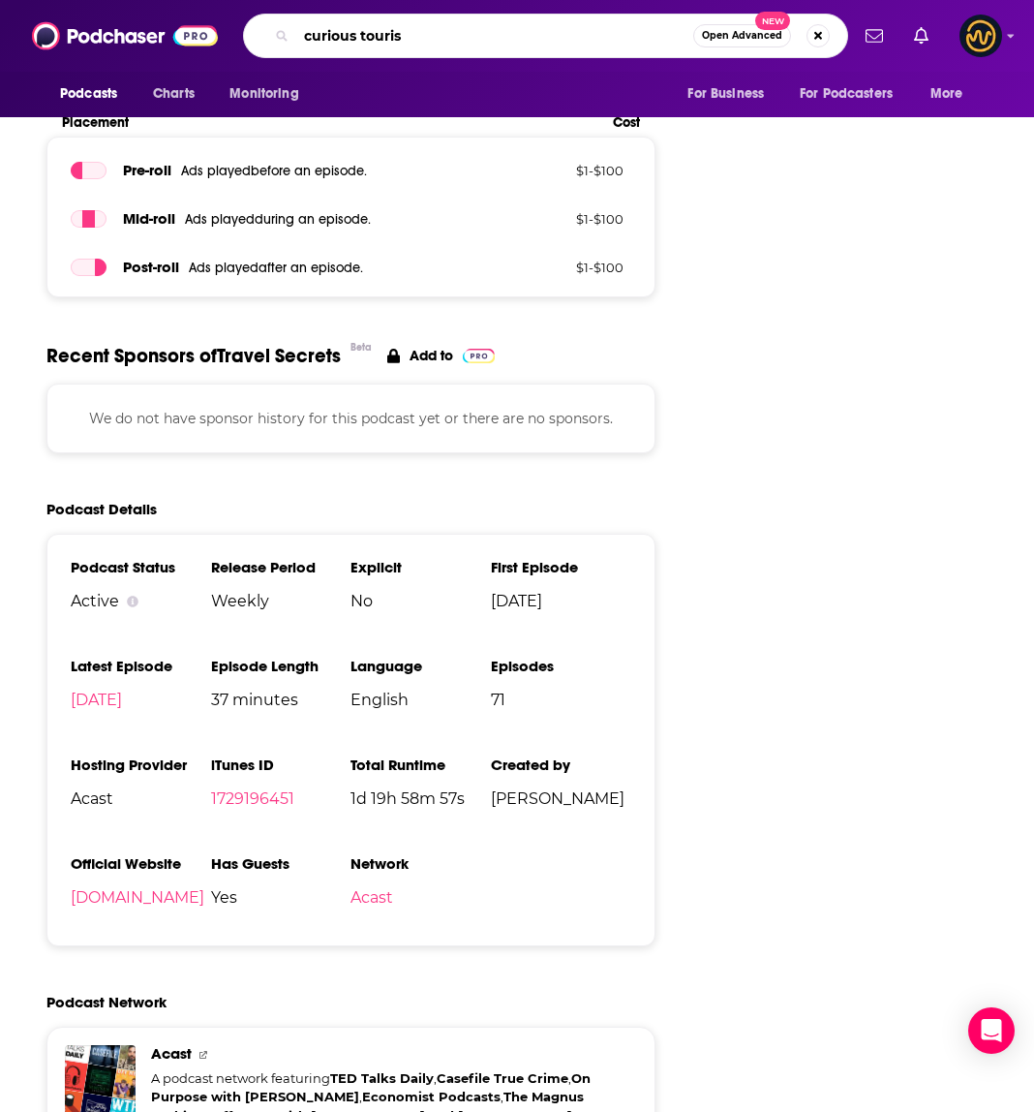
type input "curious tourism"
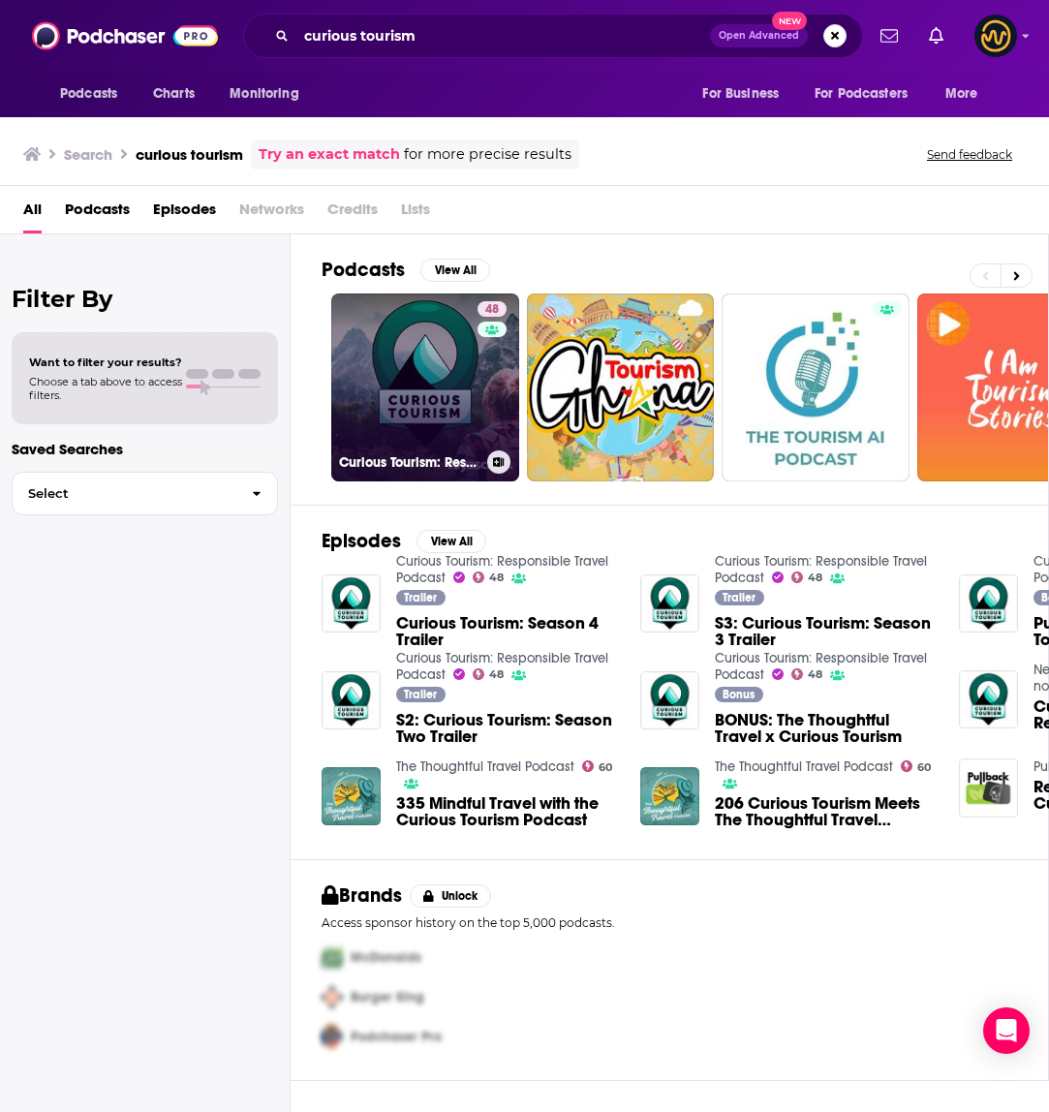
click at [362, 336] on link "48 Curious Tourism: Responsible Travel Podcast" at bounding box center [425, 387] width 188 height 188
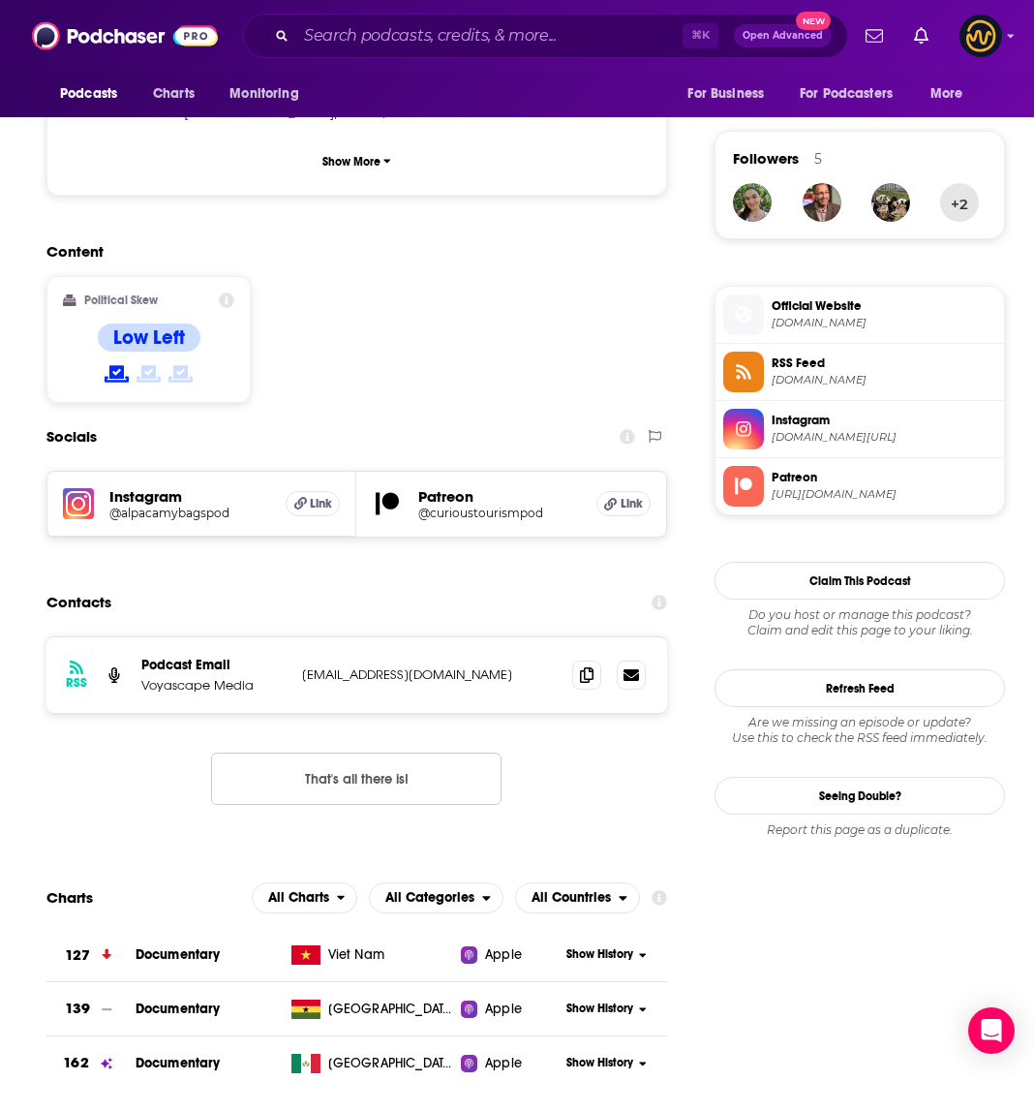
scroll to position [1446, 0]
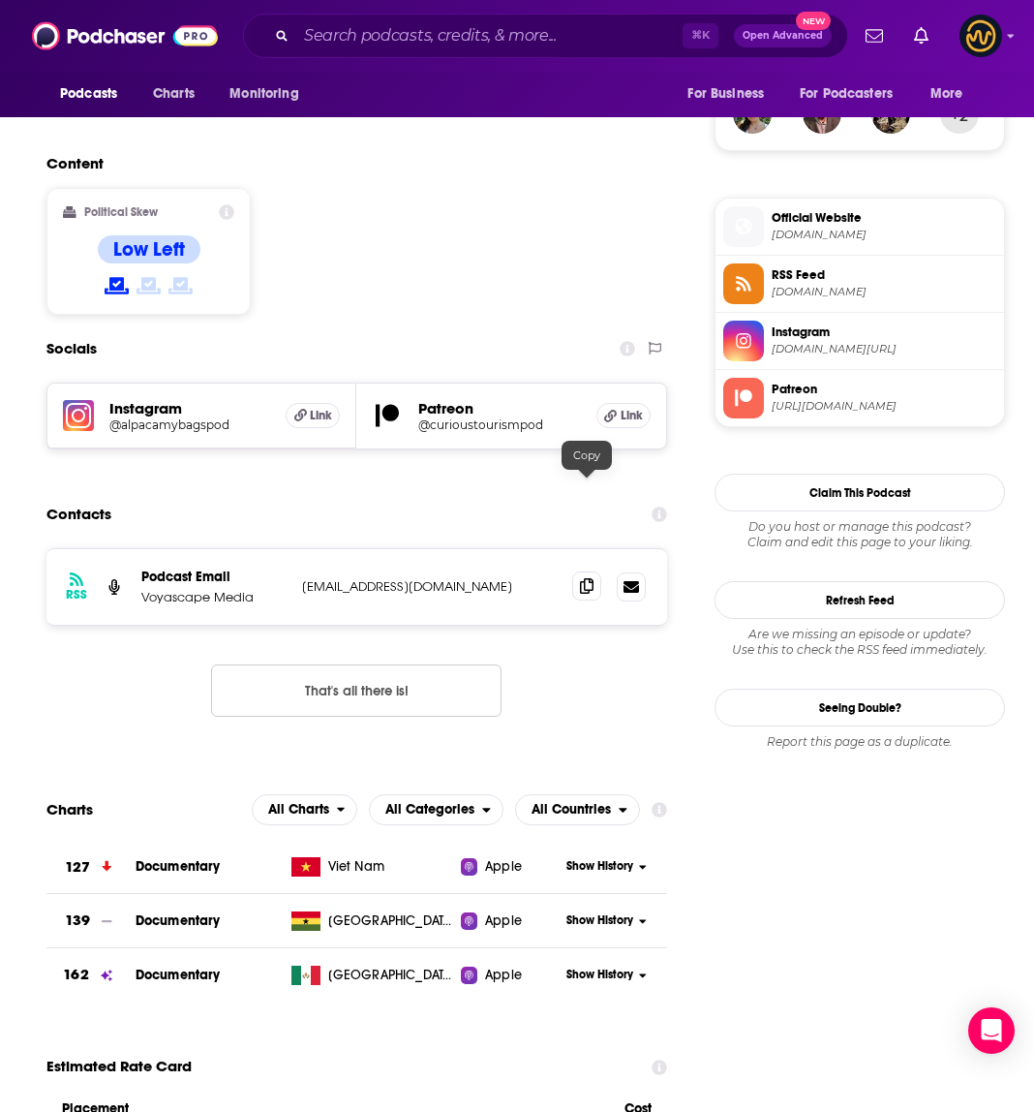
click at [584, 578] on icon at bounding box center [587, 585] width 14 height 15
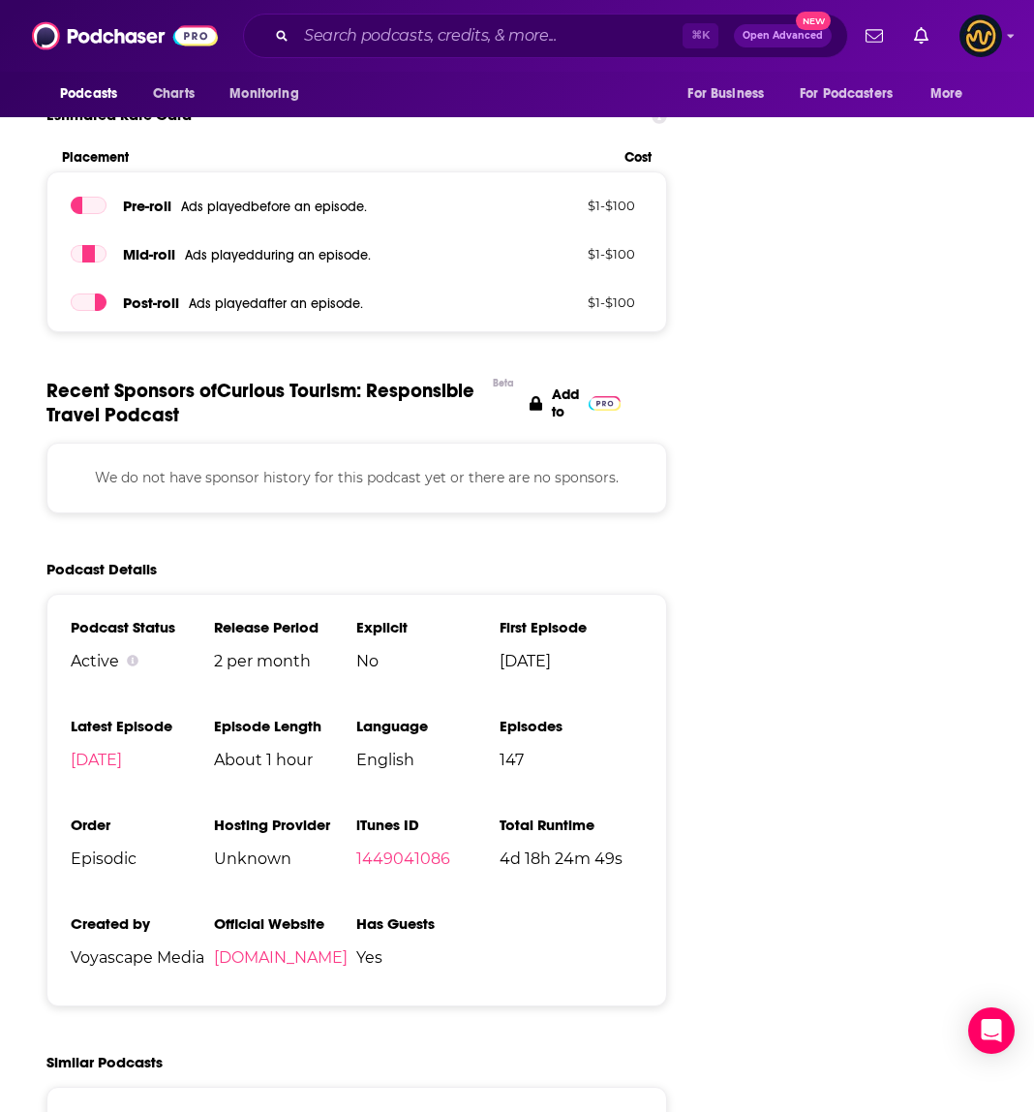
scroll to position [2546, 0]
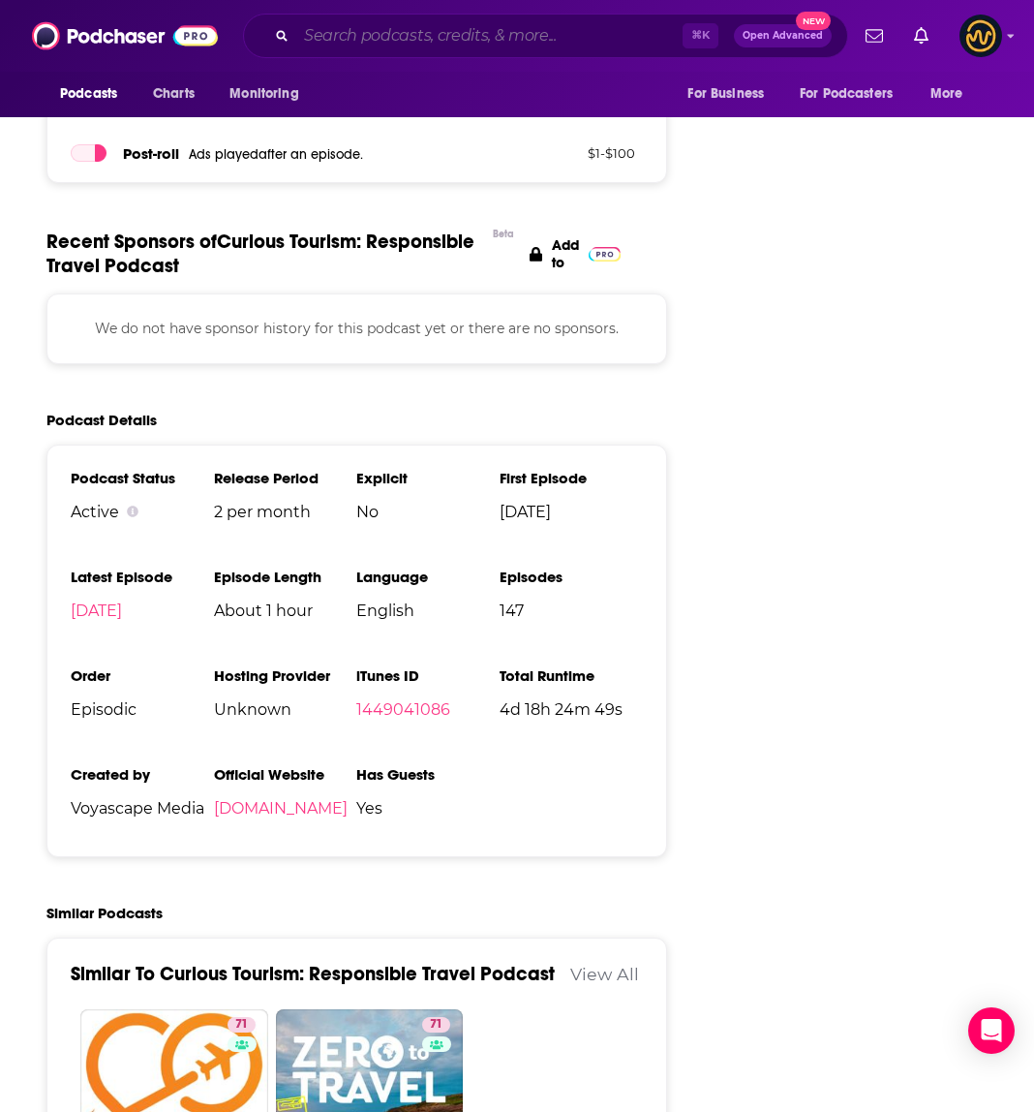
click at [400, 37] on input "Search podcasts, credits, & more..." at bounding box center [489, 35] width 386 height 31
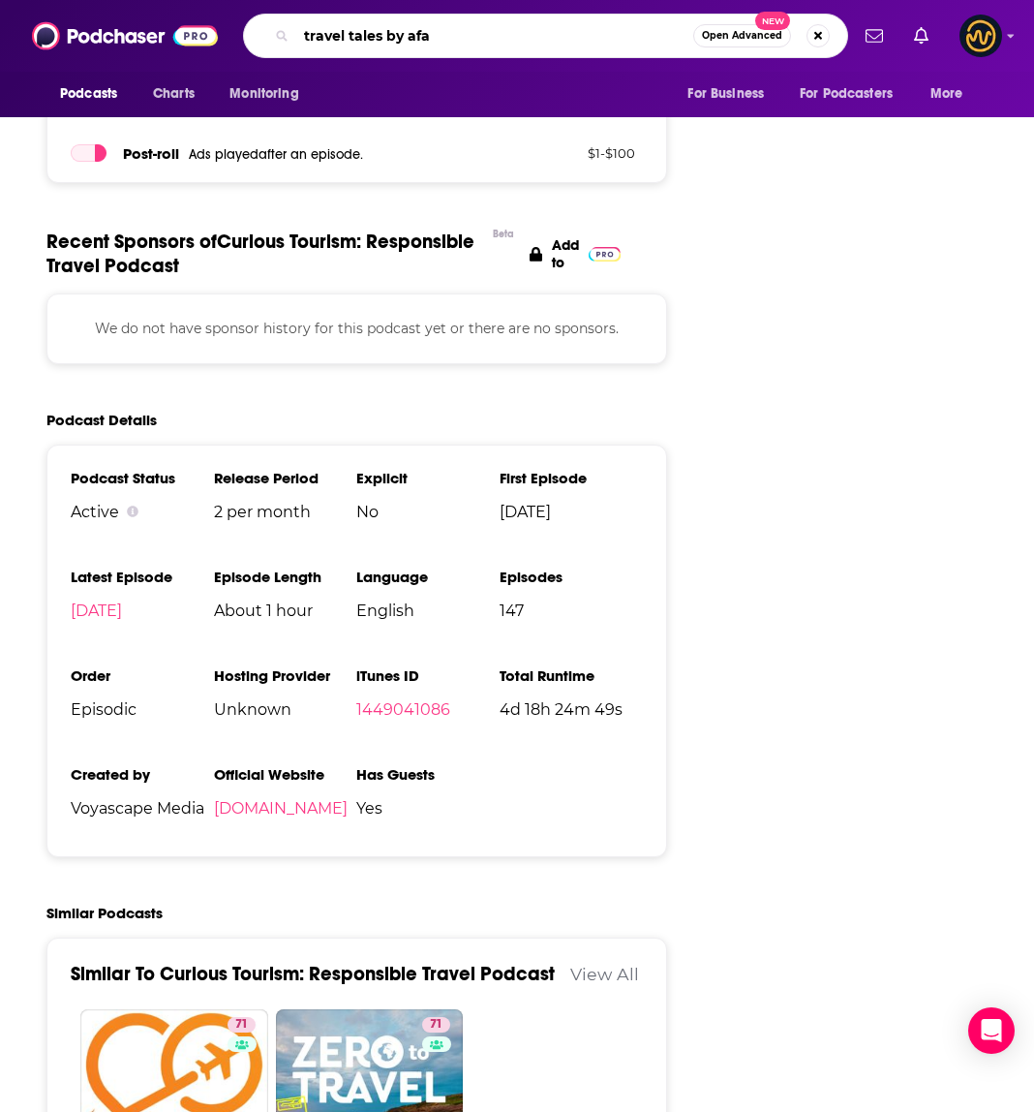
type input "travel tales by afar"
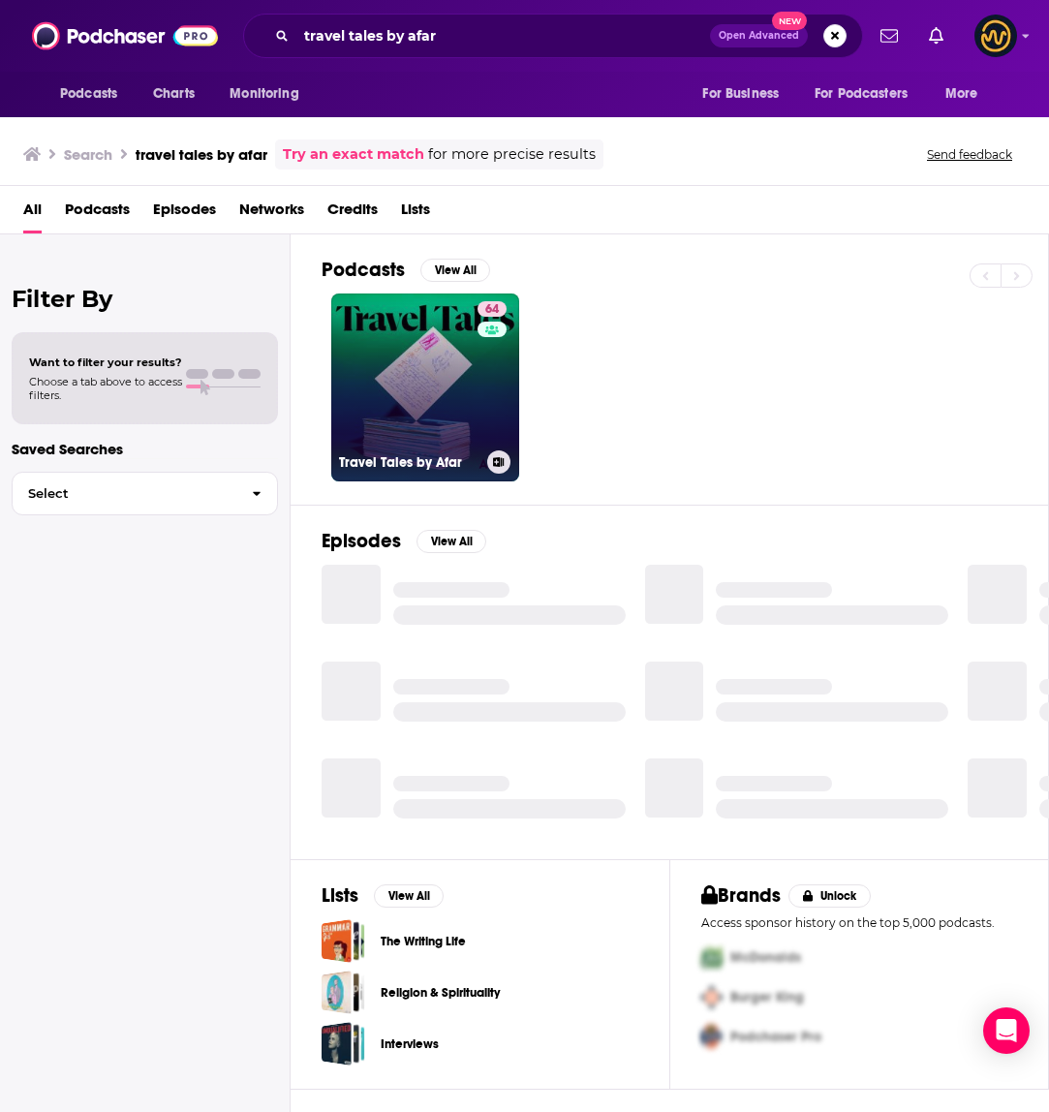
click at [398, 375] on link "64 Travel Tales by Afar" at bounding box center [425, 387] width 188 height 188
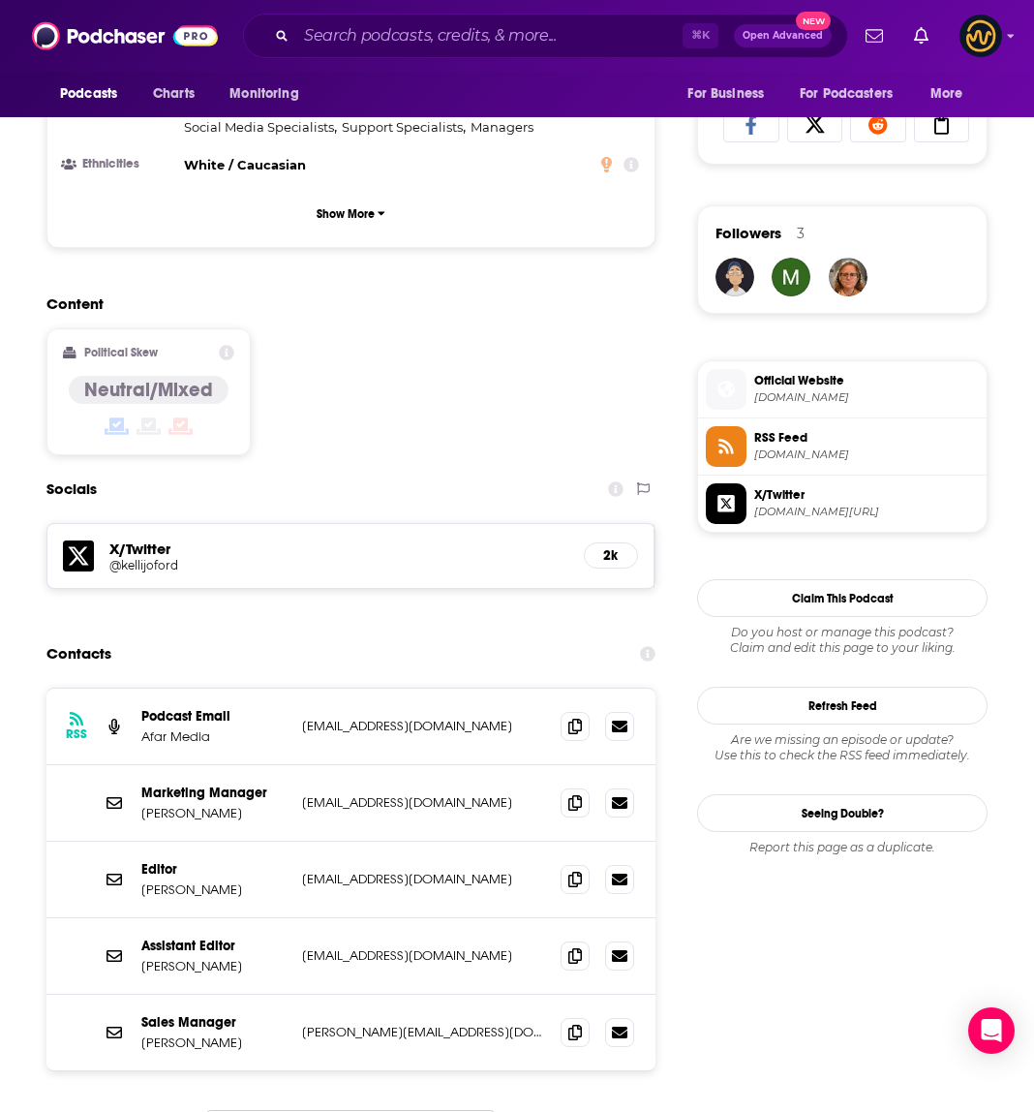
scroll to position [1364, 0]
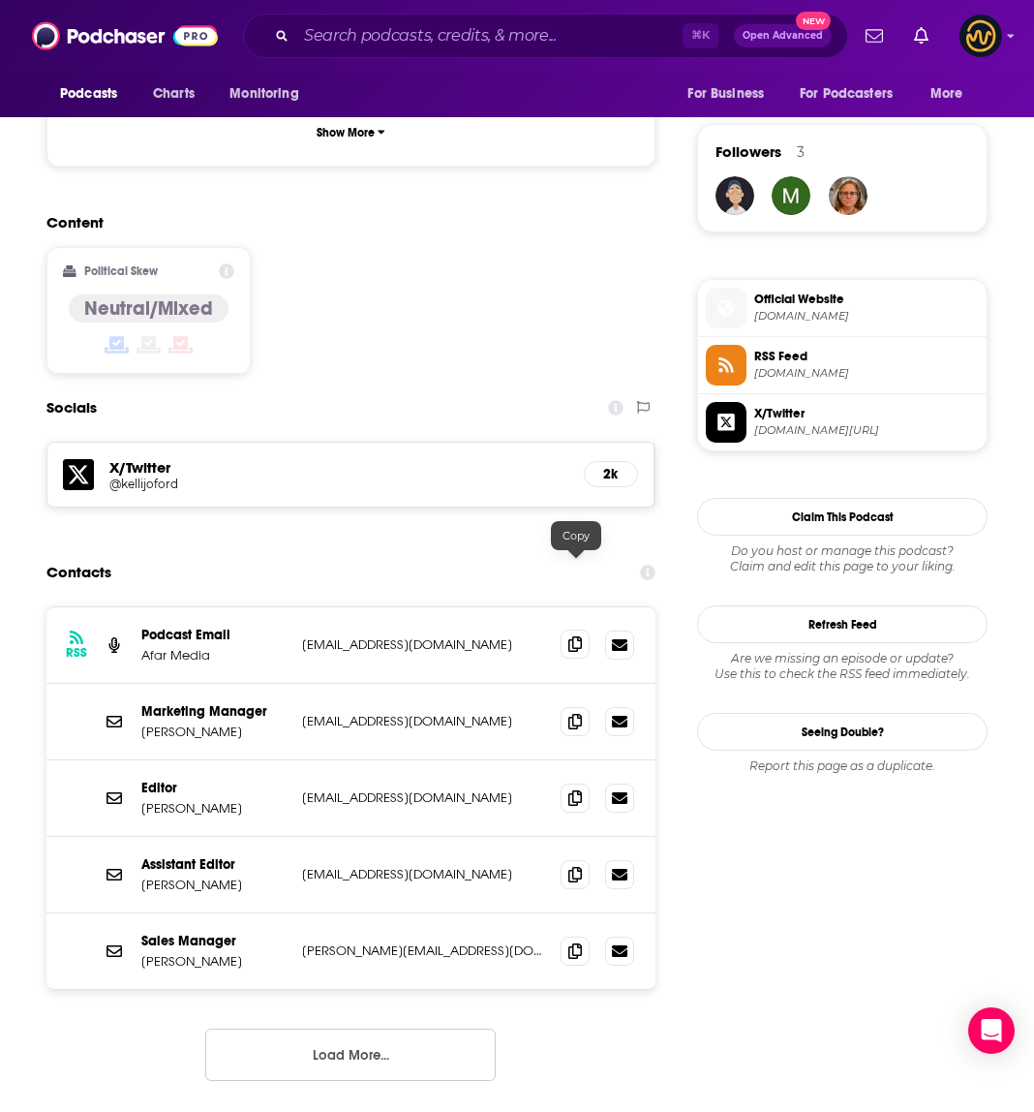
click at [584, 629] on span at bounding box center [575, 643] width 29 height 29
click at [575, 713] on icon at bounding box center [575, 720] width 14 height 15
click at [573, 942] on icon at bounding box center [575, 949] width 14 height 15
click at [355, 1028] on button "Load More..." at bounding box center [350, 1054] width 291 height 52
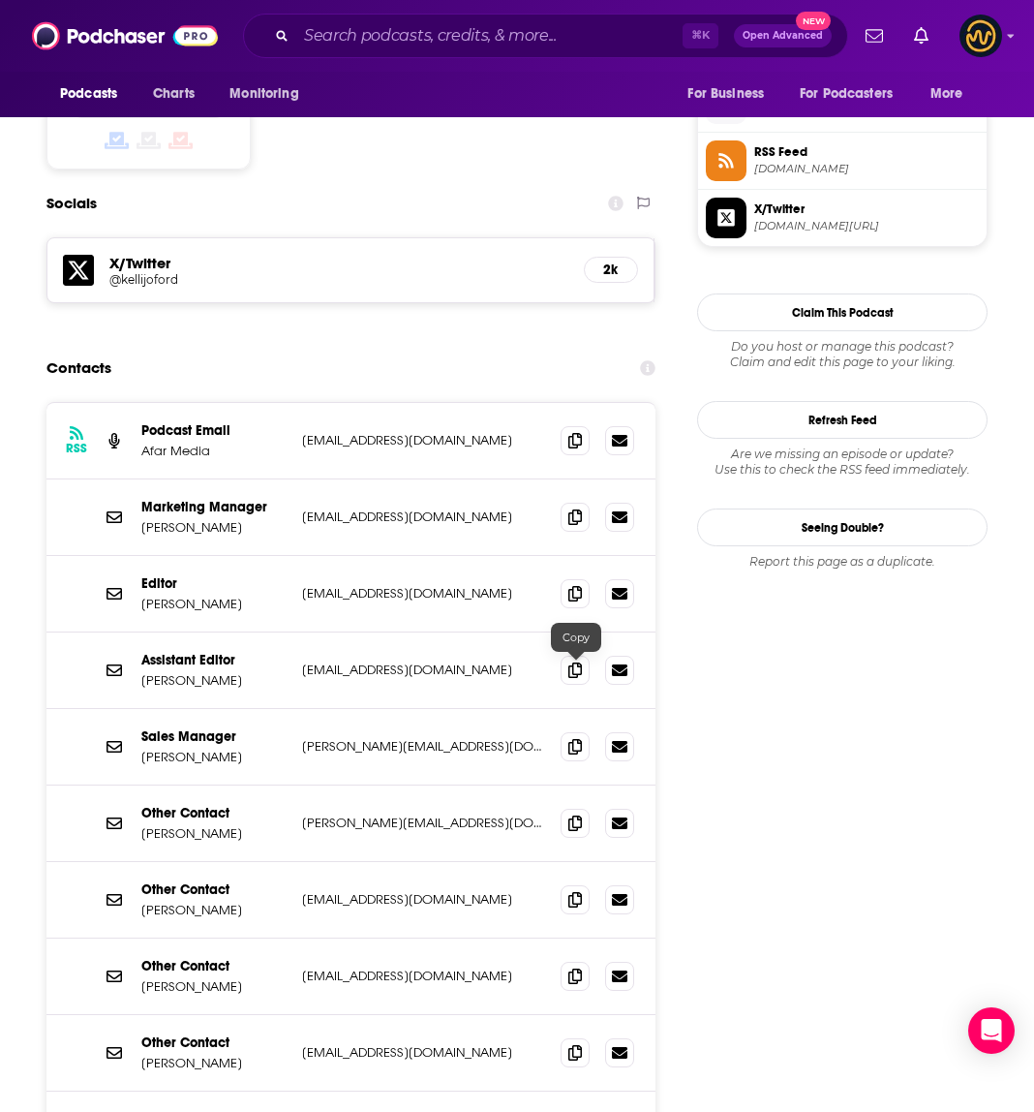
scroll to position [1568, 0]
click at [575, 586] on icon at bounding box center [575, 593] width 14 height 15
click at [576, 662] on icon at bounding box center [575, 669] width 14 height 15
click at [568, 809] on span at bounding box center [575, 823] width 29 height 29
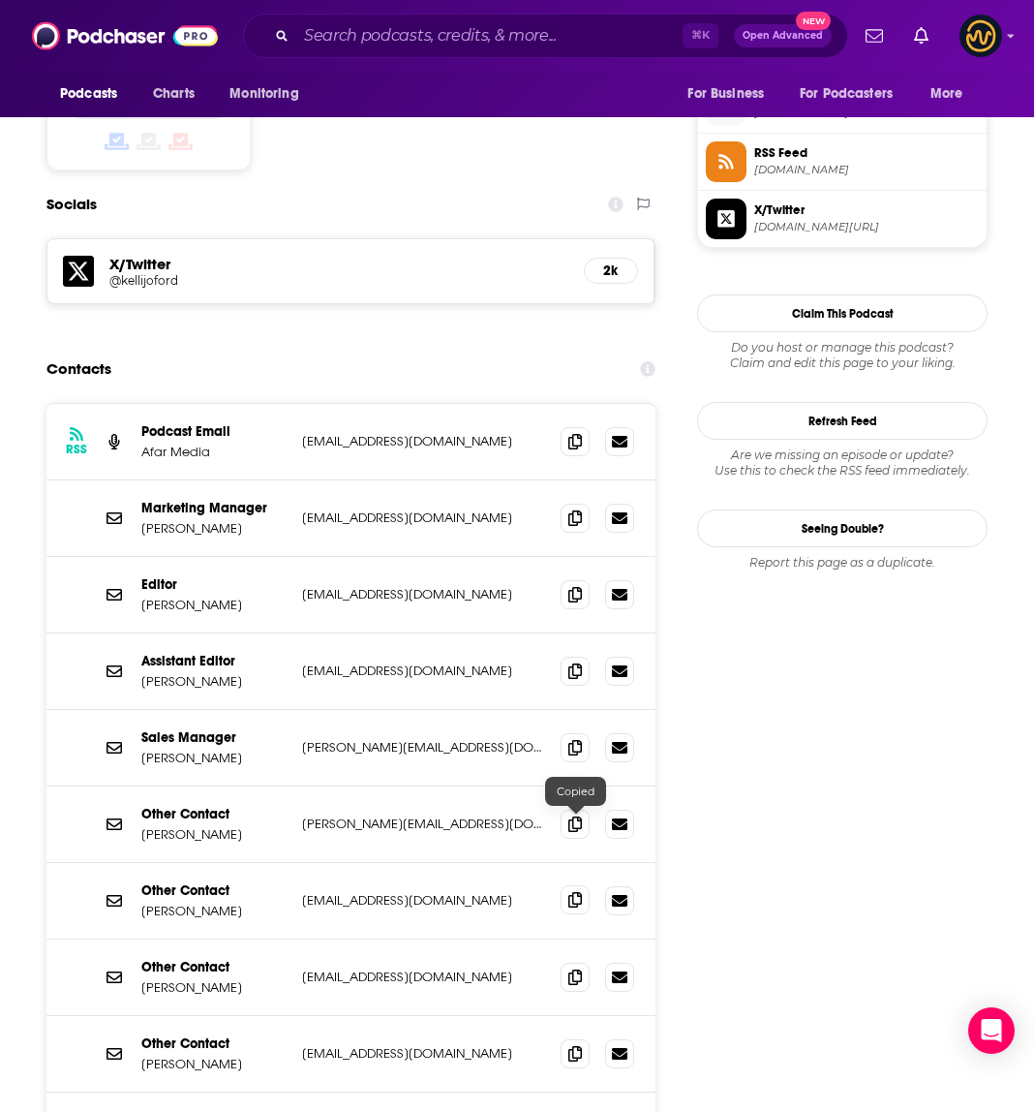
click at [569, 892] on icon at bounding box center [575, 899] width 14 height 15
click at [580, 968] on icon at bounding box center [575, 975] width 14 height 15
click at [576, 1045] on icon at bounding box center [575, 1052] width 14 height 15
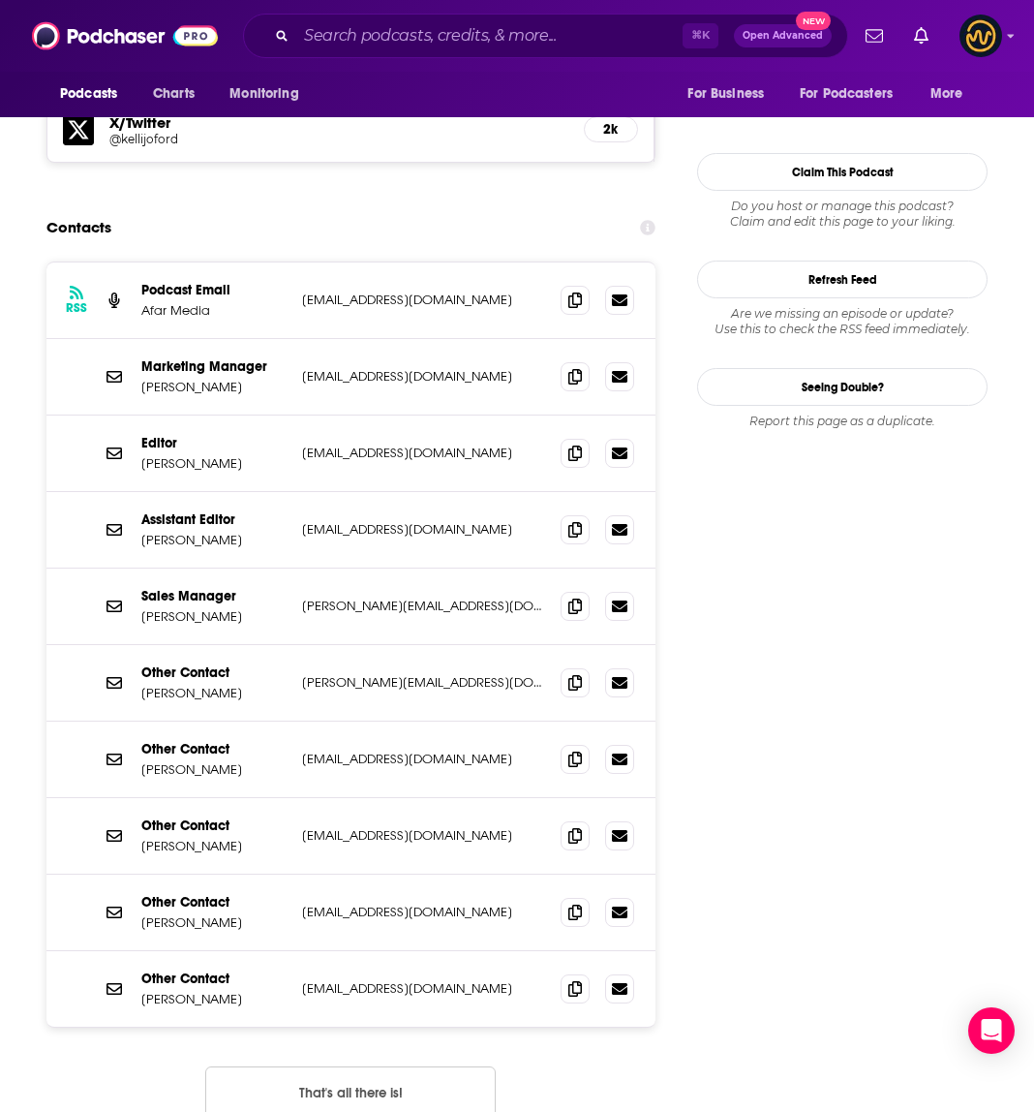
scroll to position [1749, 0]
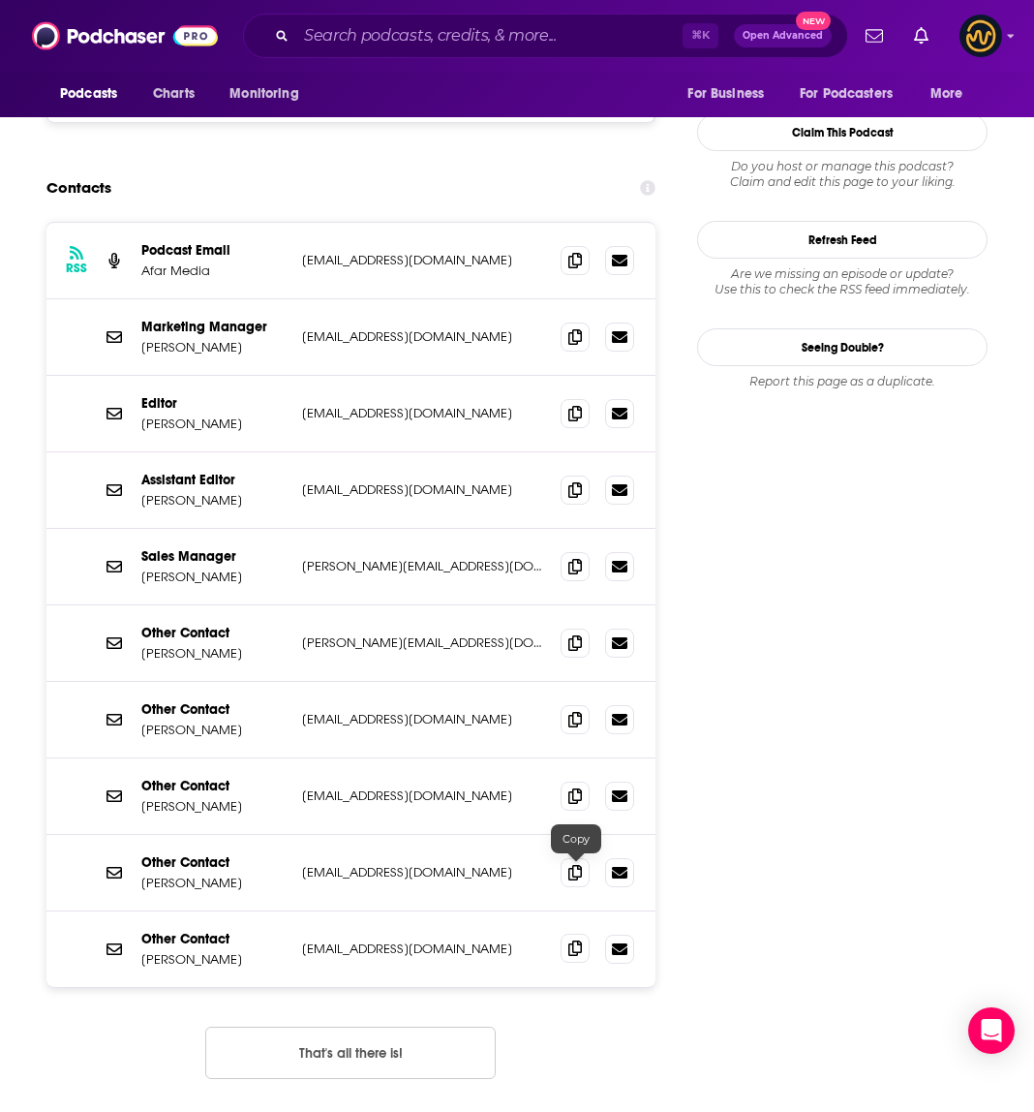
click at [578, 940] on icon at bounding box center [575, 947] width 14 height 15
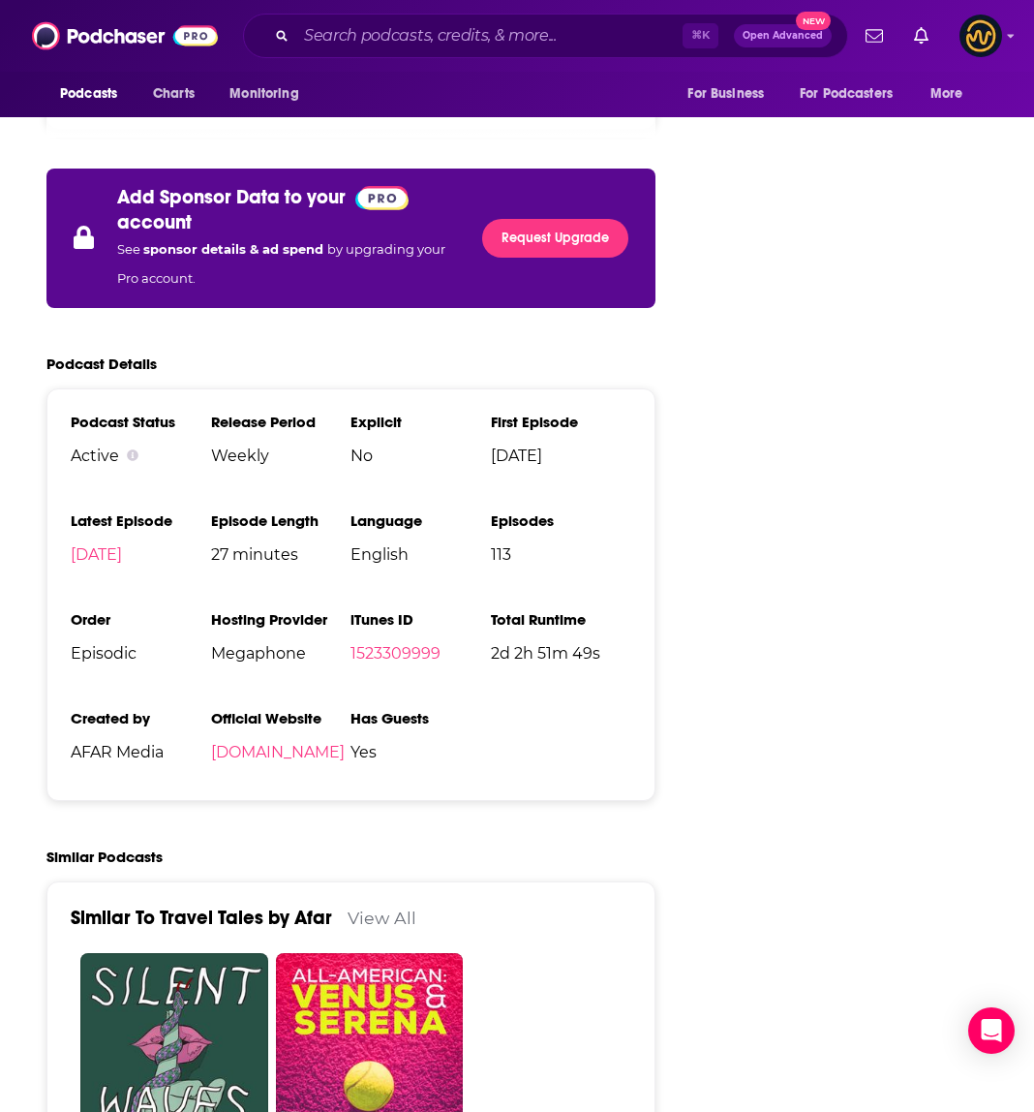
scroll to position [3691, 0]
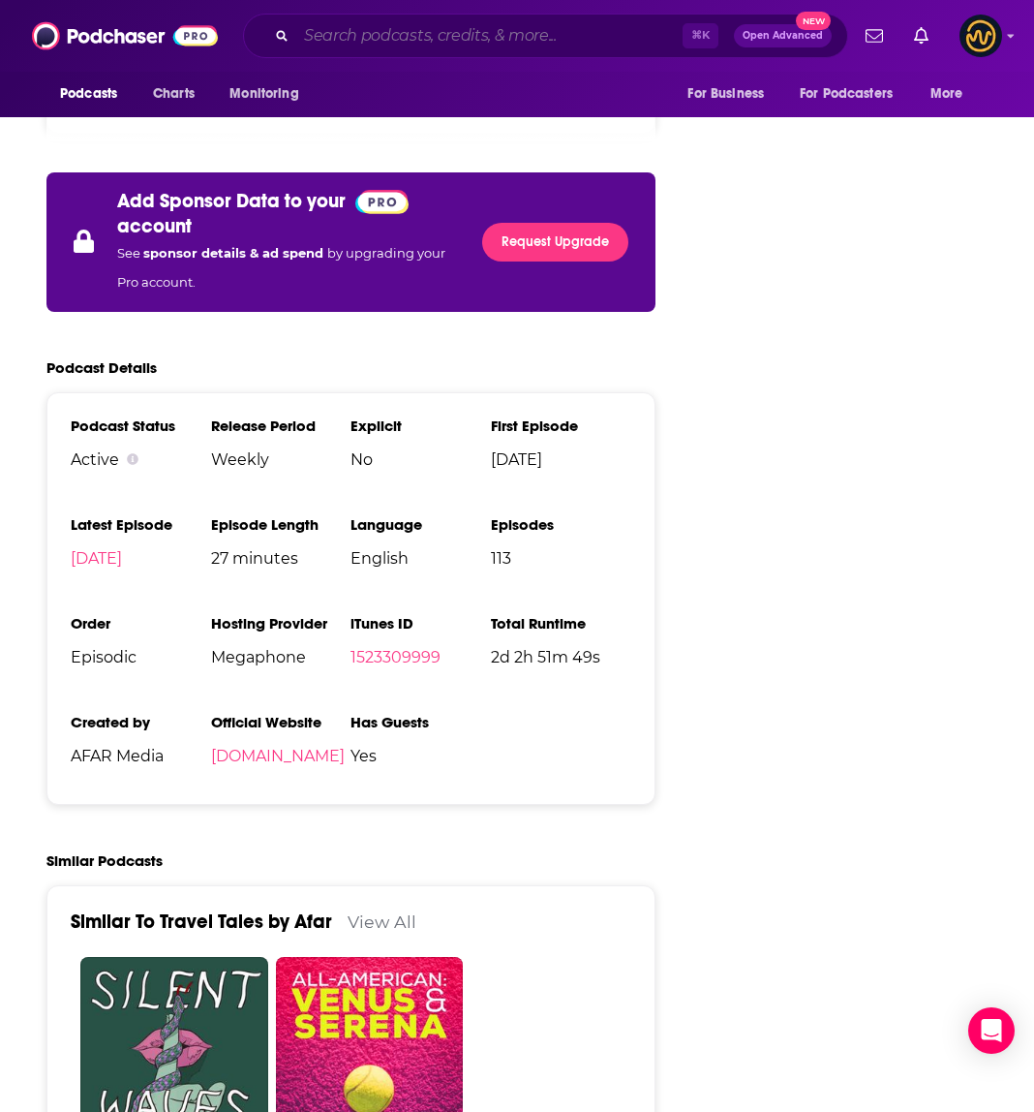
click at [411, 39] on input "Search podcasts, credits, & more..." at bounding box center [489, 35] width 386 height 31
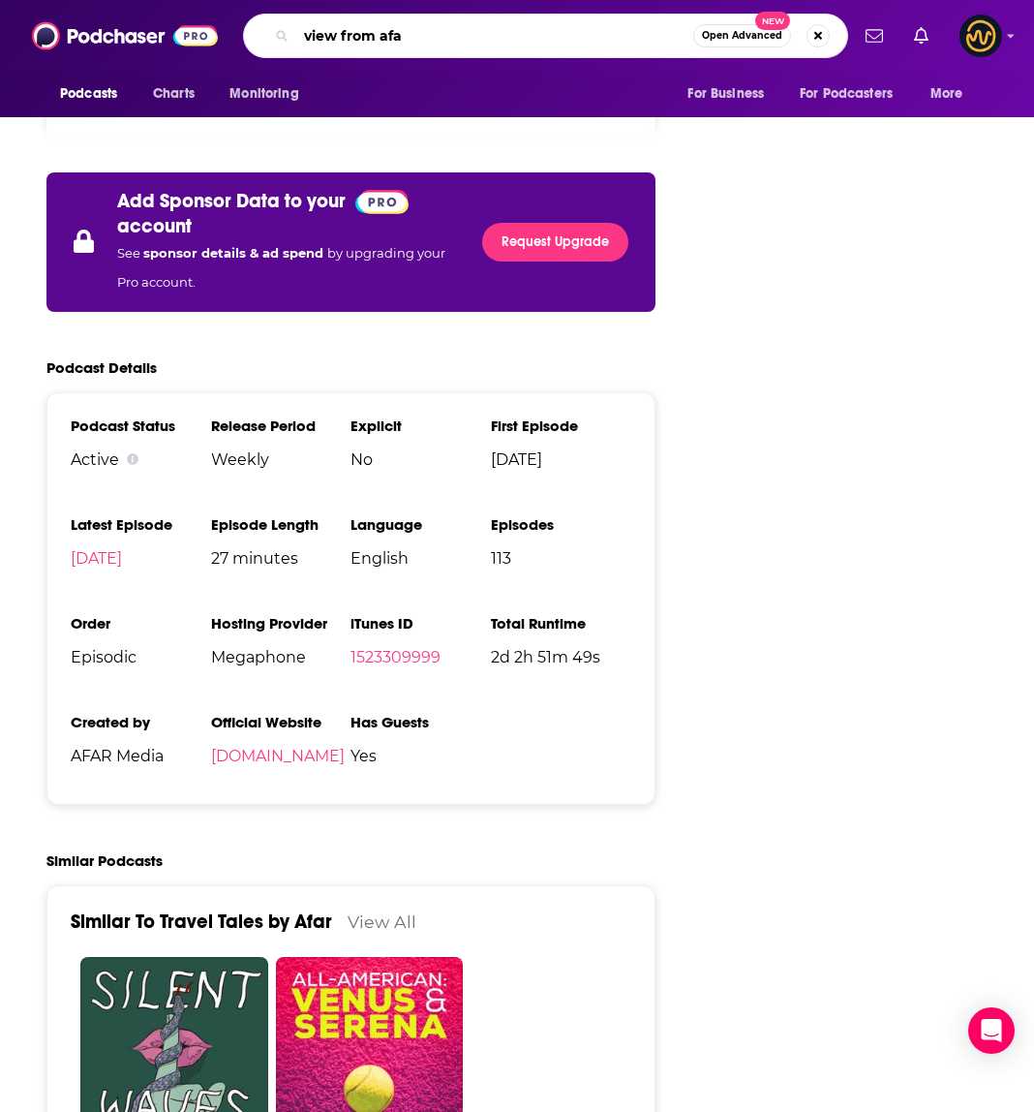
type input "view from afar"
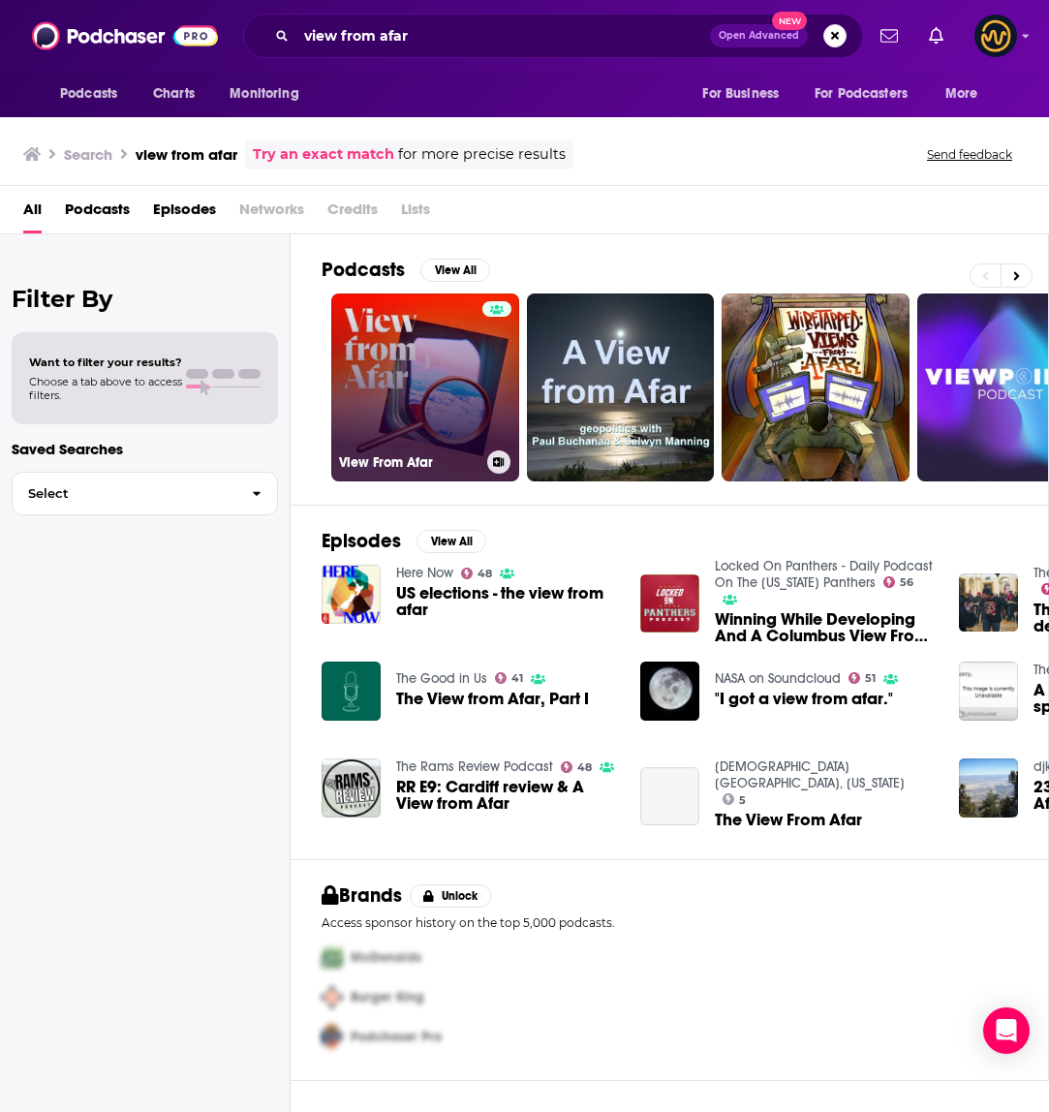
click at [413, 377] on link "View From Afar" at bounding box center [425, 387] width 188 height 188
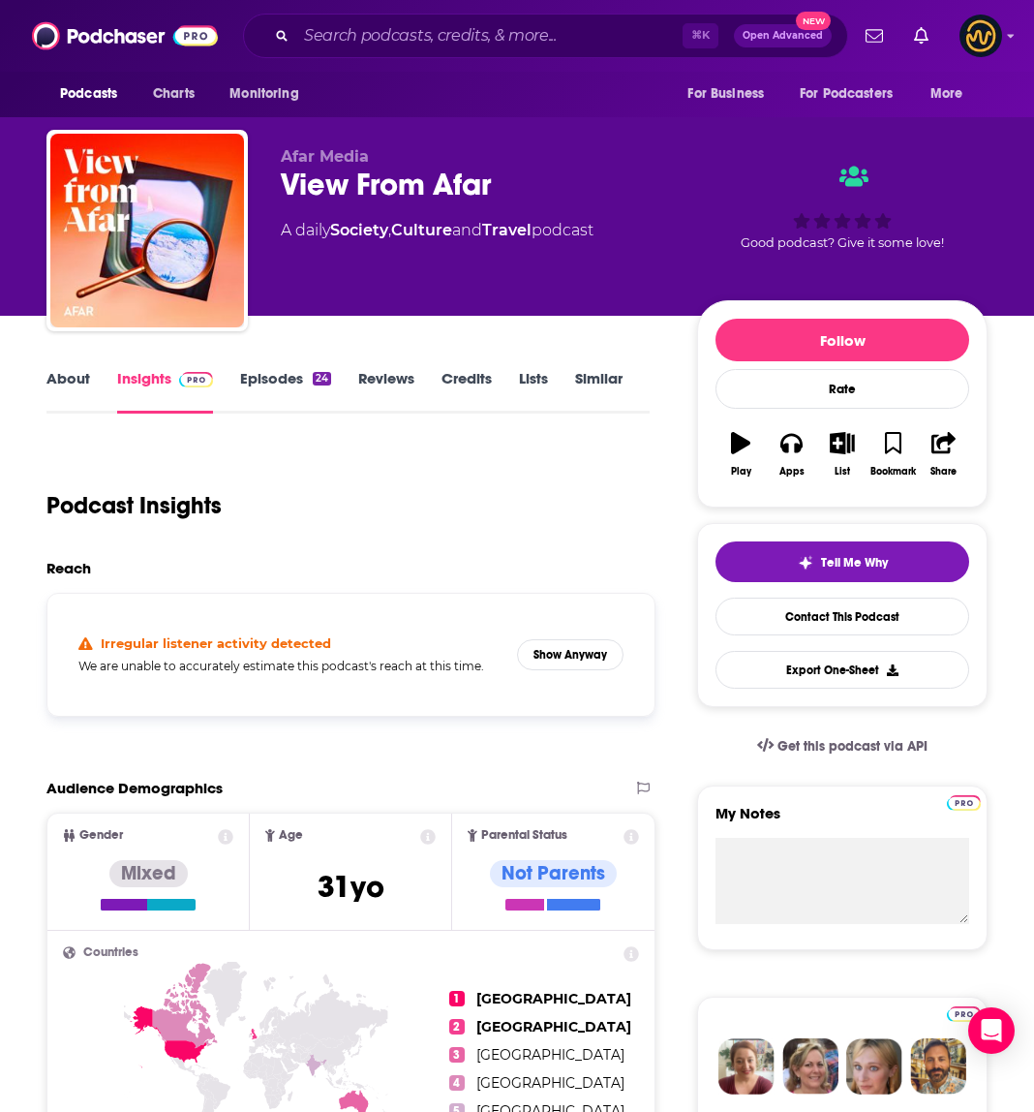
click at [575, 631] on div "Irregular listener activity detected We are unable to accurately estimate this …" at bounding box center [351, 654] width 576 height 91
click at [579, 652] on button "Show Anyway" at bounding box center [570, 654] width 107 height 31
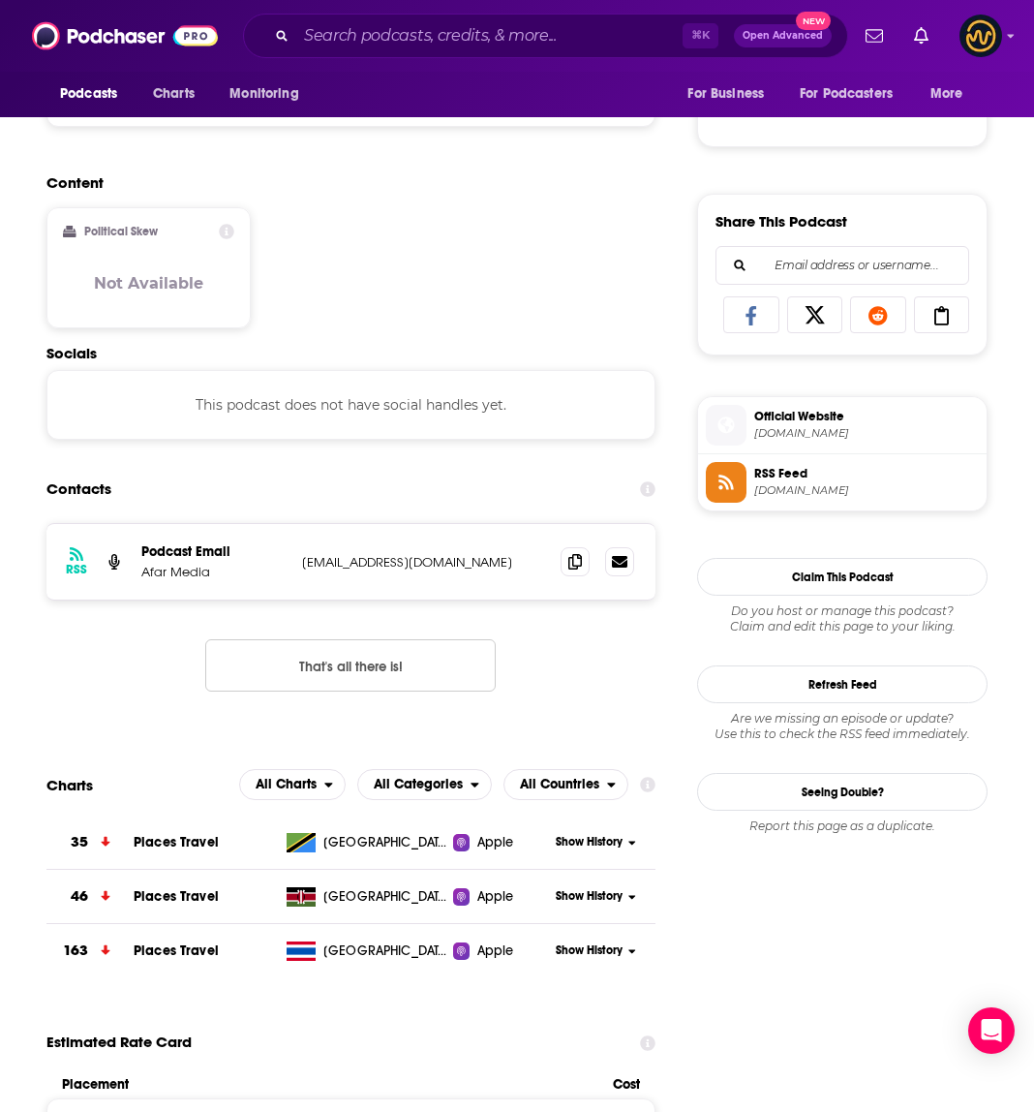
scroll to position [1135, 0]
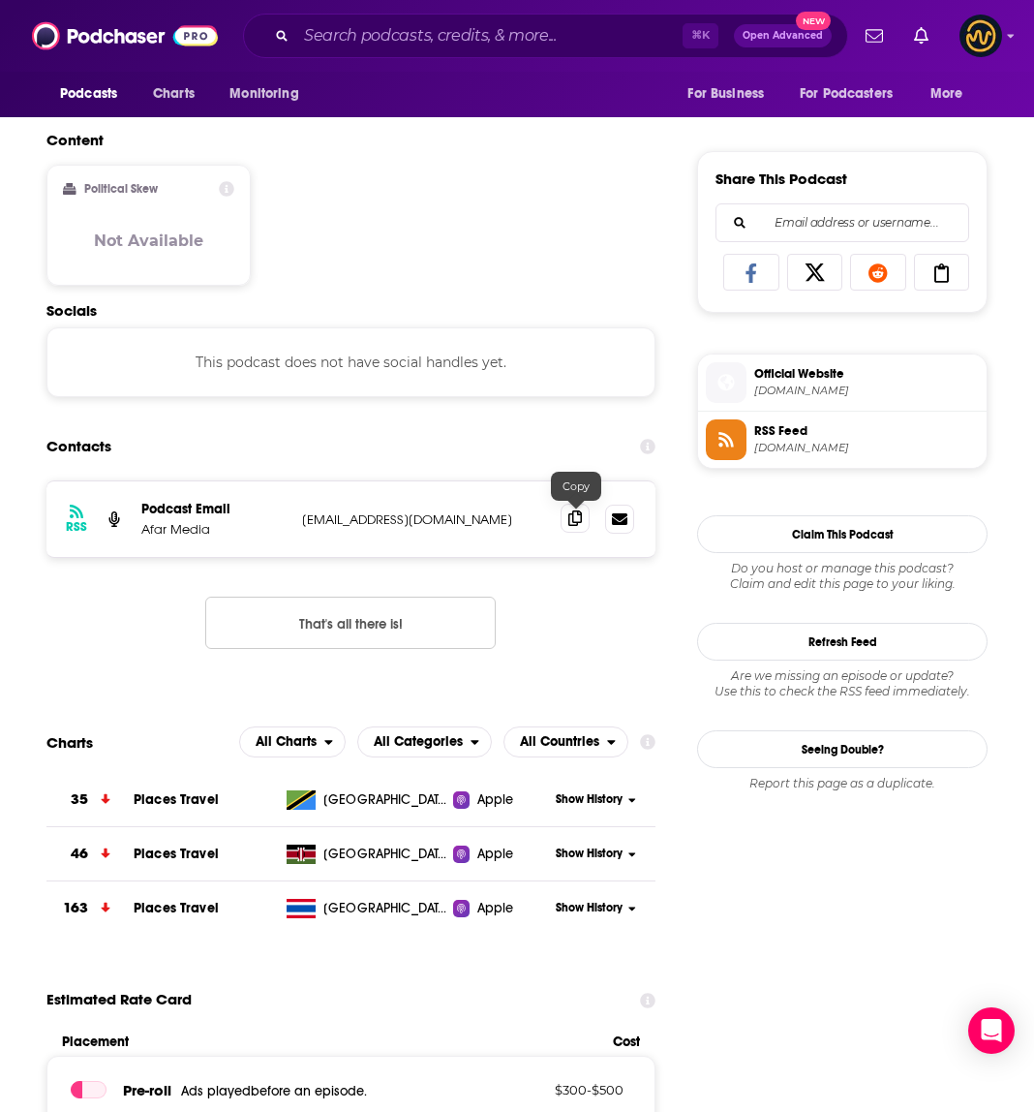
click at [572, 525] on icon at bounding box center [575, 517] width 14 height 15
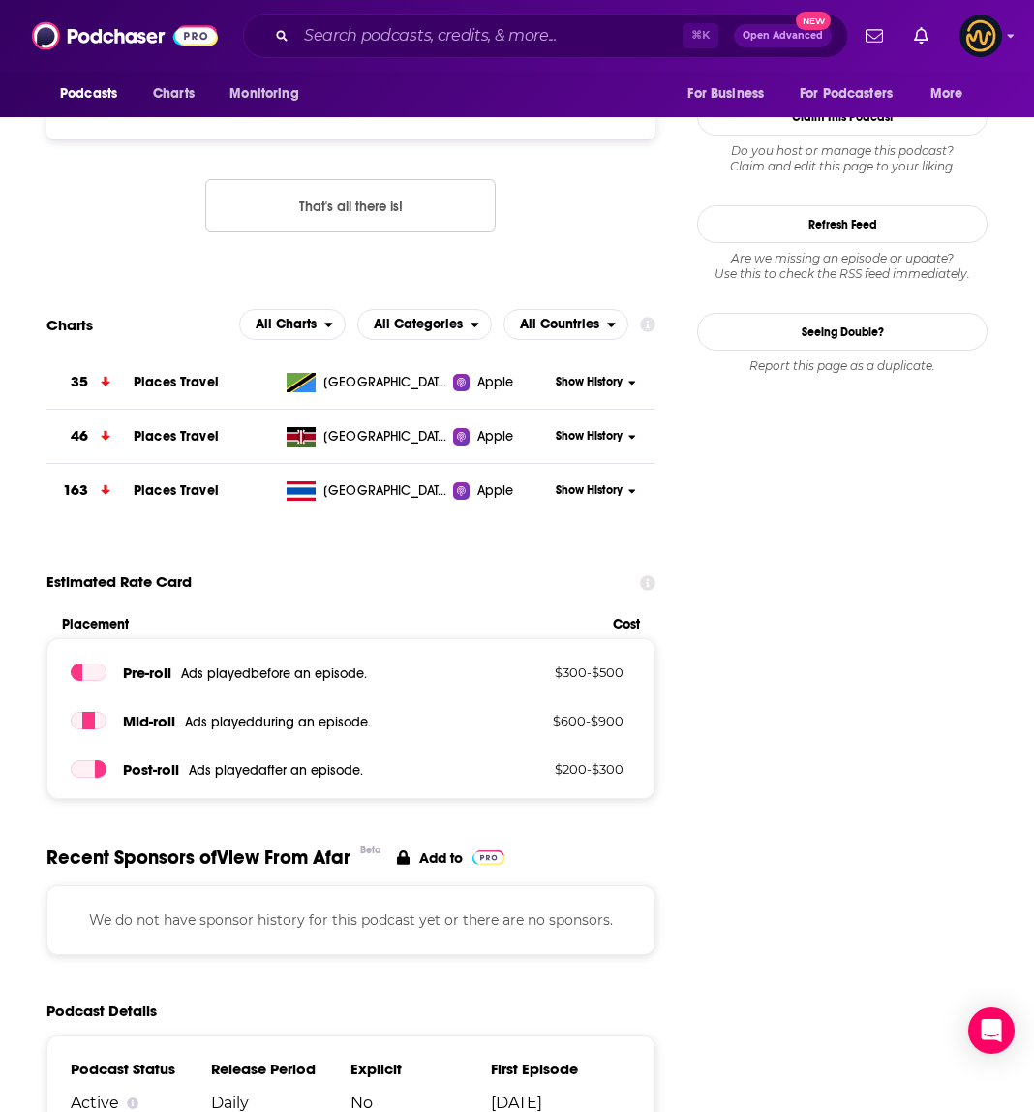
scroll to position [1982, 0]
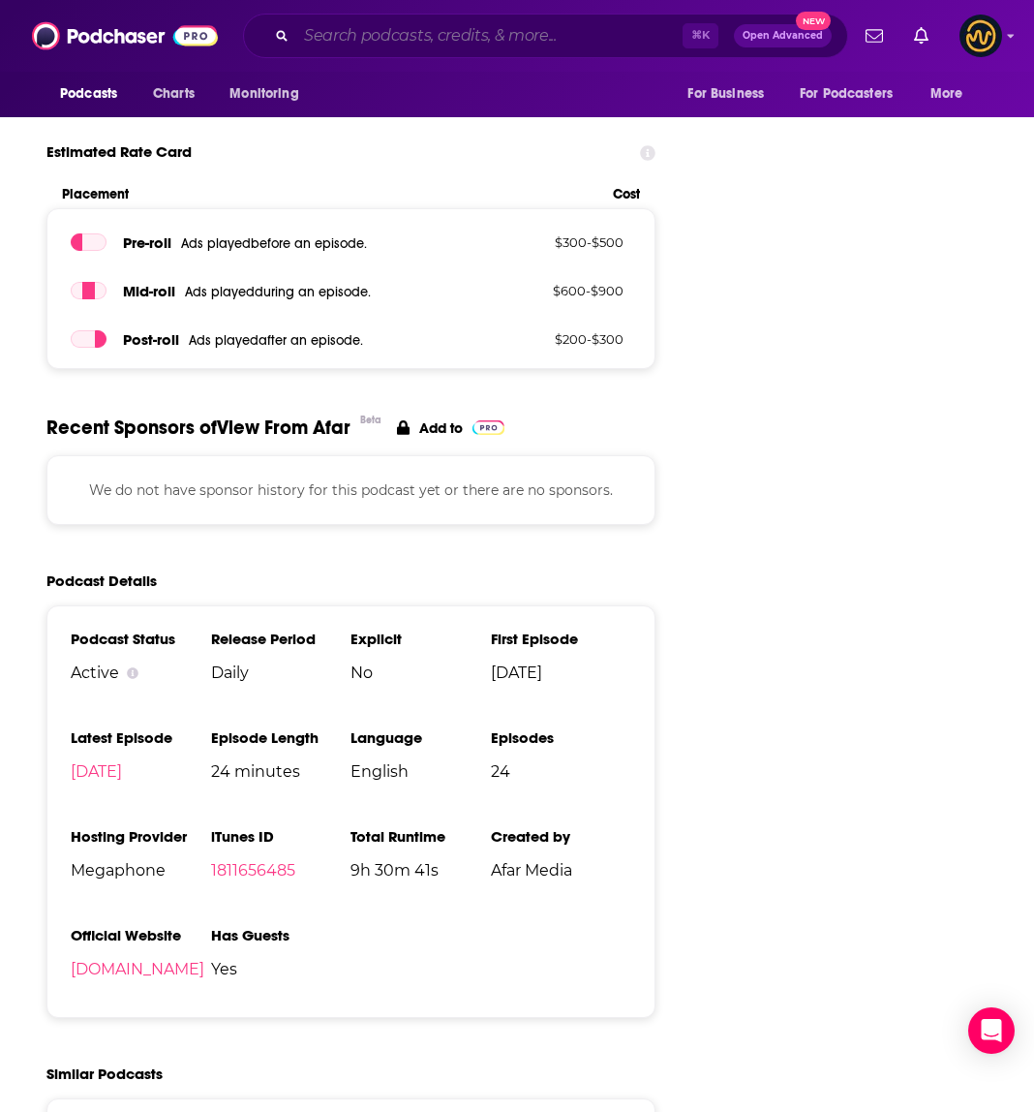
click at [386, 44] on input "Search podcasts, credits, & more..." at bounding box center [489, 35] width 386 height 31
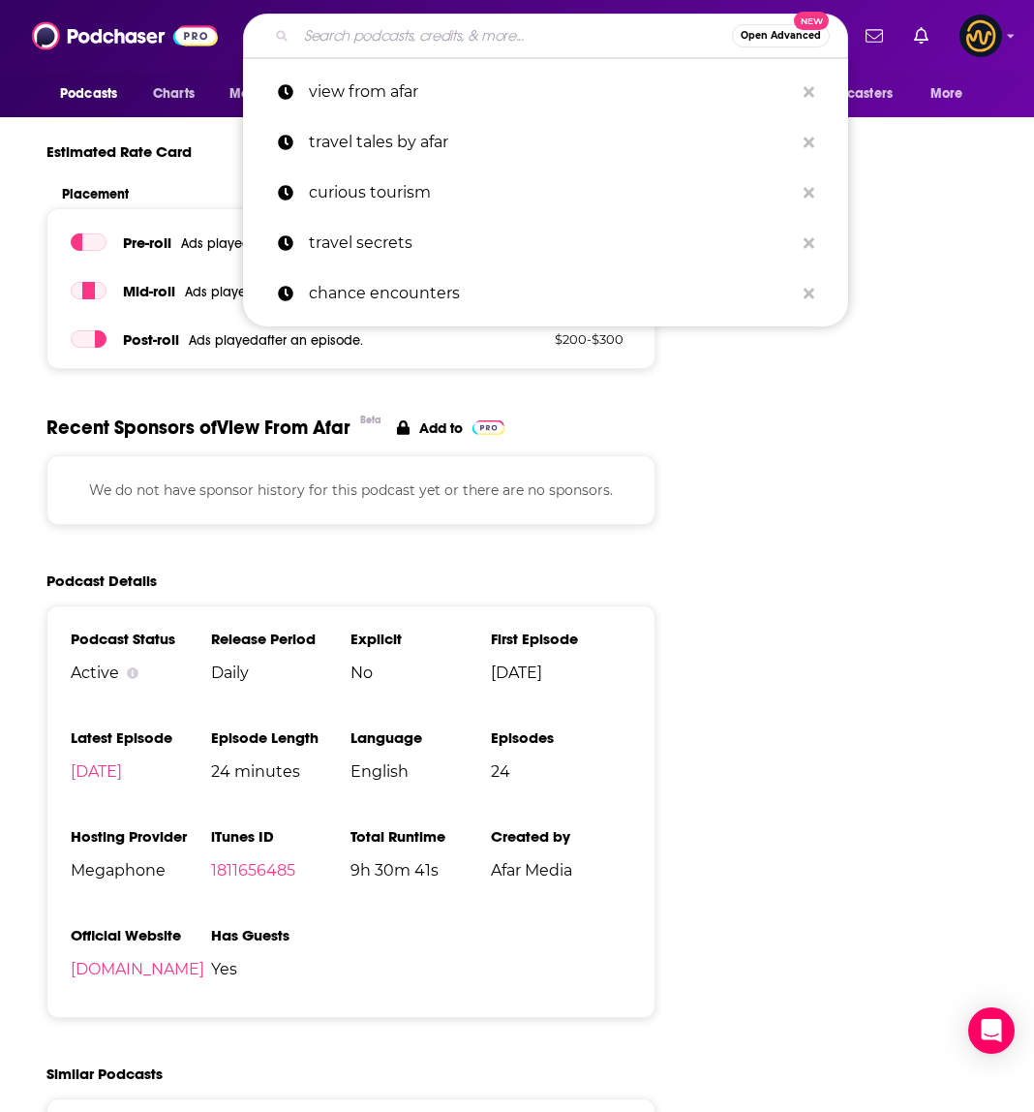
click at [386, 44] on input "Search podcasts, credits, & more..." at bounding box center [514, 35] width 436 height 31
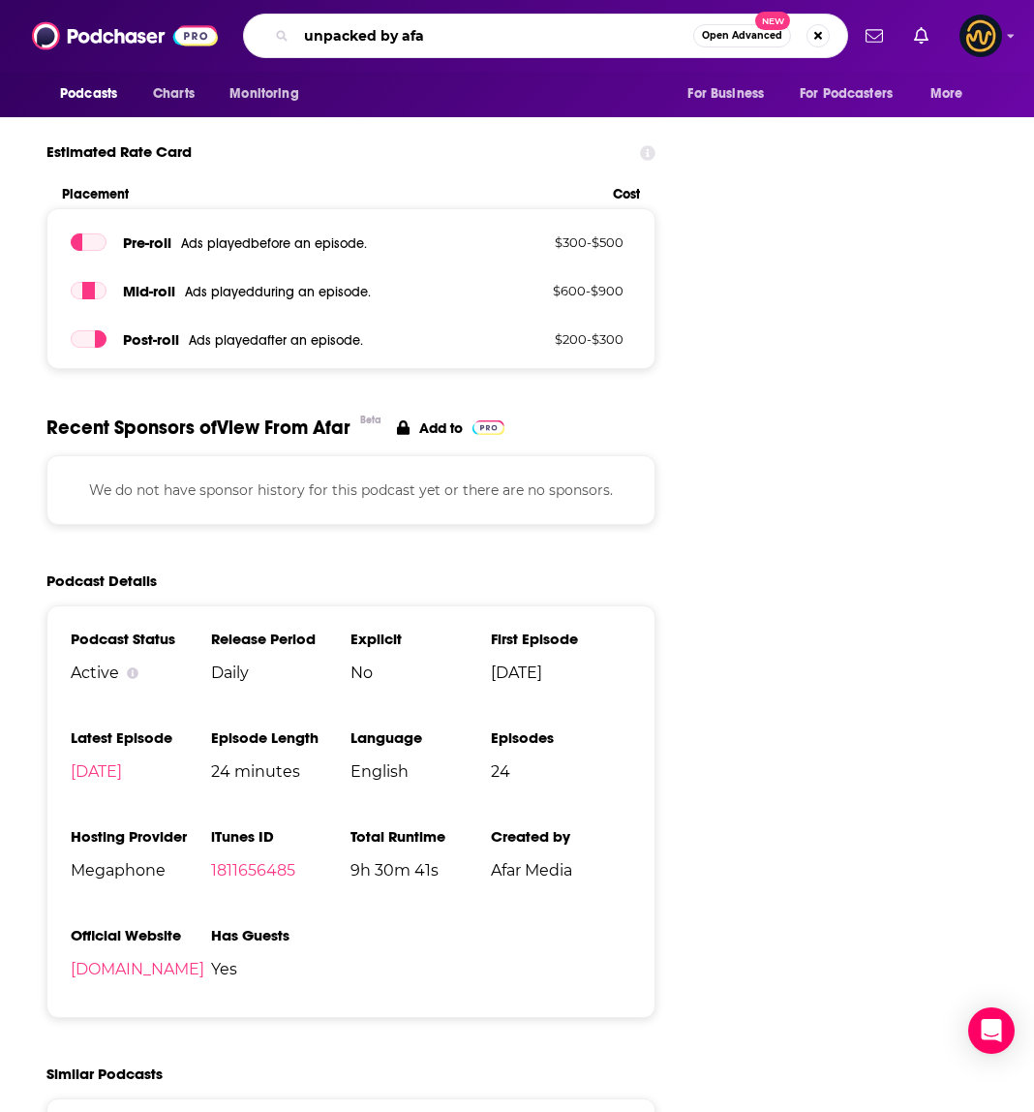
type input "unpacked by afar"
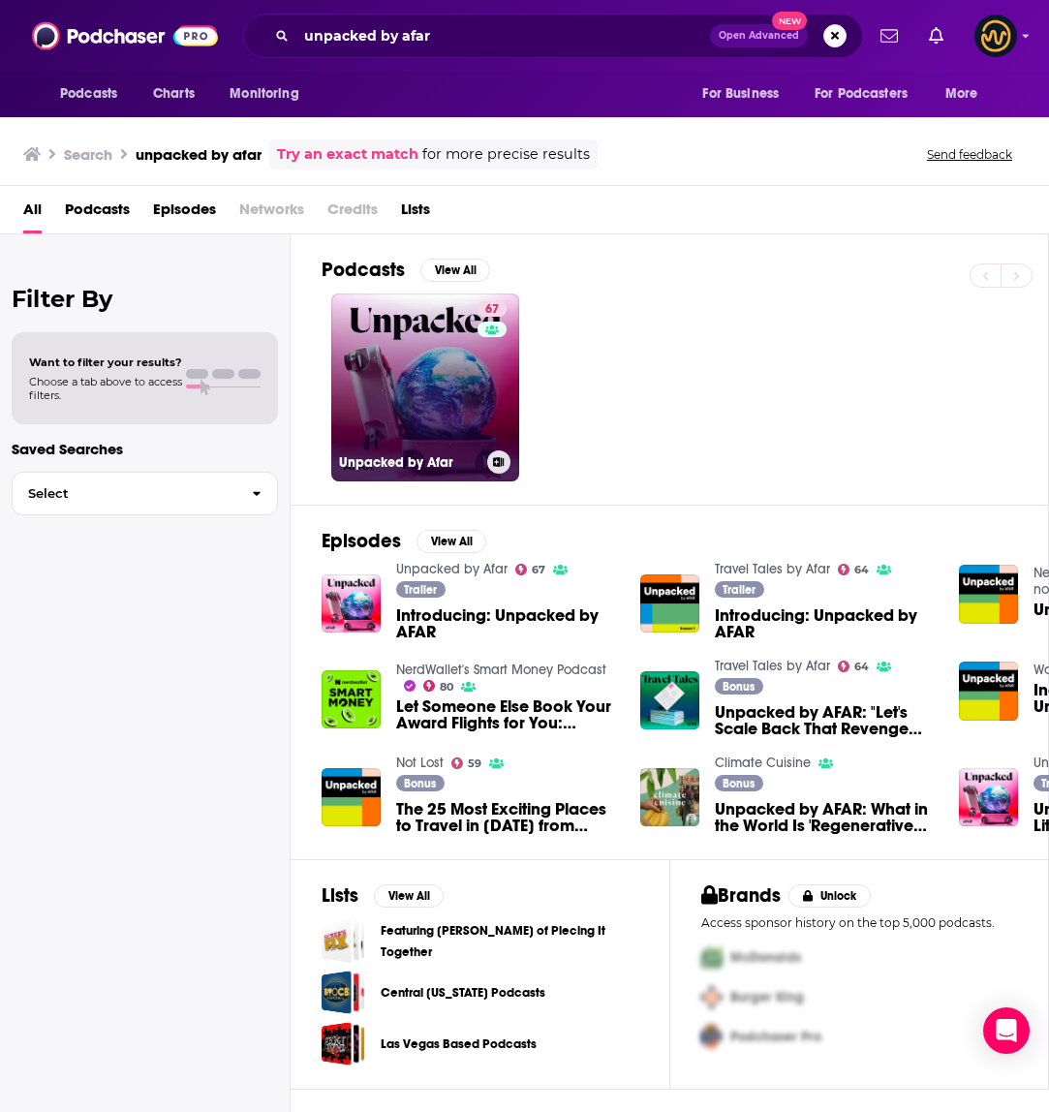
click at [388, 405] on link "67 Unpacked by Afar" at bounding box center [425, 387] width 188 height 188
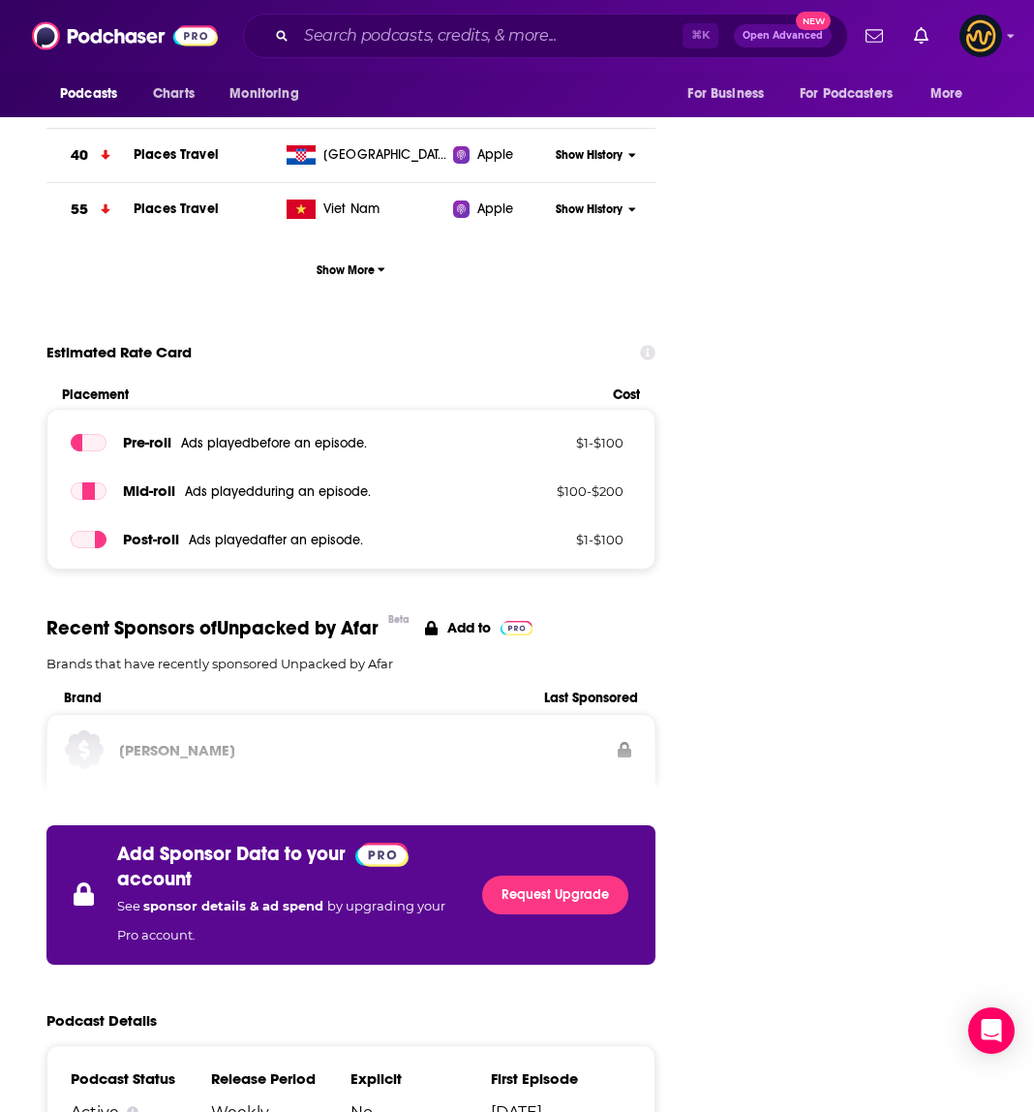
scroll to position [3089, 0]
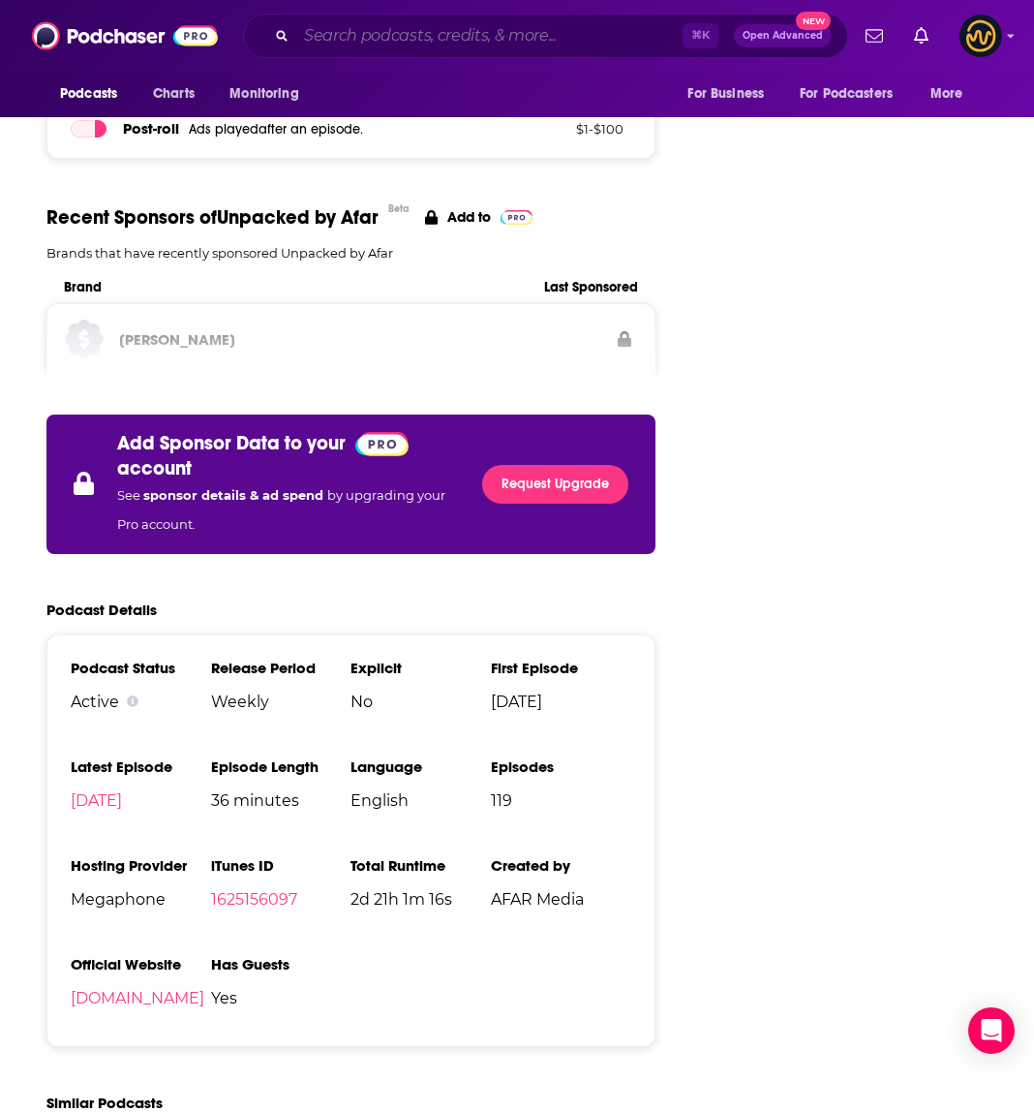
click at [406, 30] on input "Search podcasts, credits, & more..." at bounding box center [489, 35] width 386 height 31
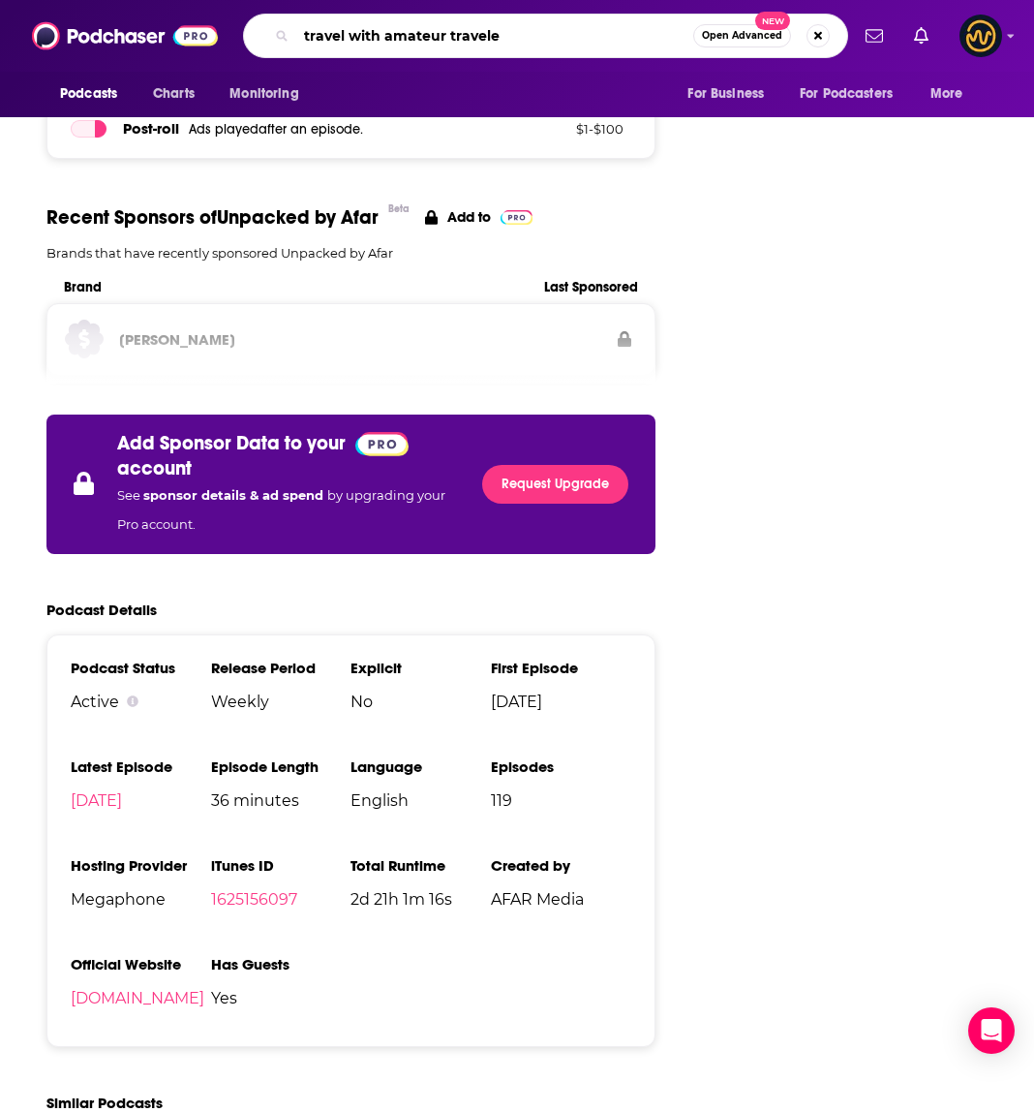
type input "travel with amateur traveler"
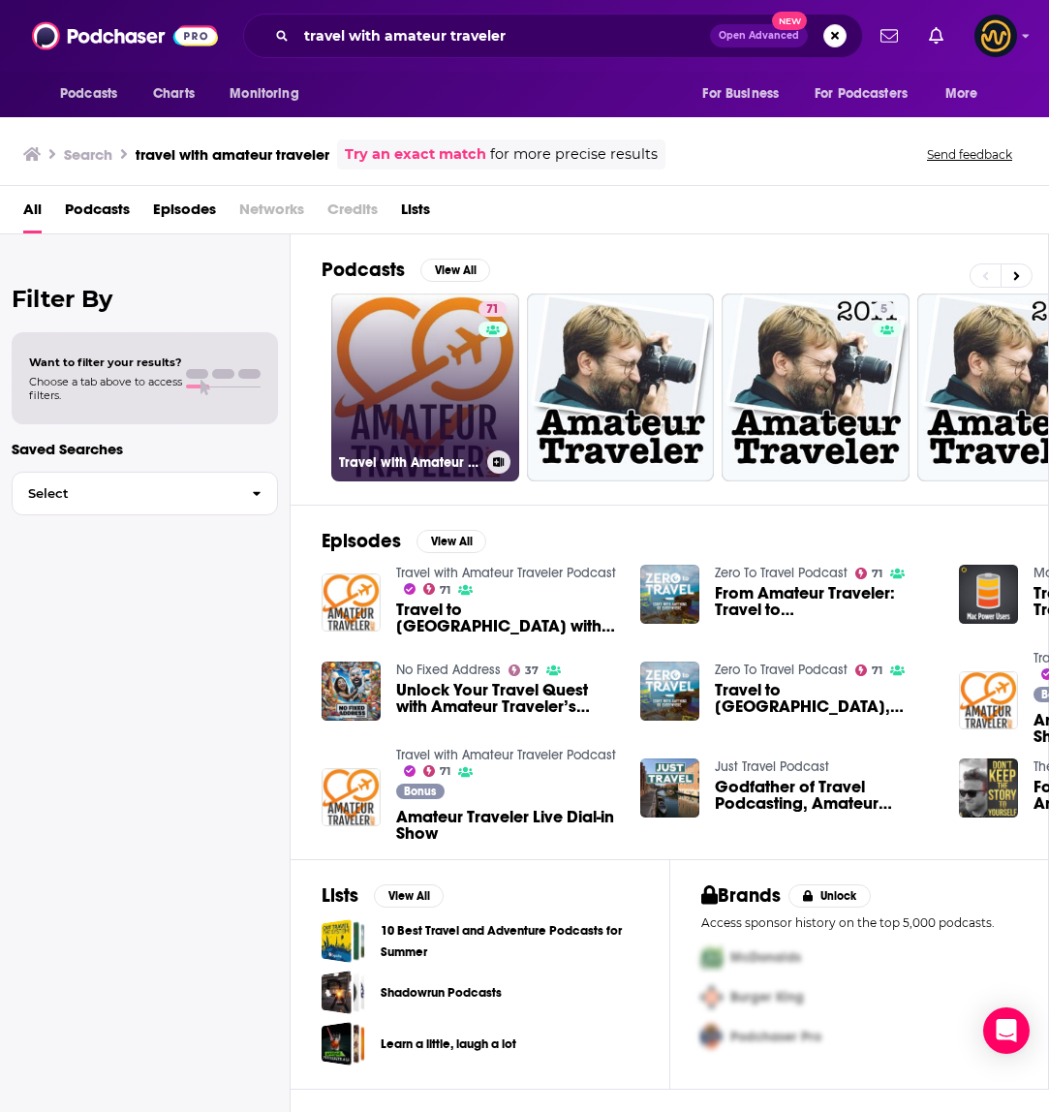
click at [491, 377] on div "71" at bounding box center [494, 375] width 33 height 149
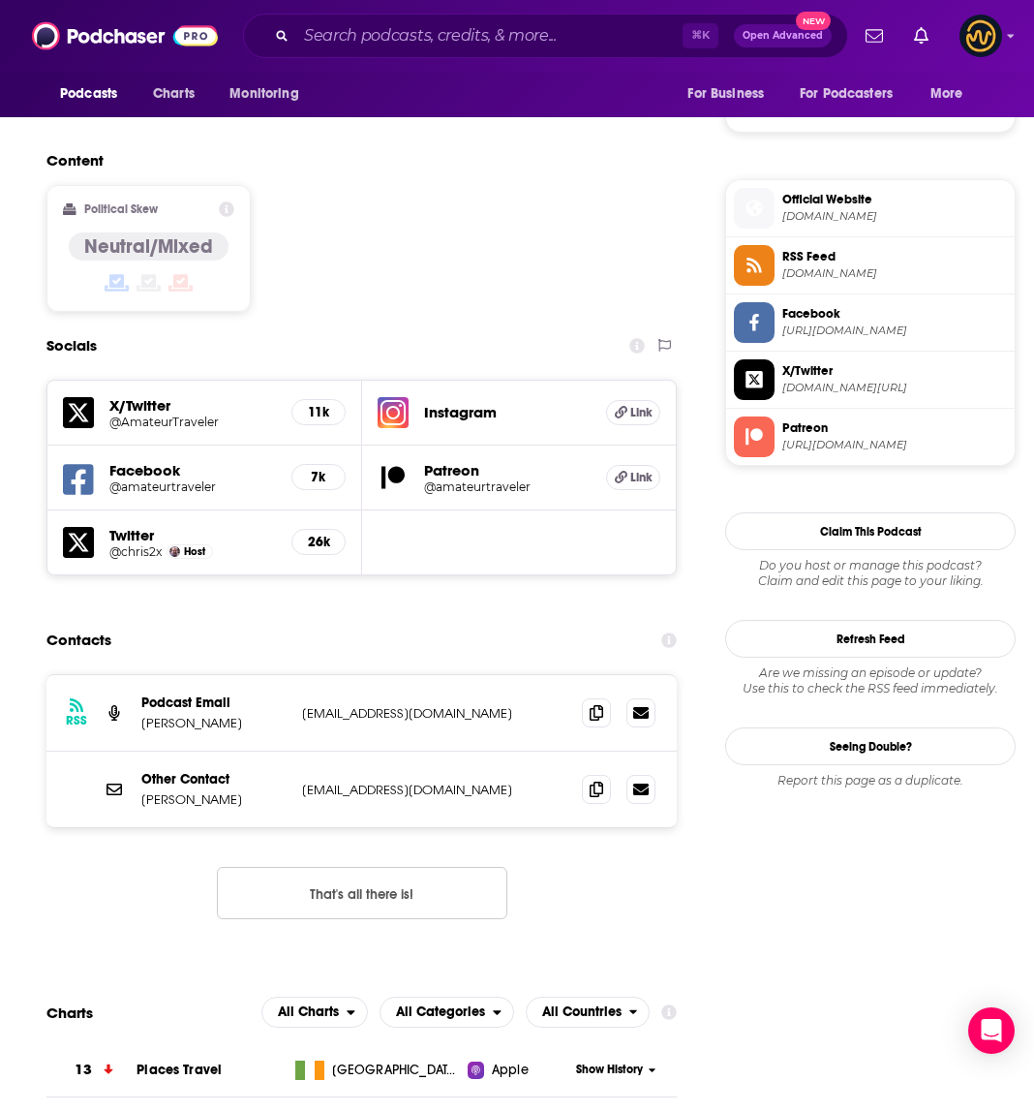
scroll to position [1494, 0]
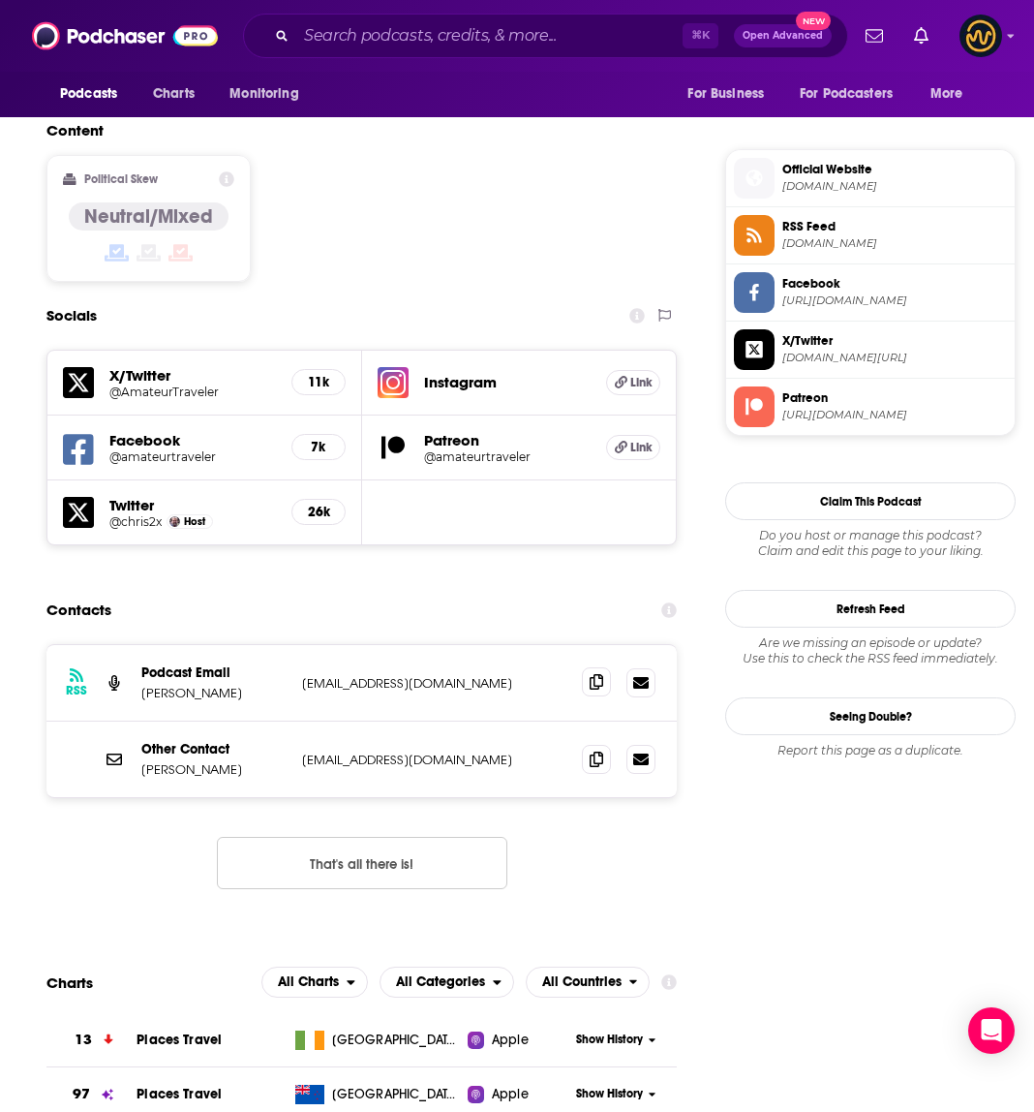
click at [590, 667] on span at bounding box center [596, 681] width 29 height 29
click at [594, 750] on icon at bounding box center [597, 757] width 14 height 15
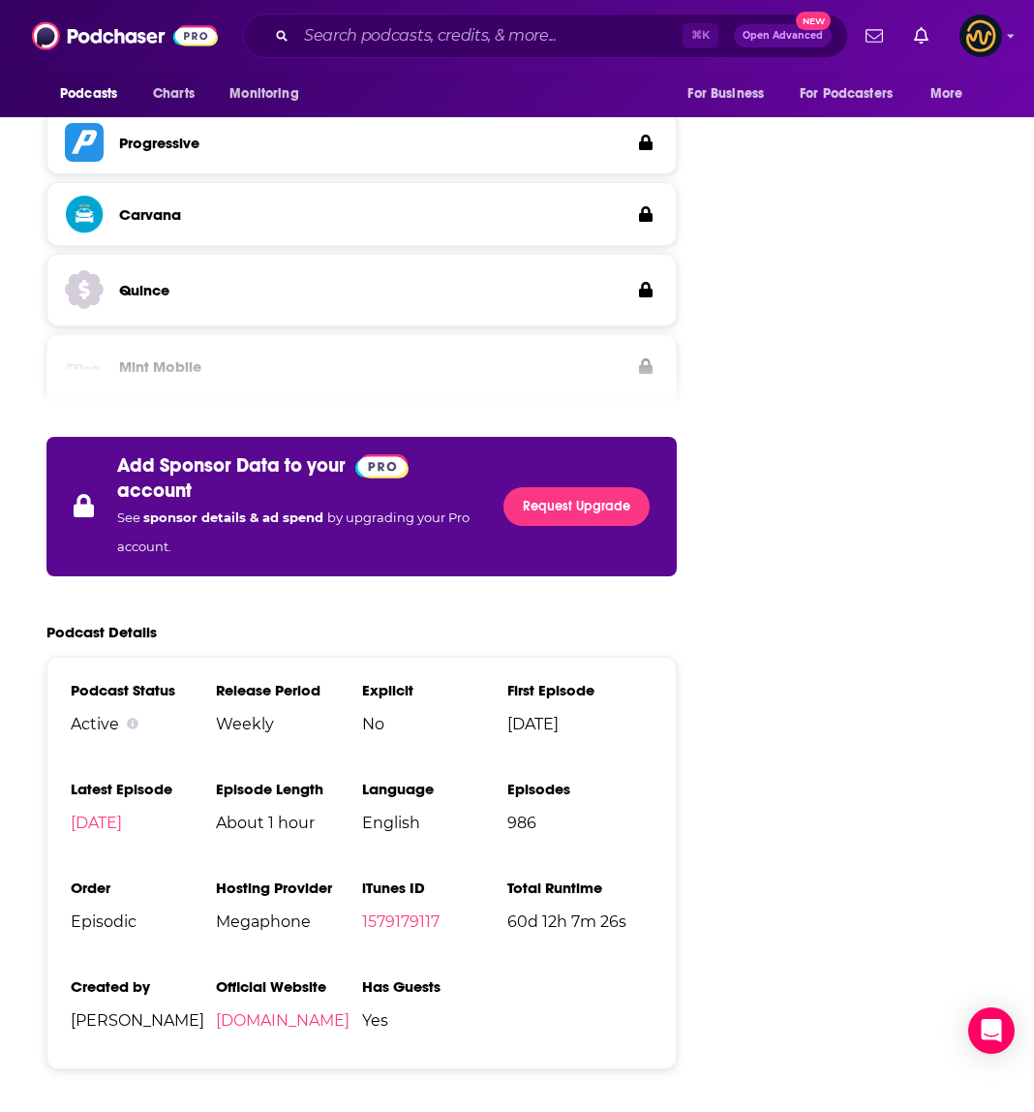
scroll to position [3291, 0]
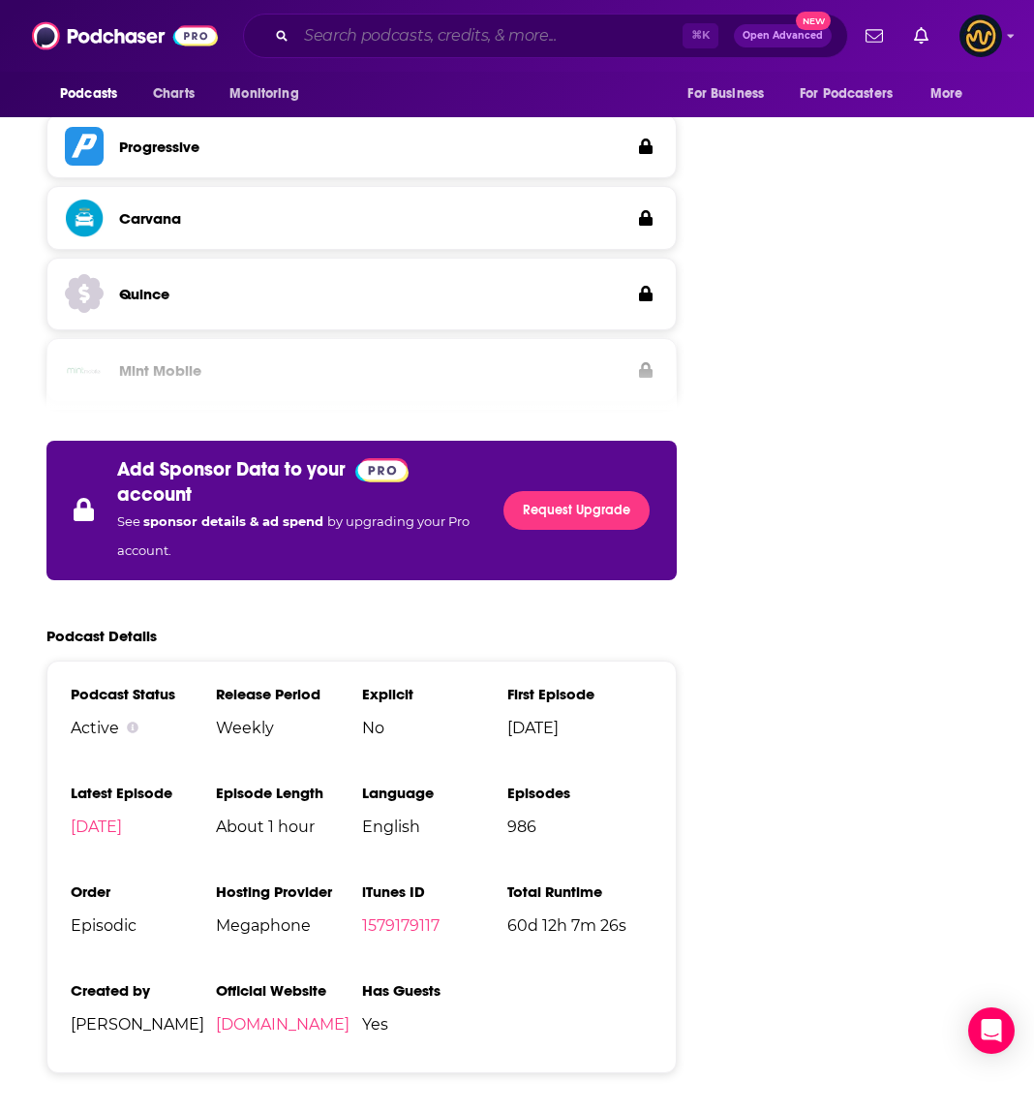
click at [385, 44] on input "Search podcasts, credits, & more..." at bounding box center [489, 35] width 386 height 31
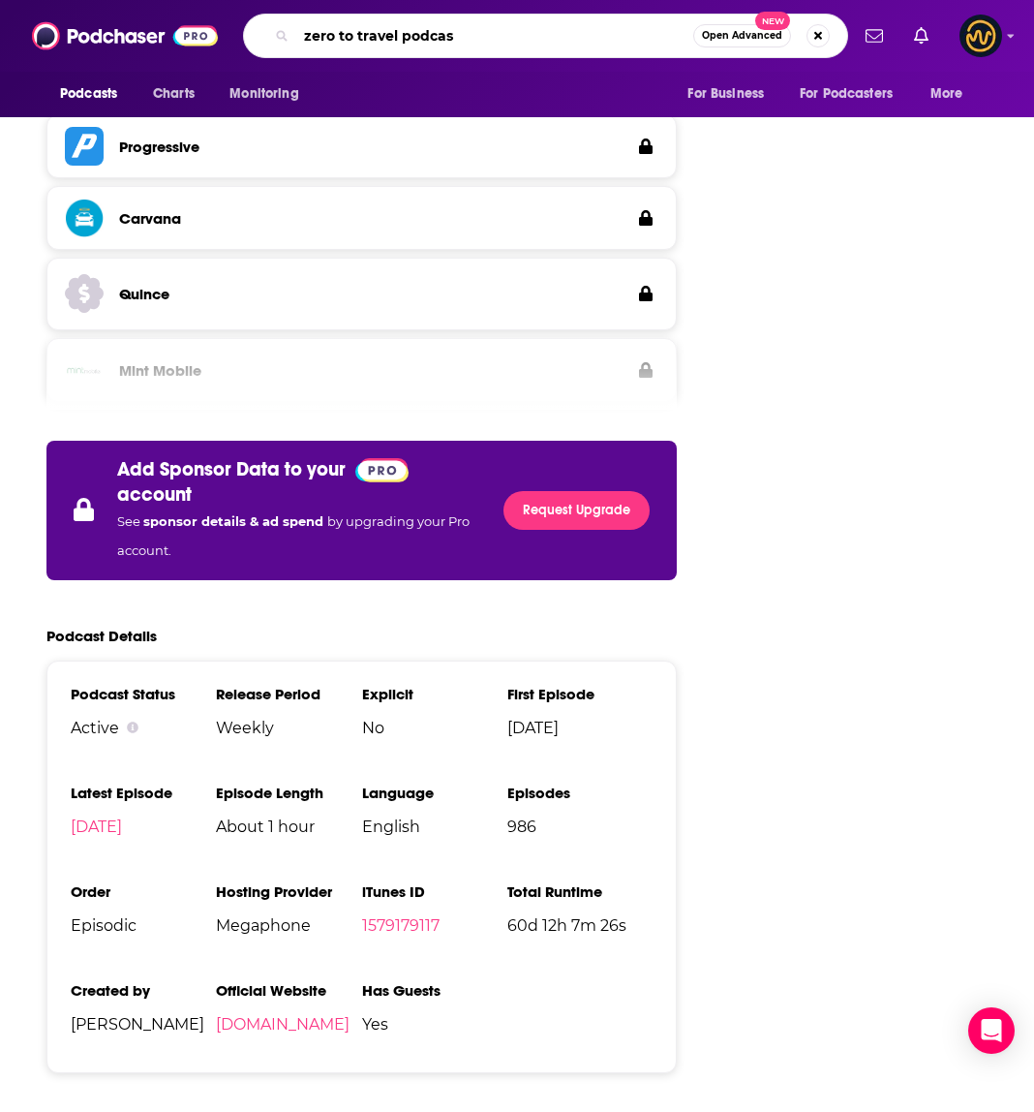
type input "zero to travel podcast"
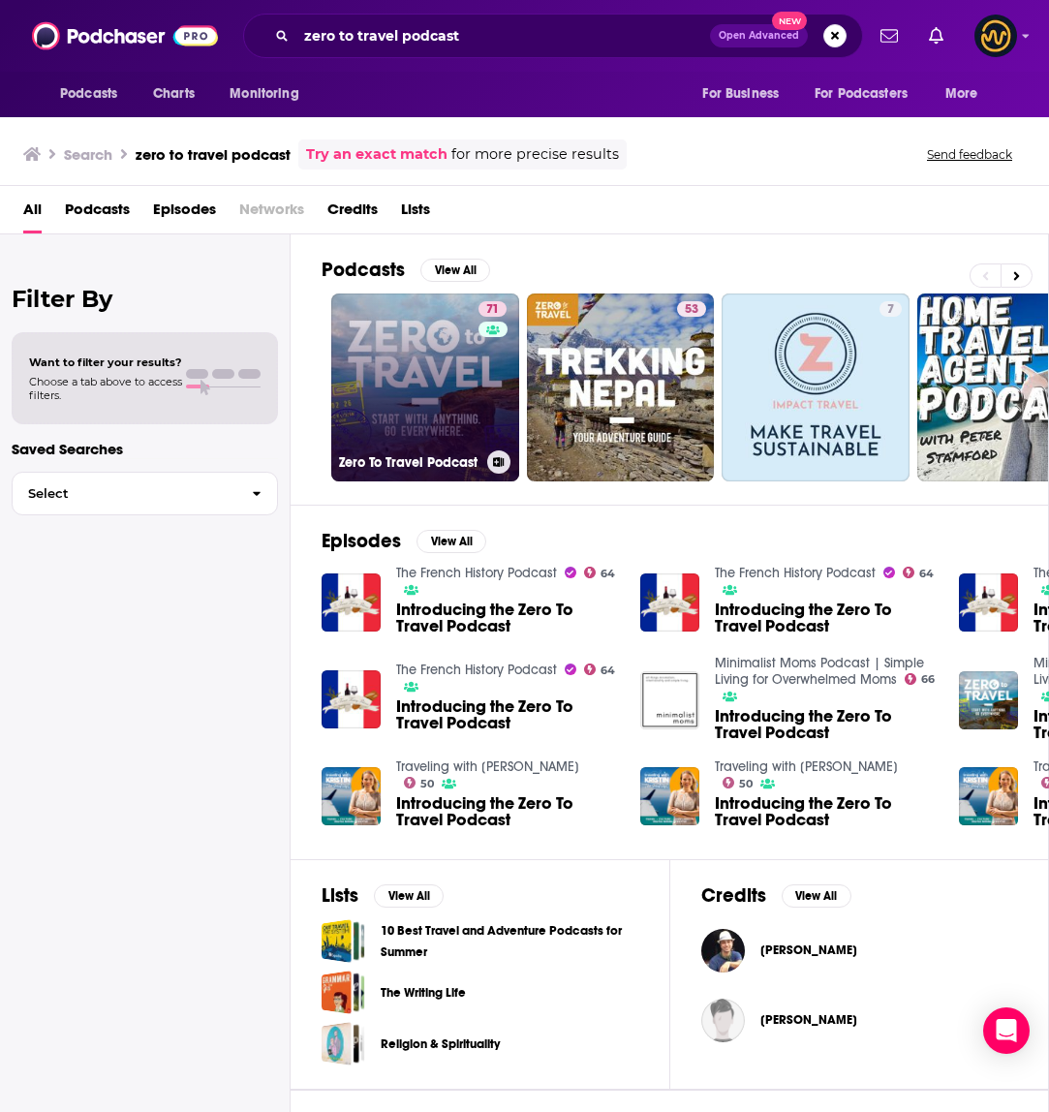
click at [441, 381] on link "71 Zero To Travel Podcast" at bounding box center [425, 387] width 188 height 188
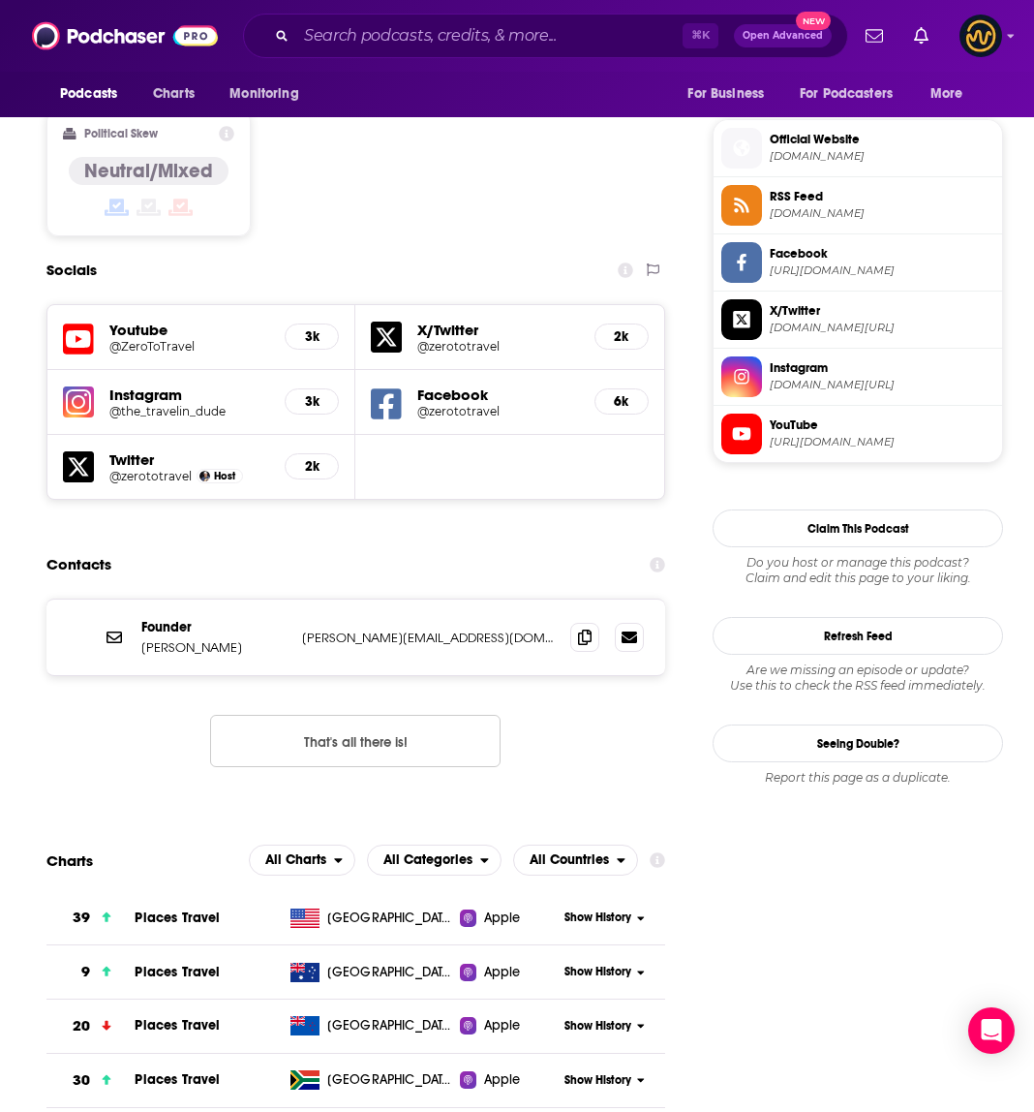
scroll to position [1484, 0]
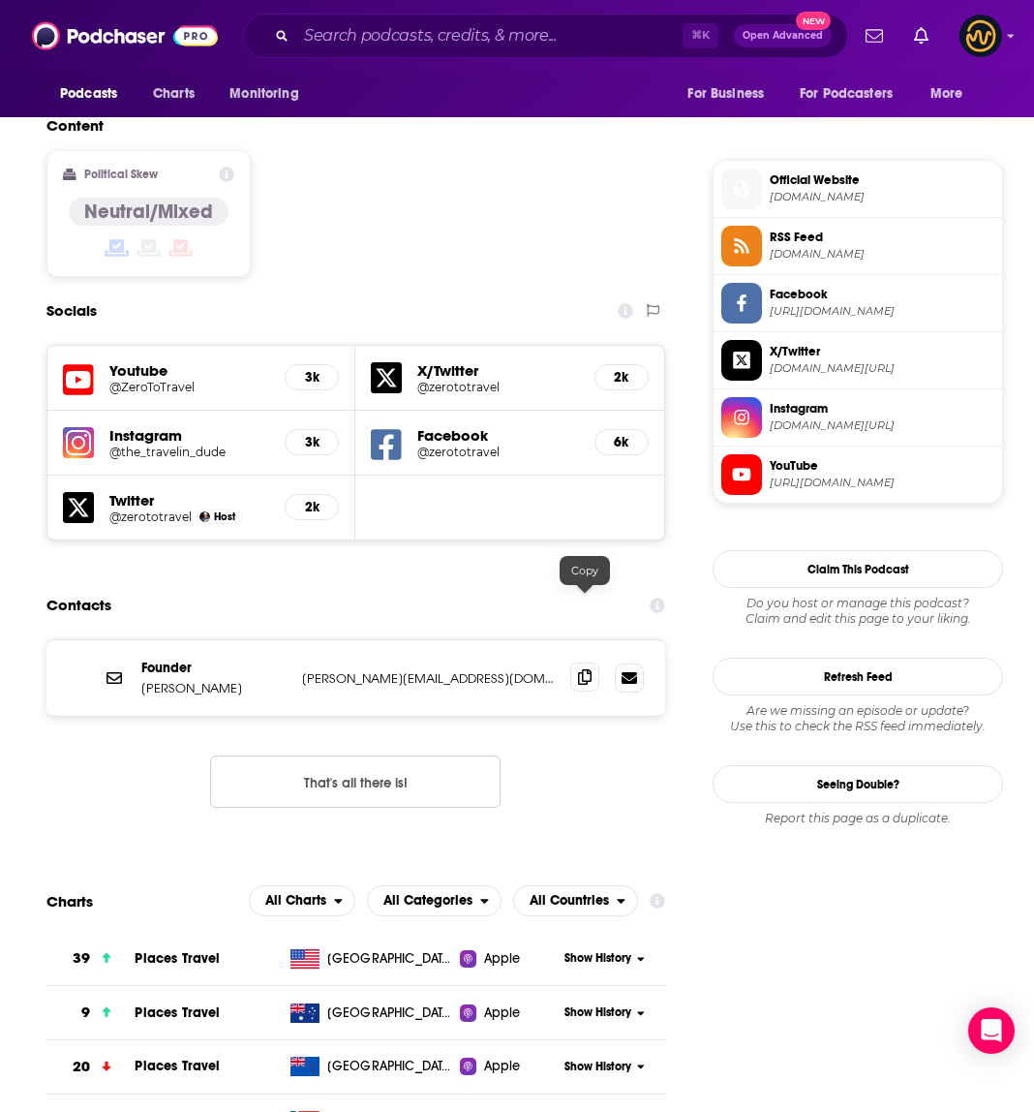
click at [582, 669] on icon at bounding box center [585, 676] width 14 height 15
click at [360, 45] on input "Search podcasts, credits, & more..." at bounding box center [489, 35] width 386 height 31
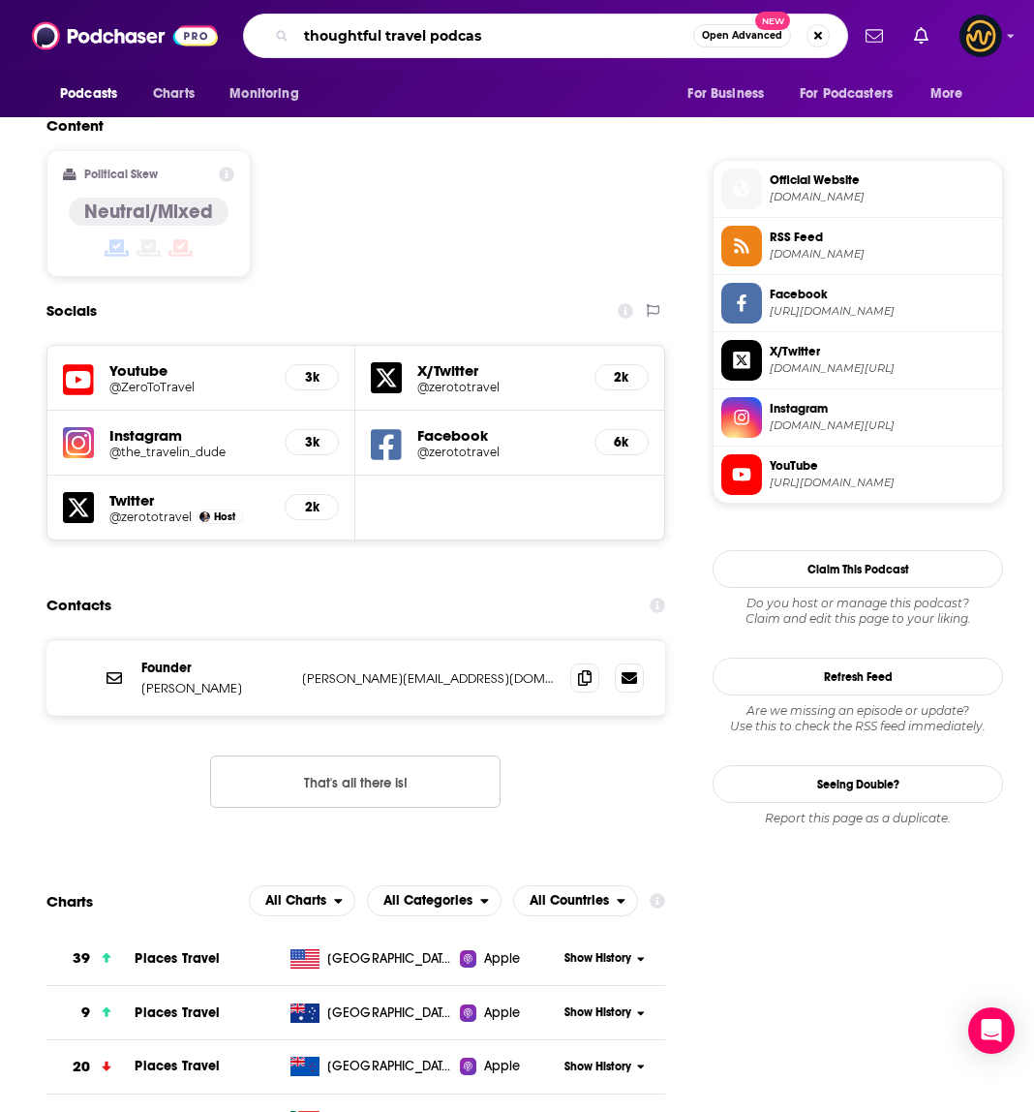
type input "thoughtful travel podcast"
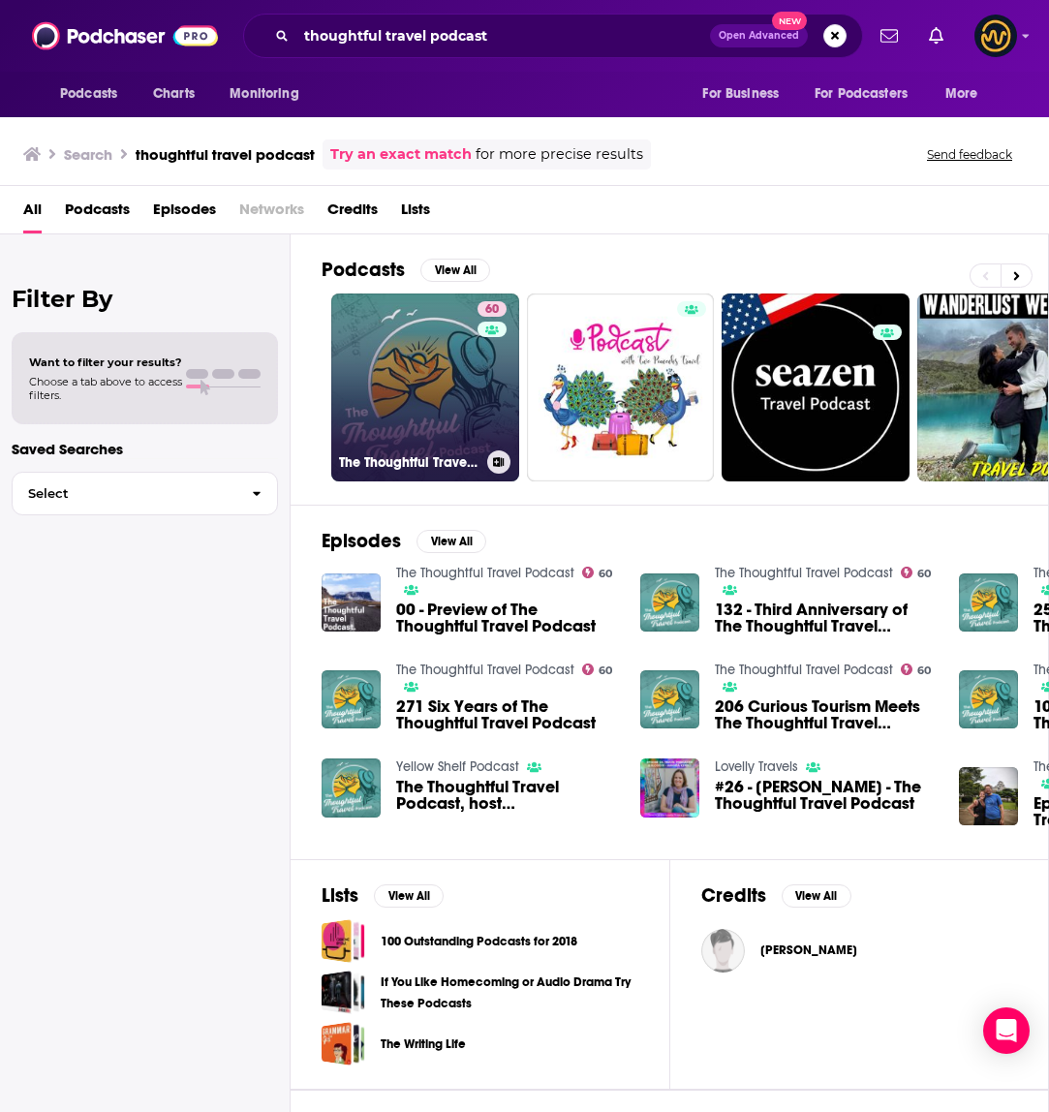
click at [431, 374] on link "60 The Thoughtful Travel Podcast" at bounding box center [425, 387] width 188 height 188
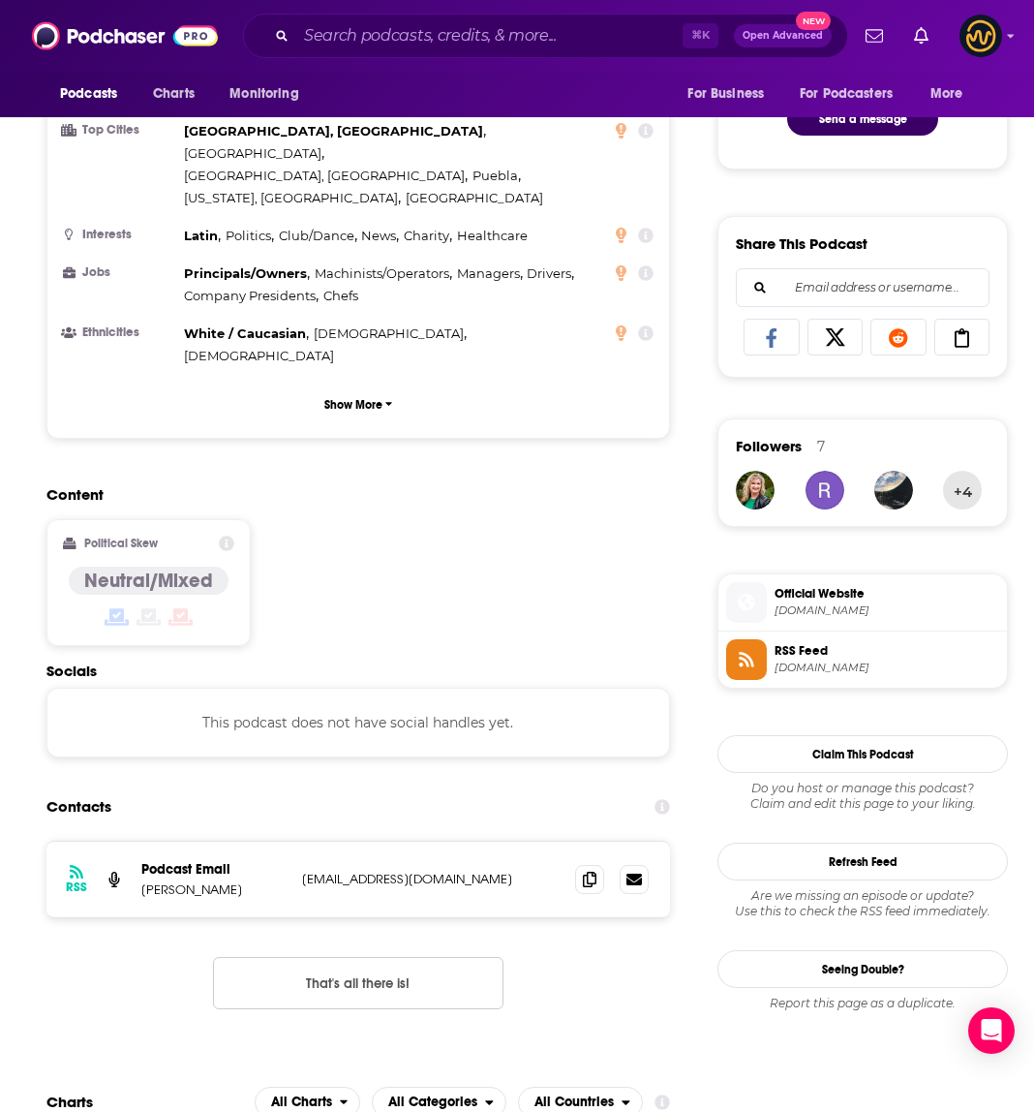
scroll to position [1457, 0]
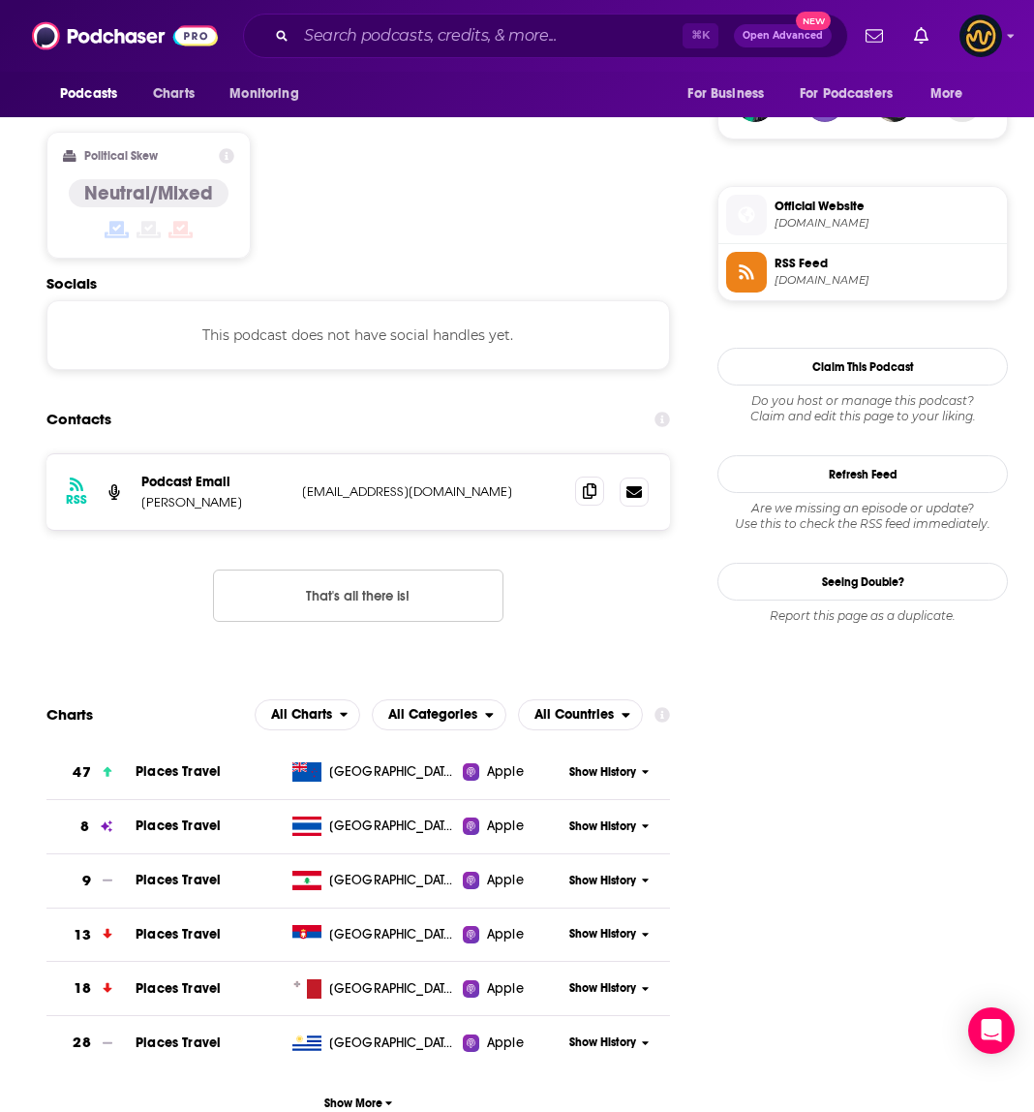
click at [586, 483] on icon at bounding box center [590, 490] width 14 height 15
click at [587, 483] on icon at bounding box center [590, 490] width 14 height 15
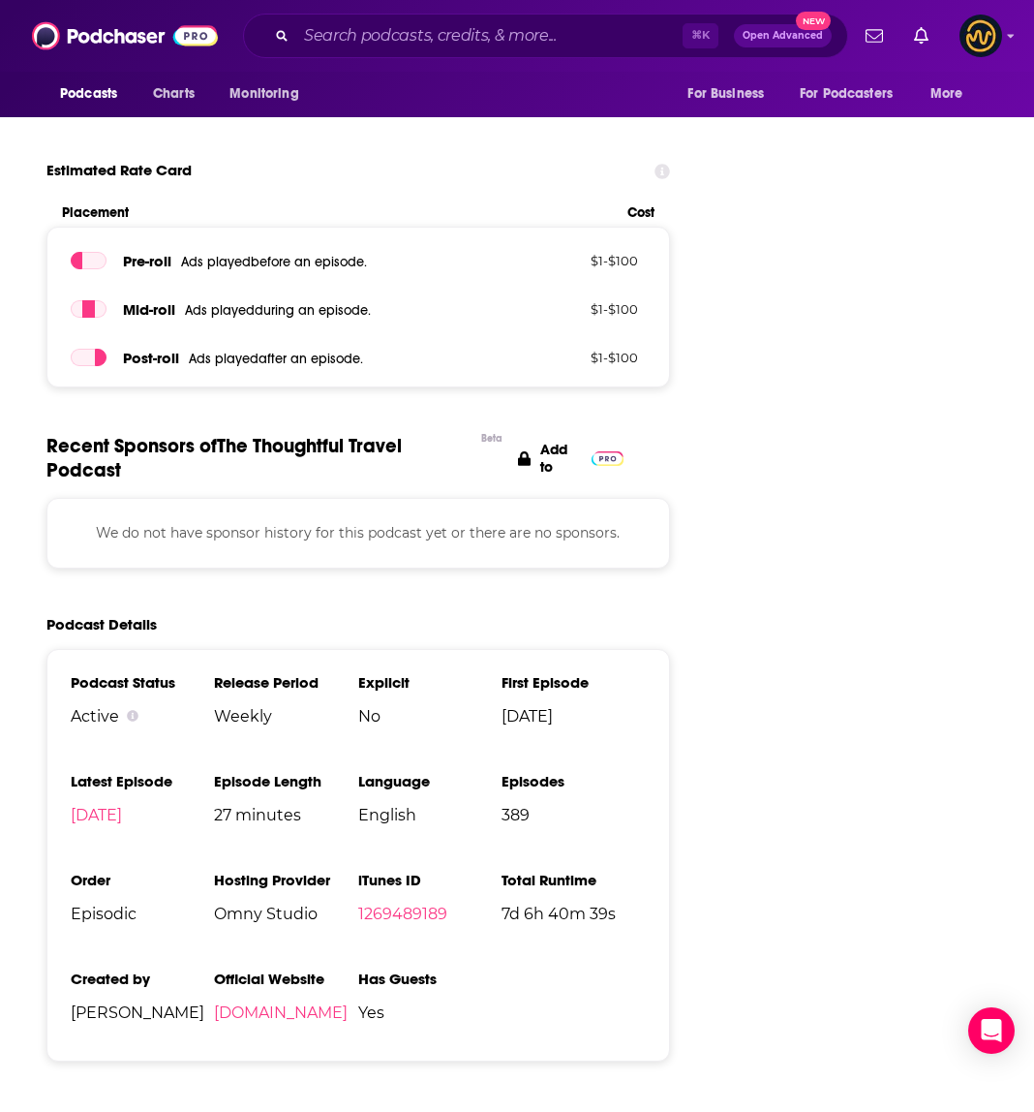
scroll to position [0, 0]
